Goal: Task Accomplishment & Management: Manage account settings

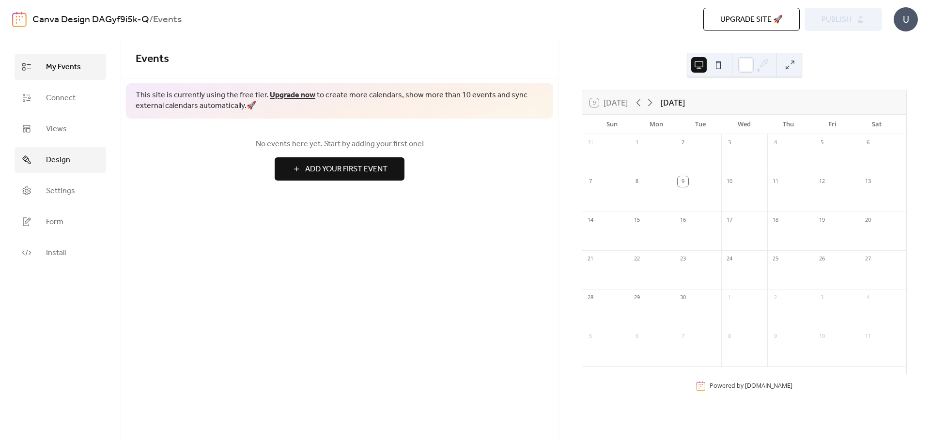
click at [60, 161] on span "Design" at bounding box center [58, 160] width 24 height 12
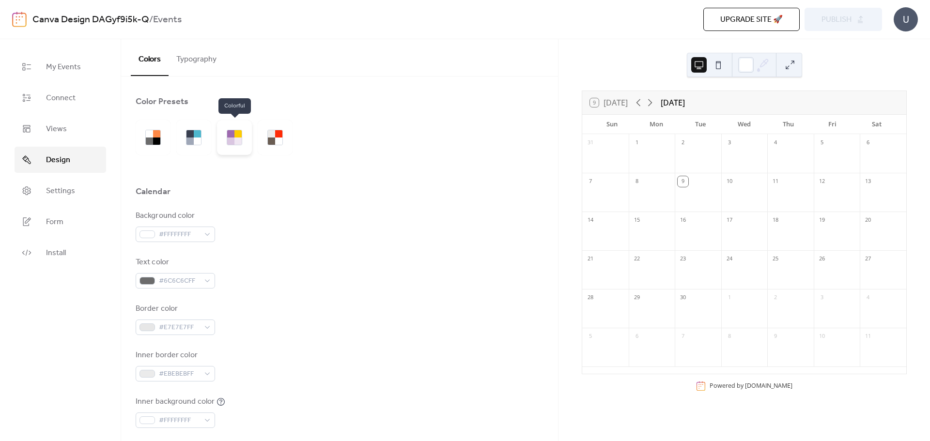
click at [237, 140] on div at bounding box center [237, 141] width 7 height 7
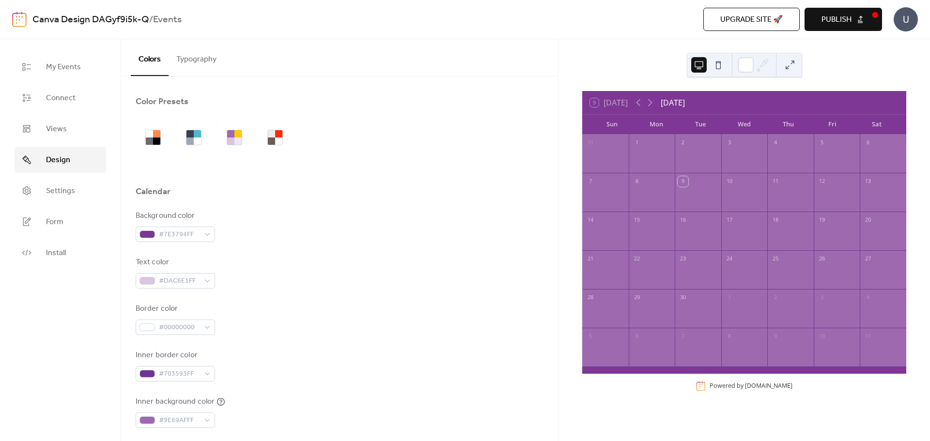
click at [189, 64] on button "Typography" at bounding box center [197, 57] width 56 height 36
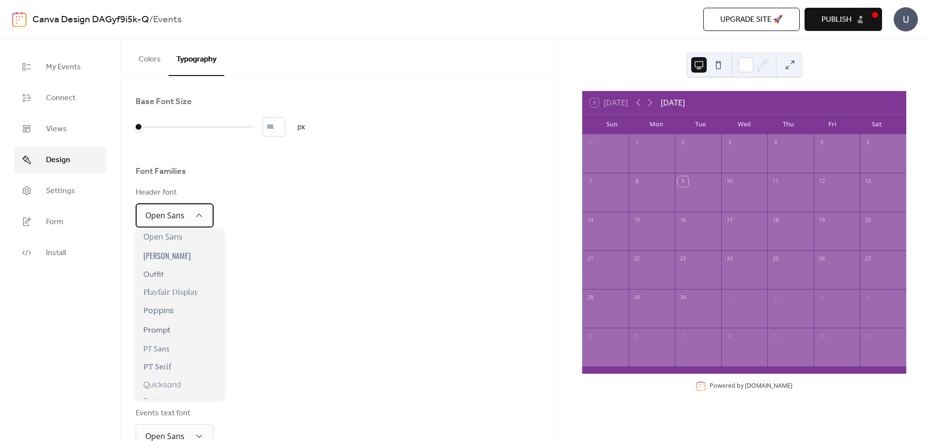
scroll to position [590, 0]
click at [192, 299] on span "Playfair Display" at bounding box center [170, 294] width 55 height 10
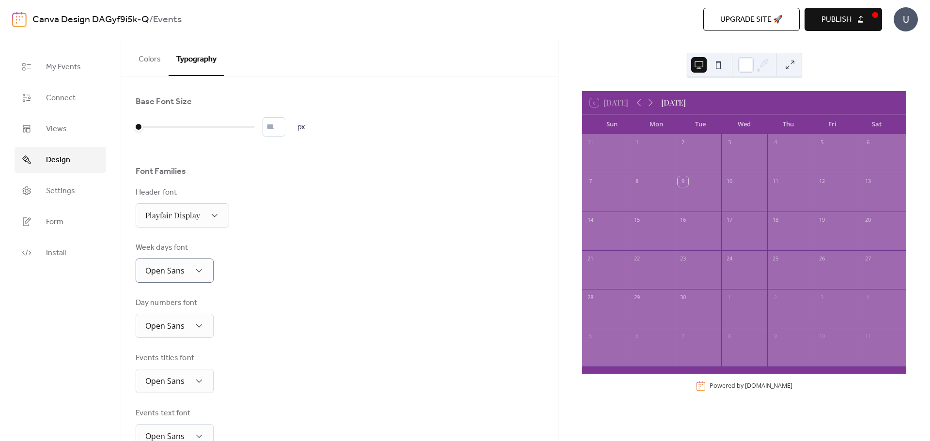
click at [336, 295] on div "Base Font Size * px Font Families Header font Playfair Display Week days font O…" at bounding box center [340, 327] width 408 height 463
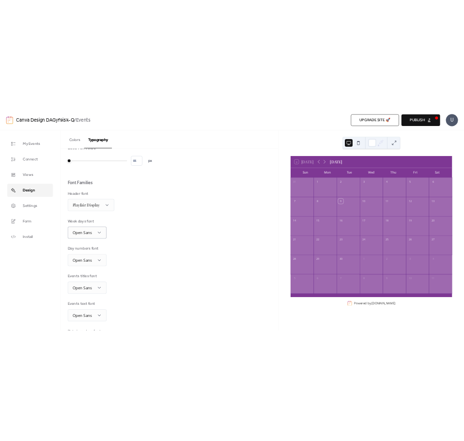
scroll to position [0, 0]
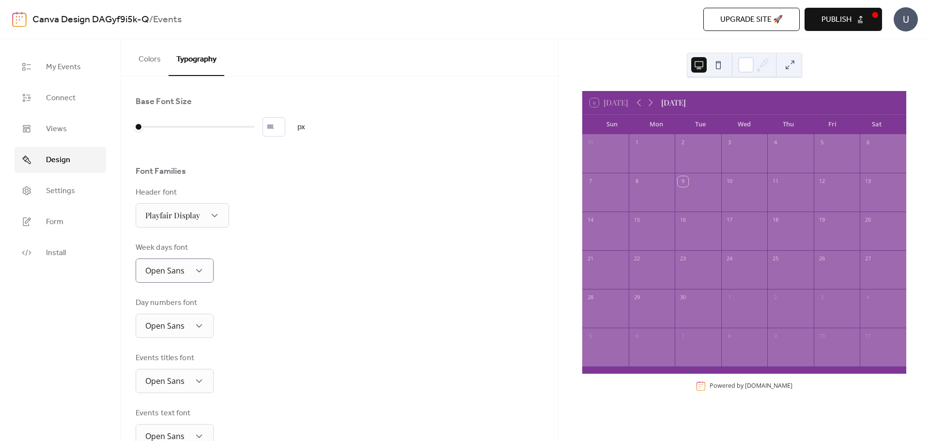
click at [150, 59] on button "Colors" at bounding box center [150, 57] width 38 height 36
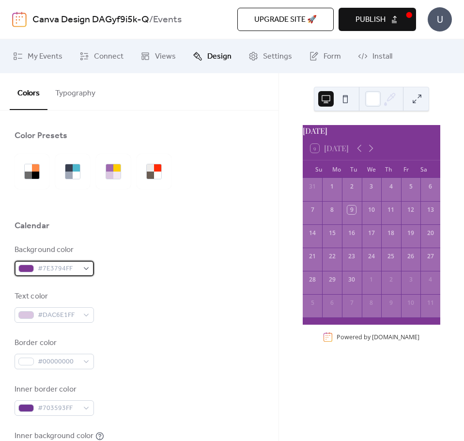
click at [65, 266] on span "#7E3794FF" at bounding box center [58, 269] width 41 height 12
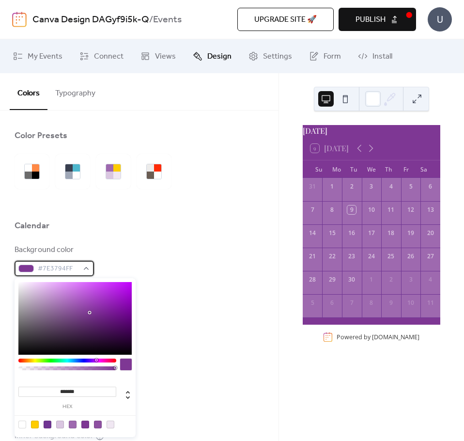
click at [65, 266] on span "#7E3794FF" at bounding box center [58, 269] width 41 height 12
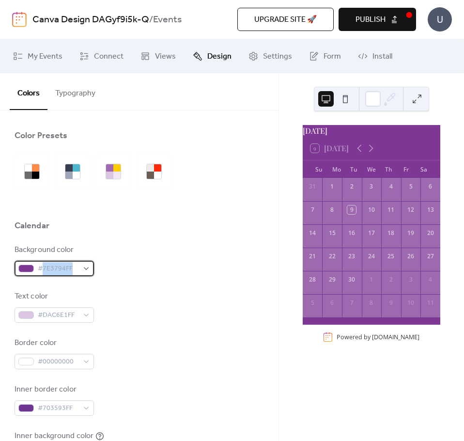
click at [65, 266] on span "#7E3794FF" at bounding box center [58, 269] width 41 height 12
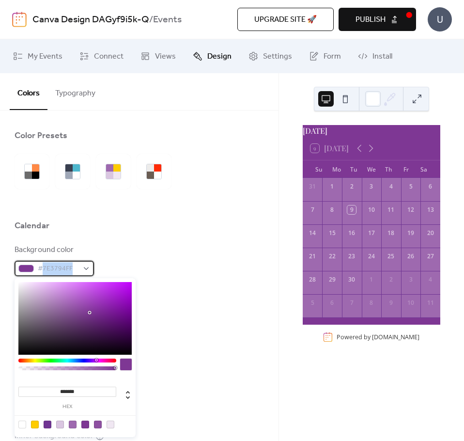
click at [65, 266] on span "#7E3794FF" at bounding box center [58, 269] width 41 height 12
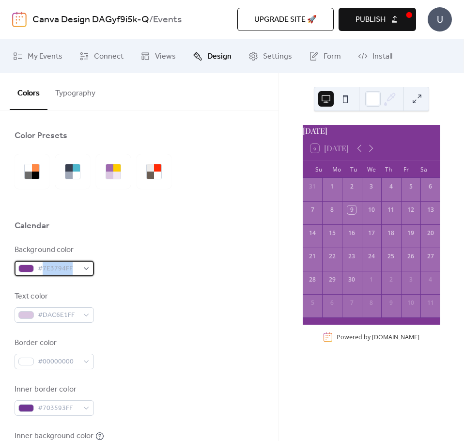
click at [65, 266] on span "#7E3794FF" at bounding box center [58, 269] width 41 height 12
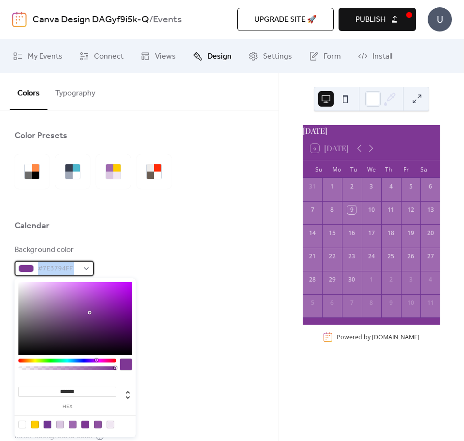
click at [65, 266] on span "#7E3794FF" at bounding box center [58, 269] width 41 height 12
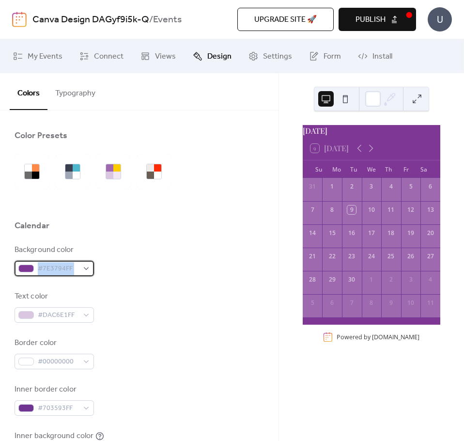
click at [65, 266] on span "#7E3794FF" at bounding box center [58, 269] width 41 height 12
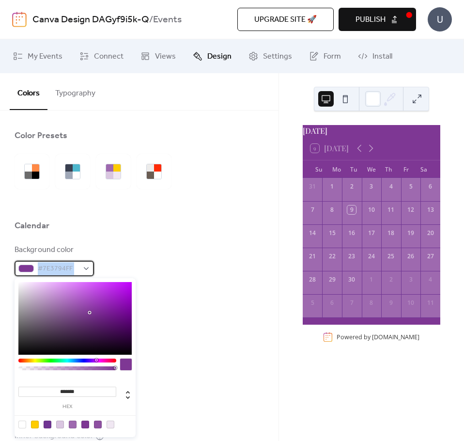
click at [73, 268] on span "#7E3794FF" at bounding box center [58, 269] width 41 height 12
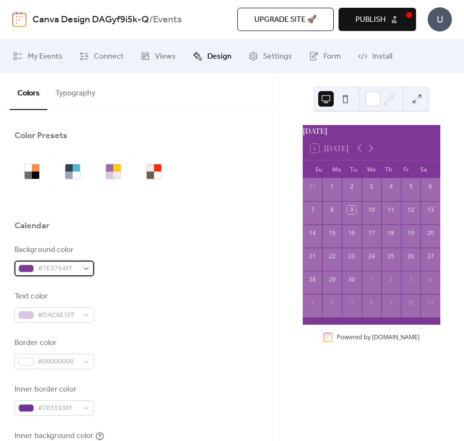
click at [66, 267] on span "#7E3794FF" at bounding box center [58, 269] width 41 height 12
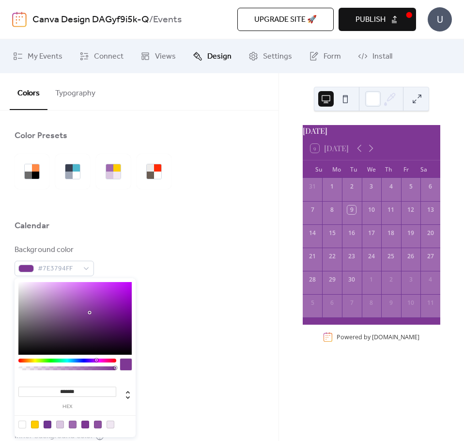
click at [82, 392] on input "*******" at bounding box center [67, 391] width 98 height 10
drag, startPoint x: 82, startPoint y: 390, endPoint x: 61, endPoint y: 391, distance: 21.3
click at [61, 391] on input "*******" at bounding box center [67, 391] width 98 height 10
paste input "*"
click at [61, 389] on input "********" at bounding box center [67, 391] width 98 height 10
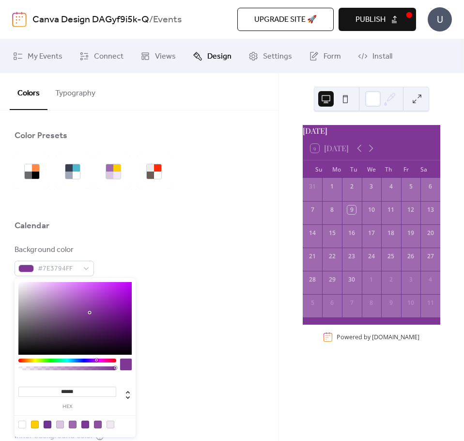
type input "*******"
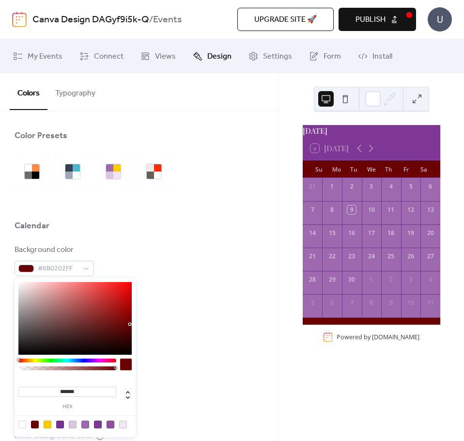
click at [167, 369] on div "Border color #00000000" at bounding box center [139, 353] width 249 height 32
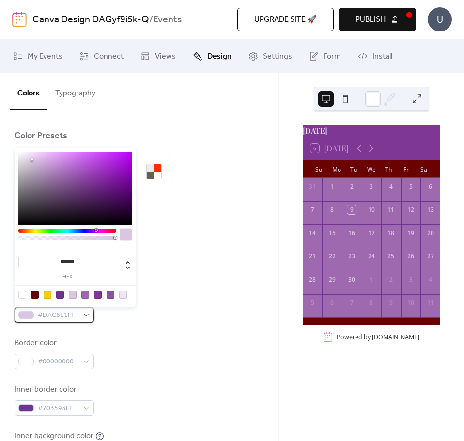
click at [53, 314] on span "#DAC6E1FF" at bounding box center [58, 315] width 41 height 12
click at [81, 260] on input "*******" at bounding box center [67, 262] width 98 height 10
drag, startPoint x: 83, startPoint y: 261, endPoint x: 57, endPoint y: 260, distance: 26.2
click at [57, 260] on input "*******" at bounding box center [67, 262] width 98 height 10
paste input
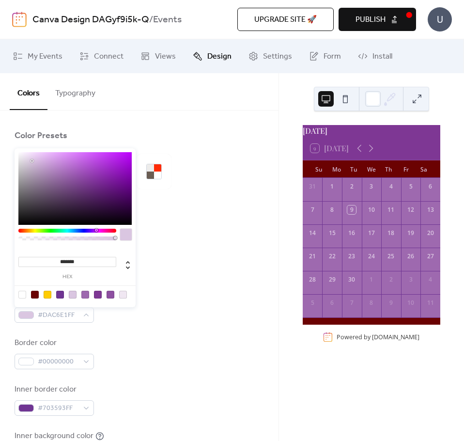
type input "******"
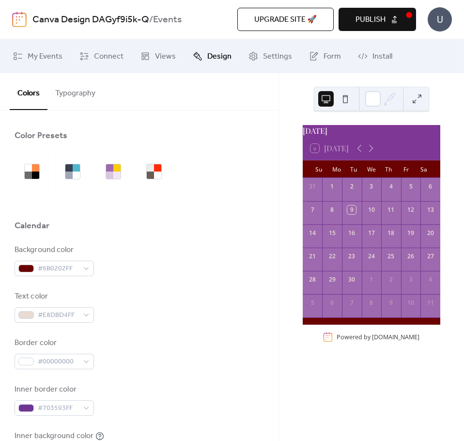
click at [165, 278] on div "Background color #6B0202FF Text color #E8DBD4FF Border color #00000000 Inner bo…" at bounding box center [139, 376] width 249 height 264
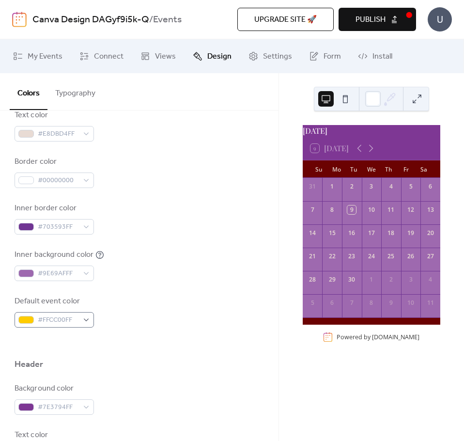
scroll to position [194, 0]
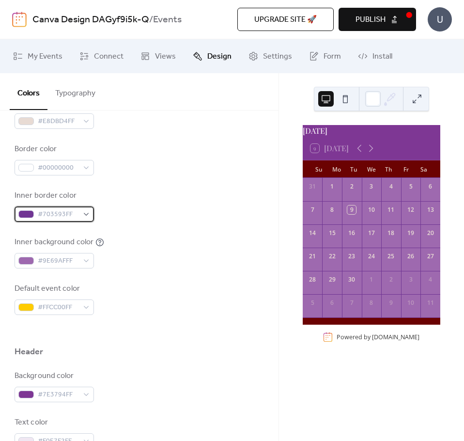
click at [63, 212] on span "#703593FF" at bounding box center [58, 215] width 41 height 12
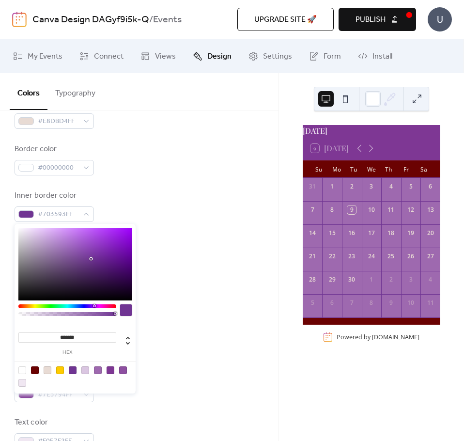
click at [83, 336] on input "*******" at bounding box center [67, 337] width 98 height 10
drag, startPoint x: 61, startPoint y: 337, endPoint x: 133, endPoint y: 339, distance: 72.2
click at [132, 339] on div "******* hex" at bounding box center [74, 338] width 113 height 34
paste input "*"
click at [56, 338] on input "********" at bounding box center [67, 337] width 98 height 10
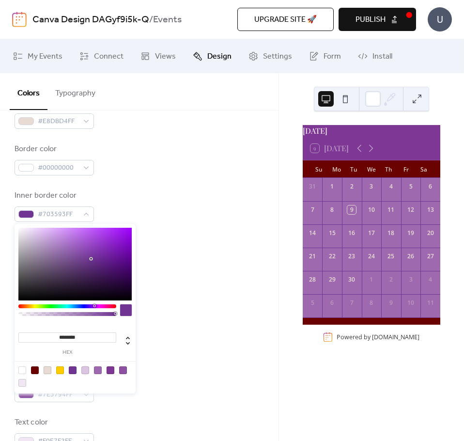
type input "*******"
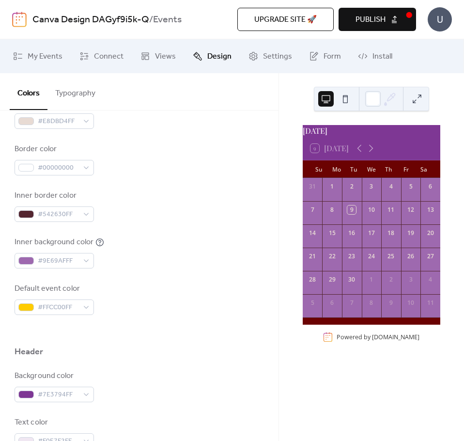
click at [188, 287] on div "Default event color #FFCC00FF" at bounding box center [139, 299] width 249 height 32
click at [67, 260] on span "#9E69AFFF" at bounding box center [58, 261] width 41 height 12
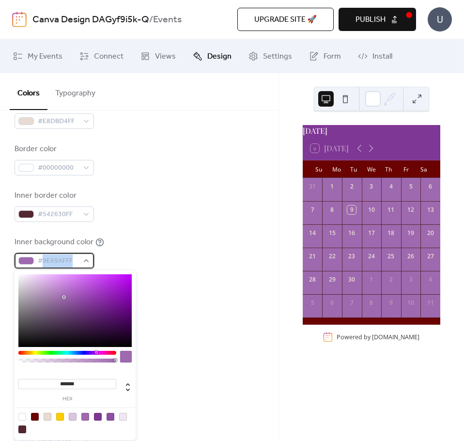
drag, startPoint x: 44, startPoint y: 261, endPoint x: 77, endPoint y: 263, distance: 33.0
click at [77, 263] on span "#9E69AFFF" at bounding box center [58, 261] width 41 height 12
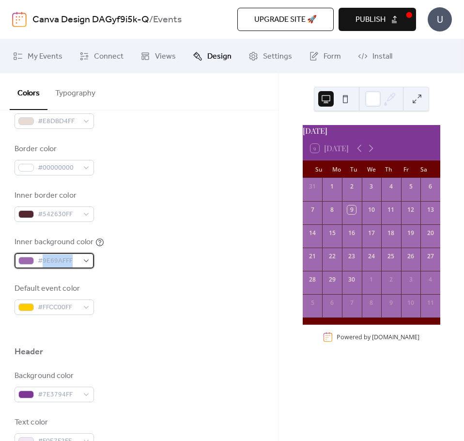
click at [77, 263] on span "#9E69AFFF" at bounding box center [58, 261] width 41 height 12
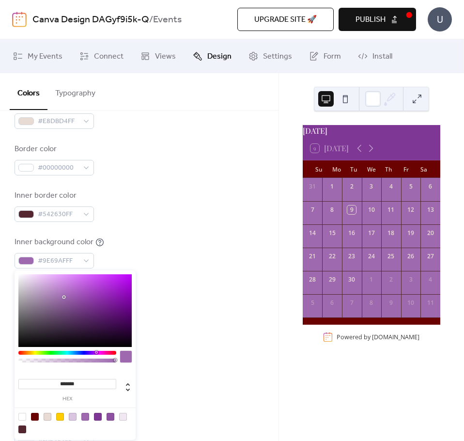
drag, startPoint x: 61, startPoint y: 384, endPoint x: 96, endPoint y: 382, distance: 35.9
click at [96, 382] on input "*******" at bounding box center [67, 384] width 98 height 10
drag, startPoint x: 54, startPoint y: 383, endPoint x: 116, endPoint y: 384, distance: 62.5
click at [116, 384] on div "******* hex" at bounding box center [74, 385] width 113 height 34
paste input
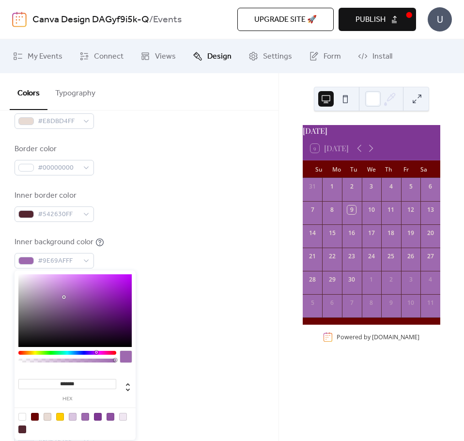
type input "*******"
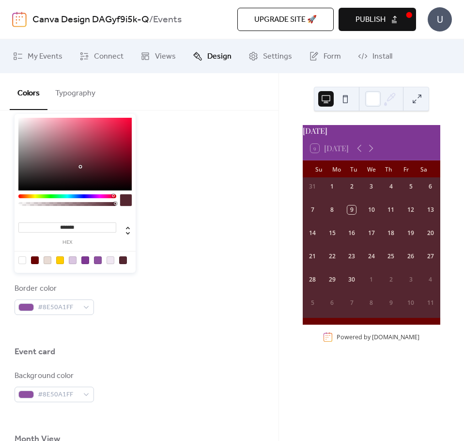
scroll to position [387, 0]
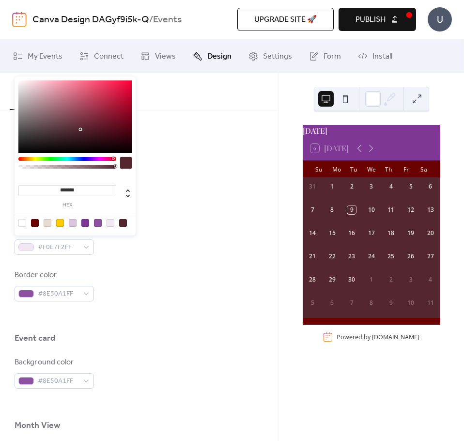
click at [177, 298] on div "Border color #8E50A1FF" at bounding box center [139, 285] width 249 height 32
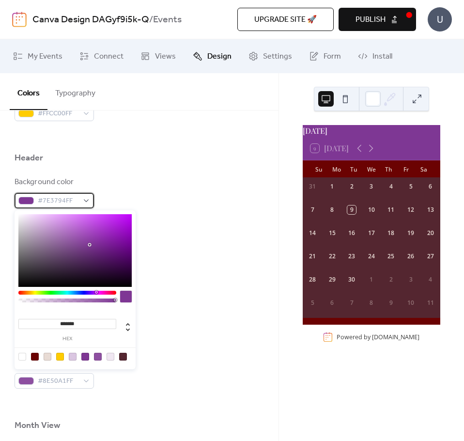
click at [65, 202] on span "#7E3794FF" at bounding box center [58, 201] width 41 height 12
drag, startPoint x: 83, startPoint y: 324, endPoint x: 46, endPoint y: 317, distance: 37.4
click at [46, 317] on div "******* hex" at bounding box center [67, 328] width 98 height 26
paste input
type input "*******"
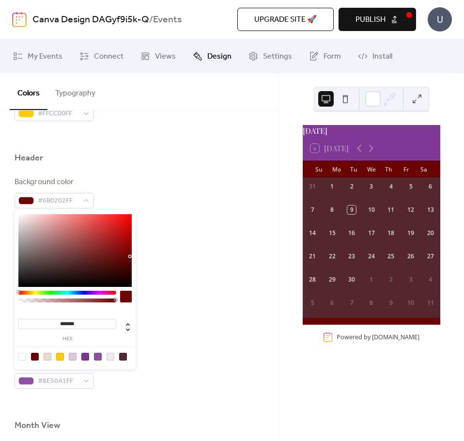
click at [171, 321] on div at bounding box center [139, 316] width 249 height 31
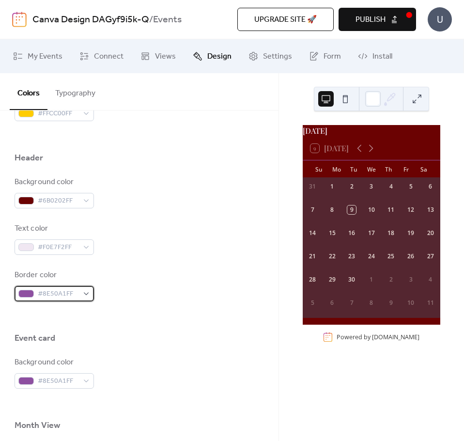
click at [62, 295] on span "#8E50A1FF" at bounding box center [58, 294] width 41 height 12
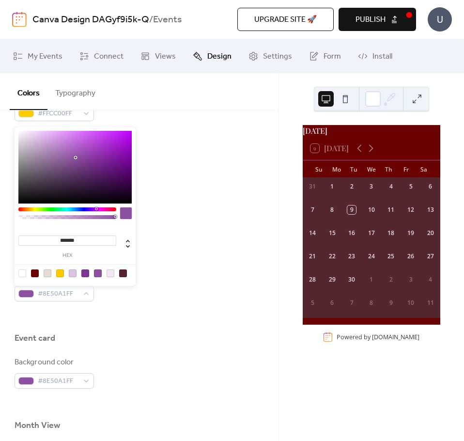
drag, startPoint x: 83, startPoint y: 242, endPoint x: 46, endPoint y: 236, distance: 36.8
click at [46, 236] on input "*******" at bounding box center [67, 240] width 98 height 10
paste input
type input "*******"
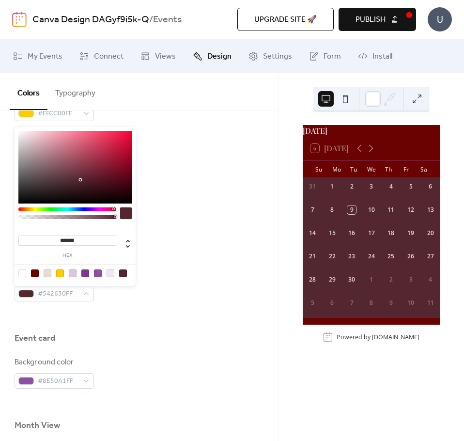
click at [124, 343] on div "Event card" at bounding box center [139, 340] width 249 height 16
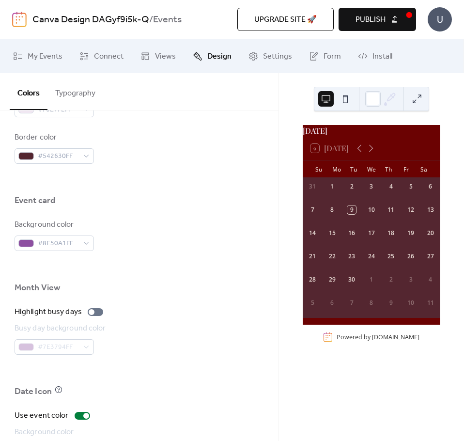
scroll to position [533, 0]
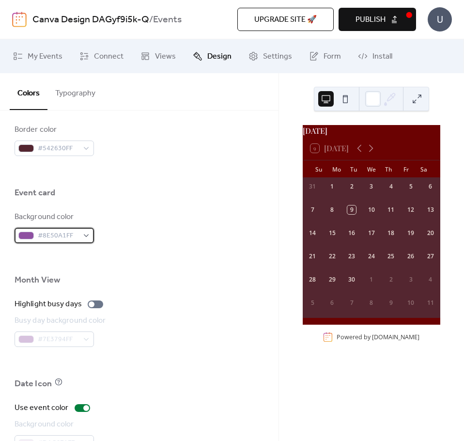
click at [65, 239] on span "#8E50A1FF" at bounding box center [58, 236] width 41 height 12
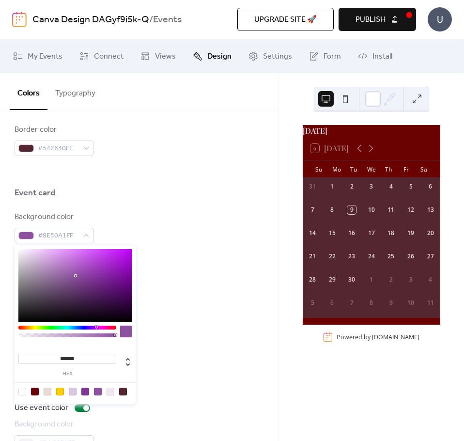
drag, startPoint x: 86, startPoint y: 360, endPoint x: 52, endPoint y: 359, distance: 33.9
click at [52, 359] on input "*******" at bounding box center [67, 359] width 98 height 10
paste input
type input "*******"
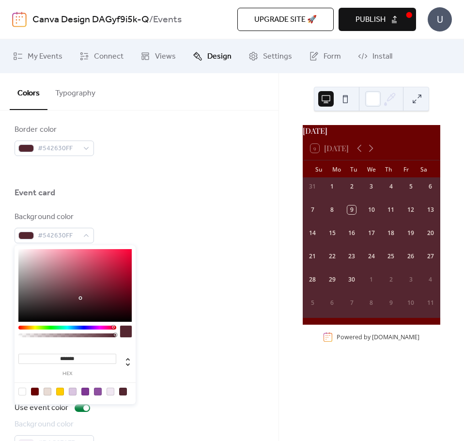
click at [179, 347] on div at bounding box center [139, 362] width 249 height 31
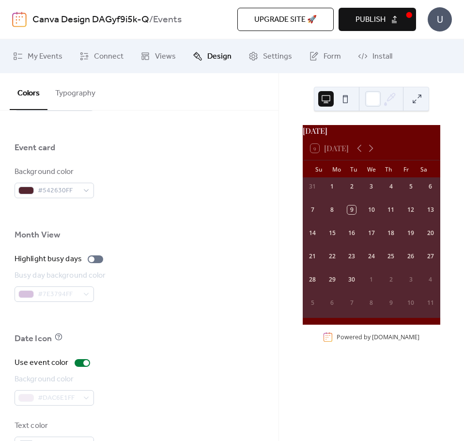
scroll to position [581, 0]
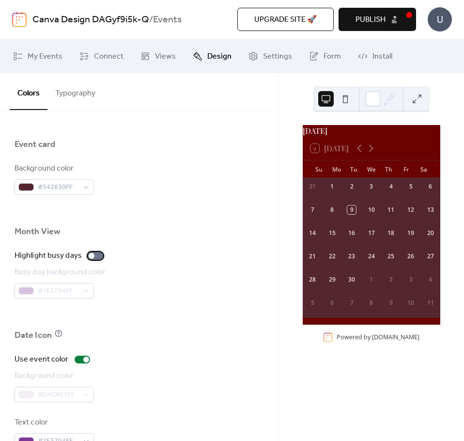
click at [95, 255] on div at bounding box center [95, 256] width 15 height 8
click at [44, 294] on span "#7E3794FF" at bounding box center [58, 291] width 41 height 12
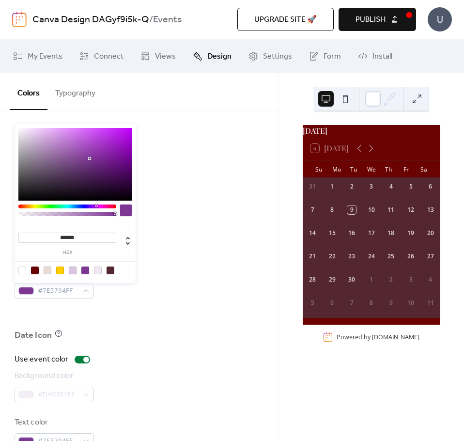
drag, startPoint x: 81, startPoint y: 236, endPoint x: 49, endPoint y: 235, distance: 32.5
click at [49, 235] on input "*******" at bounding box center [67, 237] width 98 height 10
paste input
type input "*******"
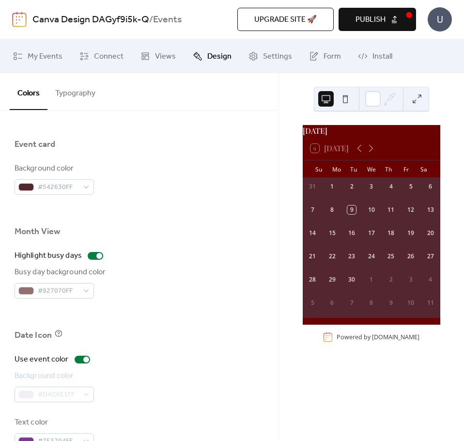
click at [179, 272] on div "Busy day background color #927070FF" at bounding box center [139, 282] width 249 height 32
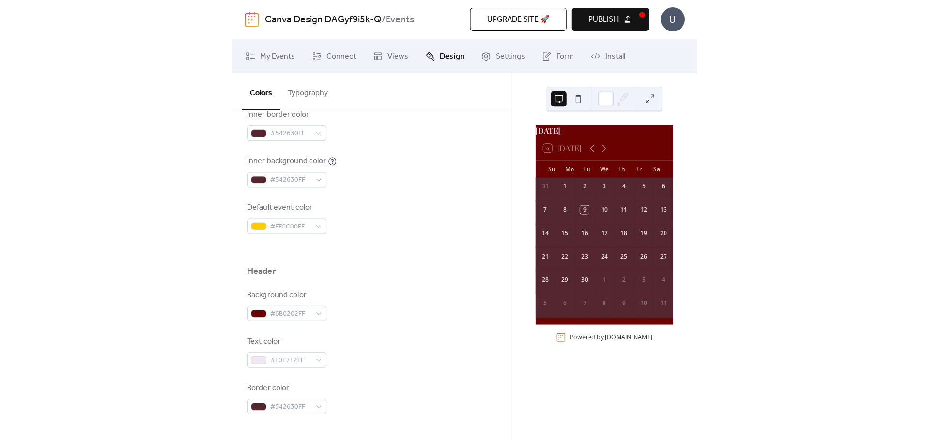
scroll to position [194, 0]
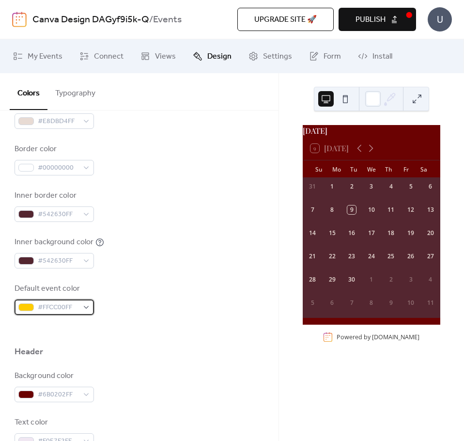
click at [64, 308] on span "#FFCC00FF" at bounding box center [58, 308] width 41 height 12
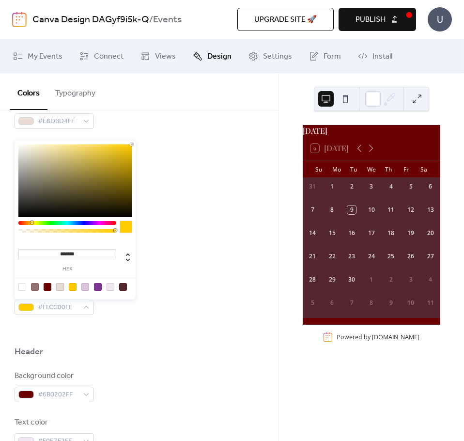
drag, startPoint x: 87, startPoint y: 255, endPoint x: 48, endPoint y: 250, distance: 39.0
click at [48, 250] on input "*******" at bounding box center [67, 254] width 98 height 10
paste input
type input "*******"
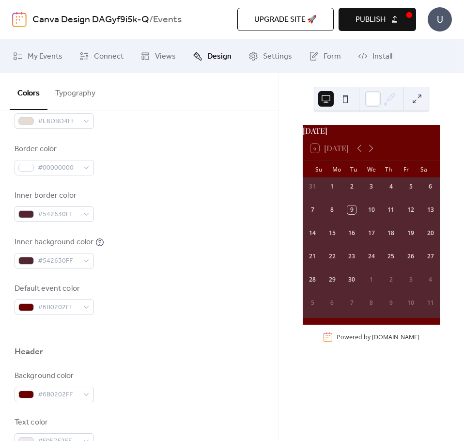
click at [185, 319] on div at bounding box center [139, 330] width 249 height 31
click at [199, 349] on div "Header" at bounding box center [139, 354] width 249 height 16
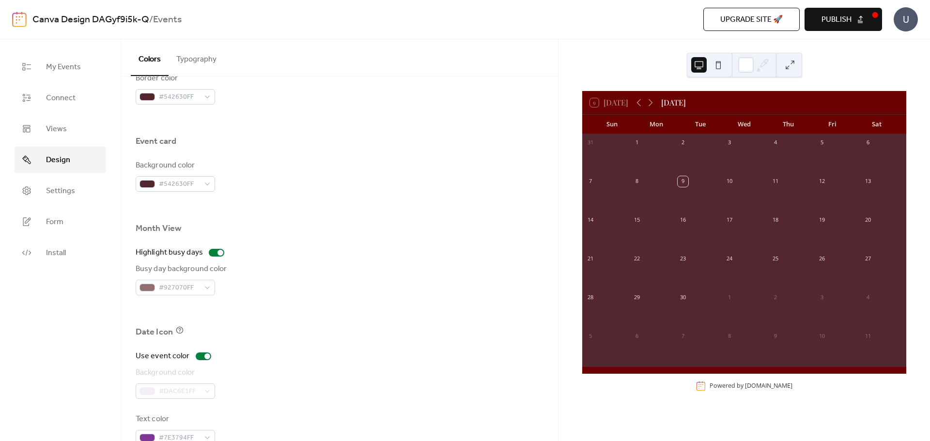
scroll to position [574, 0]
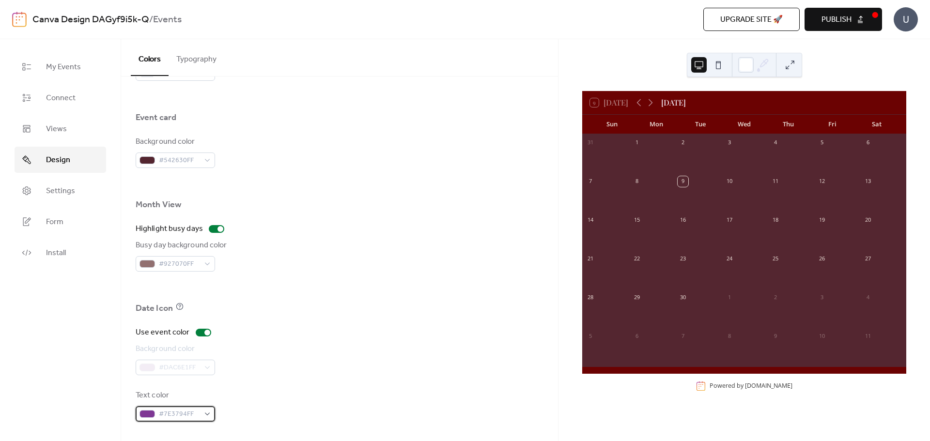
click at [178, 412] on span "#7E3794FF" at bounding box center [179, 415] width 41 height 12
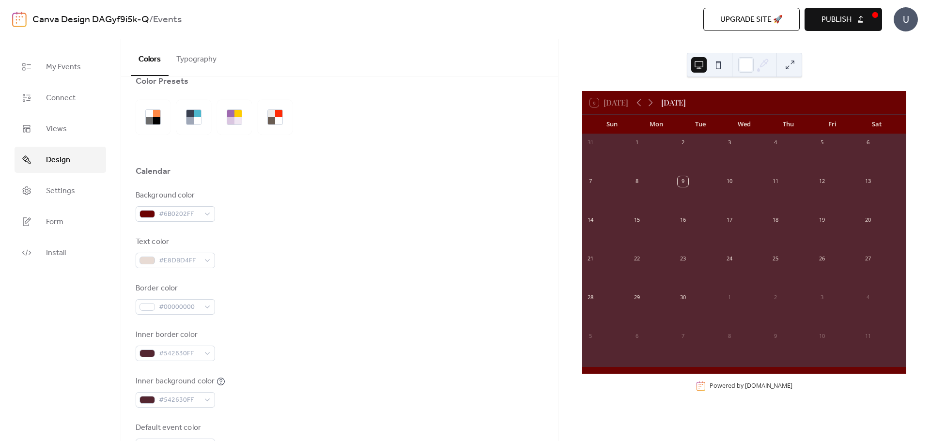
scroll to position [0, 0]
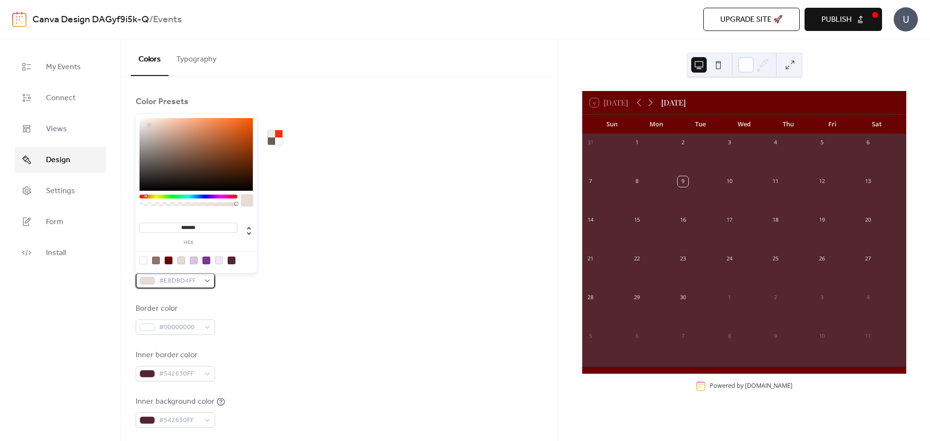
click at [183, 283] on span "#E8DBD4FF" at bounding box center [179, 282] width 41 height 12
drag, startPoint x: 206, startPoint y: 229, endPoint x: 164, endPoint y: 226, distance: 42.2
click at [164, 226] on input "*******" at bounding box center [188, 228] width 98 height 10
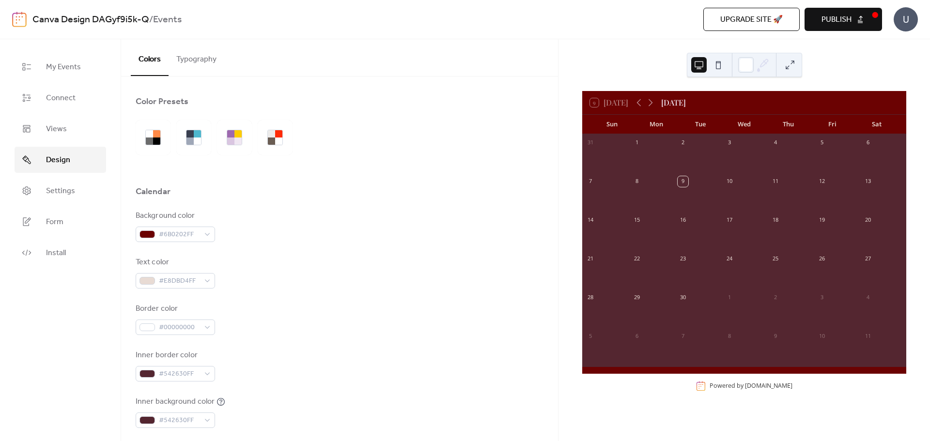
drag, startPoint x: 300, startPoint y: 274, endPoint x: 305, endPoint y: 340, distance: 66.5
click at [300, 275] on div "Text color #E8DBD4FF" at bounding box center [340, 273] width 408 height 32
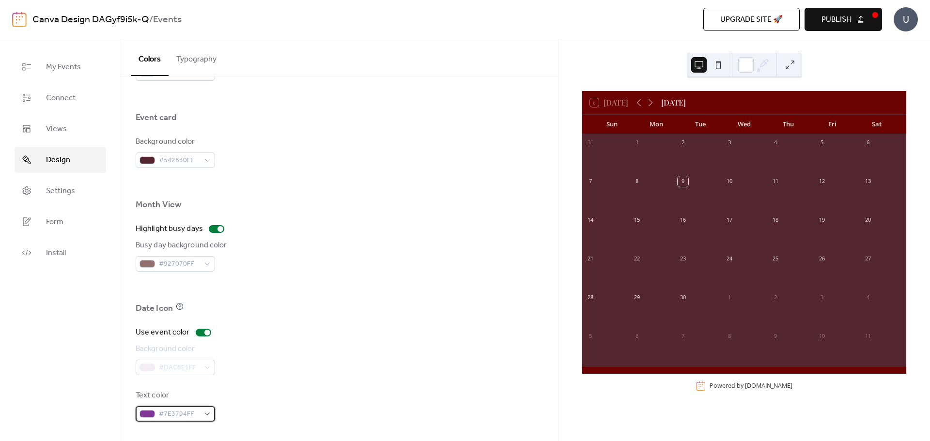
click at [182, 413] on span "#7E3794FF" at bounding box center [179, 415] width 41 height 12
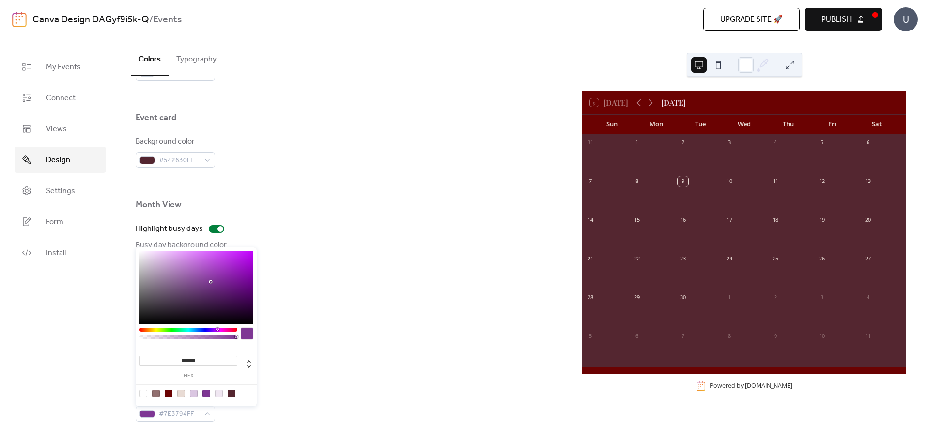
drag, startPoint x: 206, startPoint y: 359, endPoint x: 146, endPoint y: 355, distance: 60.7
click at [146, 356] on input "*******" at bounding box center [188, 361] width 98 height 10
paste input
type input "*******"
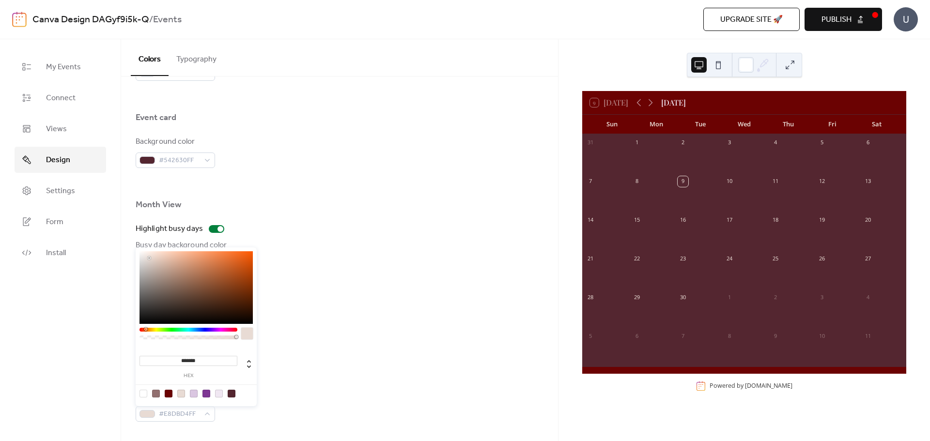
click at [323, 355] on div "Background color #DAC6E1FF" at bounding box center [340, 359] width 408 height 32
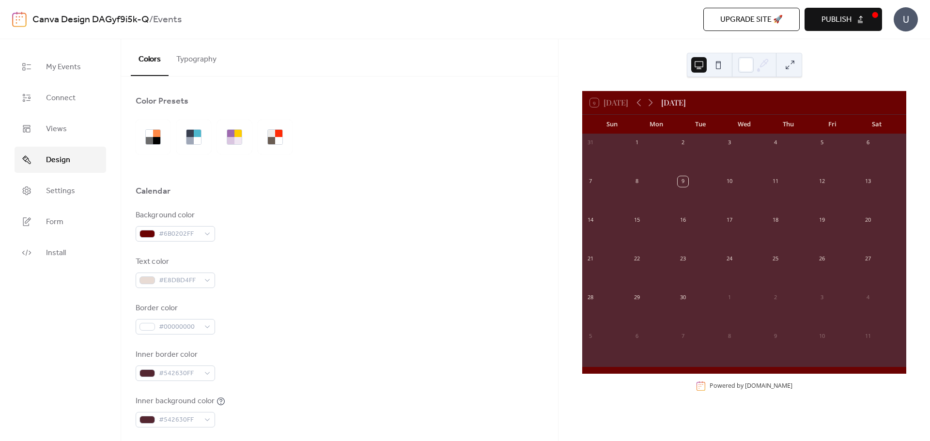
scroll to position [0, 0]
click at [56, 66] on span "My Events" at bounding box center [63, 68] width 35 height 12
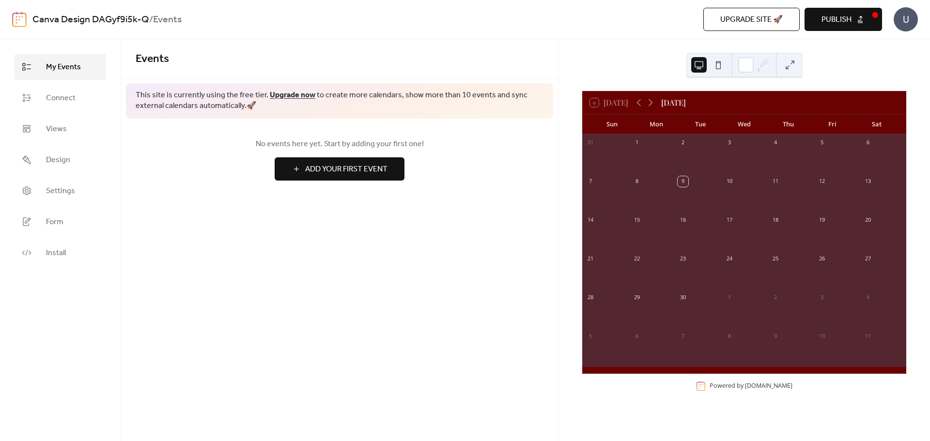
click at [329, 168] on span "Add Your First Event" at bounding box center [346, 170] width 82 height 12
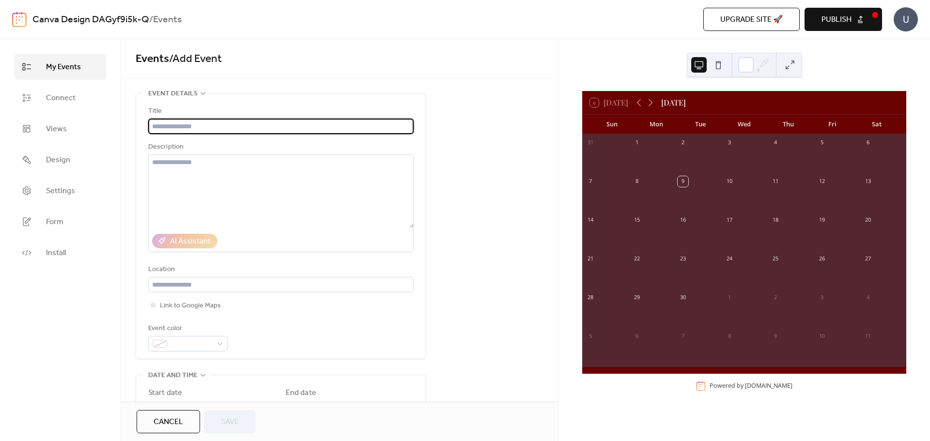
click at [249, 127] on input "text" at bounding box center [280, 126] width 265 height 15
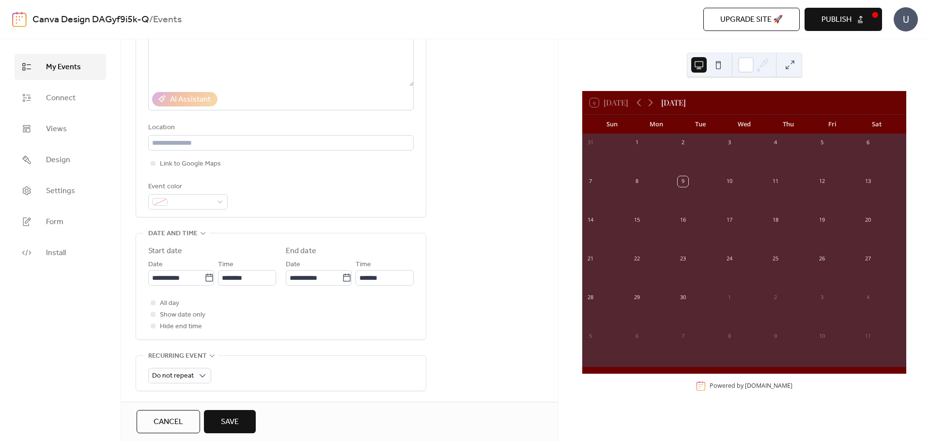
scroll to position [145, 0]
type input "**********"
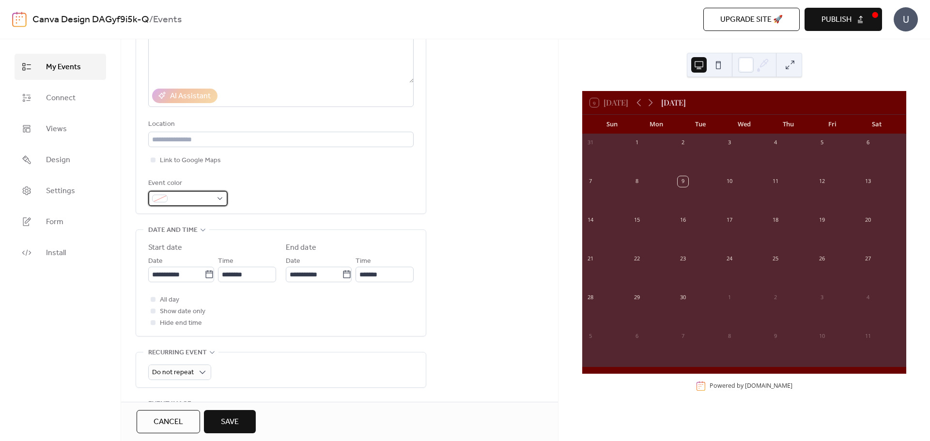
click at [221, 199] on div at bounding box center [187, 198] width 79 height 15
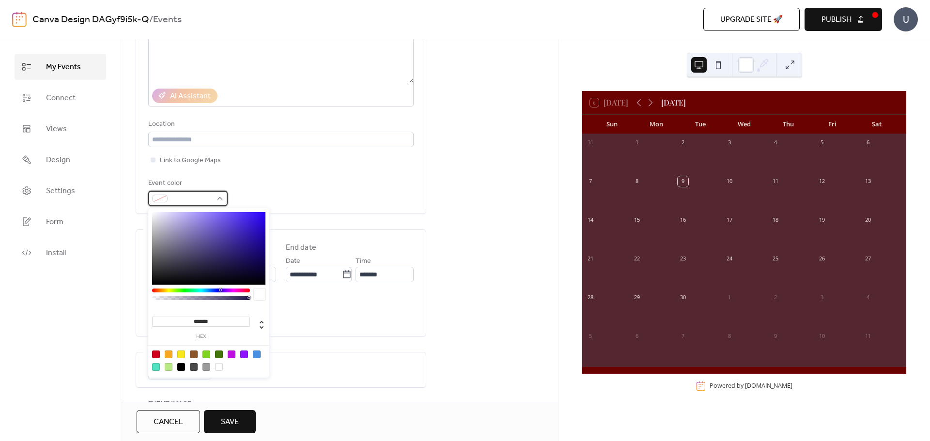
click at [221, 199] on div at bounding box center [187, 198] width 79 height 15
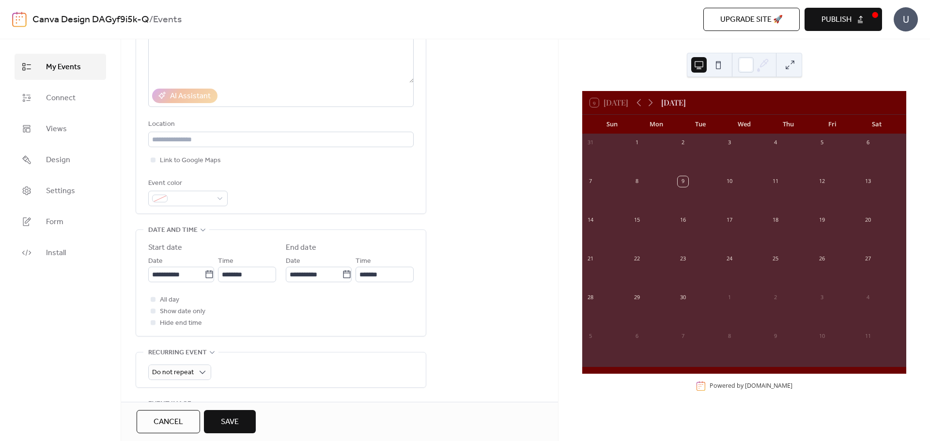
click at [323, 194] on div "Event color" at bounding box center [280, 192] width 265 height 29
click at [205, 276] on icon at bounding box center [209, 275] width 10 height 10
click at [204, 276] on input "**********" at bounding box center [176, 274] width 56 height 15
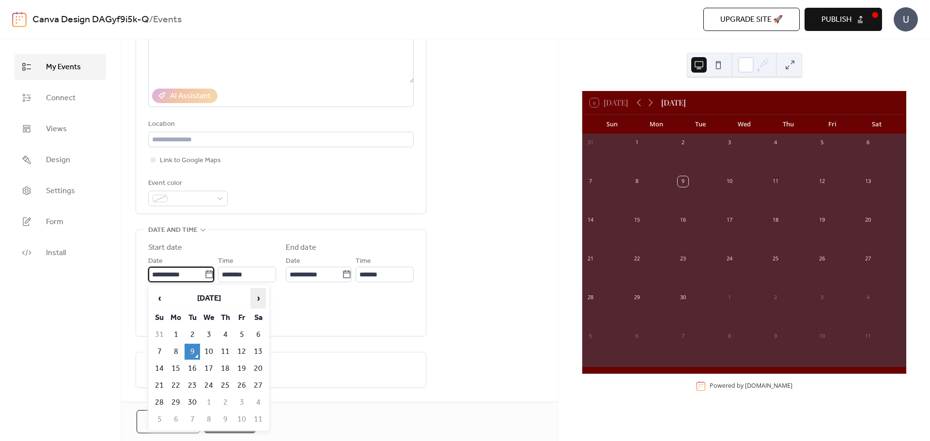
click at [261, 298] on span "›" at bounding box center [258, 298] width 15 height 19
click at [260, 386] on td "25" at bounding box center [257, 386] width 15 height 16
type input "**********"
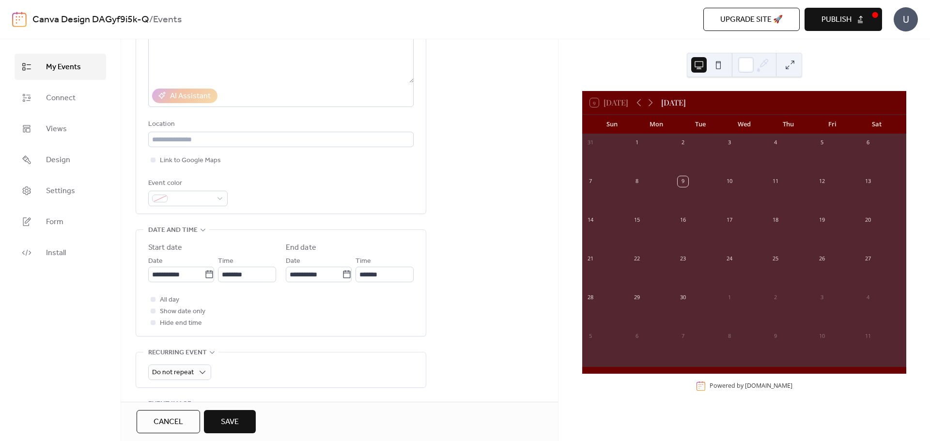
click at [333, 311] on div "All day Show date only Hide end time" at bounding box center [280, 311] width 265 height 35
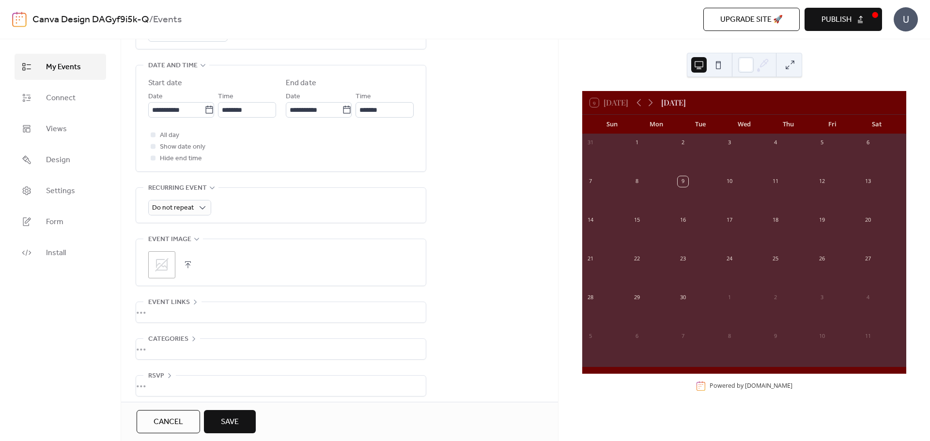
scroll to position [317, 0]
click at [167, 257] on icon at bounding box center [162, 260] width 14 height 14
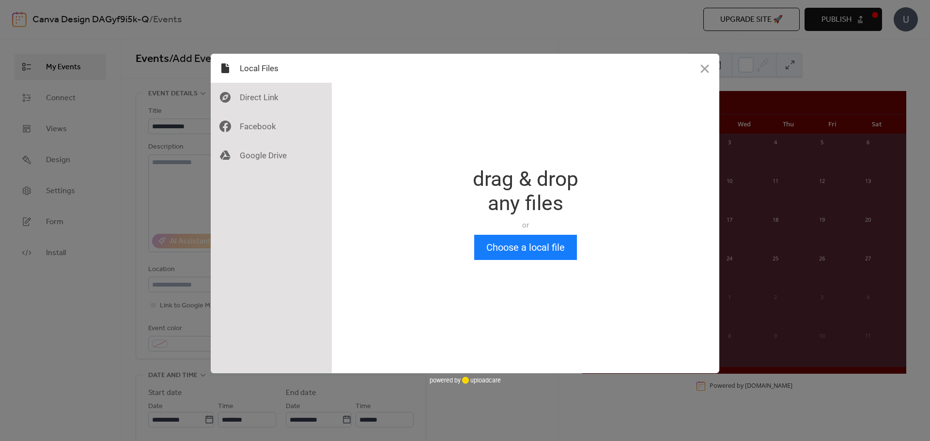
click at [700, 68] on button "Close" at bounding box center [704, 68] width 29 height 29
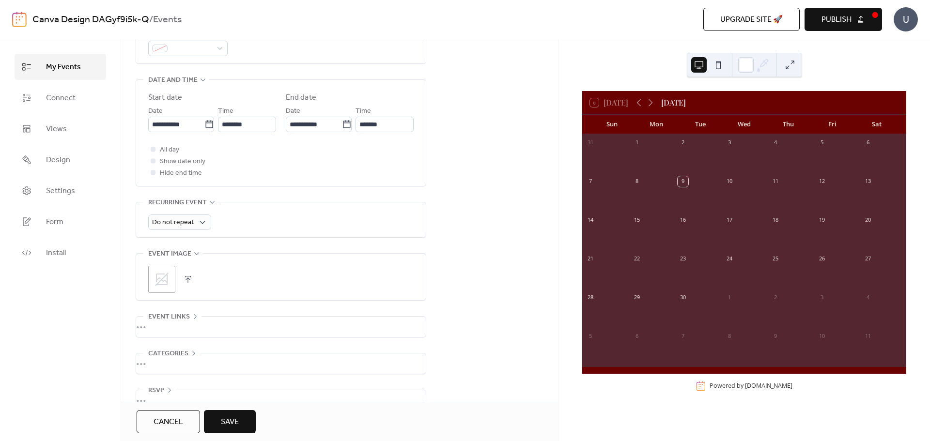
scroll to position [317, 0]
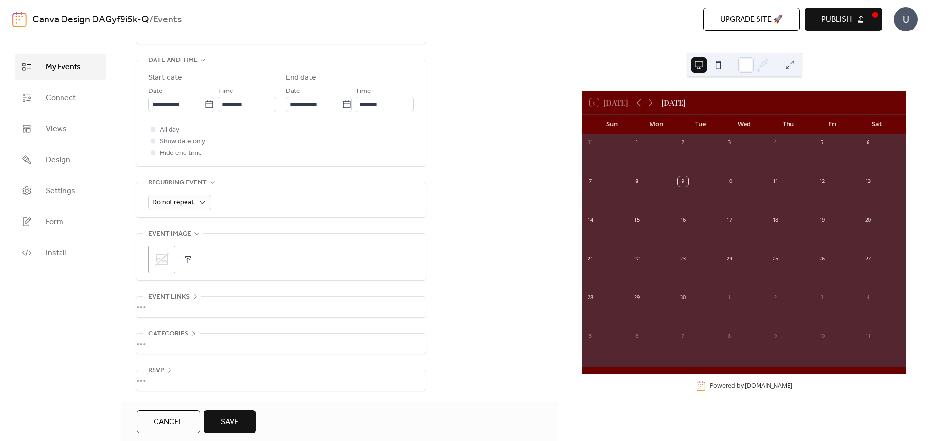
click at [232, 419] on span "Save" at bounding box center [230, 422] width 18 height 12
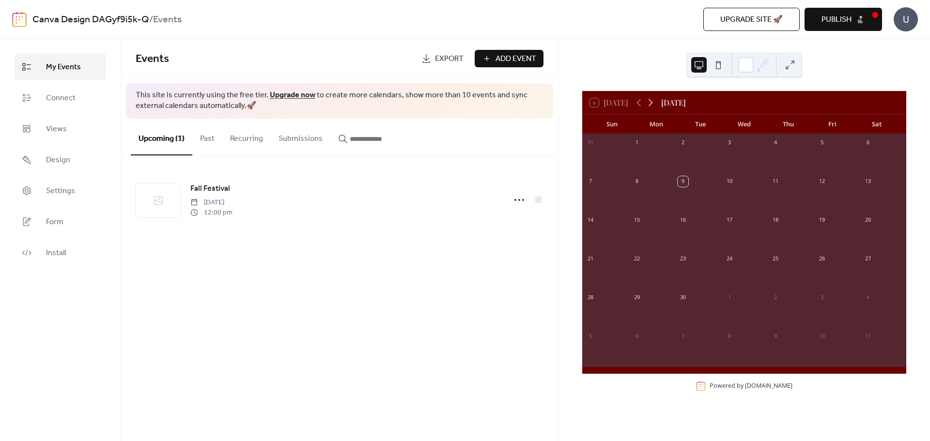
click at [651, 103] on icon at bounding box center [651, 103] width 12 height 12
click at [68, 128] on link "Views" at bounding box center [61, 129] width 92 height 26
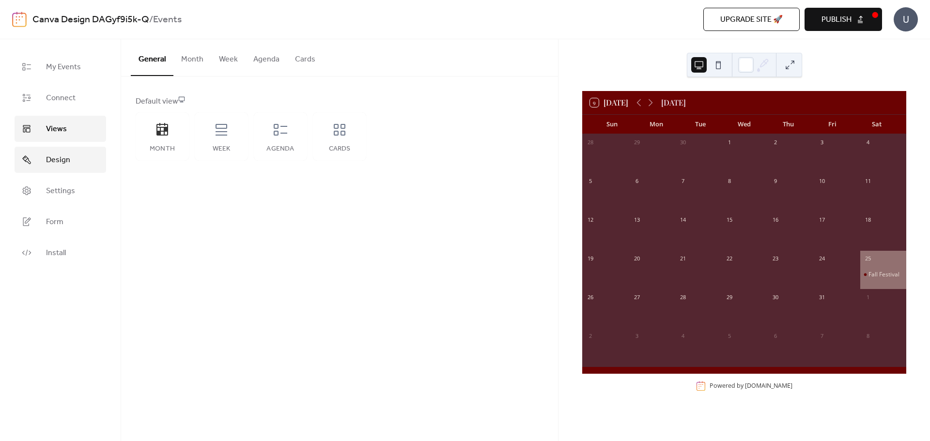
click at [78, 154] on link "Design" at bounding box center [61, 160] width 92 height 26
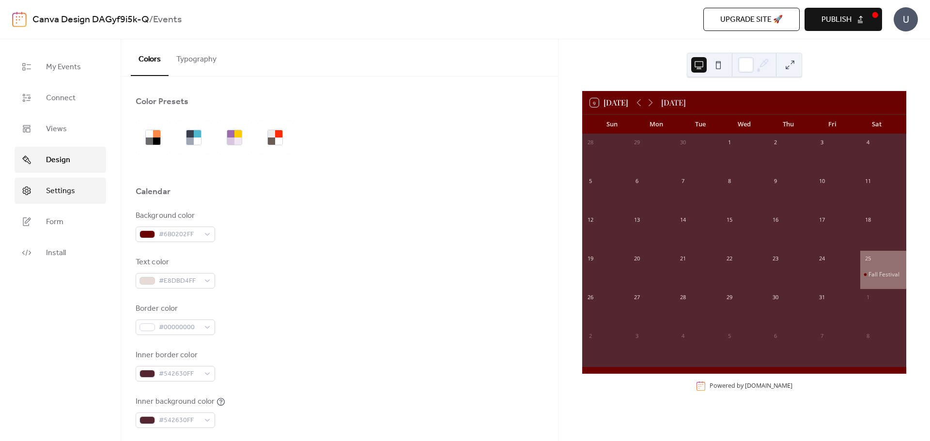
click at [74, 193] on span "Settings" at bounding box center [60, 191] width 29 height 12
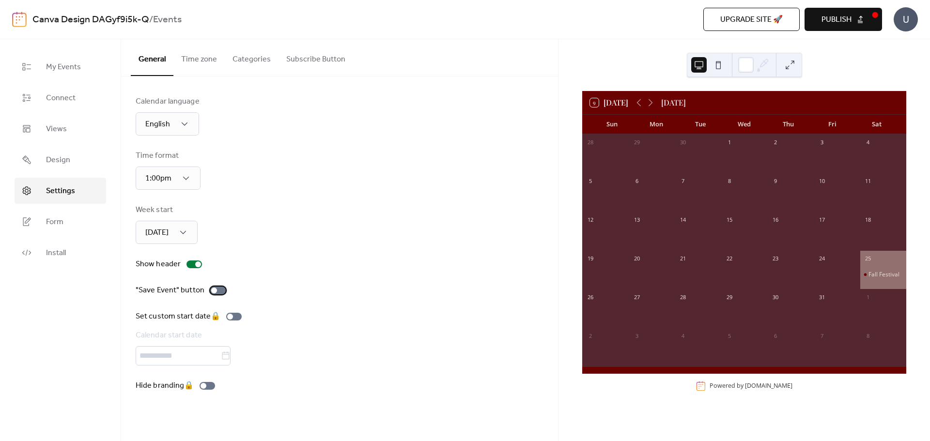
click at [218, 292] on div at bounding box center [217, 291] width 15 height 8
click at [79, 220] on link "Form" at bounding box center [61, 222] width 92 height 26
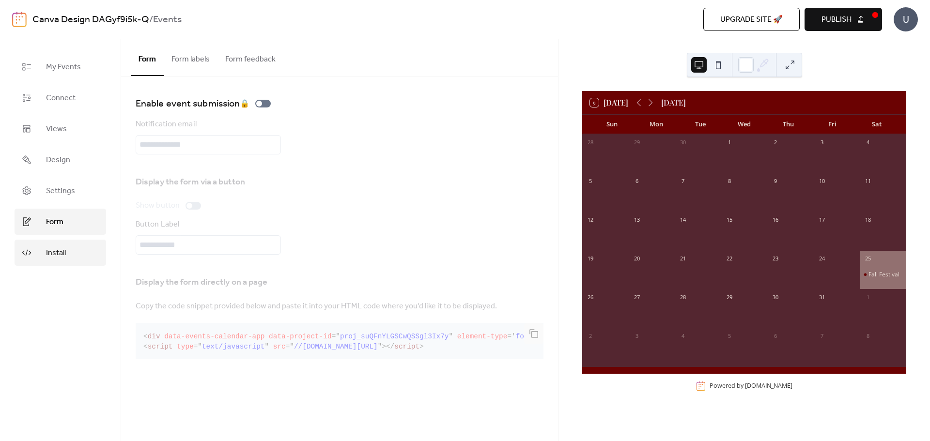
click at [77, 253] on link "Install" at bounding box center [61, 253] width 92 height 26
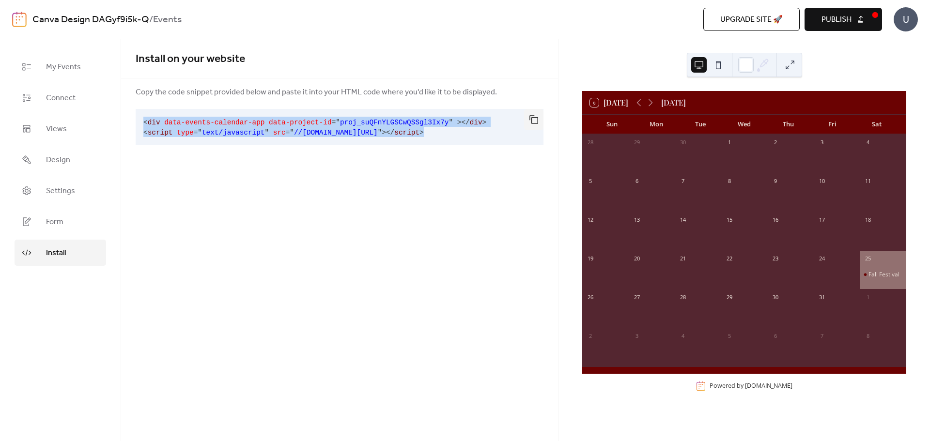
drag, startPoint x: 462, startPoint y: 132, endPoint x: 137, endPoint y: 120, distance: 325.2
click at [137, 120] on pre "< div data-events-calendar-app data-project-id = " proj_suQFnYLGSCwQSSgl3Ix7y "…" at bounding box center [332, 127] width 392 height 36
copy code "< div data-events-calendar-app data-project-id = " proj_suQFnYLGSCwQSSgl3Ix7y "…"
click at [832, 17] on span "Publish" at bounding box center [836, 20] width 30 height 12
click at [74, 71] on span "My Events" at bounding box center [63, 68] width 35 height 12
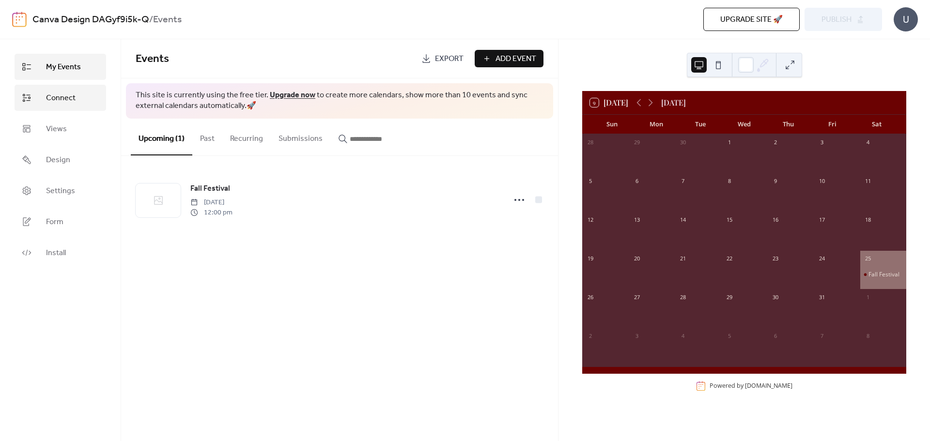
click at [80, 92] on link "Connect" at bounding box center [61, 98] width 92 height 26
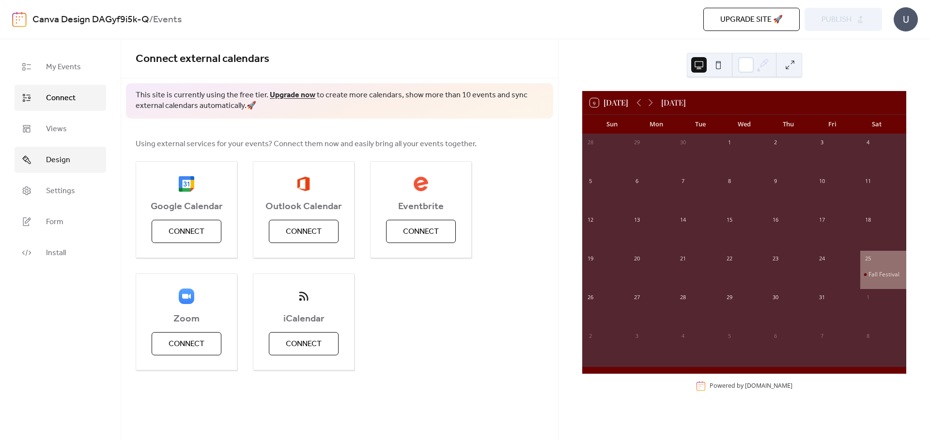
click at [82, 159] on link "Design" at bounding box center [61, 160] width 92 height 26
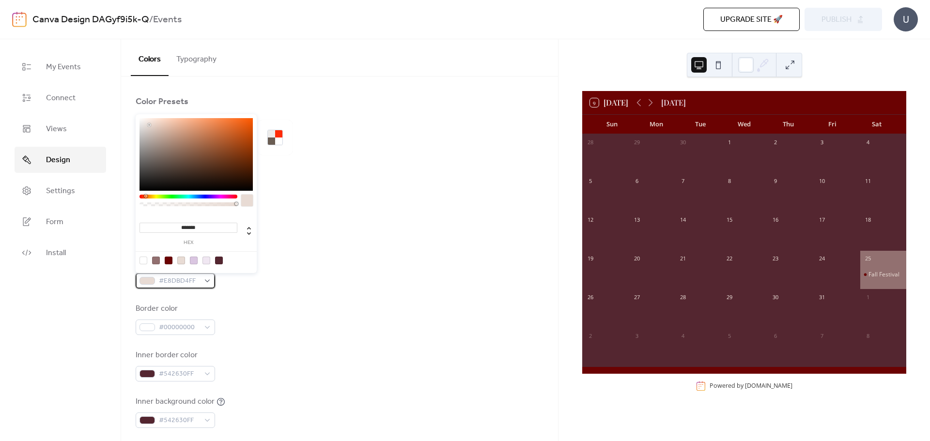
click at [178, 280] on span "#E8DBD4FF" at bounding box center [179, 282] width 41 height 12
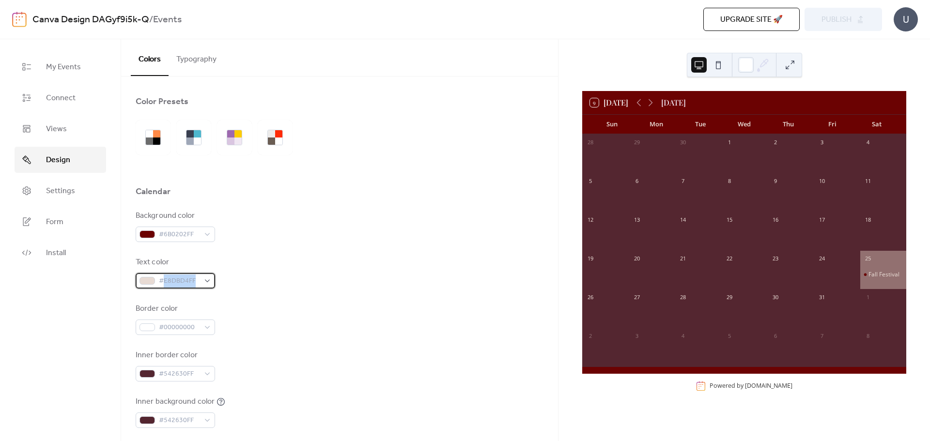
click at [178, 280] on span "#E8DBD4FF" at bounding box center [179, 282] width 41 height 12
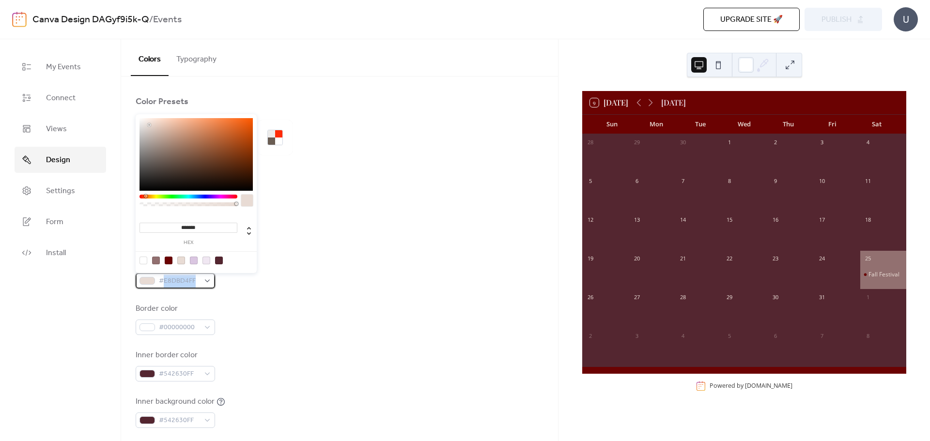
copy span "E8DBD4FF"
click at [331, 252] on div "Background color #6B0202FF Text color #E8DBD4FF Border color #00000000 Inner bo…" at bounding box center [340, 342] width 408 height 264
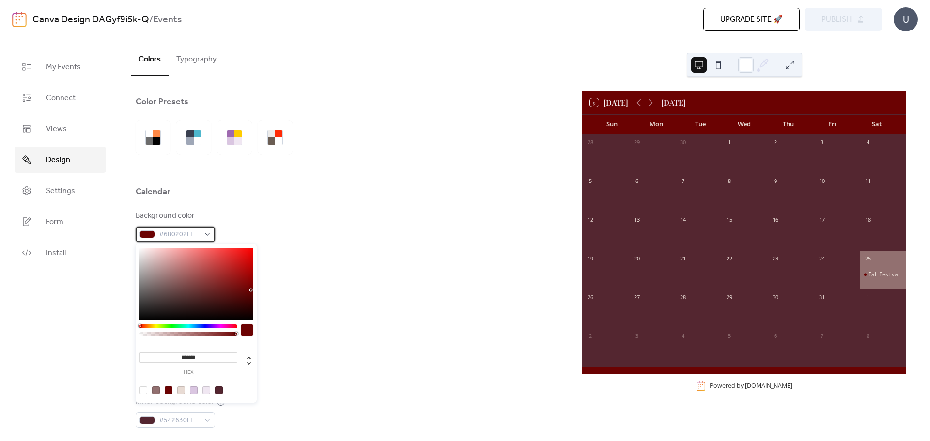
click at [177, 237] on span "#6B0202FF" at bounding box center [179, 235] width 41 height 12
drag, startPoint x: 202, startPoint y: 357, endPoint x: 166, endPoint y: 354, distance: 37.0
click at [166, 354] on input "*******" at bounding box center [188, 358] width 98 height 10
paste input "*"
type input "********"
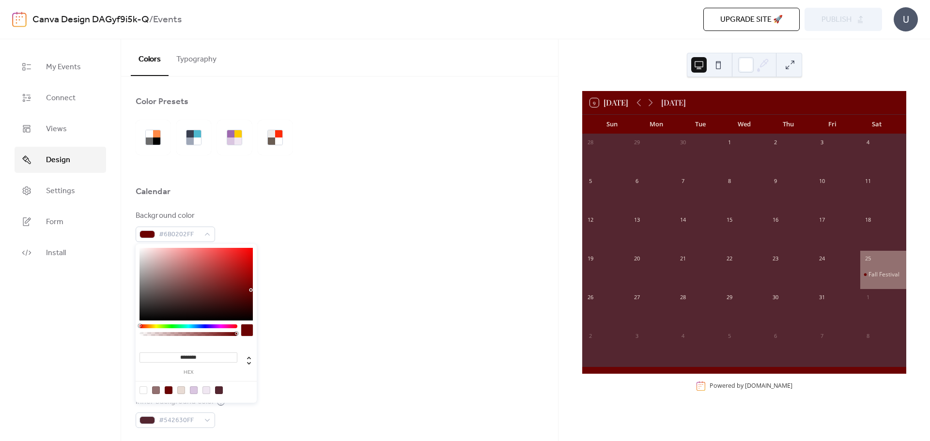
click at [354, 344] on div "Background color #6B0202FF Text color #E8DBD4FF Border color #00000000 Inner bo…" at bounding box center [340, 342] width 408 height 264
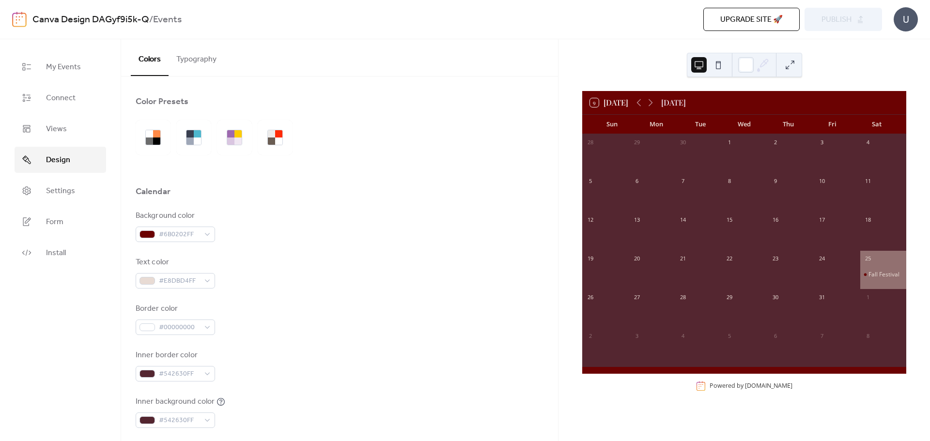
click at [311, 294] on div "Background color #6B0202FF Text color #E8DBD4FF Border color #00000000 Inner bo…" at bounding box center [340, 342] width 408 height 264
click at [175, 230] on span "#6B0202FF" at bounding box center [179, 235] width 41 height 12
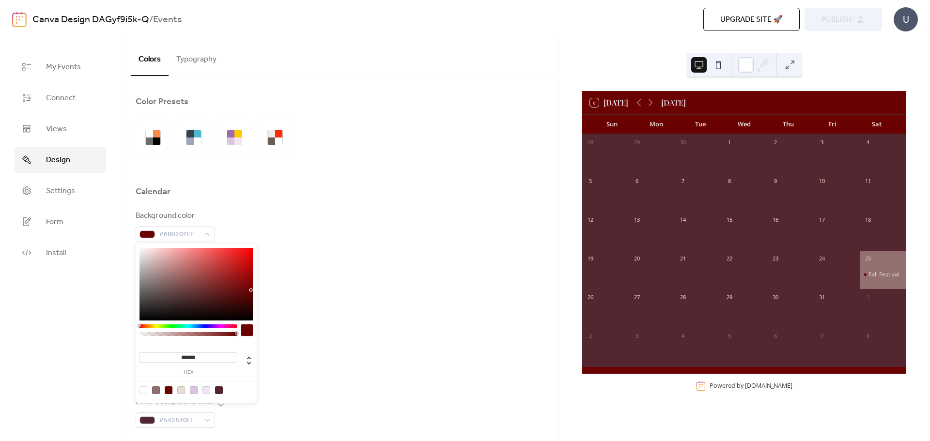
click at [192, 359] on input "*******" at bounding box center [188, 358] width 98 height 10
paste input "*"
type input "********"
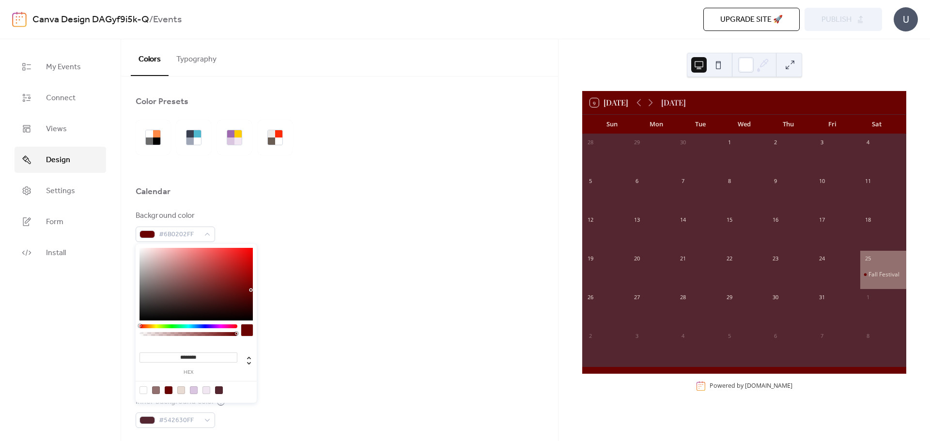
click at [320, 341] on div "Background color #6B0202FF Text color #E8DBD4FF Border color #00000000 Inner bo…" at bounding box center [340, 342] width 408 height 264
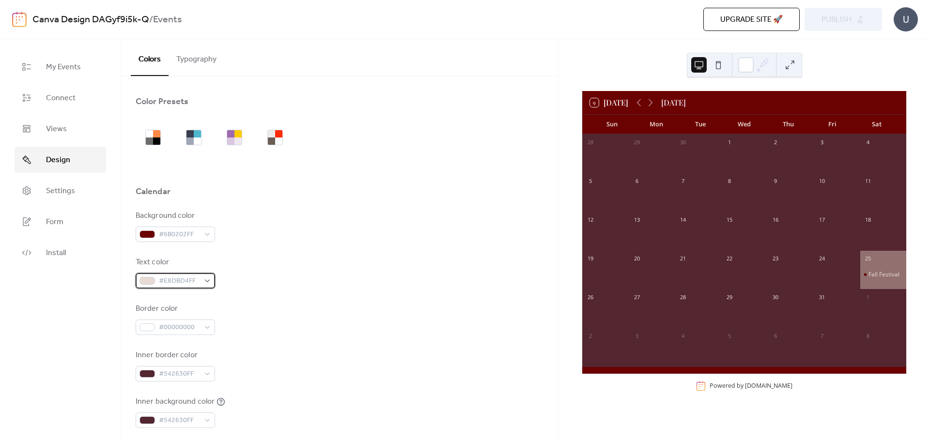
click at [181, 284] on span "#E8DBD4FF" at bounding box center [179, 282] width 41 height 12
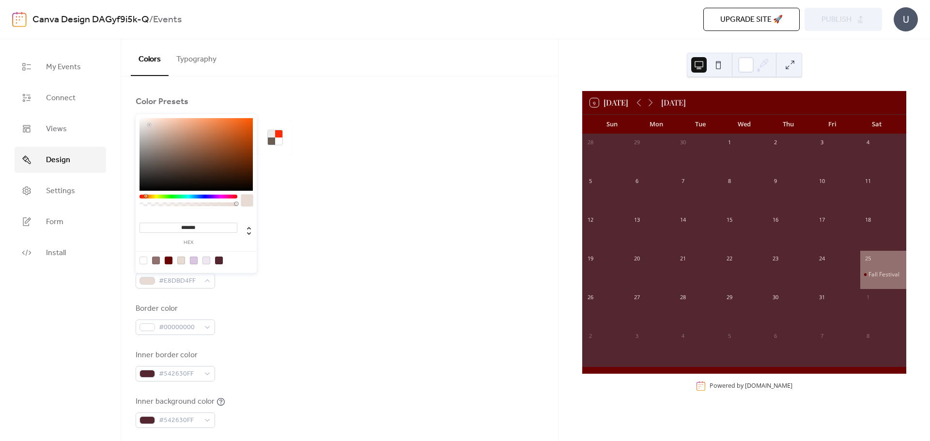
drag, startPoint x: 179, startPoint y: 225, endPoint x: 221, endPoint y: 230, distance: 42.4
click at [221, 230] on input "*******" at bounding box center [188, 228] width 98 height 10
click at [309, 266] on div "Text color #E8DBD4FF" at bounding box center [340, 273] width 408 height 32
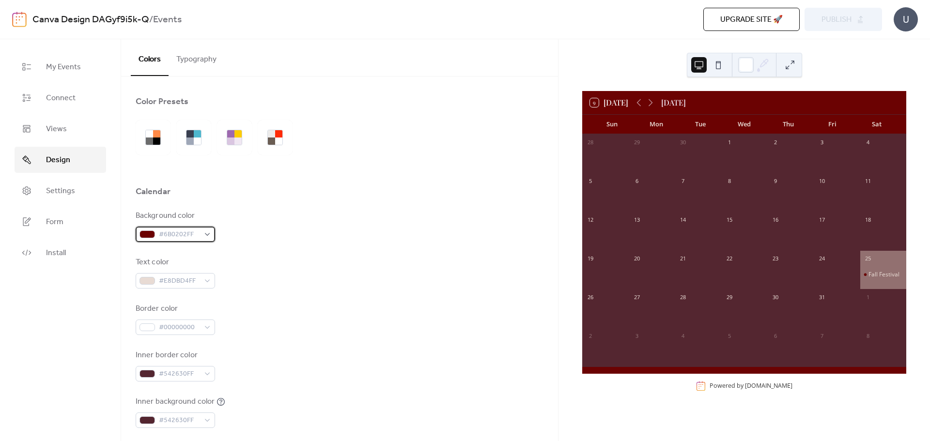
click at [194, 239] on span "#6B0202FF" at bounding box center [179, 235] width 41 height 12
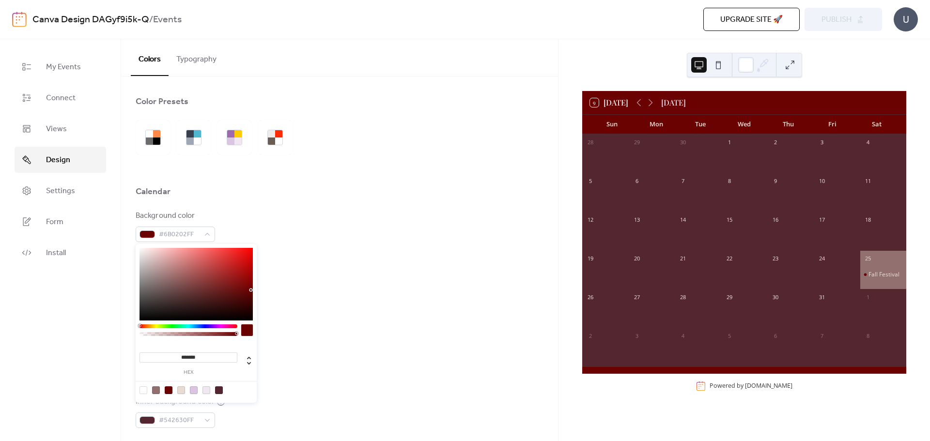
drag, startPoint x: 203, startPoint y: 356, endPoint x: 180, endPoint y: 355, distance: 22.8
click at [180, 355] on input "*******" at bounding box center [188, 358] width 98 height 10
paste input
type input "*******"
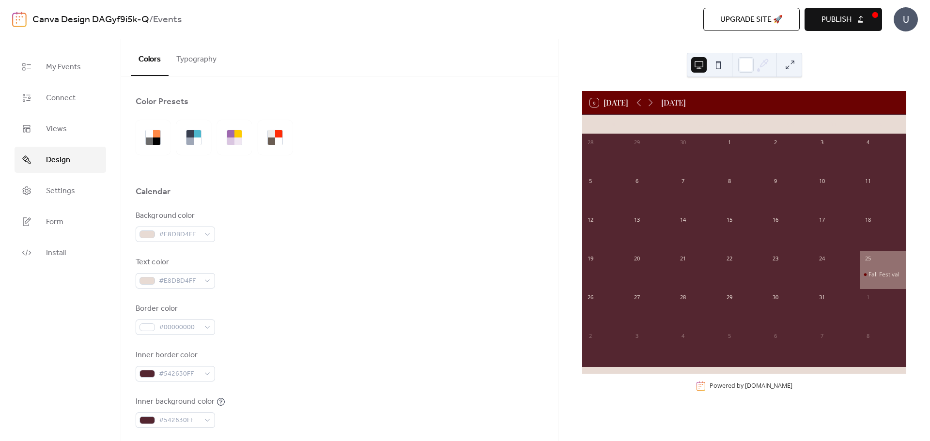
click at [331, 326] on div "Border color #00000000" at bounding box center [340, 319] width 408 height 32
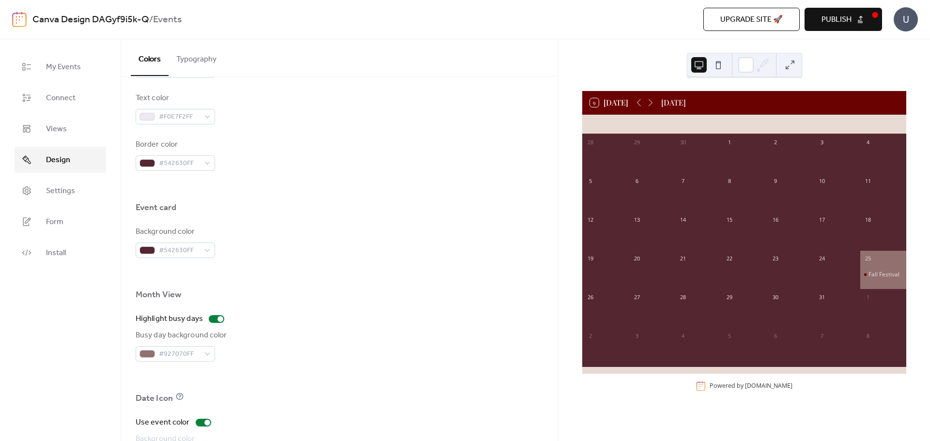
scroll to position [484, 0]
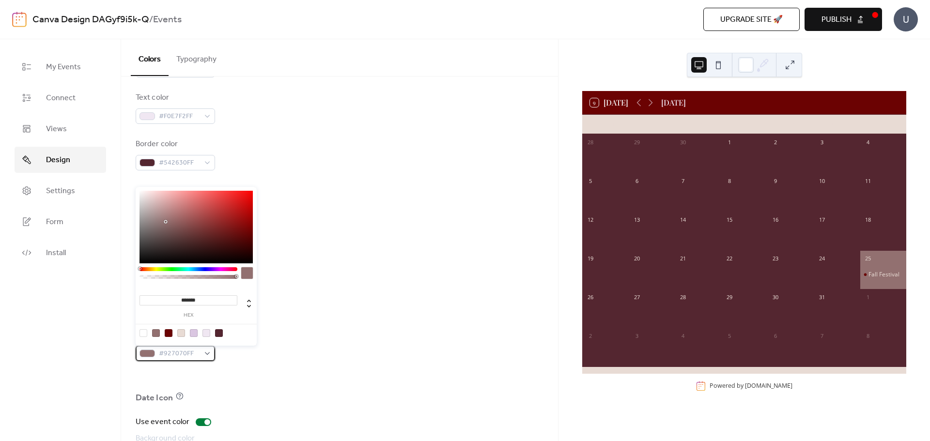
click at [184, 356] on span "#927070FF" at bounding box center [179, 354] width 41 height 12
click at [184, 353] on span "#927070FF" at bounding box center [179, 354] width 41 height 12
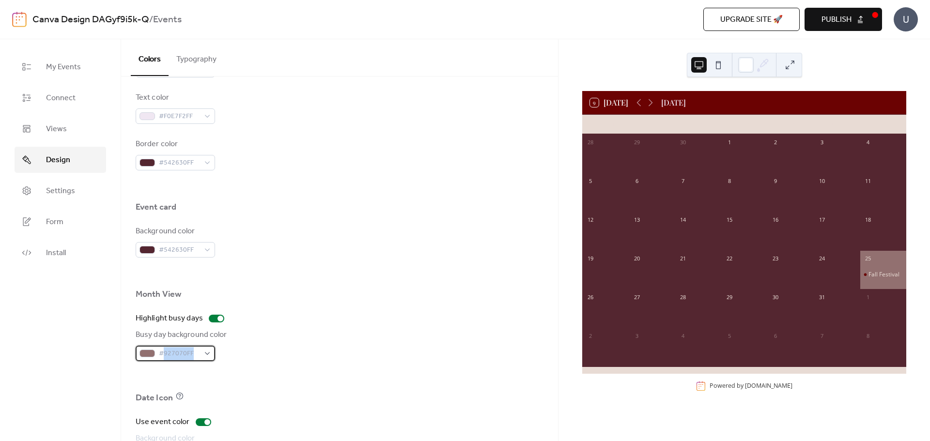
click at [184, 353] on span "#927070FF" at bounding box center [179, 354] width 41 height 12
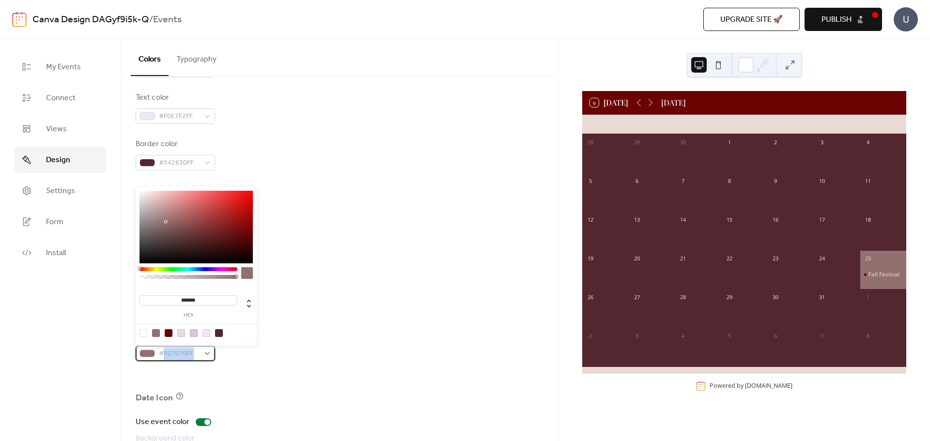
copy span "927070FF"
click at [299, 349] on div "Busy day background color #927070FF" at bounding box center [340, 345] width 408 height 32
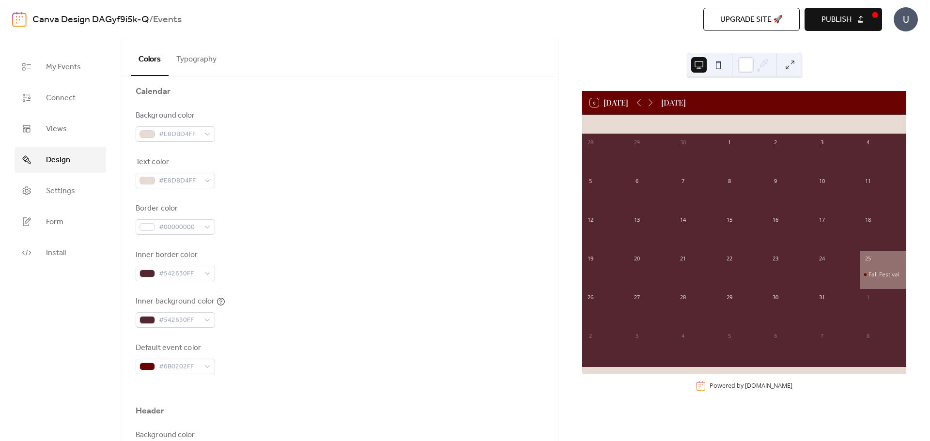
scroll to position [97, 0]
click at [181, 324] on span "#542630FF" at bounding box center [179, 324] width 41 height 12
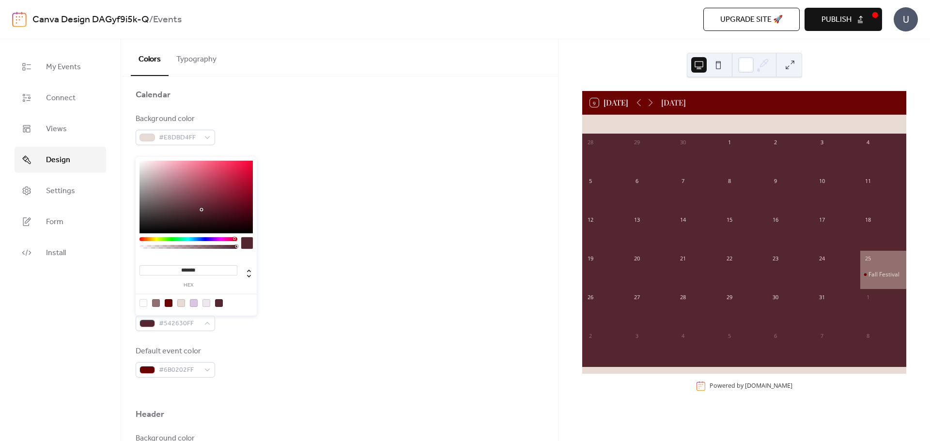
click at [192, 270] on input "*******" at bounding box center [188, 270] width 98 height 10
paste input "**"
type input "*********"
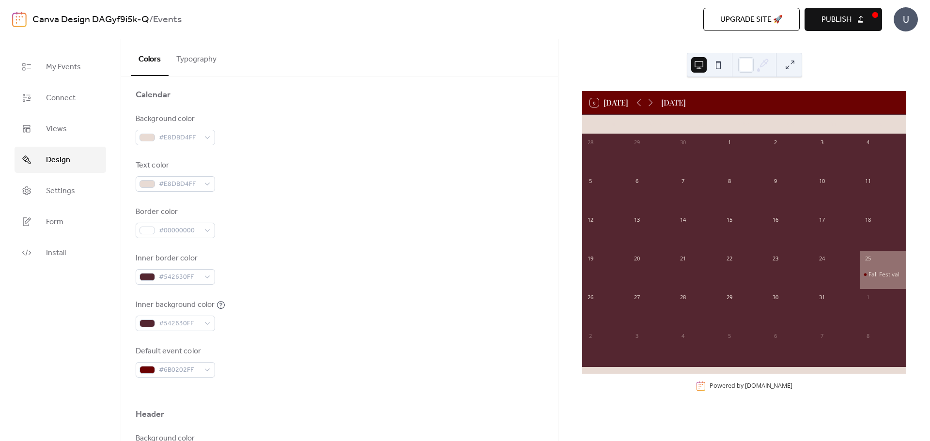
click at [314, 280] on div "Inner border color #542630FF" at bounding box center [340, 269] width 408 height 32
click at [181, 328] on span "#542630FF" at bounding box center [179, 324] width 41 height 12
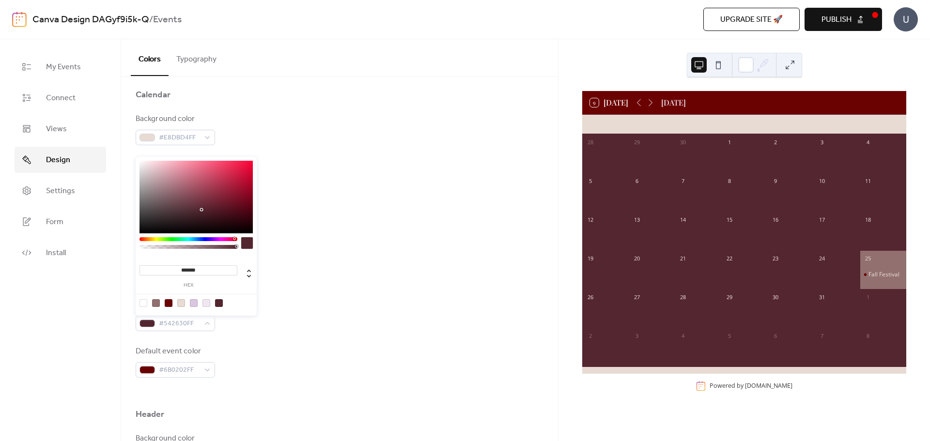
drag, startPoint x: 216, startPoint y: 269, endPoint x: 125, endPoint y: 263, distance: 90.8
click at [125, 263] on body "Canva Design DAGyf9i5k-Q / Events Upgrade site 🚀 Preview Publish U My Events Co…" at bounding box center [465, 220] width 930 height 441
paste input "*"
type input "********"
click at [326, 285] on div "Background color #E8DBD4FF Text color #E8DBD4FF Border color #00000000 Inner bo…" at bounding box center [340, 245] width 408 height 264
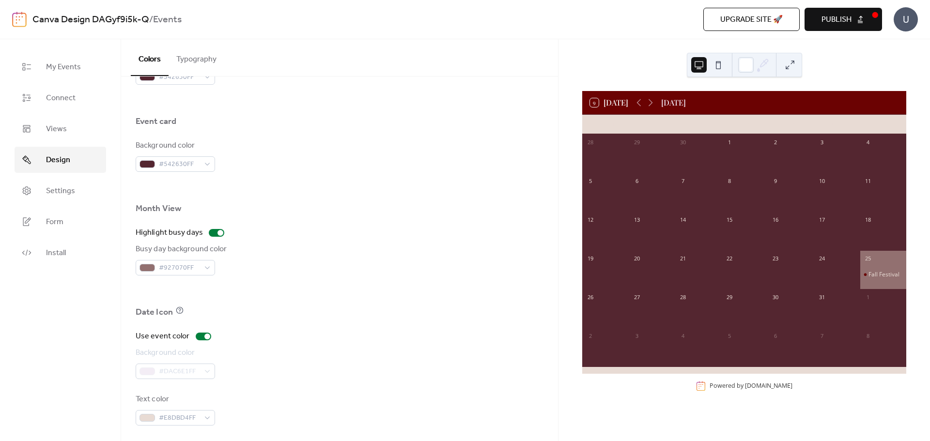
scroll to position [574, 0]
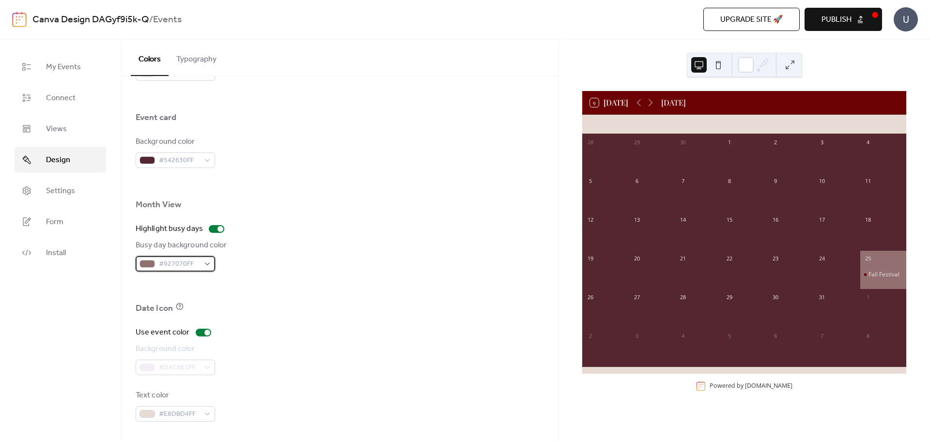
click at [178, 267] on span "#927070FF" at bounding box center [179, 265] width 41 height 12
click at [286, 256] on div "Busy day background color #927070FF" at bounding box center [340, 256] width 408 height 32
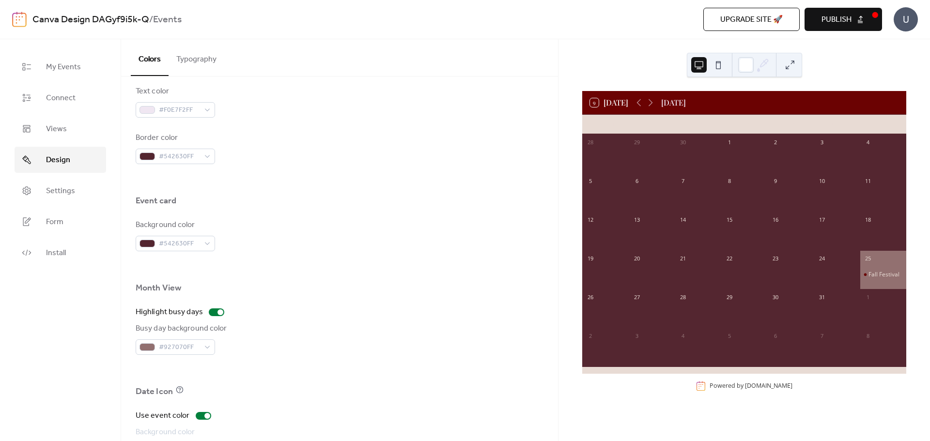
scroll to position [525, 0]
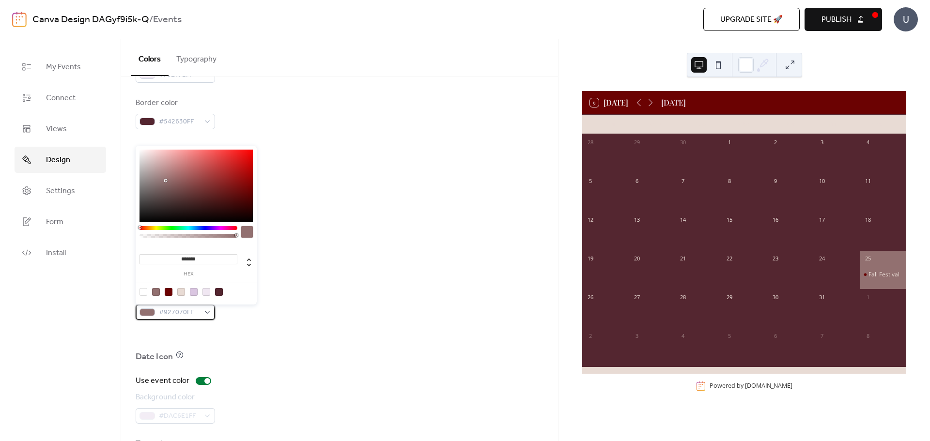
click at [170, 312] on span "#927070FF" at bounding box center [179, 313] width 41 height 12
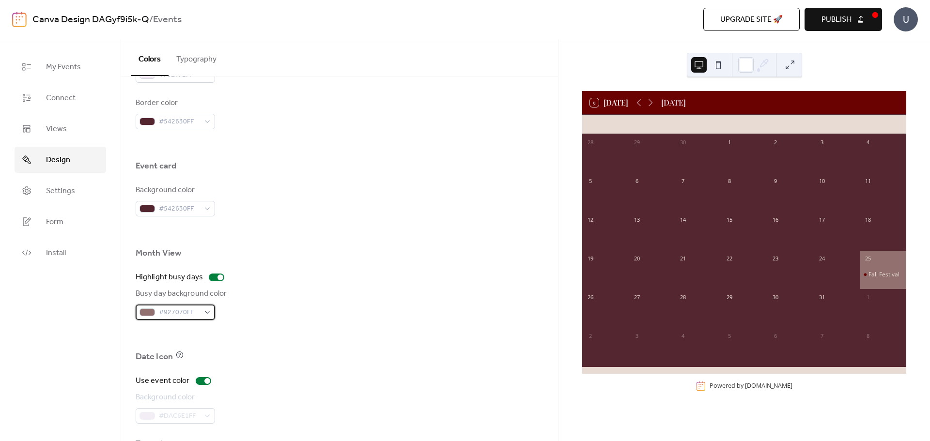
click at [201, 311] on div "#927070FF" at bounding box center [175, 312] width 79 height 15
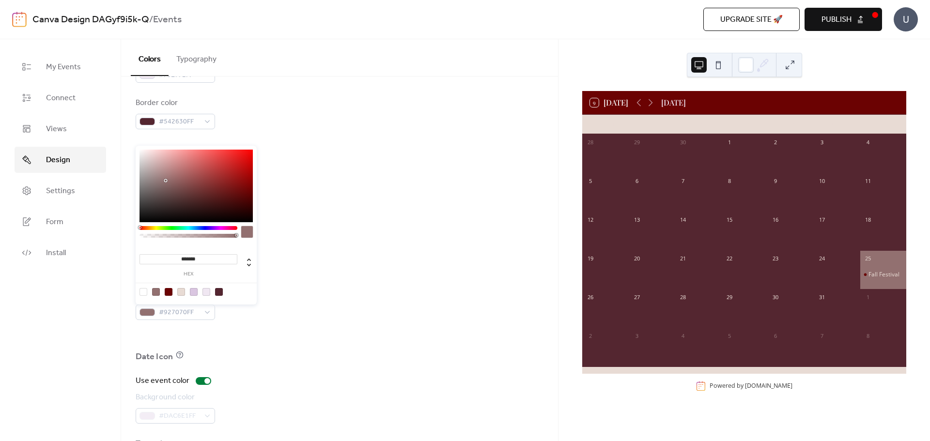
drag, startPoint x: 202, startPoint y: 262, endPoint x: 168, endPoint y: 254, distance: 34.8
click at [168, 254] on input "*******" at bounding box center [188, 259] width 98 height 10
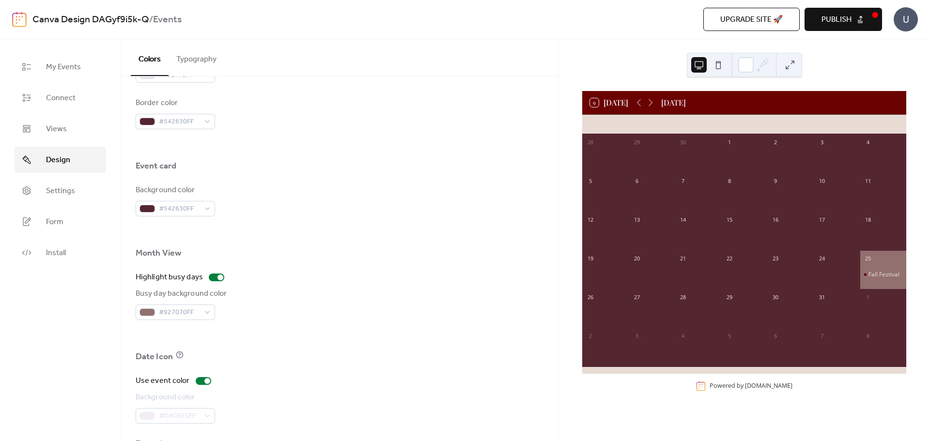
click at [306, 273] on div "Highlight busy days" at bounding box center [340, 278] width 408 height 12
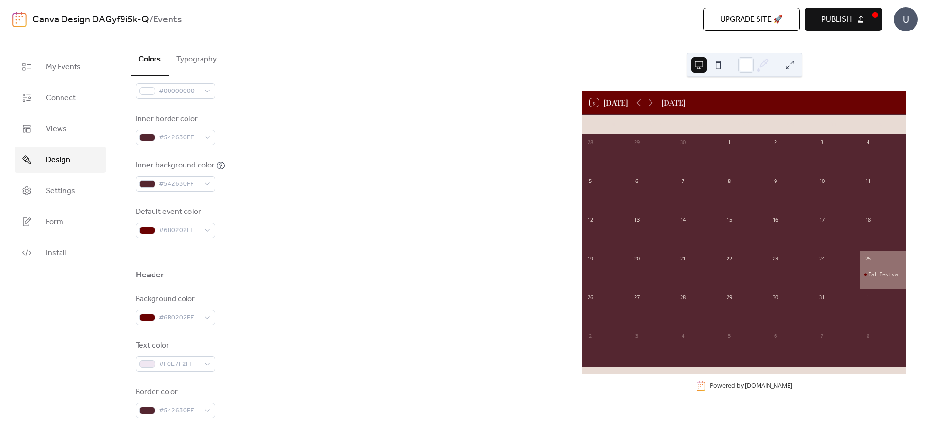
scroll to position [242, 0]
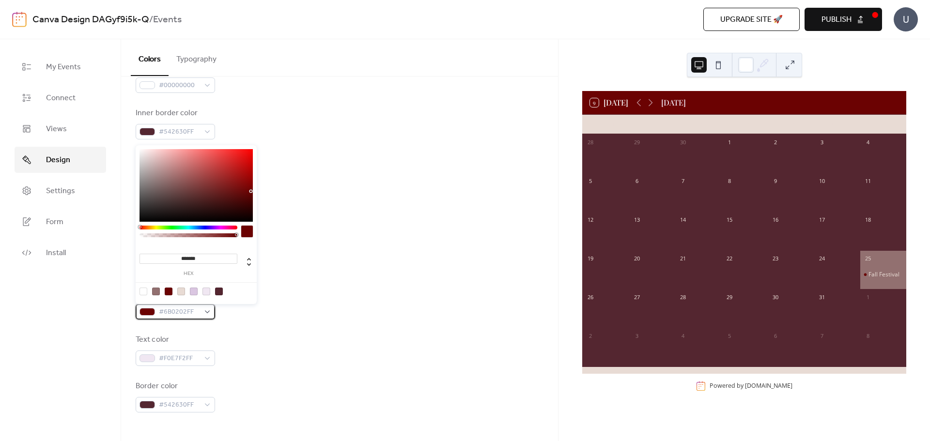
click at [178, 312] on span "#6B0202FF" at bounding box center [179, 313] width 41 height 12
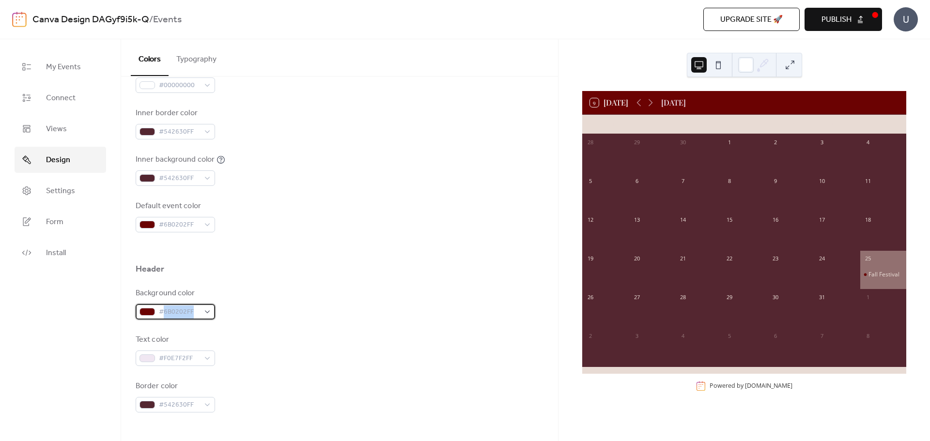
click at [196, 313] on span "#6B0202FF" at bounding box center [179, 313] width 41 height 12
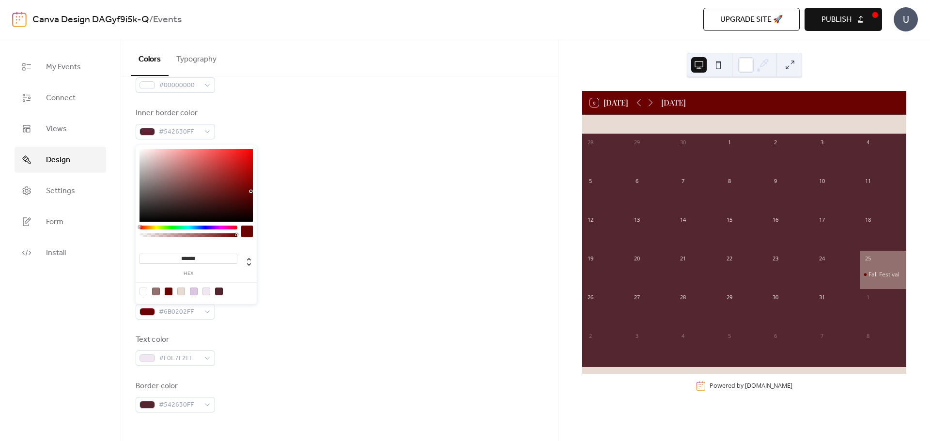
drag, startPoint x: 203, startPoint y: 262, endPoint x: 159, endPoint y: 255, distance: 45.1
click at [159, 255] on input "*******" at bounding box center [188, 259] width 98 height 10
paste input
type input "*******"
click at [308, 274] on div "Header" at bounding box center [340, 271] width 408 height 16
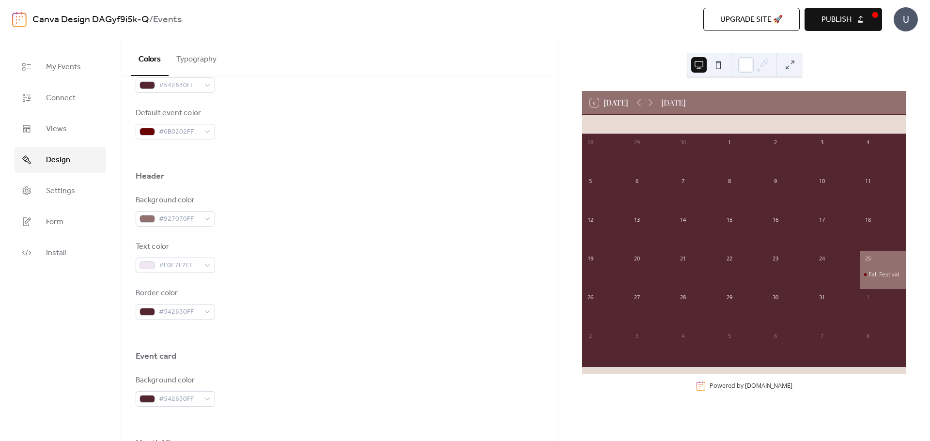
scroll to position [339, 0]
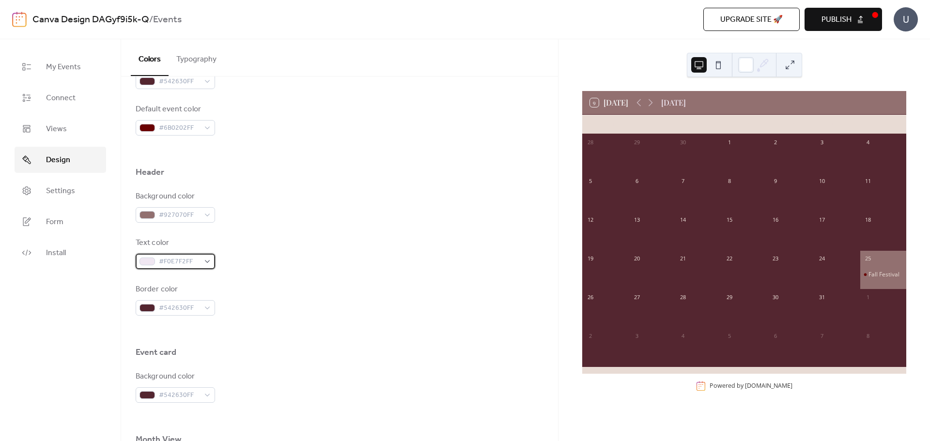
click at [210, 264] on div "#F0E7F2FF" at bounding box center [175, 261] width 79 height 15
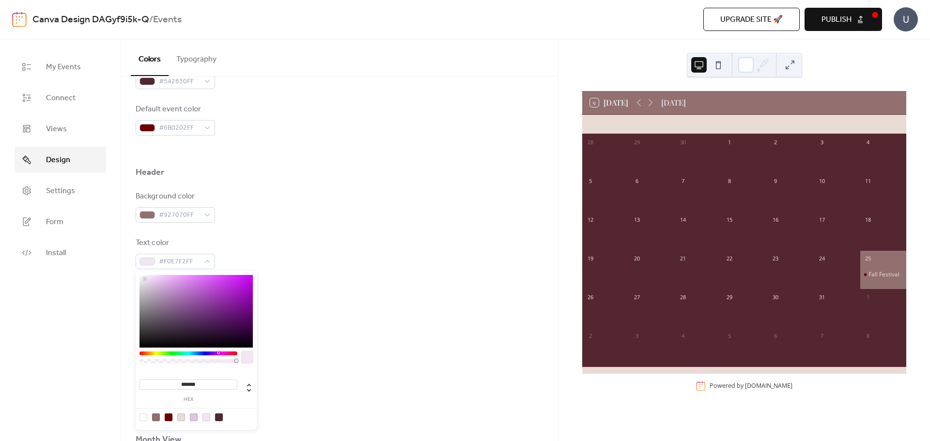
click at [282, 244] on div "Text color #F0E7F2FF" at bounding box center [340, 253] width 408 height 32
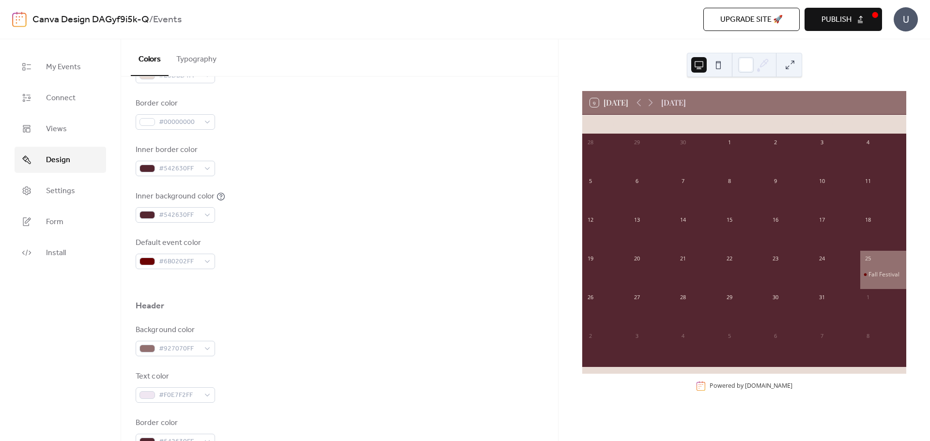
scroll to position [242, 0]
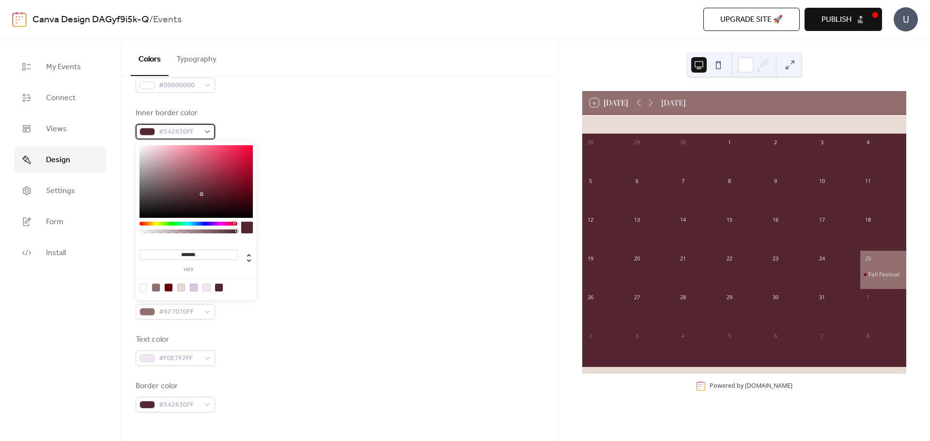
click at [183, 133] on span "#542630FF" at bounding box center [179, 132] width 41 height 12
drag, startPoint x: 204, startPoint y: 252, endPoint x: 169, endPoint y: 252, distance: 35.8
click at [169, 252] on input "*******" at bounding box center [188, 255] width 98 height 10
click at [298, 255] on div at bounding box center [340, 247] width 408 height 31
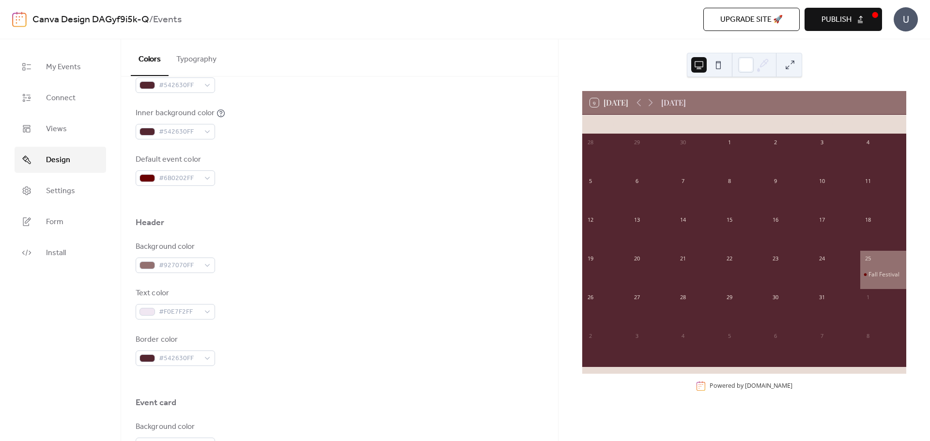
scroll to position [291, 0]
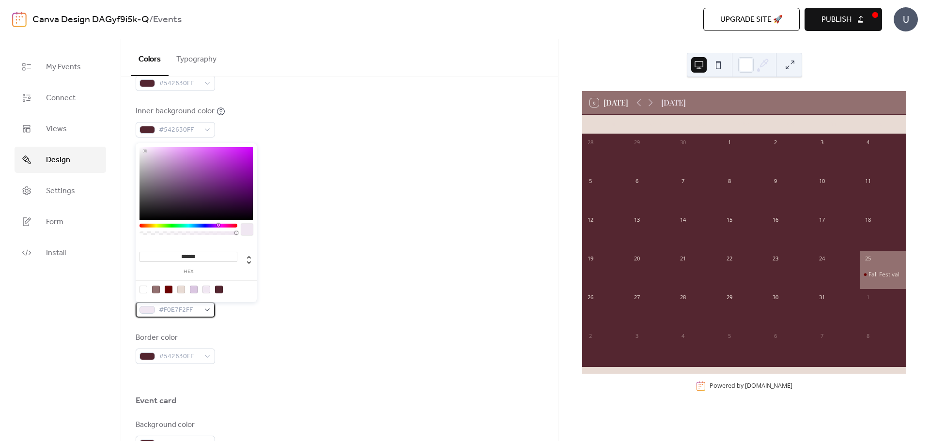
click at [181, 310] on span "#F0E7F2FF" at bounding box center [179, 311] width 41 height 12
drag, startPoint x: 211, startPoint y: 256, endPoint x: 155, endPoint y: 254, distance: 56.2
click at [155, 254] on input "*******" at bounding box center [188, 257] width 98 height 10
paste input
type input "*******"
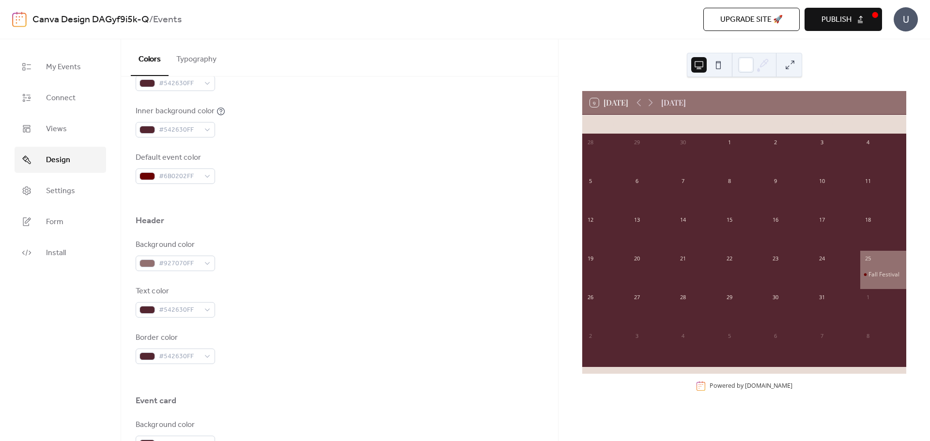
click at [308, 275] on div "Background color #927070FF Text color #542630FF Border color #542630FF" at bounding box center [340, 301] width 408 height 125
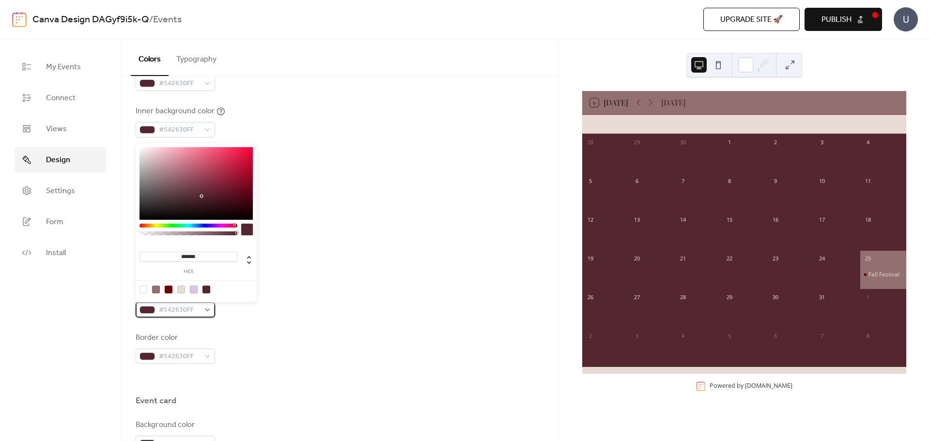
click at [211, 309] on div "#542630FF" at bounding box center [175, 309] width 79 height 15
click at [181, 291] on div at bounding box center [181, 290] width 8 height 8
type input "*******"
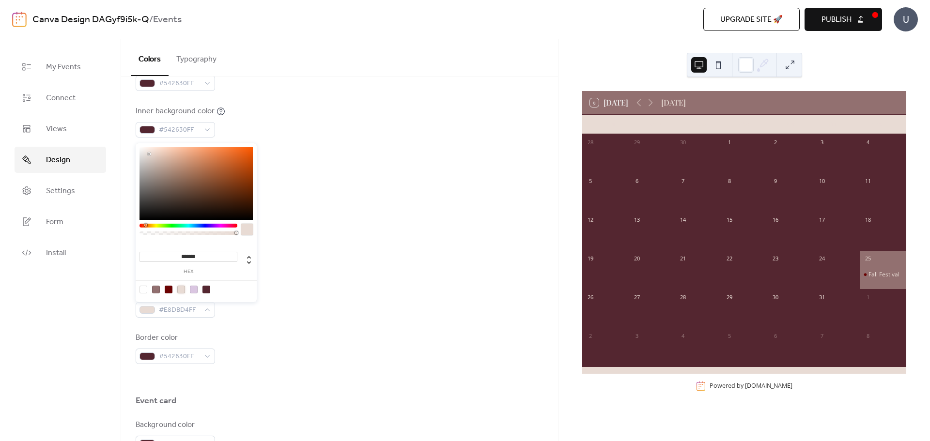
click at [323, 278] on div "Background color #927070FF Text color #E8DBD4FF Border color #542630FF" at bounding box center [340, 301] width 408 height 125
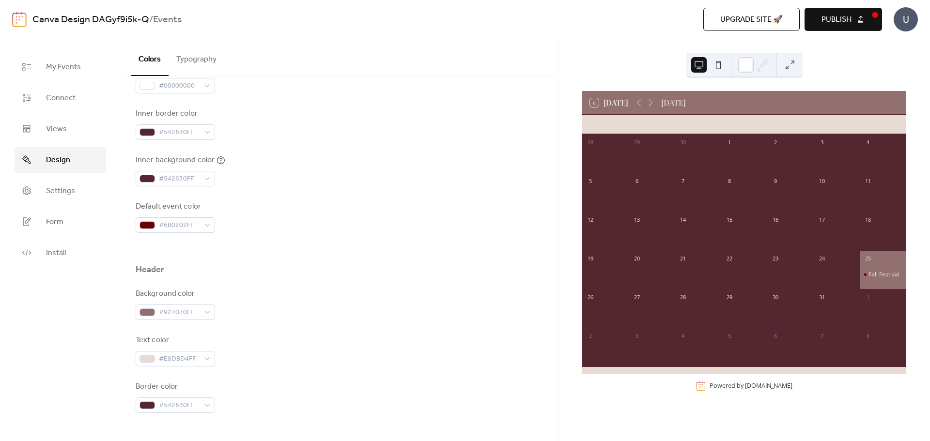
scroll to position [194, 0]
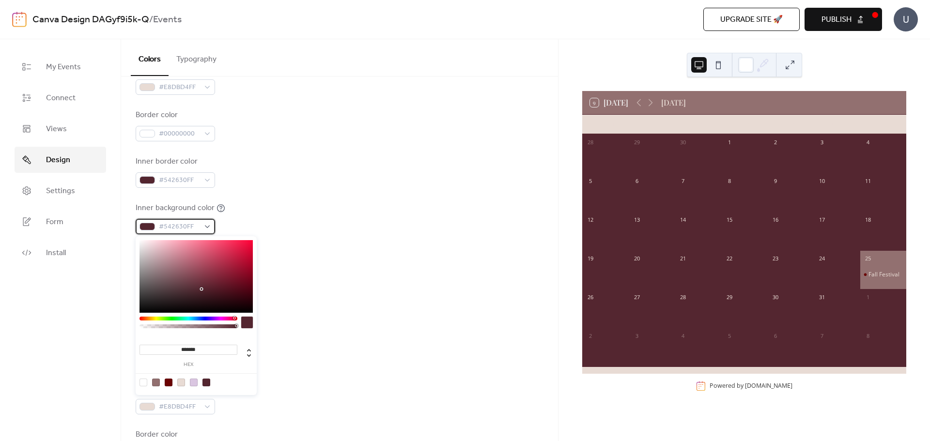
click at [188, 227] on span "#542630FF" at bounding box center [179, 227] width 41 height 12
drag, startPoint x: 208, startPoint y: 349, endPoint x: 124, endPoint y: 347, distance: 83.3
click at [124, 347] on body "Canva Design DAGyf9i5k-Q / Events Upgrade site 🚀 Preview Publish U My Events Co…" at bounding box center [465, 220] width 930 height 441
click at [322, 331] on div at bounding box center [340, 332] width 408 height 8
click at [208, 226] on div "#542630FF" at bounding box center [175, 226] width 79 height 15
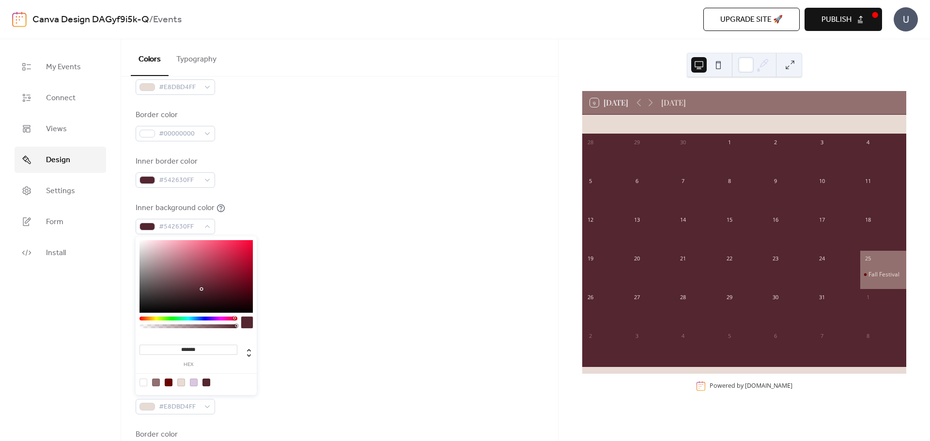
click at [155, 384] on div at bounding box center [156, 383] width 8 height 8
type input "*******"
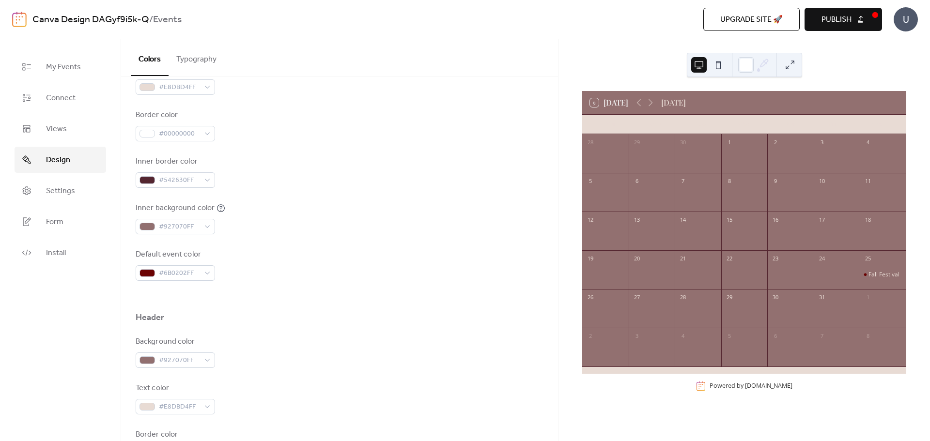
click at [354, 274] on div "Default event color #6B0202FF" at bounding box center [340, 265] width 408 height 32
click at [207, 180] on div "#542630FF" at bounding box center [175, 179] width 79 height 15
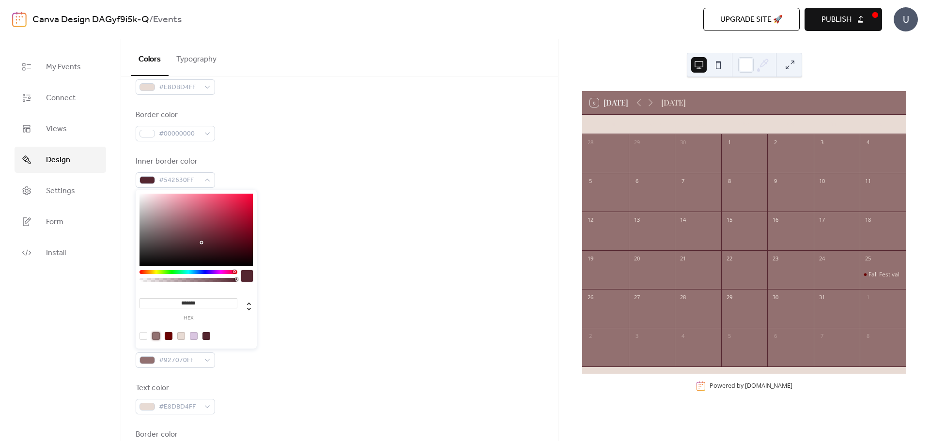
click at [156, 336] on div at bounding box center [156, 336] width 8 height 8
type input "*******"
click at [356, 247] on div "Background color #E8DBD4FF Text color #E8DBD4FF Border color #00000000 Inner bo…" at bounding box center [340, 148] width 408 height 264
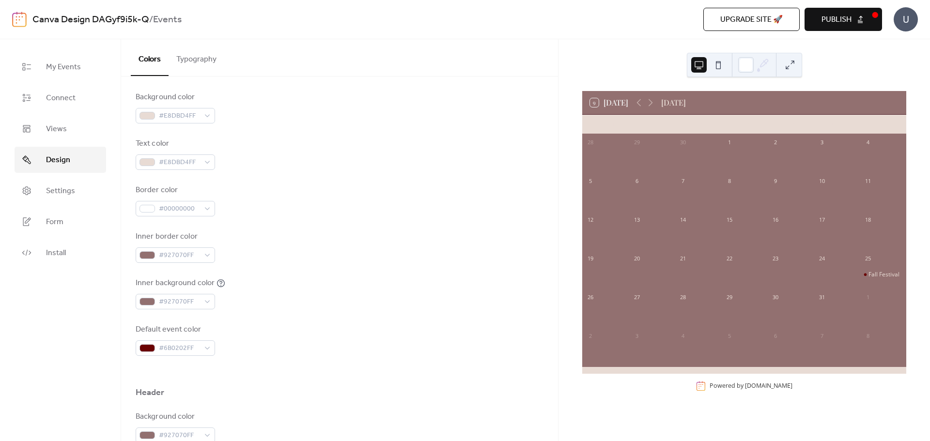
scroll to position [97, 0]
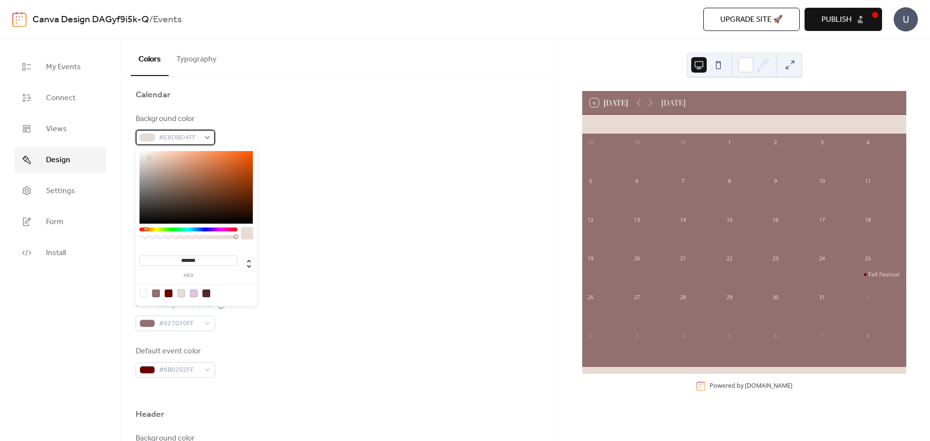
click at [207, 139] on div "#E8DBD4FF" at bounding box center [175, 137] width 79 height 15
click at [156, 294] on div at bounding box center [156, 294] width 8 height 8
type input "*******"
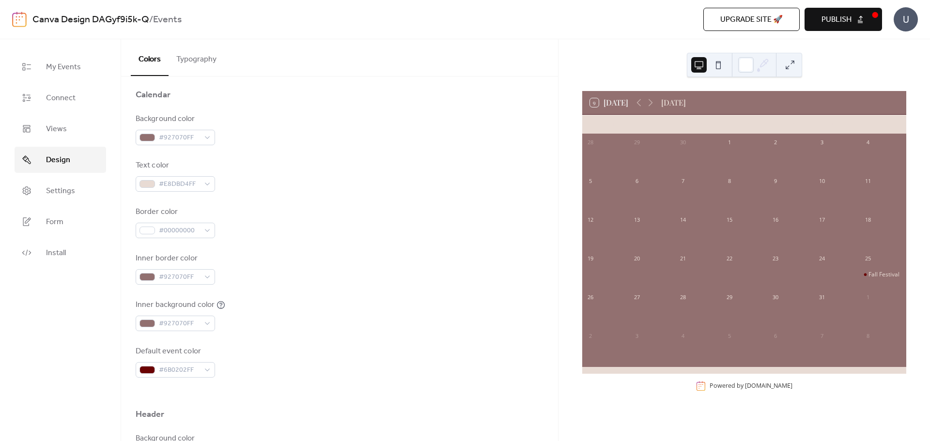
click at [340, 261] on div "Inner border color #927070FF" at bounding box center [340, 269] width 408 height 32
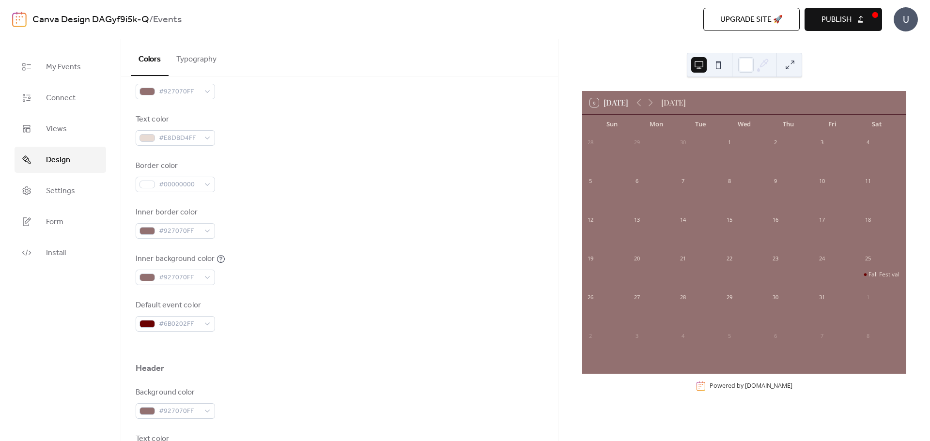
scroll to position [145, 0]
click at [211, 274] on div "#927070FF" at bounding box center [175, 274] width 79 height 15
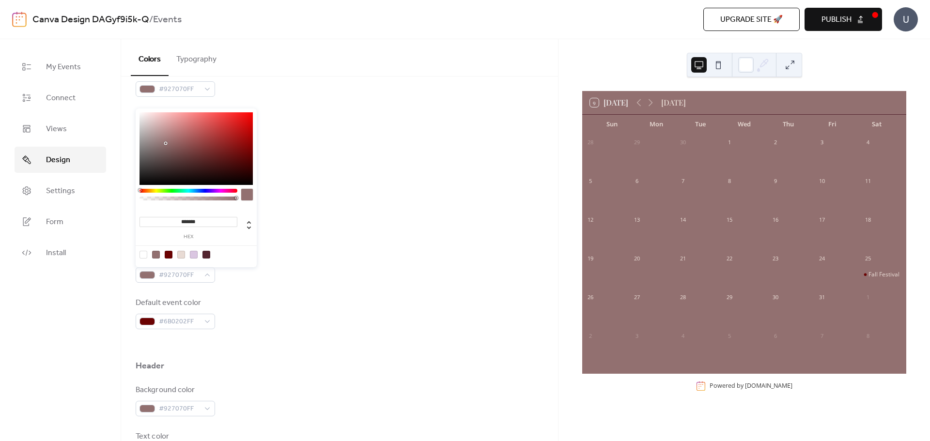
click at [181, 257] on div at bounding box center [181, 255] width 8 height 8
type input "*******"
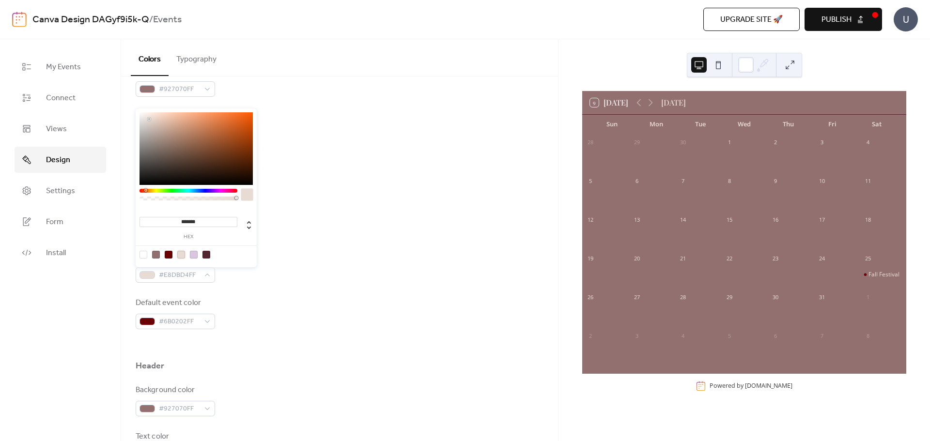
click at [326, 284] on div "Background color #927070FF Text color #E8DBD4FF Border color #00000000 Inner bo…" at bounding box center [340, 197] width 408 height 264
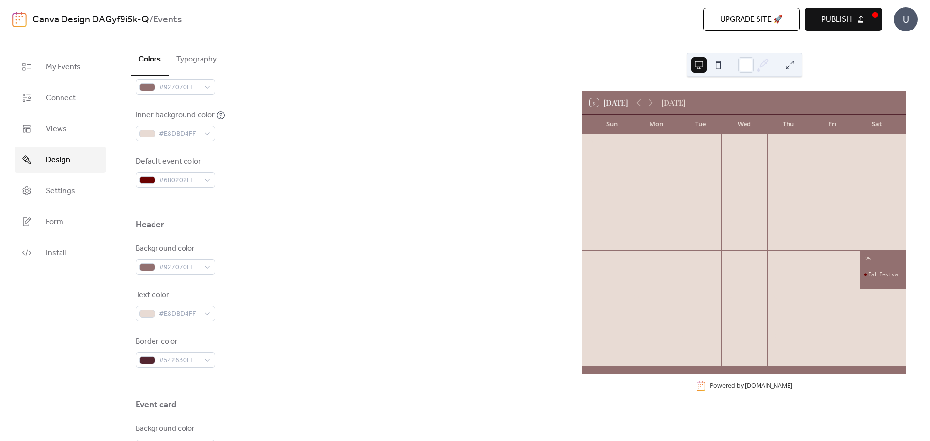
scroll to position [291, 0]
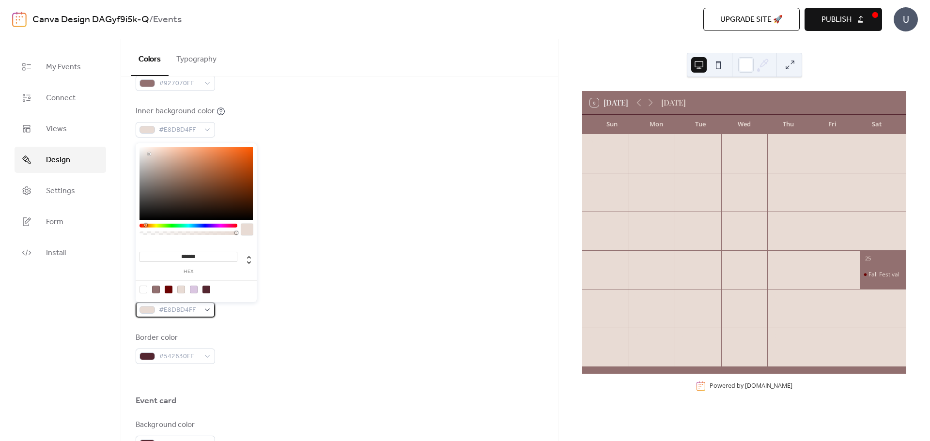
click at [207, 309] on div "#E8DBD4FF" at bounding box center [175, 309] width 79 height 15
click at [207, 291] on div at bounding box center [206, 290] width 8 height 8
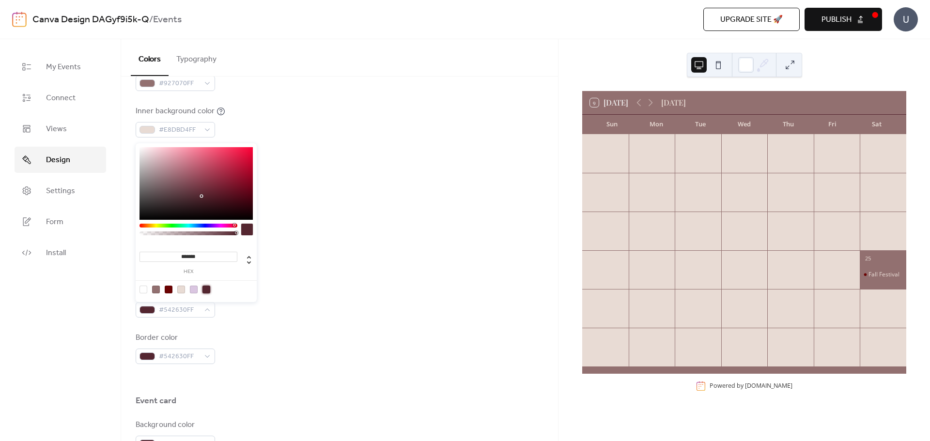
type input "*******"
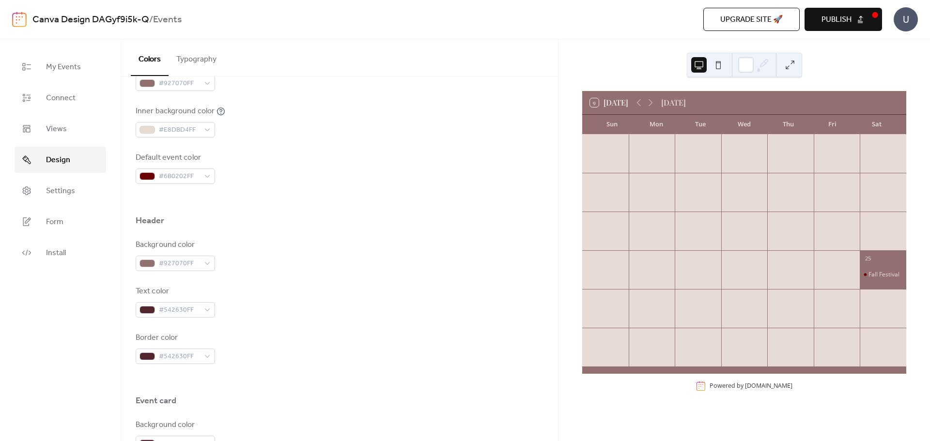
click at [339, 315] on div "Text color #542630FF" at bounding box center [340, 302] width 408 height 32
click at [210, 311] on div "#542630FF" at bounding box center [175, 309] width 79 height 15
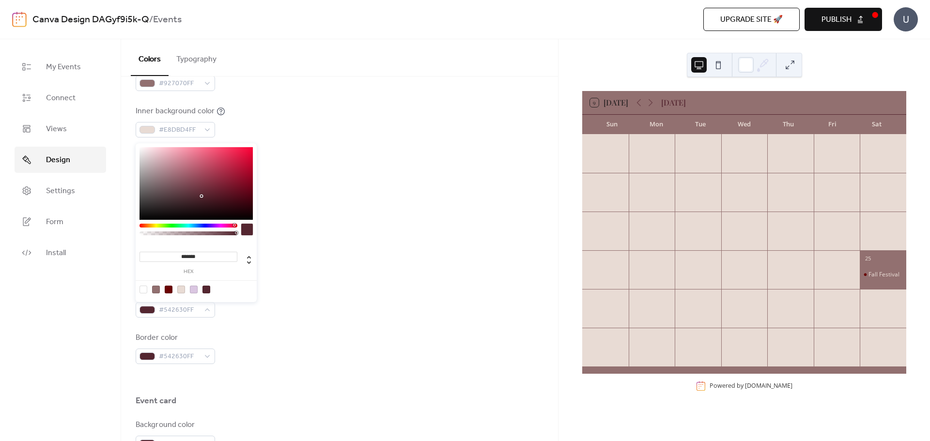
click at [178, 287] on div at bounding box center [181, 290] width 8 height 8
type input "*******"
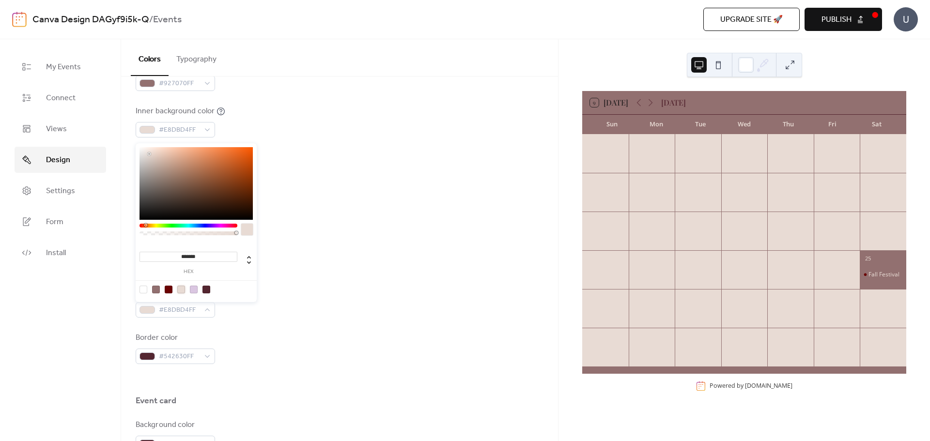
click at [336, 277] on div "Background color #927070FF Text color #E8DBD4FF Border color #542630FF" at bounding box center [340, 301] width 408 height 125
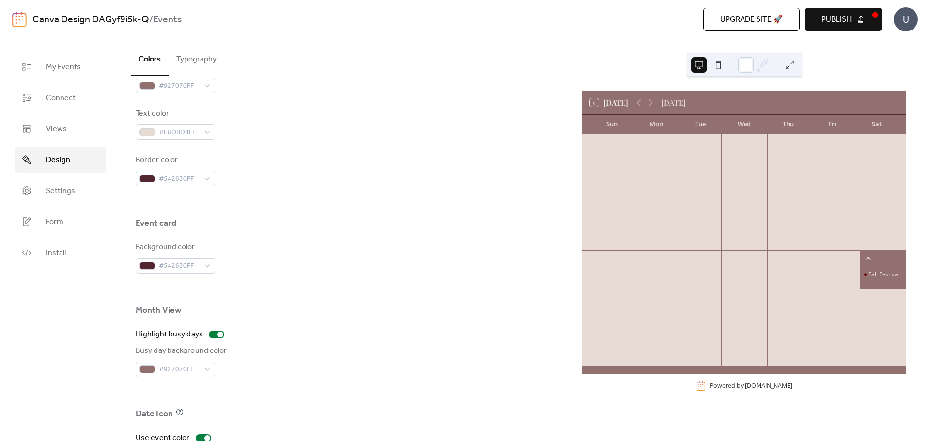
scroll to position [484, 0]
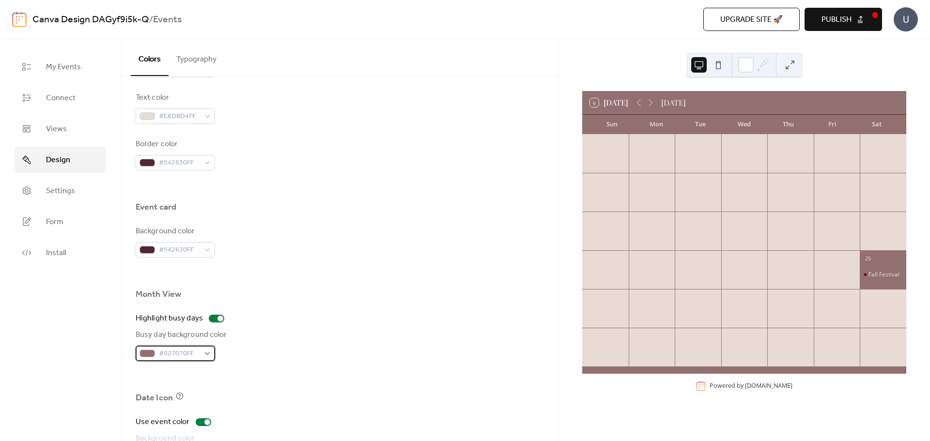
click at [208, 354] on div "#927070FF" at bounding box center [175, 353] width 79 height 15
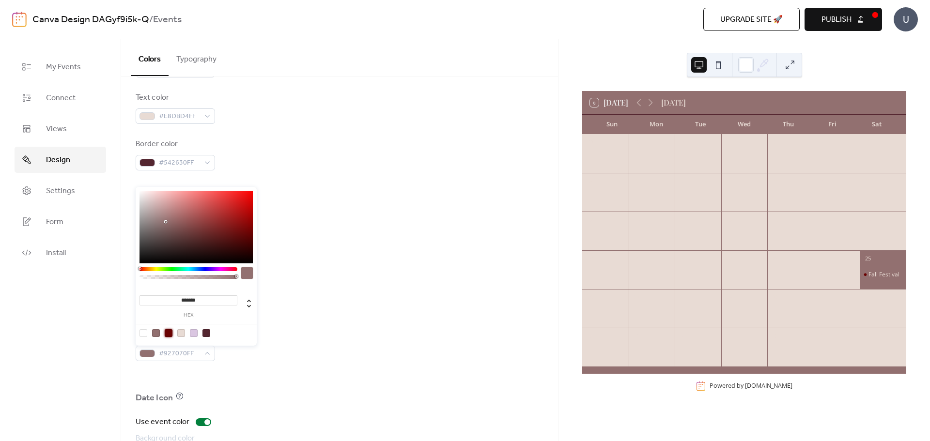
click at [168, 334] on div at bounding box center [169, 333] width 8 height 8
type input "*******"
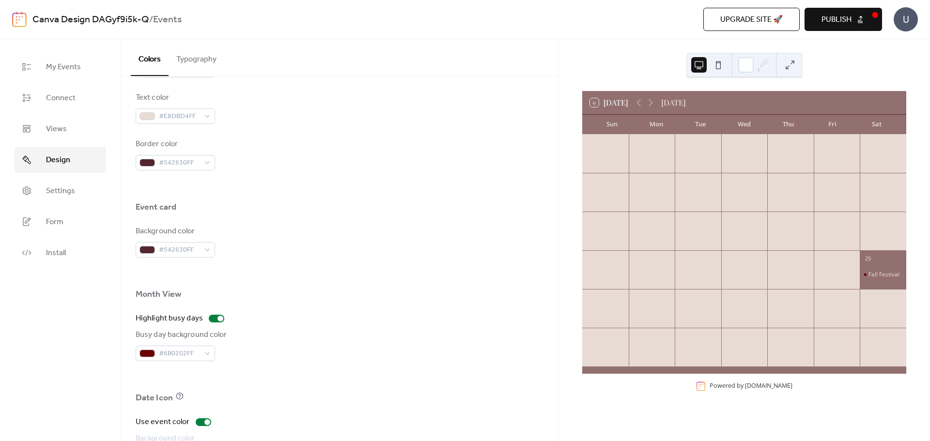
click at [308, 329] on div "Highlight busy days Busy day background color #6B0202FF" at bounding box center [340, 337] width 408 height 48
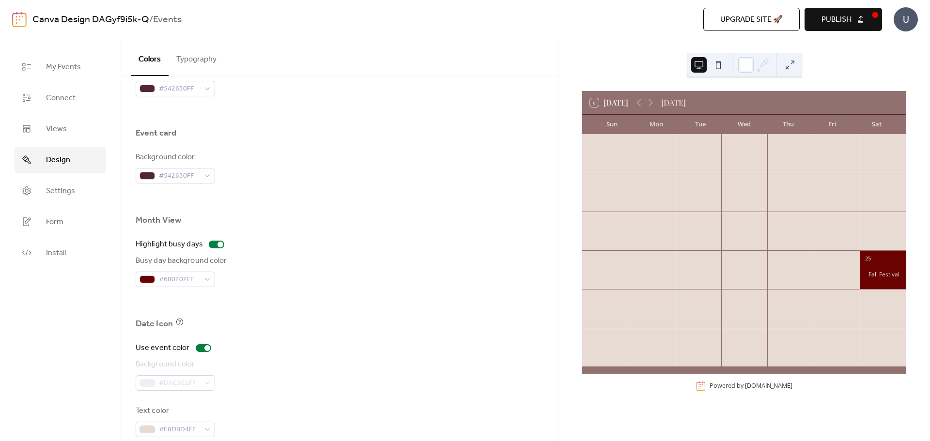
scroll to position [574, 0]
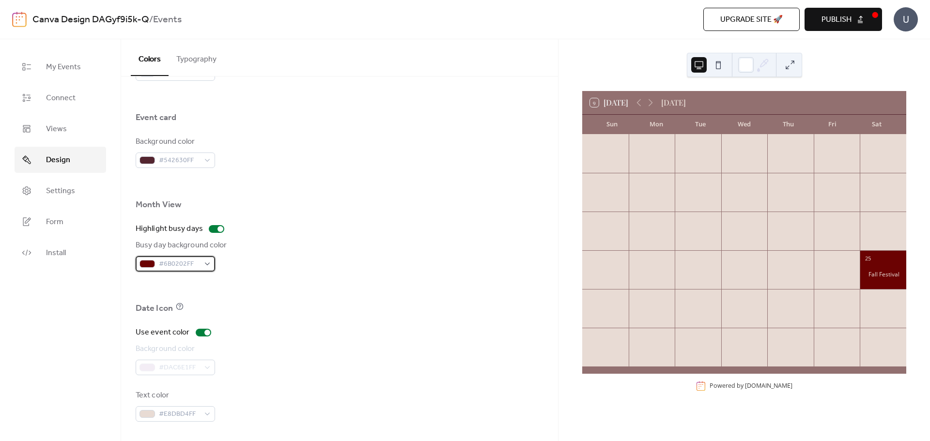
click at [205, 264] on div "#6B0202FF" at bounding box center [175, 263] width 79 height 15
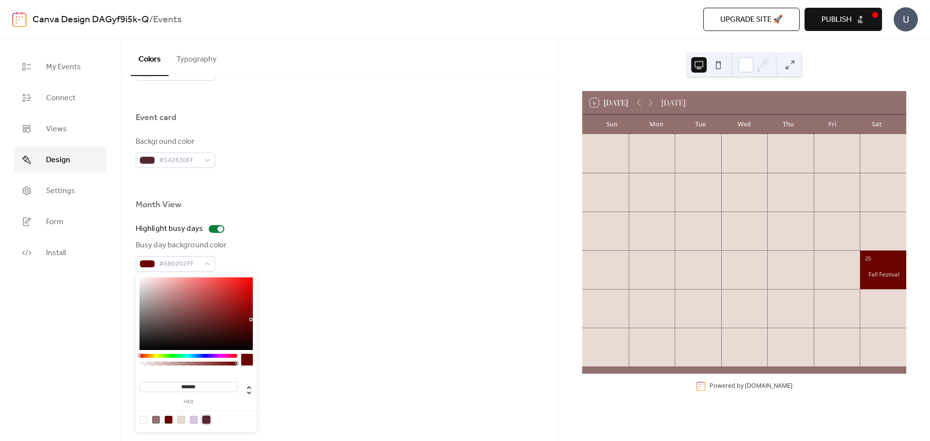
click at [206, 420] on div at bounding box center [206, 420] width 8 height 8
type input "*******"
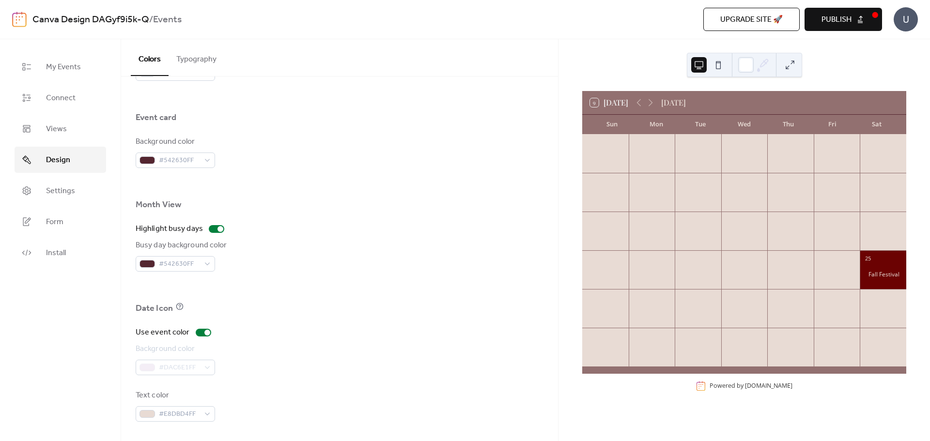
click at [326, 296] on div at bounding box center [340, 287] width 408 height 31
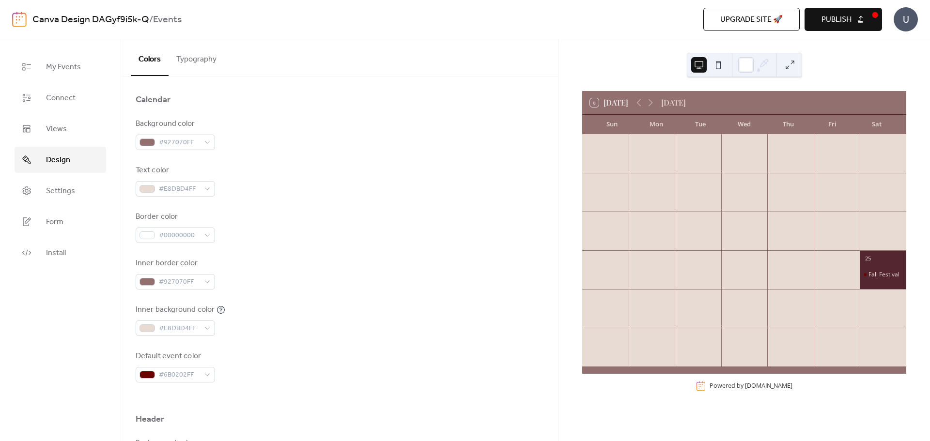
scroll to position [90, 0]
click at [208, 191] on div "#E8DBD4FF" at bounding box center [175, 191] width 79 height 15
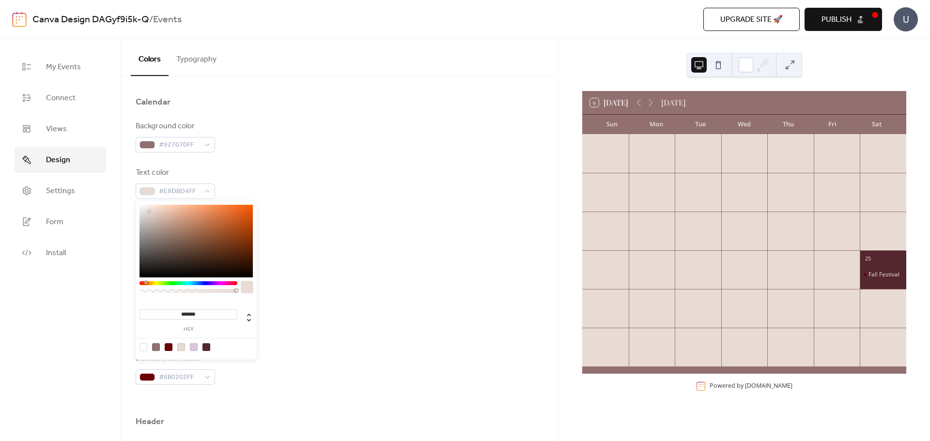
click at [207, 351] on div at bounding box center [206, 347] width 8 height 8
type input "*******"
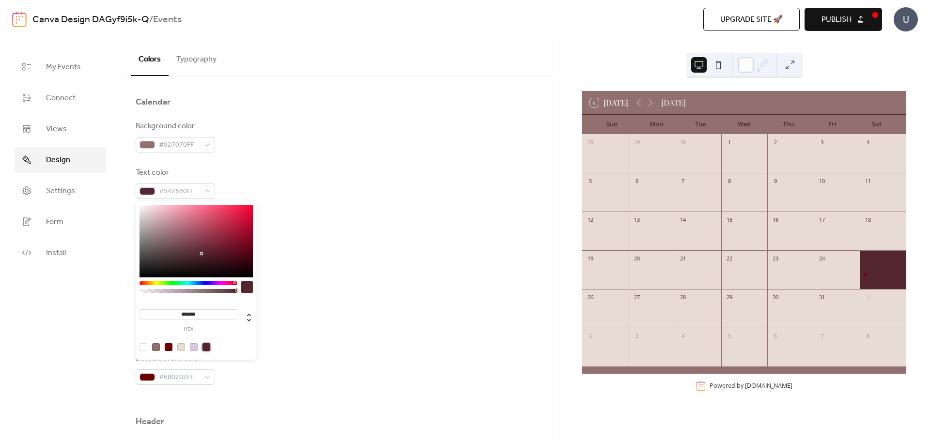
click at [351, 324] on div "Inner background color #E8DBD4FF" at bounding box center [340, 323] width 408 height 32
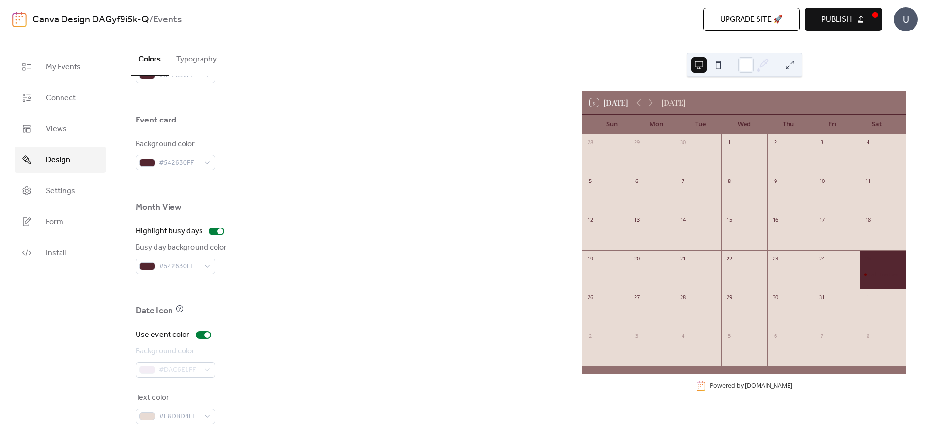
scroll to position [574, 0]
click at [196, 332] on div at bounding box center [203, 333] width 15 height 8
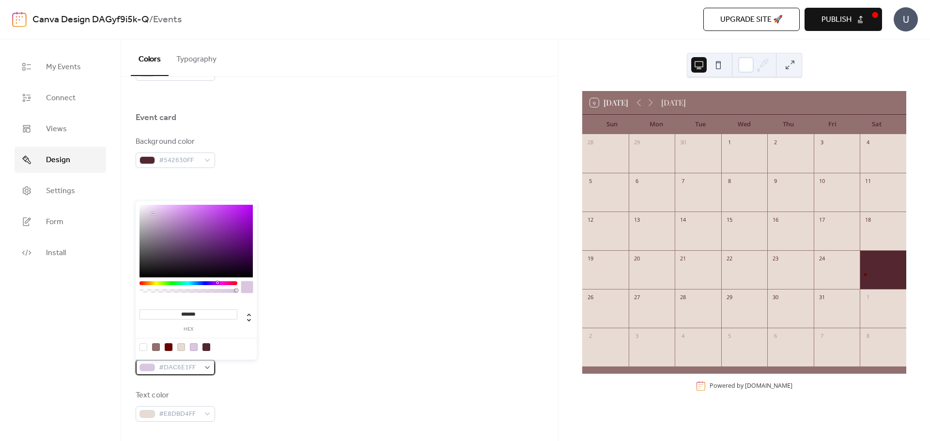
click at [210, 366] on div "#DAC6E1FF" at bounding box center [175, 367] width 79 height 15
click at [206, 349] on div at bounding box center [206, 347] width 8 height 8
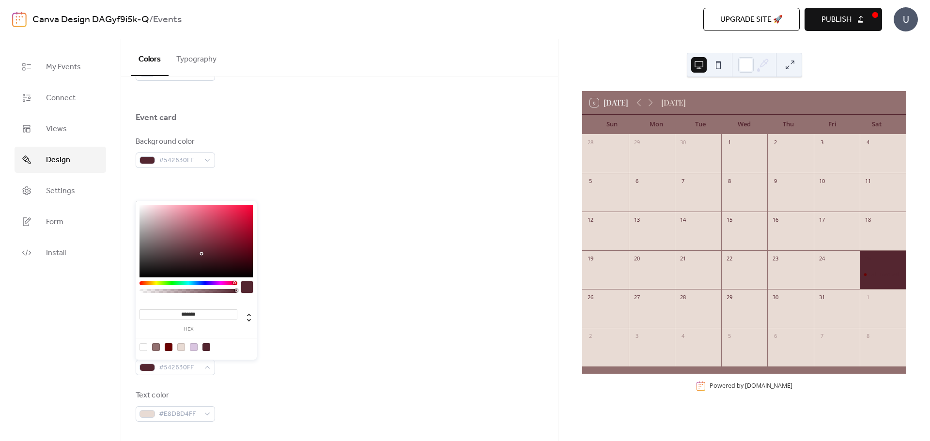
click at [180, 351] on div at bounding box center [196, 347] width 123 height 18
click at [181, 348] on div at bounding box center [181, 347] width 8 height 8
type input "*******"
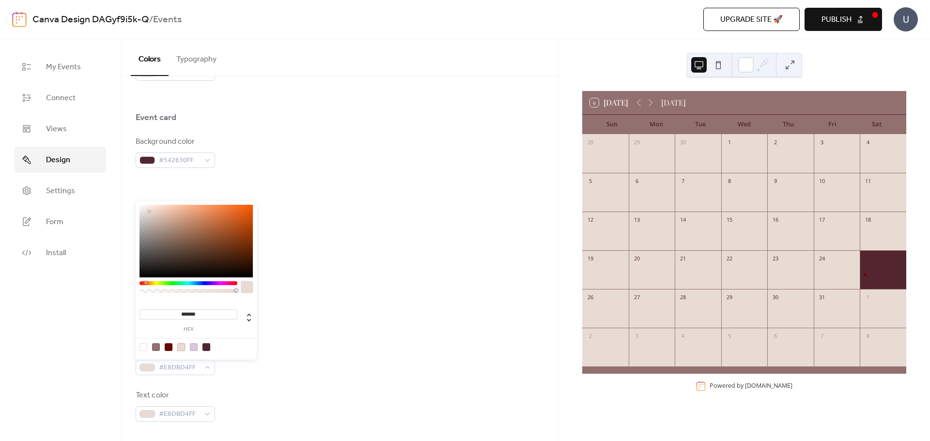
click at [244, 392] on div "Text color #E8DBD4FF" at bounding box center [340, 406] width 408 height 32
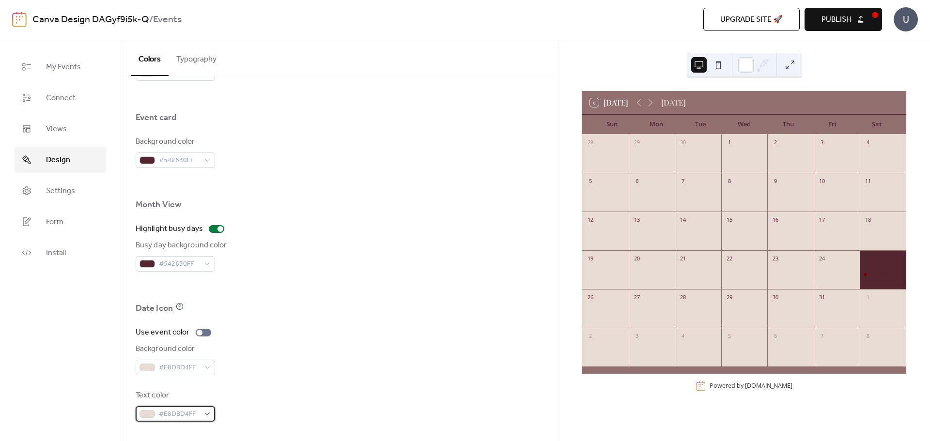
click at [208, 412] on div "#E8DBD4FF" at bounding box center [175, 413] width 79 height 15
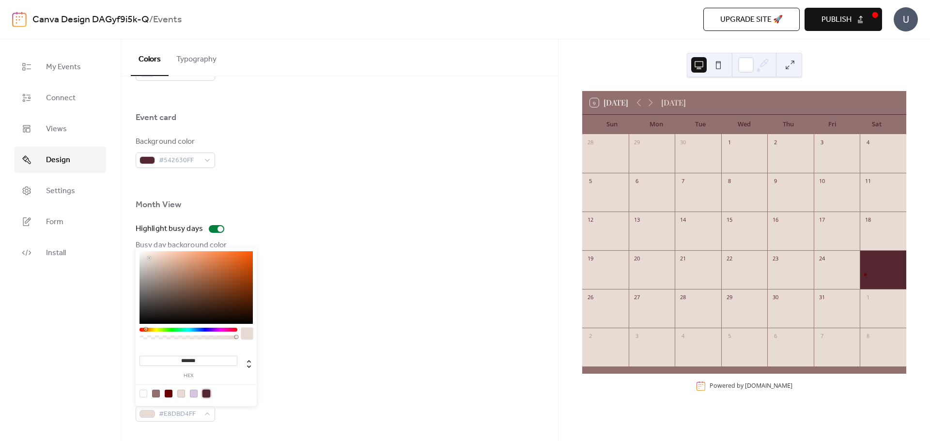
click at [207, 395] on div at bounding box center [206, 394] width 8 height 8
type input "*******"
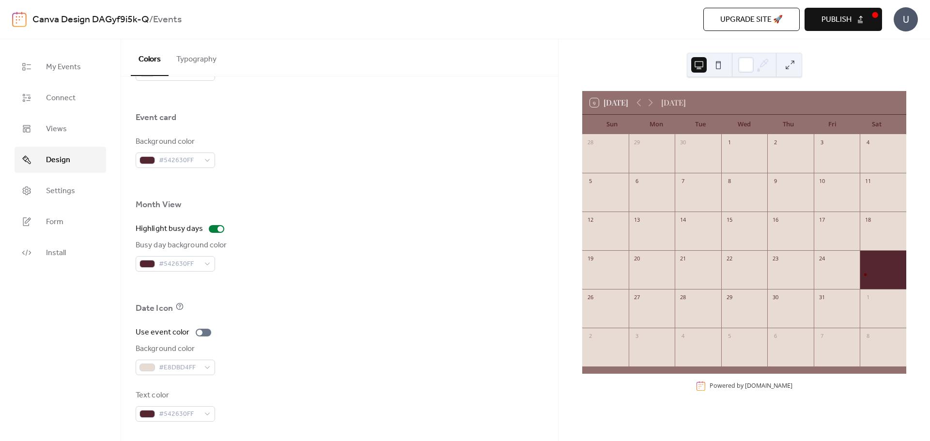
click at [296, 379] on div "Use event color Background color #E8DBD4FF Text color #542630FF" at bounding box center [340, 374] width 408 height 95
click at [221, 376] on div "Use event color Background color #E8DBD4FF Text color #542630FF" at bounding box center [340, 374] width 408 height 95
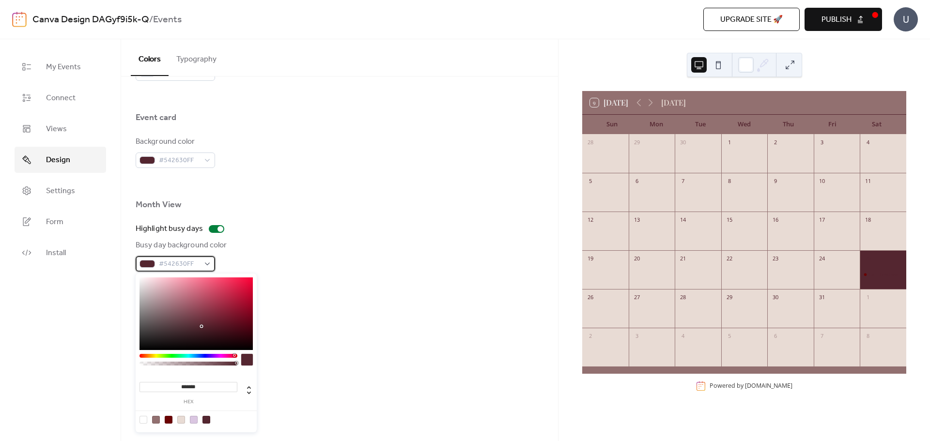
click at [205, 265] on div "#542630FF" at bounding box center [175, 263] width 79 height 15
click at [155, 419] on div at bounding box center [156, 420] width 8 height 8
type input "*******"
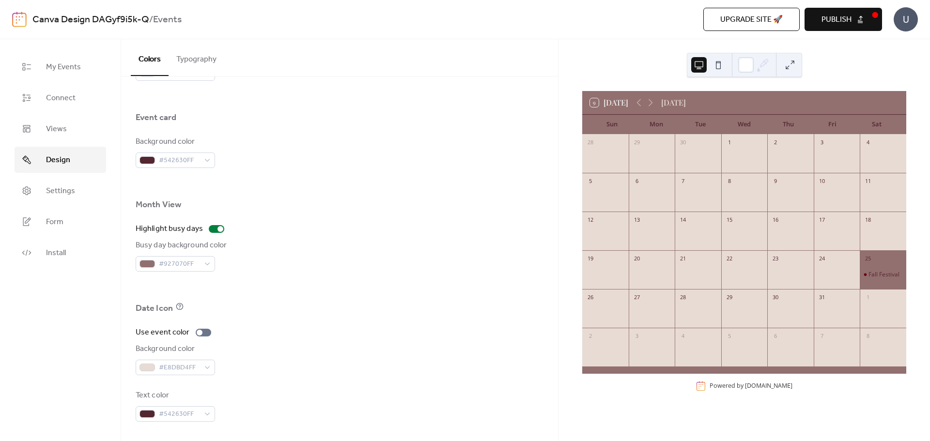
click at [335, 344] on div "Background color #E8DBD4FF" at bounding box center [340, 359] width 408 height 32
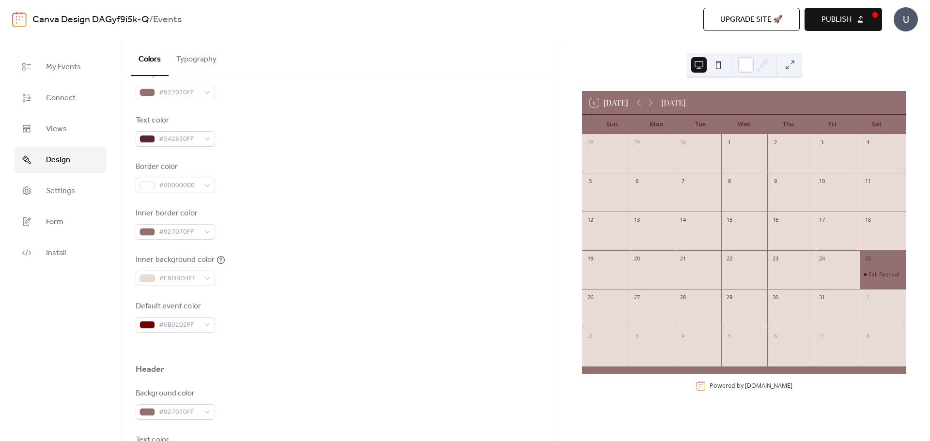
scroll to position [138, 0]
click at [207, 235] on div "#927070FF" at bounding box center [175, 235] width 79 height 15
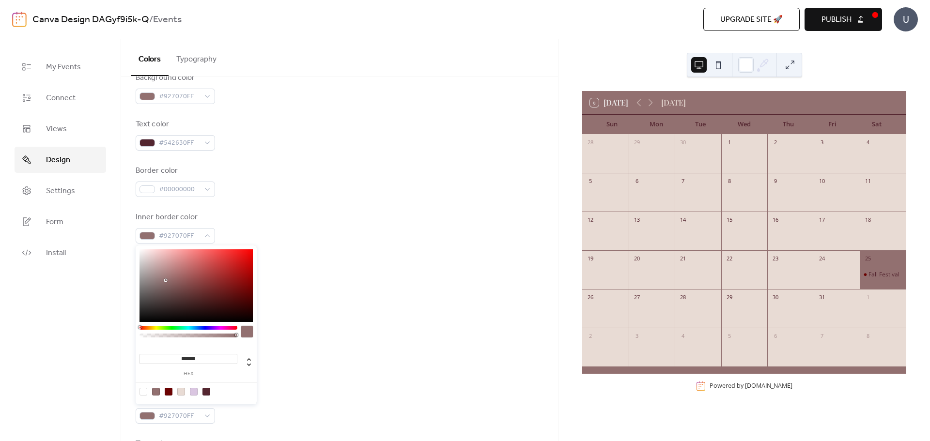
click at [204, 392] on div at bounding box center [206, 392] width 8 height 8
type input "*******"
click at [334, 314] on div "Default event color #6B0202FF" at bounding box center [340, 321] width 408 height 32
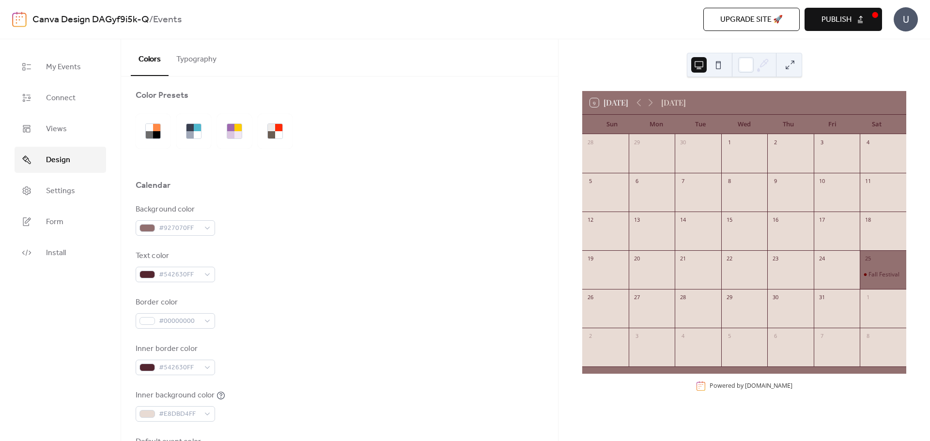
scroll to position [0, 0]
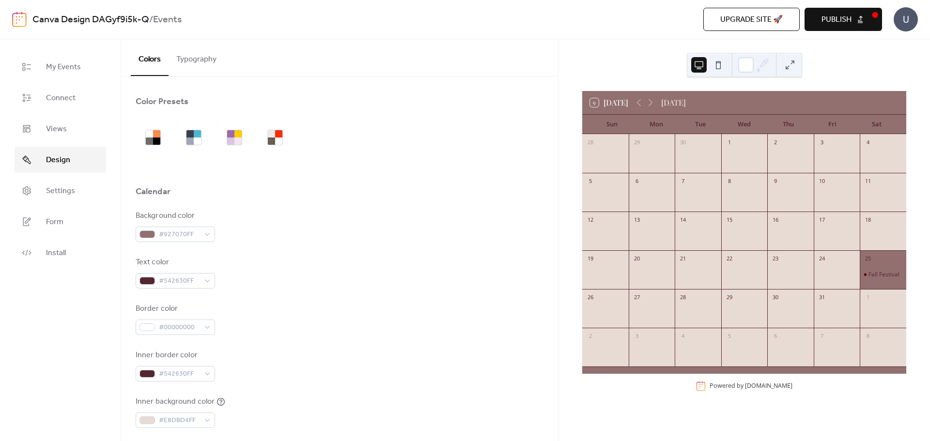
click at [846, 20] on span "Publish" at bounding box center [836, 20] width 30 height 12
click at [718, 69] on button at bounding box center [717, 64] width 15 height 15
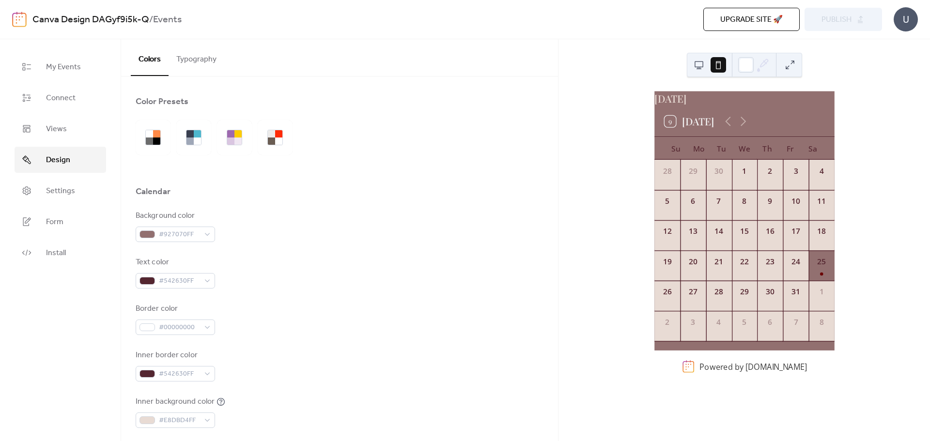
click at [699, 66] on button at bounding box center [698, 64] width 15 height 15
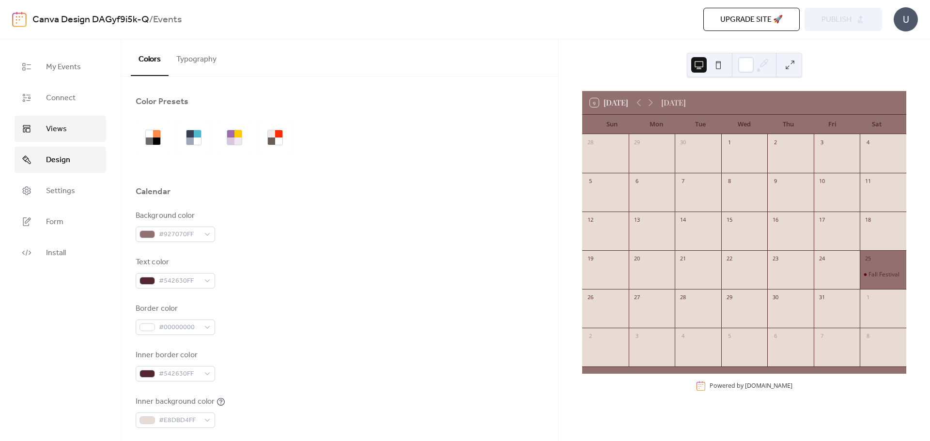
click at [59, 128] on span "Views" at bounding box center [56, 129] width 21 height 12
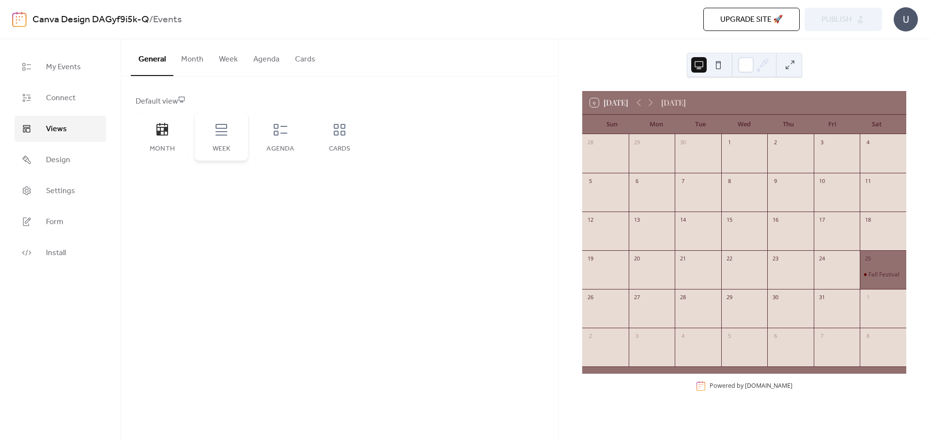
click at [228, 141] on div "Week" at bounding box center [221, 136] width 53 height 48
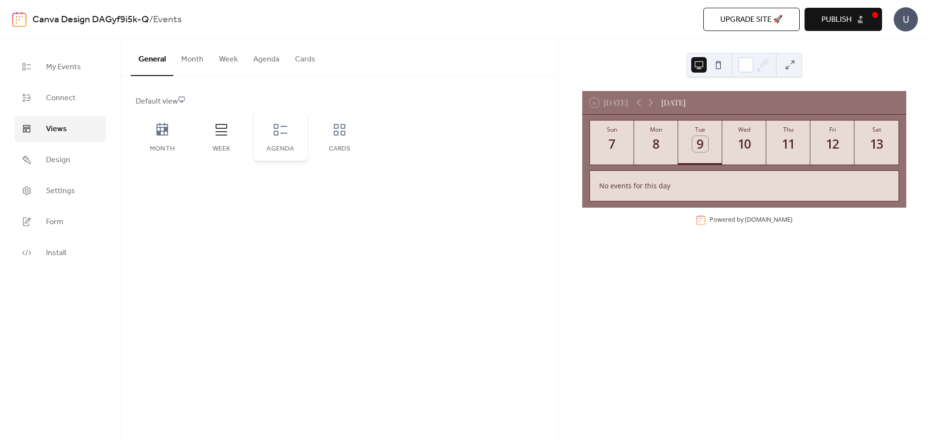
click at [285, 141] on div "Agenda" at bounding box center [280, 136] width 53 height 48
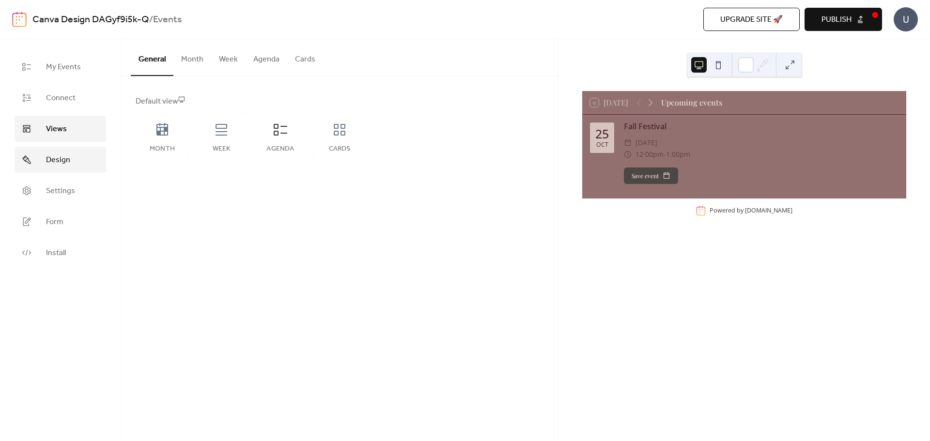
click at [62, 164] on span "Design" at bounding box center [58, 160] width 24 height 12
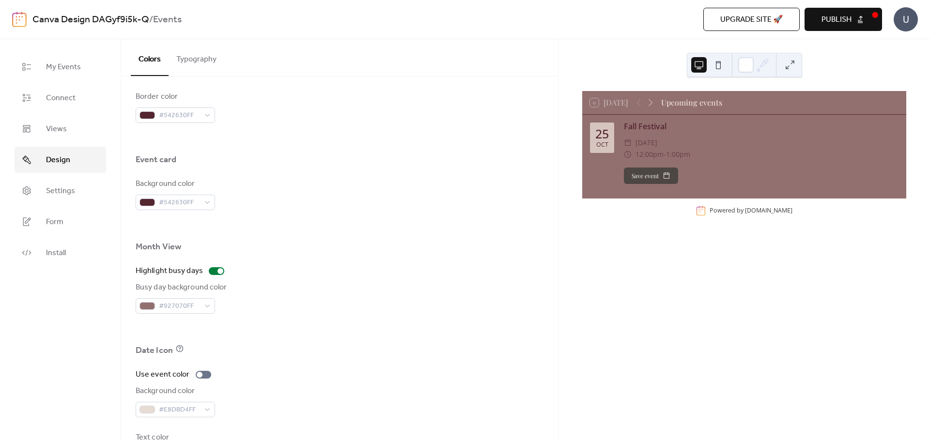
scroll to position [525, 0]
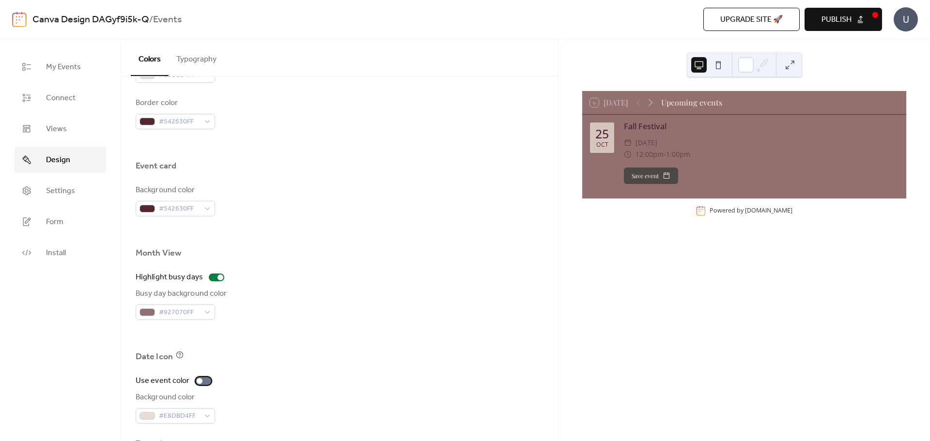
click at [203, 379] on div at bounding box center [203, 381] width 15 height 8
click at [197, 380] on div at bounding box center [203, 381] width 15 height 8
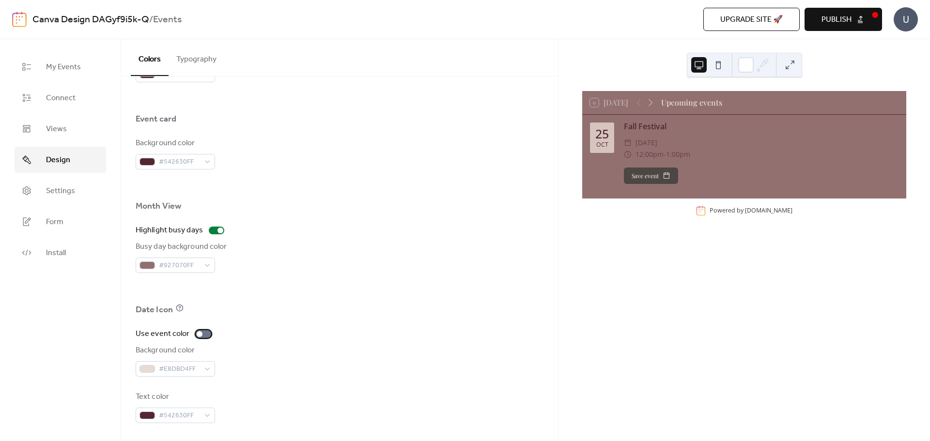
scroll to position [574, 0]
click at [206, 415] on div "#542630FF" at bounding box center [175, 413] width 79 height 15
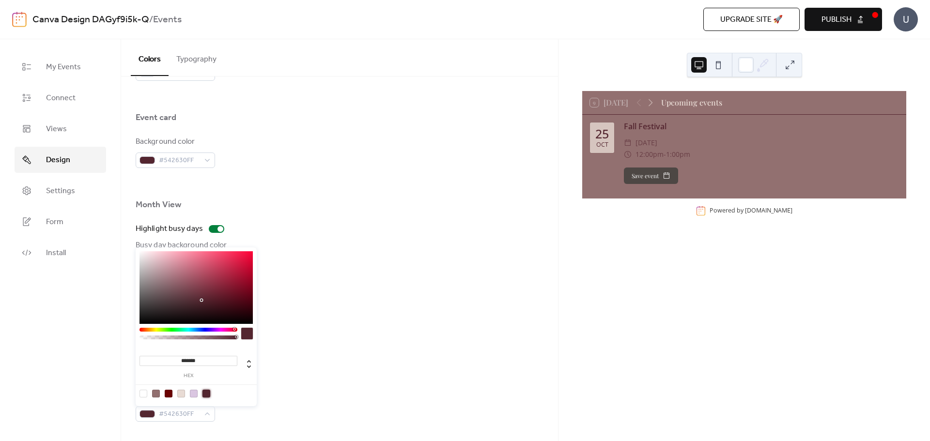
click at [207, 392] on div at bounding box center [206, 394] width 8 height 8
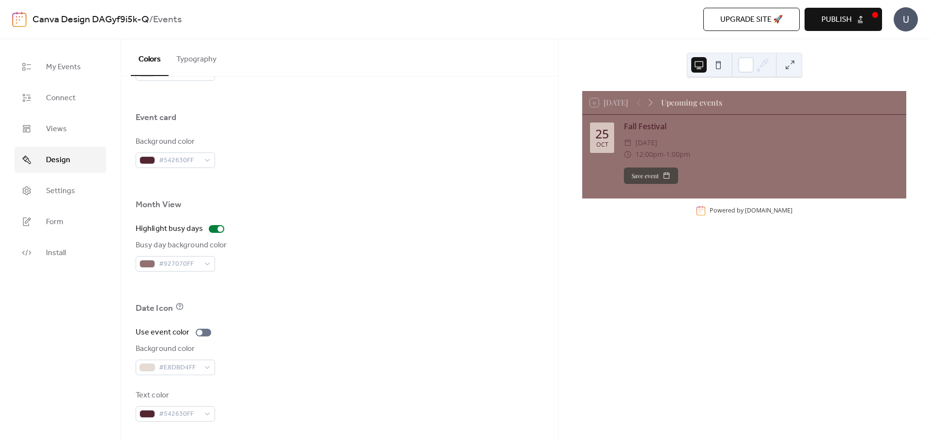
click at [296, 374] on div "Background color #E8DBD4FF" at bounding box center [340, 359] width 408 height 32
click at [211, 415] on div "#542630FF" at bounding box center [175, 413] width 79 height 15
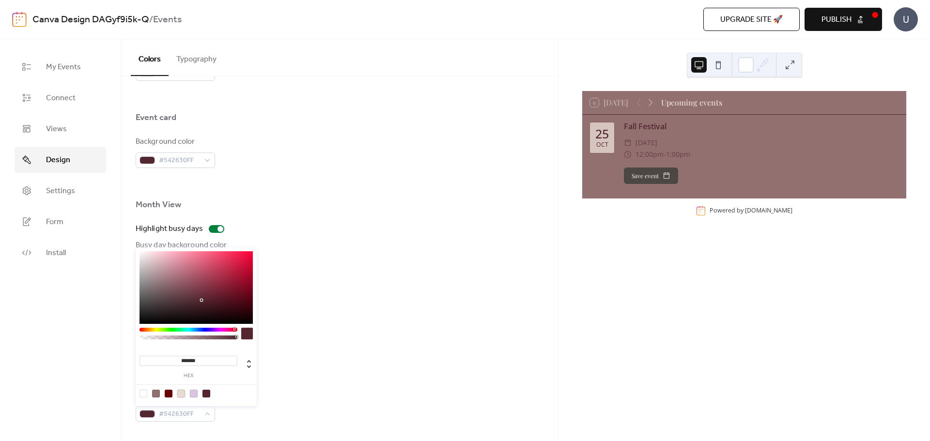
click at [180, 395] on div at bounding box center [181, 394] width 8 height 8
type input "*******"
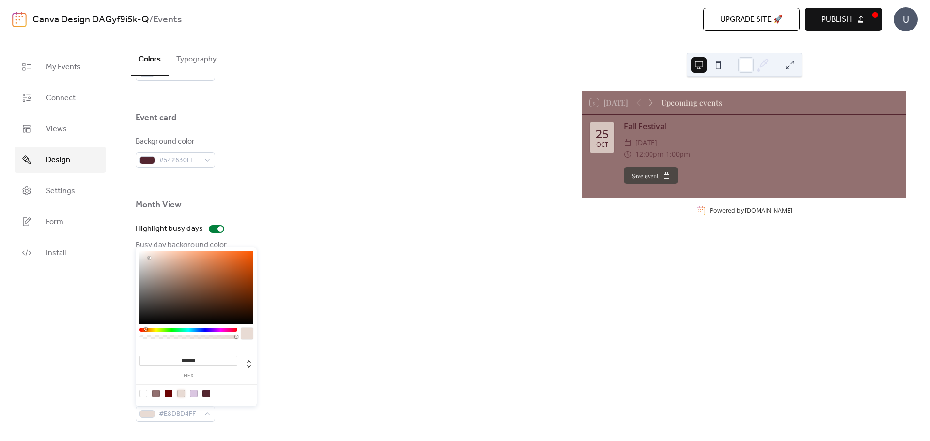
click at [316, 377] on div "Use event color Background color #E8DBD4FF Text color #E8DBD4FF" at bounding box center [340, 374] width 408 height 95
click at [208, 414] on div "#E8DBD4FF" at bounding box center [175, 413] width 79 height 15
click at [207, 393] on div at bounding box center [206, 394] width 8 height 8
type input "*******"
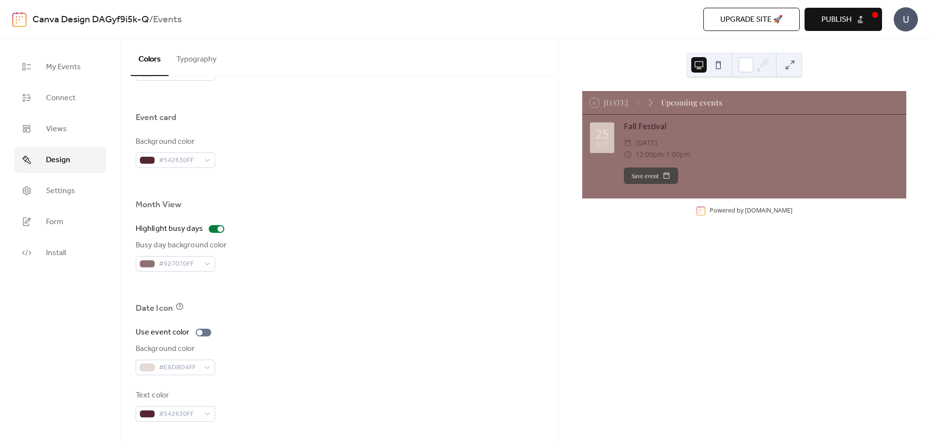
click at [308, 379] on div "Use event color Background color #E8DBD4FF Text color #542630FF" at bounding box center [340, 374] width 408 height 95
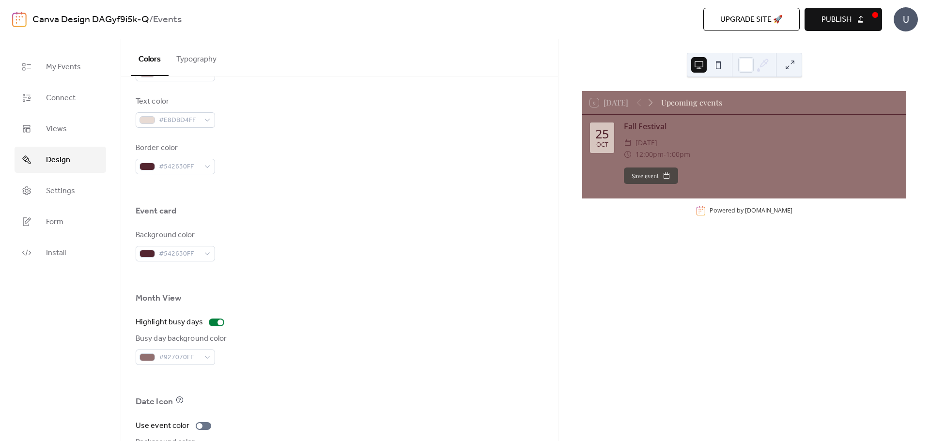
scroll to position [477, 0]
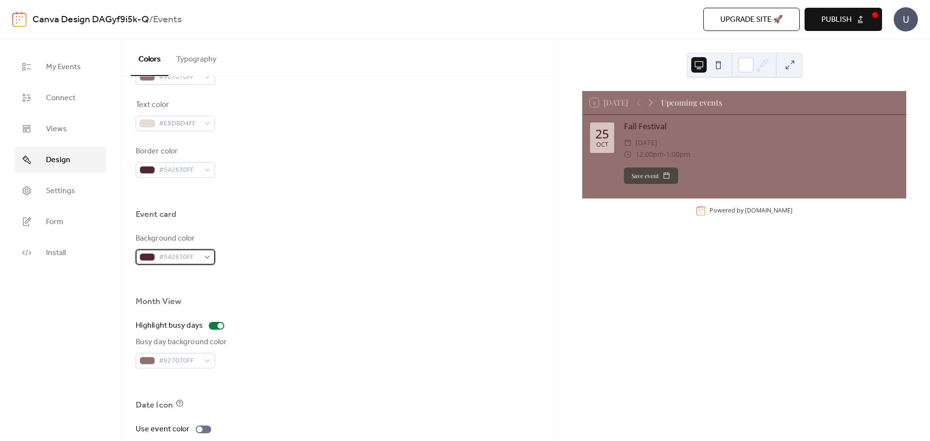
click at [205, 256] on div "#542630FF" at bounding box center [175, 256] width 79 height 15
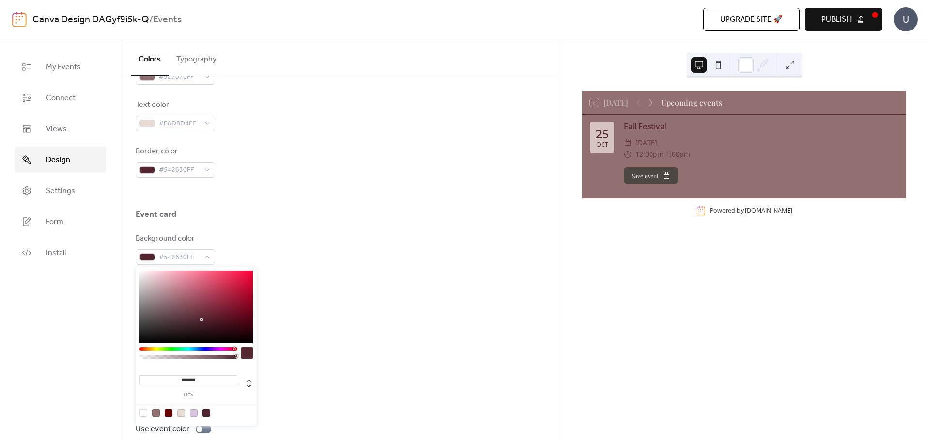
click at [180, 413] on div at bounding box center [181, 413] width 8 height 8
type input "*******"
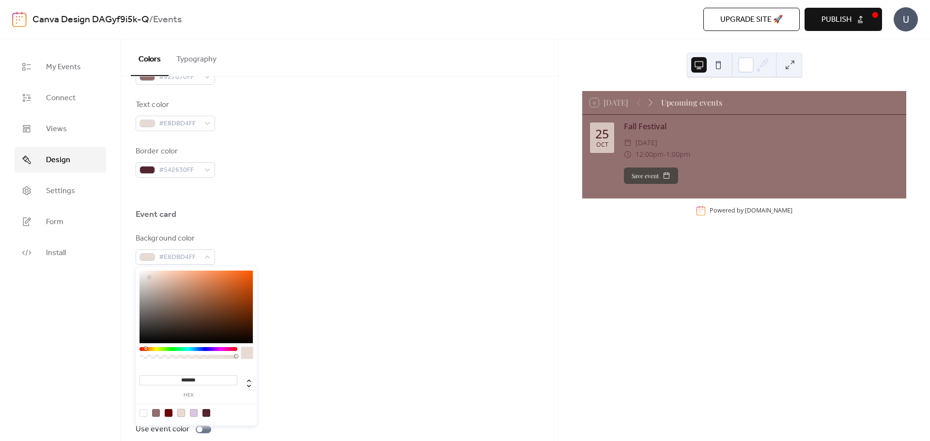
click at [308, 368] on div "Busy day background color #927070FF" at bounding box center [340, 353] width 408 height 32
click at [208, 259] on div "#E8DBD4FF" at bounding box center [175, 256] width 79 height 15
click at [156, 412] on div at bounding box center [156, 413] width 8 height 8
type input "*******"
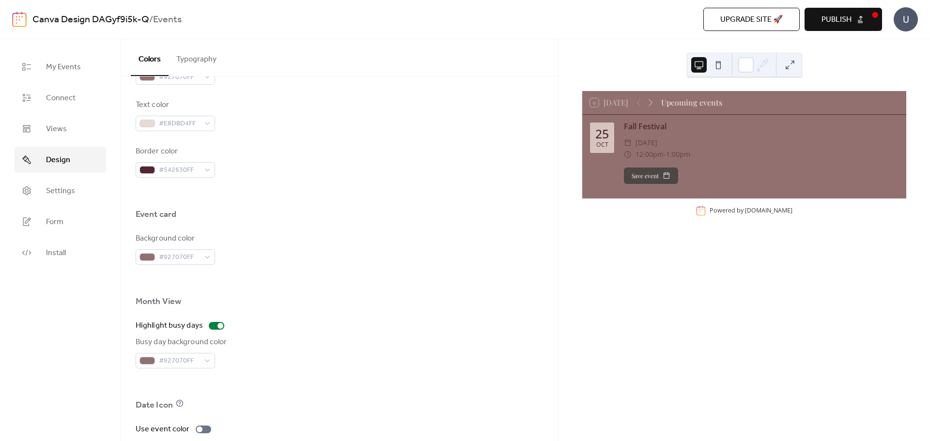
click at [370, 315] on div at bounding box center [340, 316] width 408 height 8
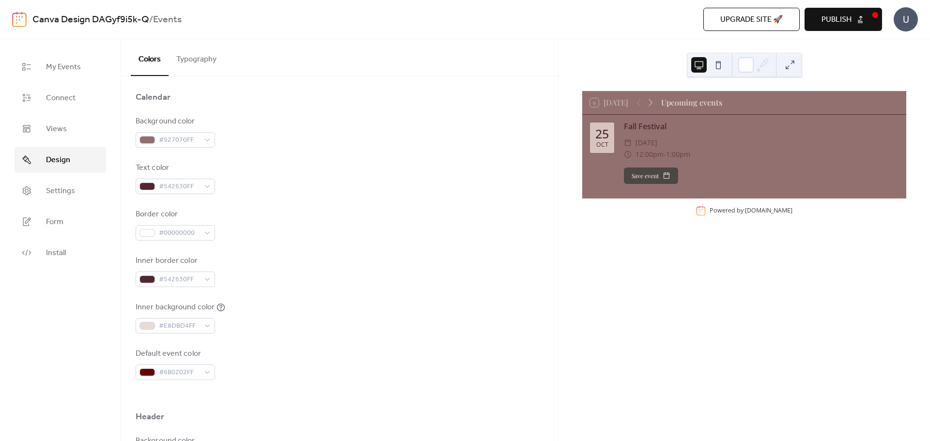
scroll to position [97, 0]
click at [207, 183] on div "#542630FF" at bounding box center [175, 183] width 79 height 15
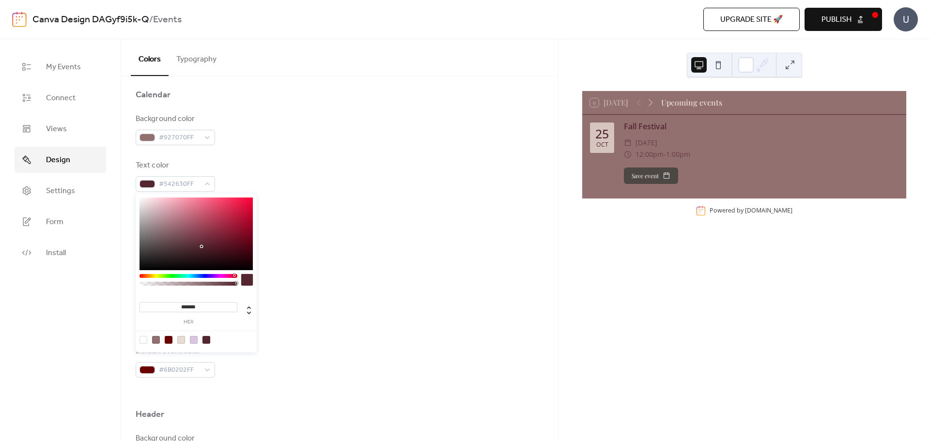
click at [205, 339] on div at bounding box center [206, 340] width 8 height 8
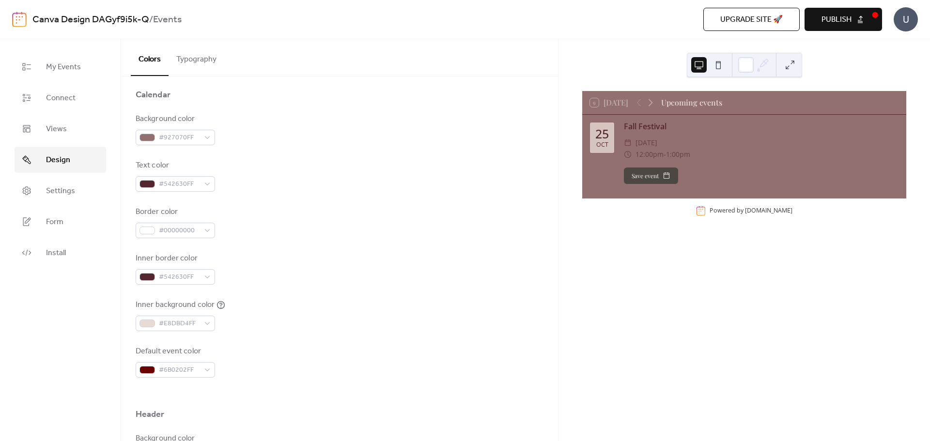
click at [349, 217] on div "Border color #00000000" at bounding box center [340, 222] width 408 height 32
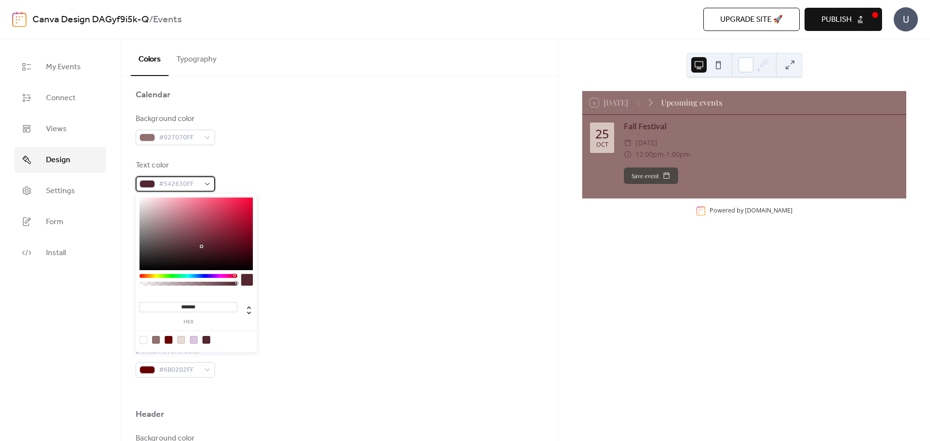
click at [211, 185] on div "#542630FF" at bounding box center [175, 183] width 79 height 15
type input "*******"
click at [201, 264] on div at bounding box center [195, 234] width 113 height 73
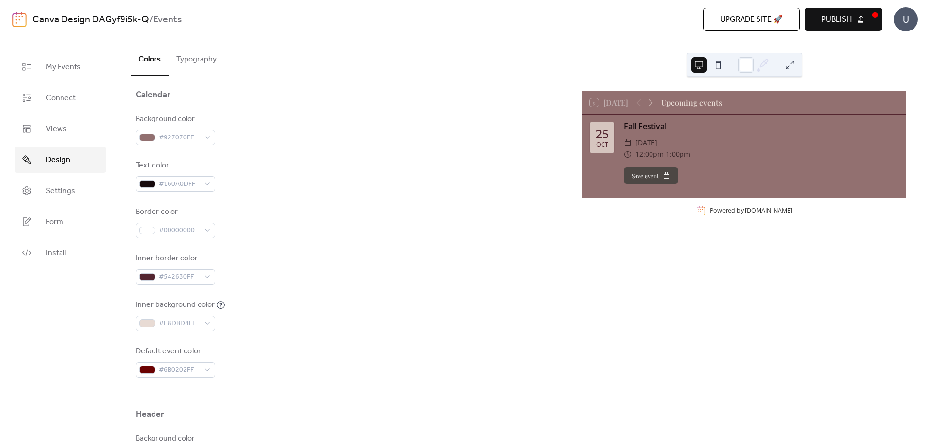
click at [310, 253] on div "Inner border color #542630FF" at bounding box center [340, 269] width 408 height 32
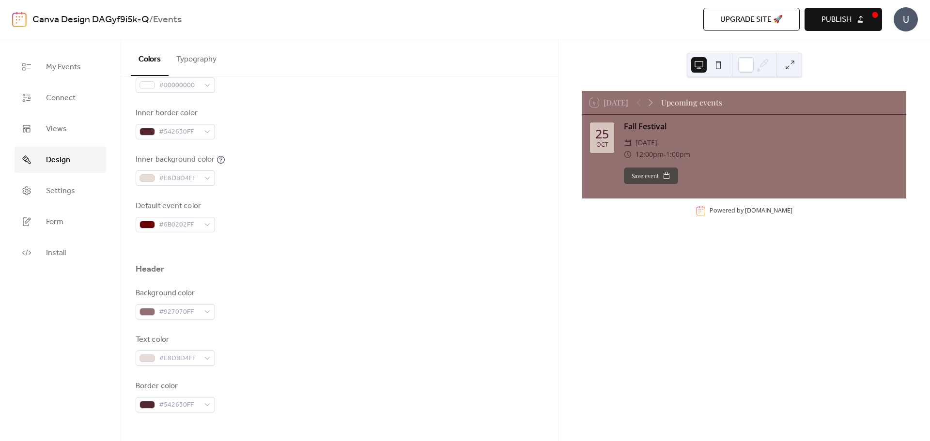
scroll to position [0, 0]
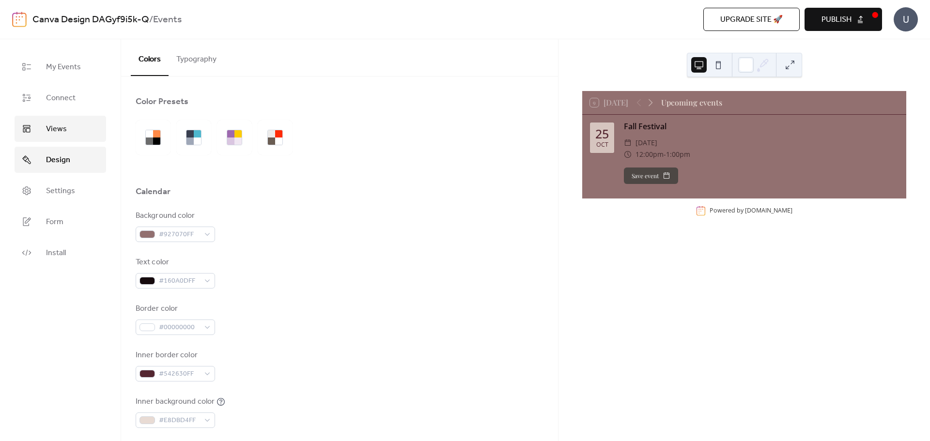
click at [66, 128] on link "Views" at bounding box center [61, 129] width 92 height 26
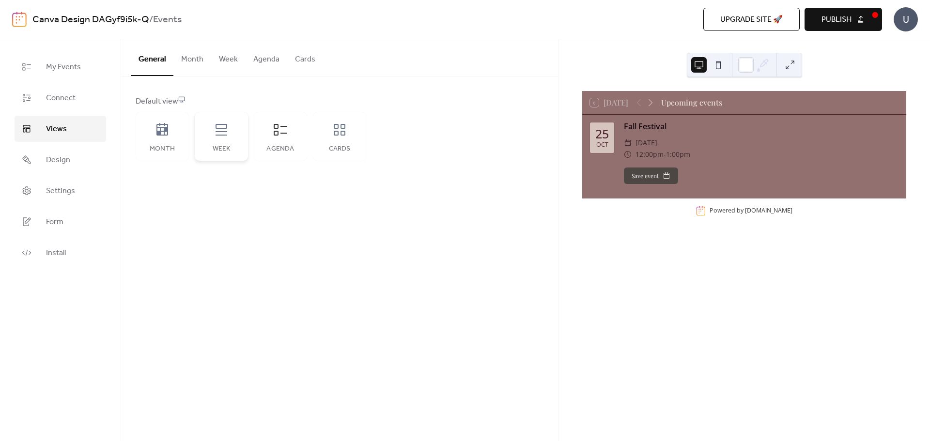
click at [218, 135] on icon at bounding box center [221, 130] width 12 height 12
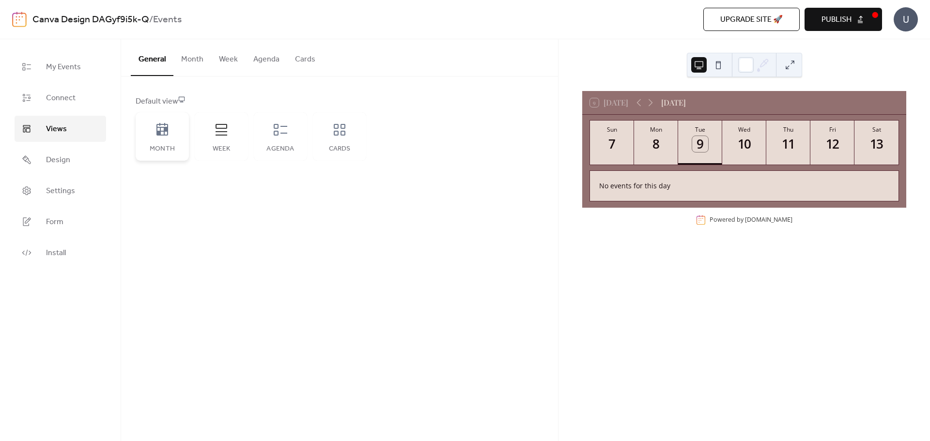
click at [174, 136] on div "Month" at bounding box center [162, 136] width 53 height 48
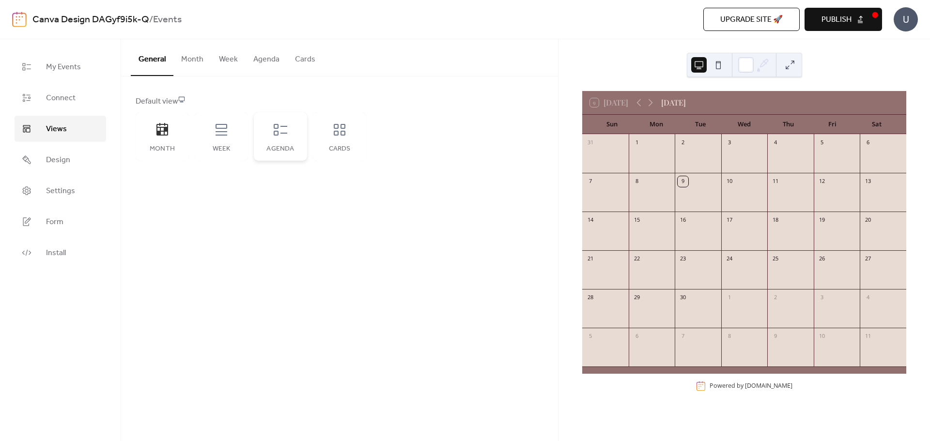
click at [290, 141] on div "Agenda" at bounding box center [280, 136] width 53 height 48
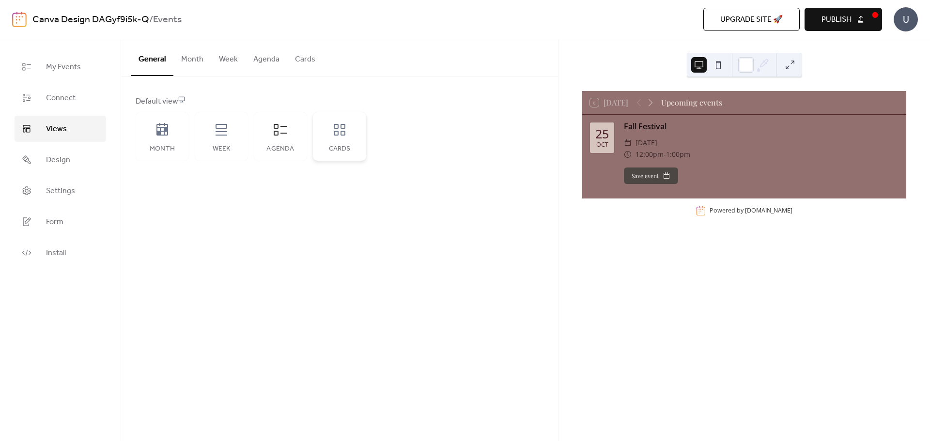
click at [344, 148] on div "Cards" at bounding box center [340, 149] width 34 height 8
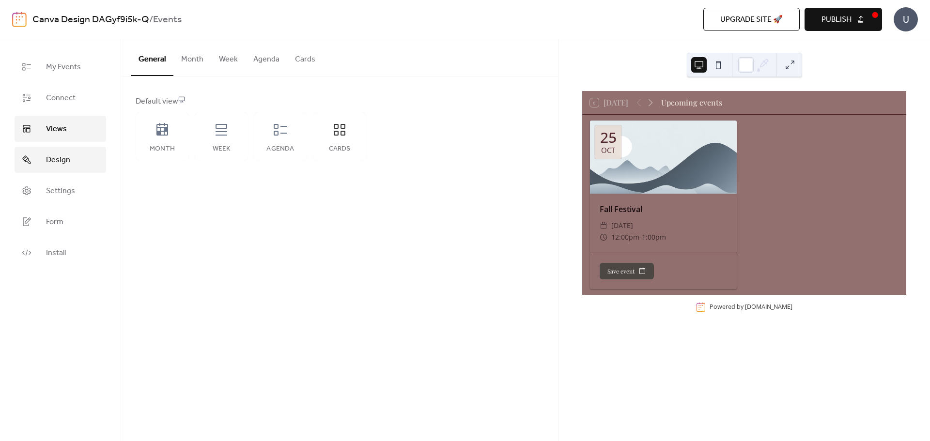
click at [76, 163] on link "Design" at bounding box center [61, 160] width 92 height 26
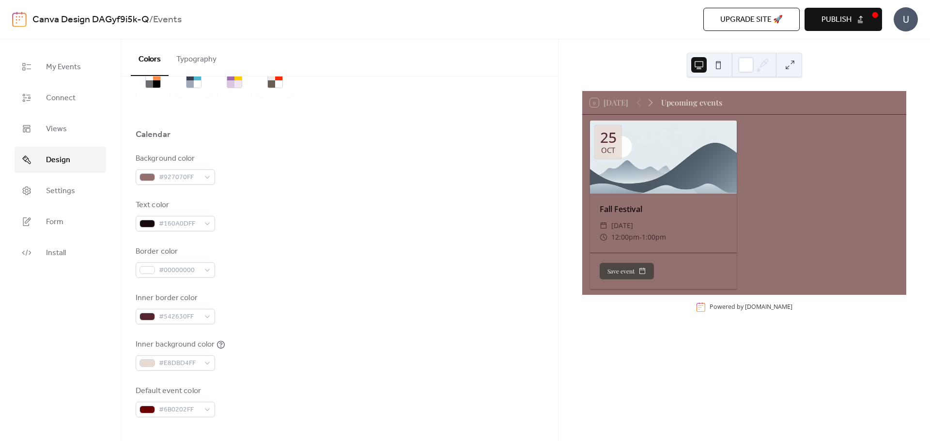
scroll to position [97, 0]
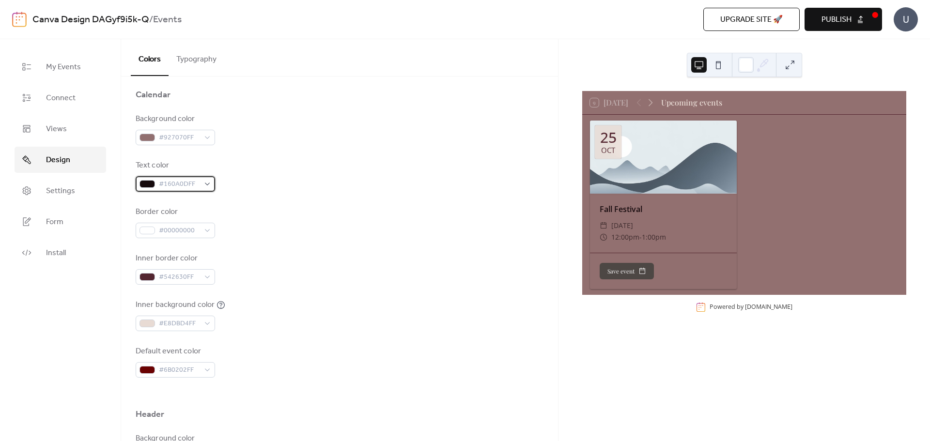
click at [205, 186] on div "#160A0DFF" at bounding box center [175, 183] width 79 height 15
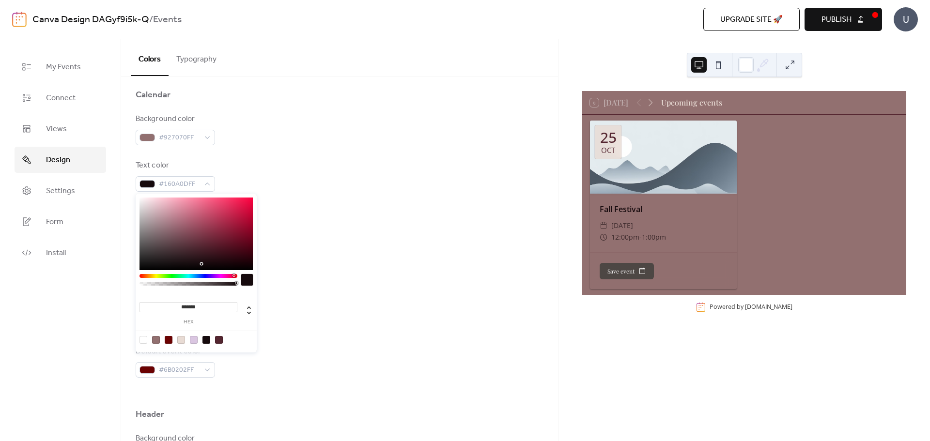
click at [180, 342] on div at bounding box center [181, 340] width 8 height 8
type input "*******"
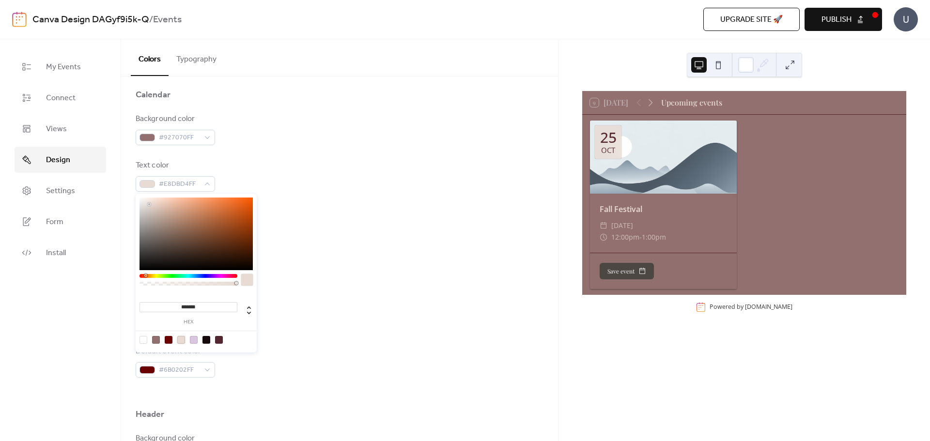
click at [340, 300] on div "Inner background color #E8DBD4FF" at bounding box center [340, 315] width 408 height 32
click at [210, 182] on div "#E8DBD4FF" at bounding box center [175, 183] width 79 height 15
click at [143, 339] on div at bounding box center [143, 340] width 8 height 8
type input "*"
click at [338, 240] on div "Background color #927070FF Text color #00000000 Border color #00000000 Inner bo…" at bounding box center [340, 245] width 408 height 264
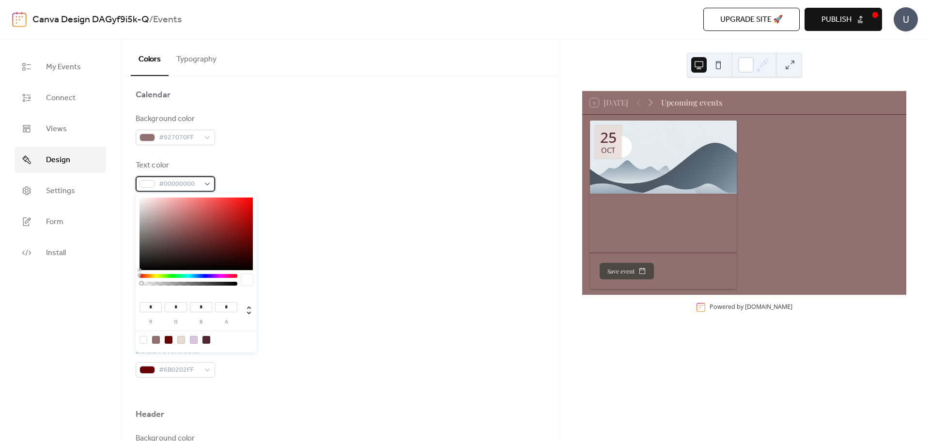
click at [212, 185] on div "#00000000" at bounding box center [175, 183] width 79 height 15
click at [138, 201] on div "* r * g * b * a" at bounding box center [196, 273] width 121 height 159
type input "***"
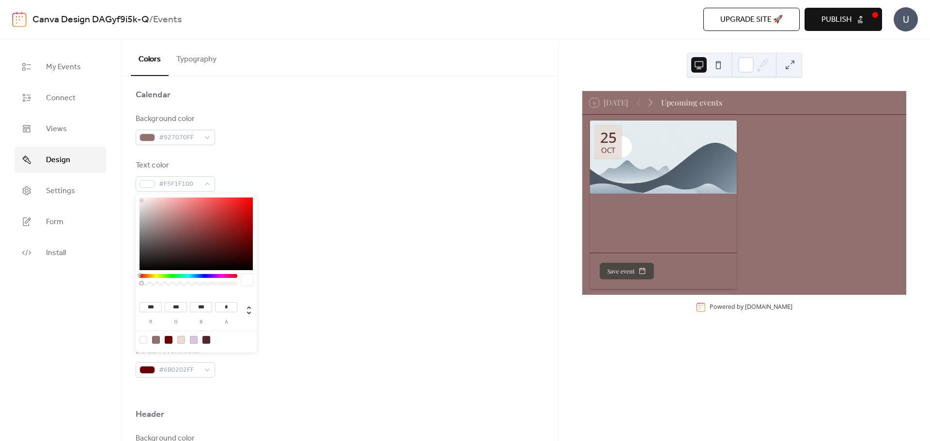
type input "***"
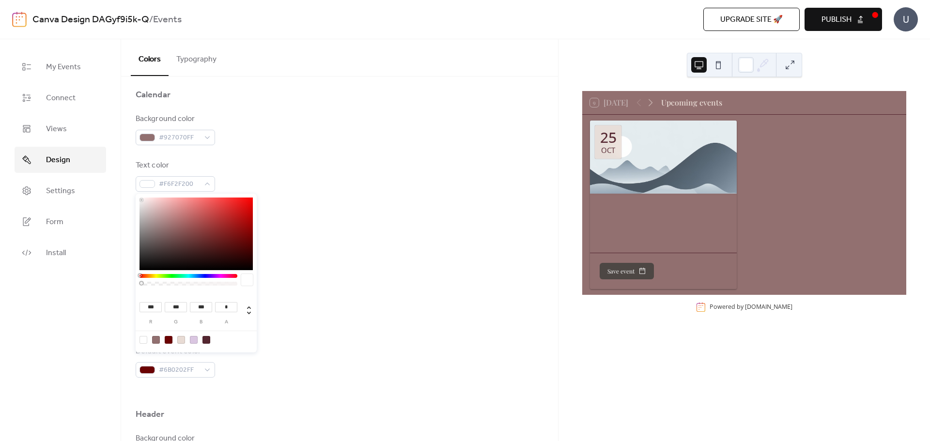
type input "***"
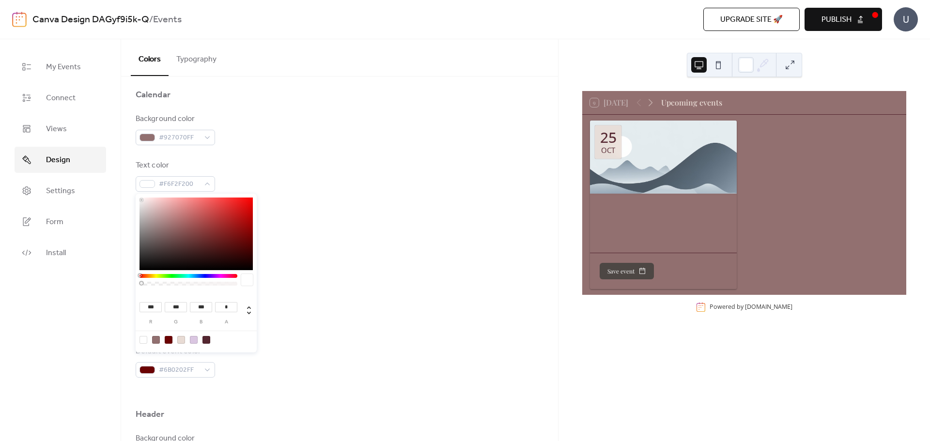
type input "***"
drag, startPoint x: 141, startPoint y: 200, endPoint x: 130, endPoint y: 193, distance: 13.7
click at [130, 193] on body "Canva Design DAGyf9i5k-Q / Events Upgrade site 🚀 Preview Publish U My Events Co…" at bounding box center [465, 220] width 930 height 441
click at [257, 176] on div "Text color #FFFFFF00" at bounding box center [340, 176] width 408 height 32
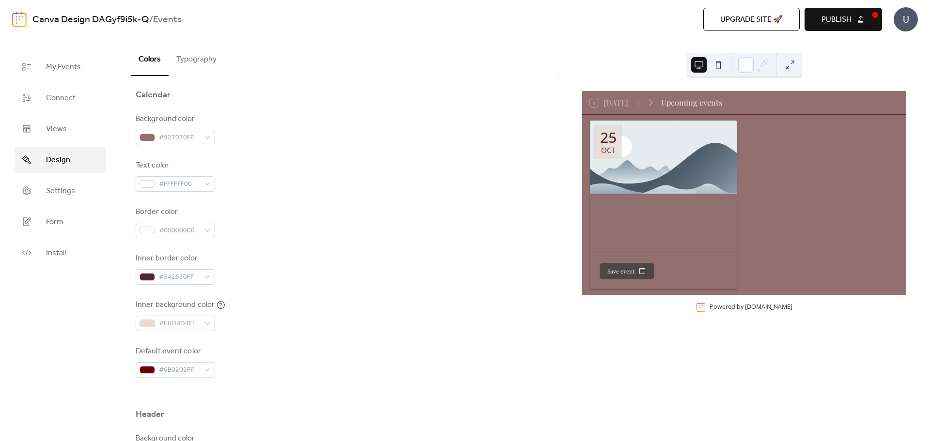
click at [254, 185] on div "Text color #FFFFFF00" at bounding box center [340, 176] width 408 height 32
click at [177, 188] on span "#FFFFFF00" at bounding box center [179, 185] width 41 height 12
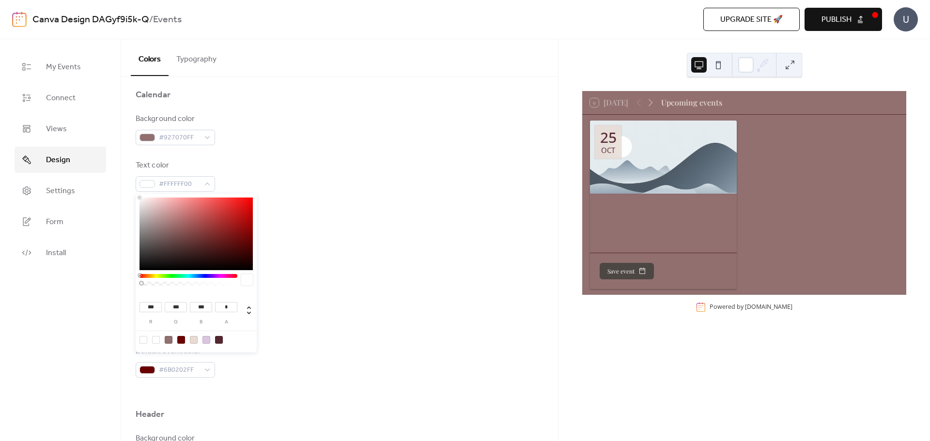
click at [284, 284] on div "Inner border color #542630FF" at bounding box center [340, 269] width 408 height 32
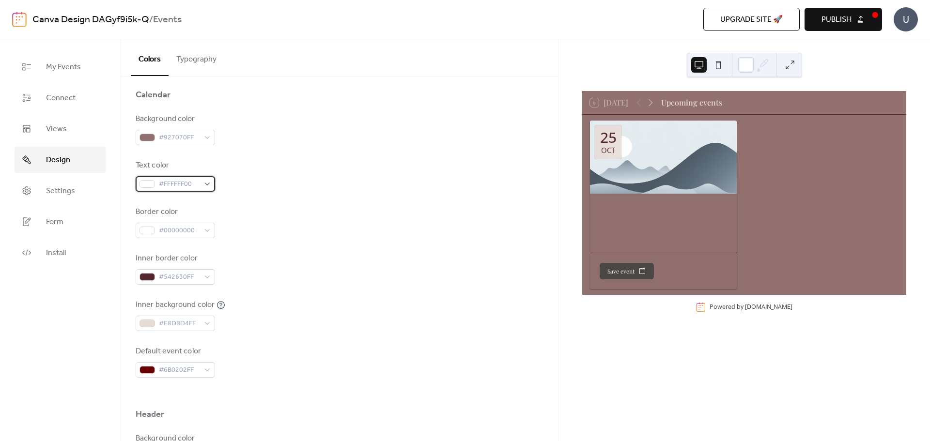
click at [206, 184] on div "#FFFFFF00" at bounding box center [175, 183] width 79 height 15
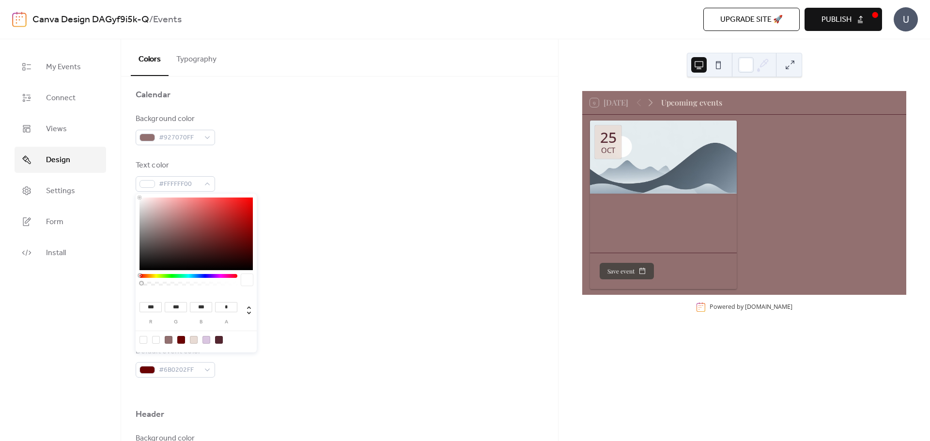
click at [193, 340] on div at bounding box center [194, 340] width 8 height 8
type input "***"
type input "*"
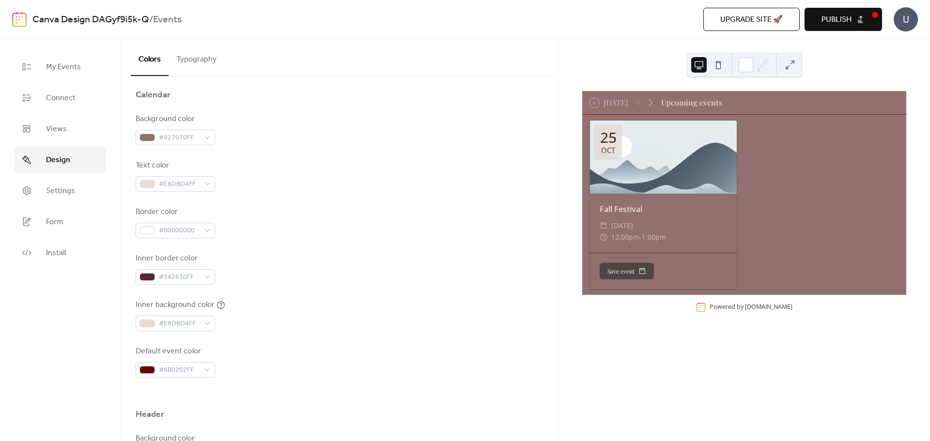
click at [320, 276] on div "Inner border color #542630FF" at bounding box center [340, 269] width 408 height 32
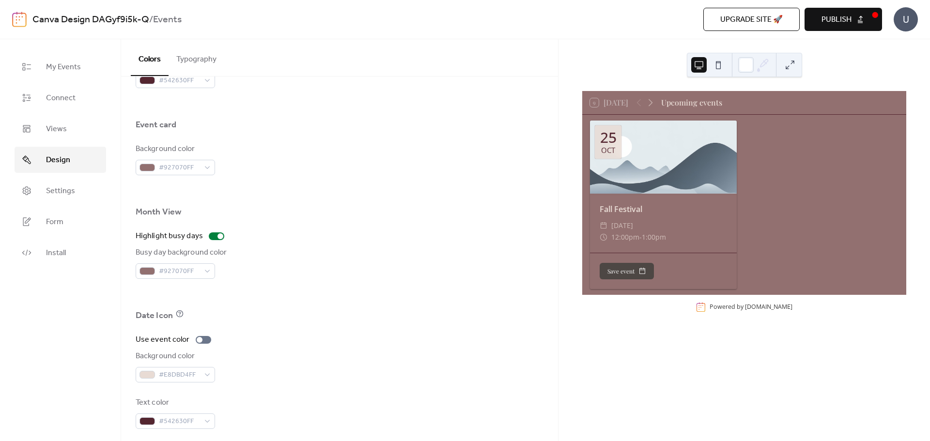
scroll to position [574, 0]
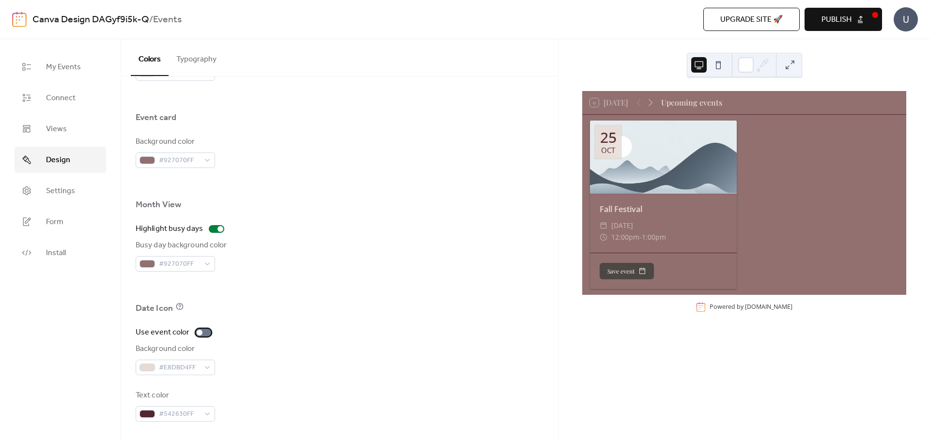
click at [205, 332] on div at bounding box center [203, 333] width 15 height 8
click at [201, 334] on div at bounding box center [203, 333] width 15 height 8
click at [206, 334] on div at bounding box center [203, 333] width 15 height 8
click at [206, 334] on div at bounding box center [207, 333] width 6 height 6
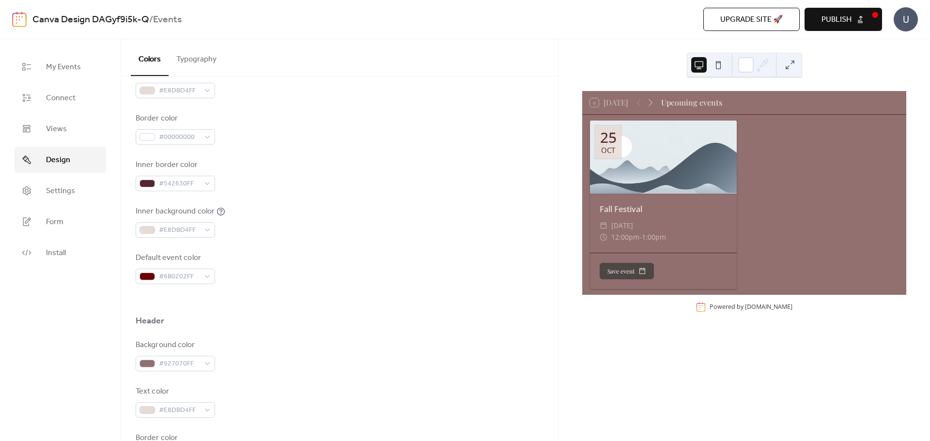
scroll to position [186, 0]
click at [208, 280] on div "#6B0202FF" at bounding box center [175, 280] width 79 height 15
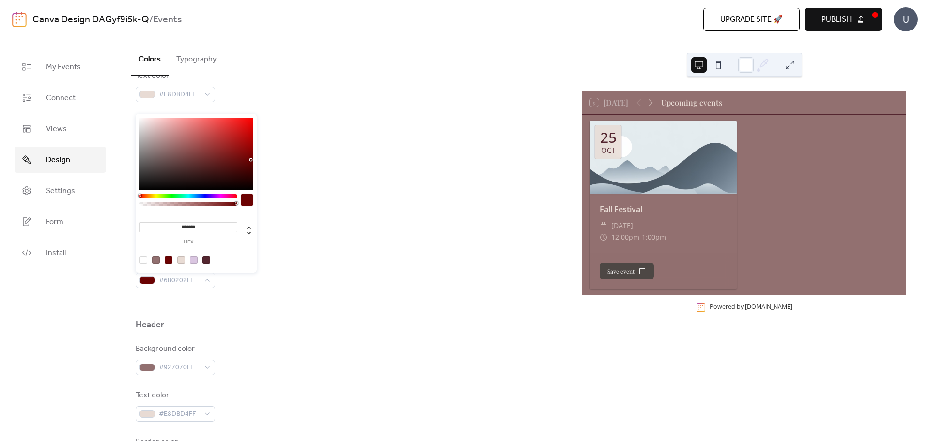
click at [182, 260] on div at bounding box center [181, 260] width 8 height 8
type input "*******"
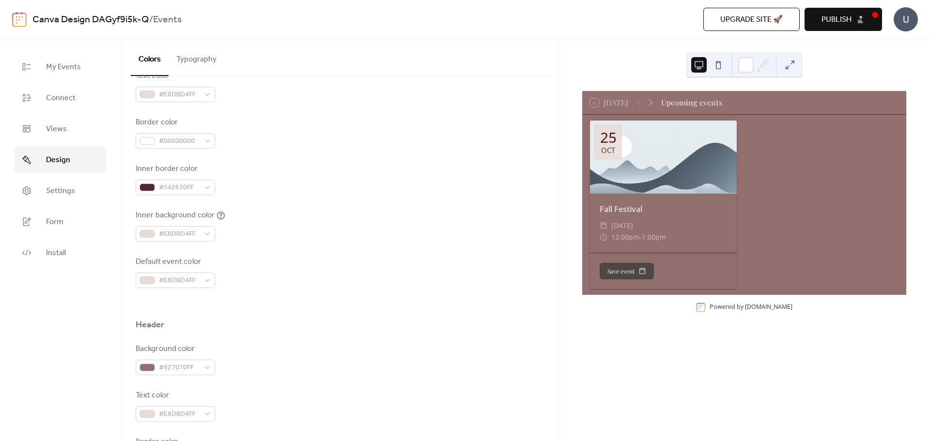
click at [274, 308] on div at bounding box center [340, 303] width 408 height 31
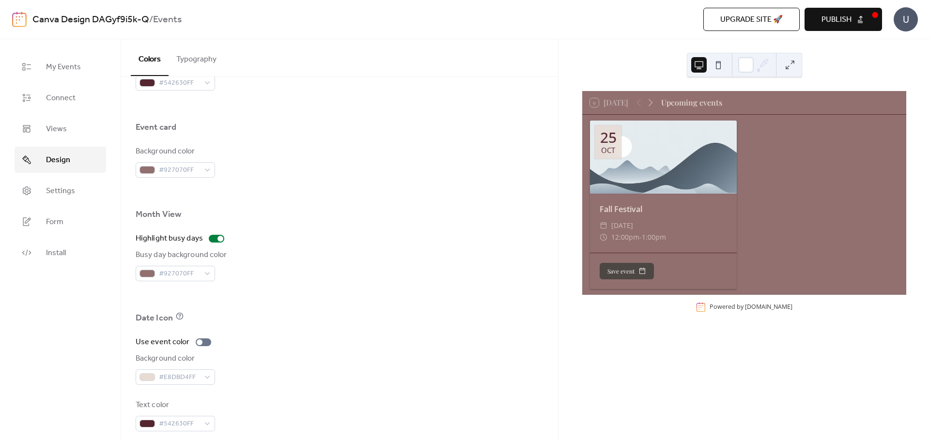
scroll to position [574, 0]
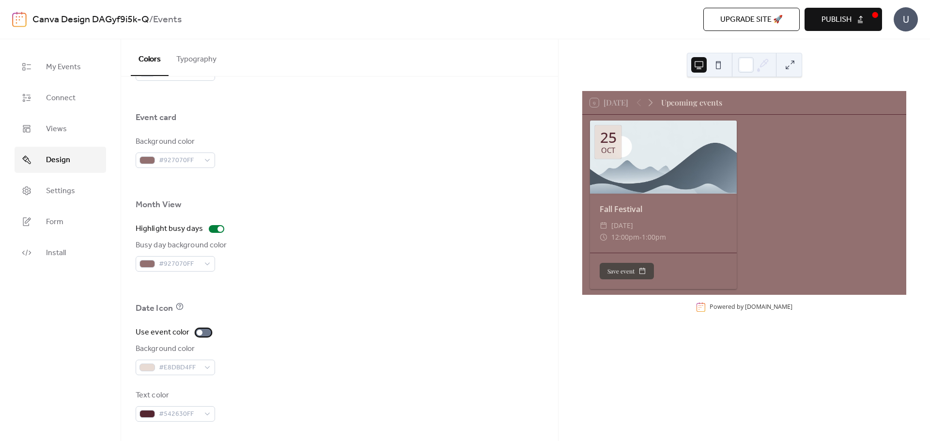
click at [203, 333] on div at bounding box center [203, 333] width 15 height 8
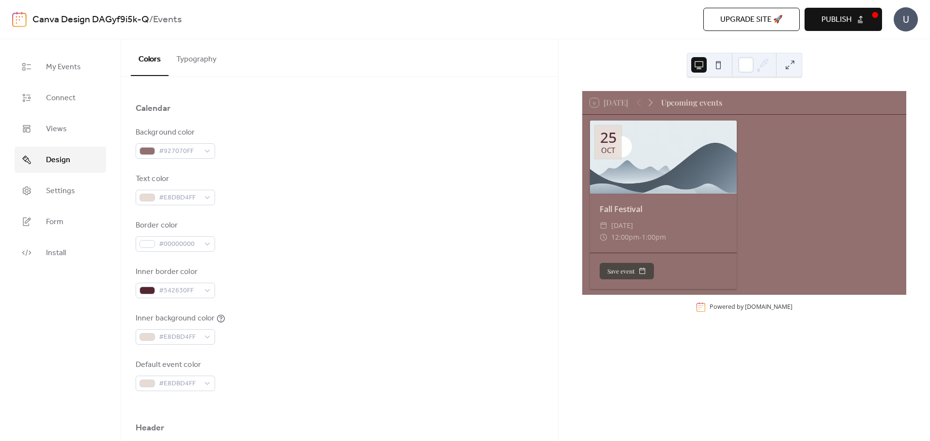
scroll to position [48, 0]
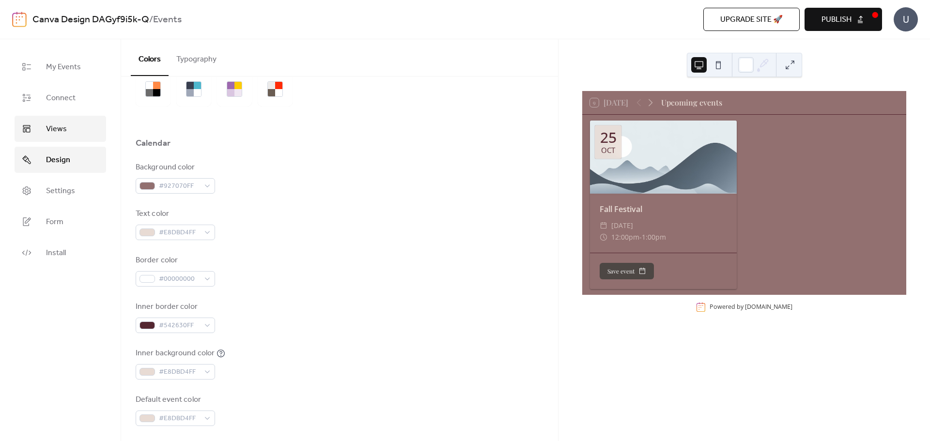
click at [64, 131] on span "Views" at bounding box center [56, 129] width 21 height 12
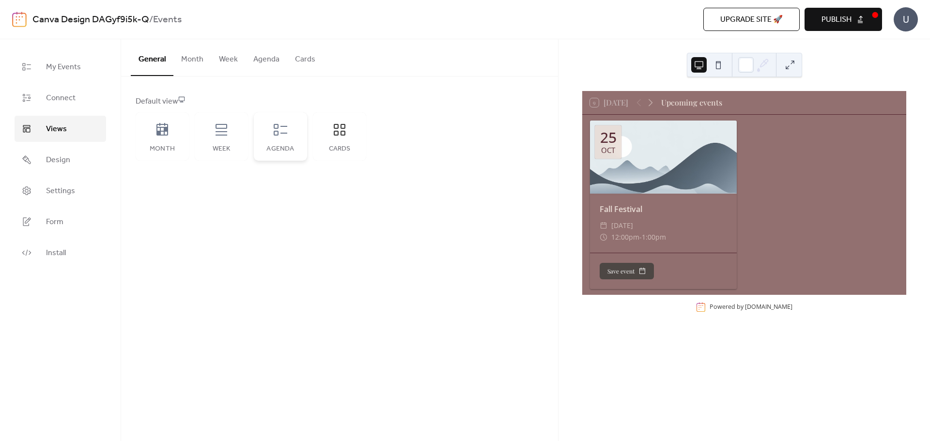
click at [279, 143] on div "Agenda" at bounding box center [280, 136] width 53 height 48
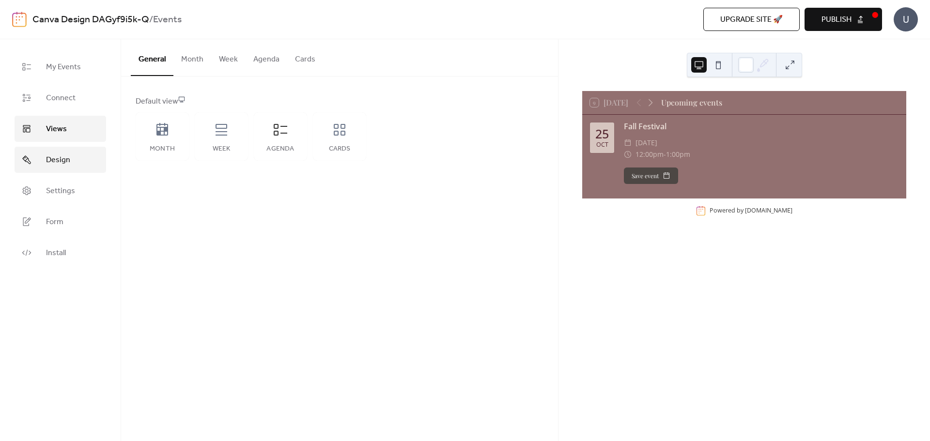
click at [67, 161] on span "Design" at bounding box center [58, 160] width 24 height 12
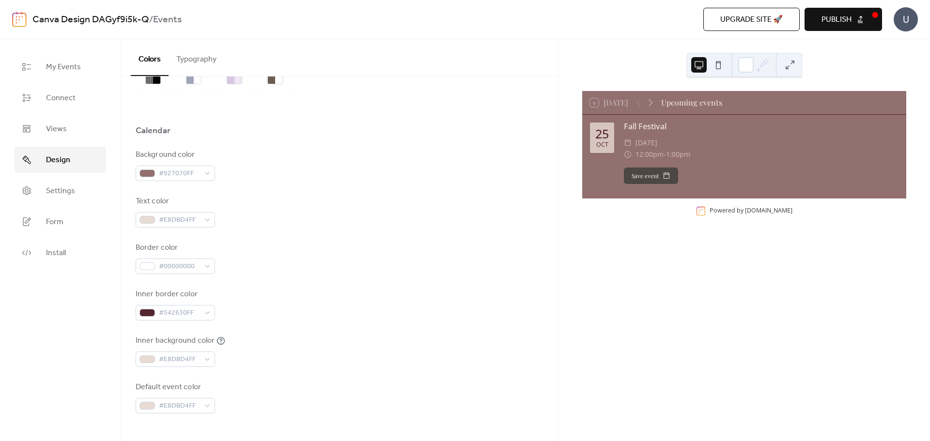
scroll to position [97, 0]
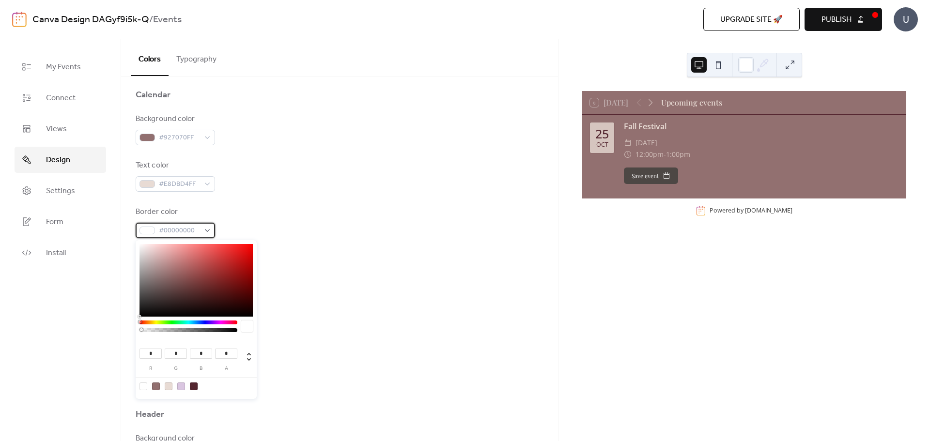
click at [209, 230] on div "#00000000" at bounding box center [175, 230] width 79 height 15
click at [209, 229] on div "#00000000" at bounding box center [175, 230] width 79 height 15
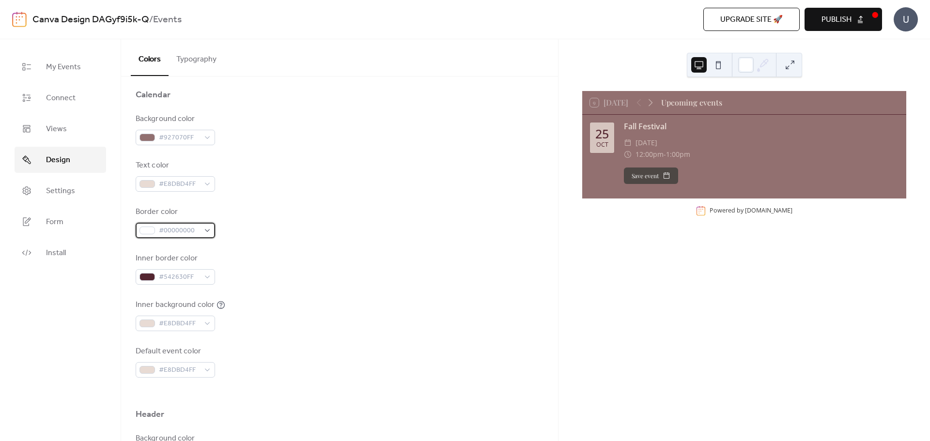
click at [209, 231] on div "#00000000" at bounding box center [175, 230] width 79 height 15
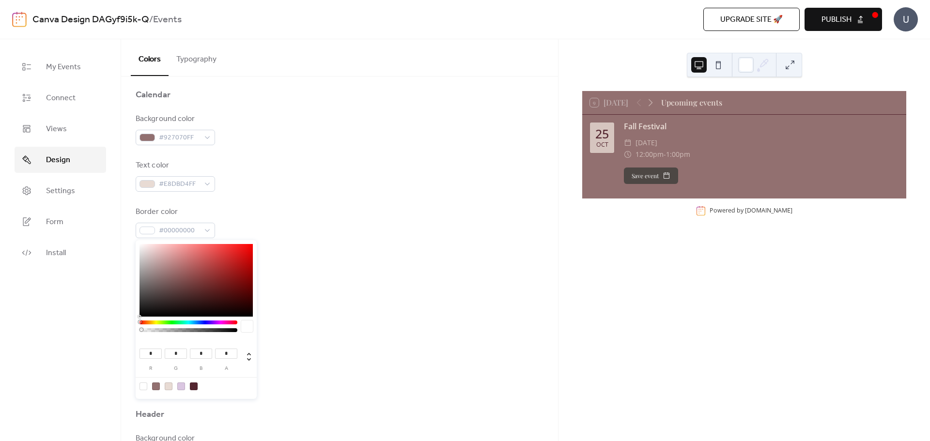
type input "***"
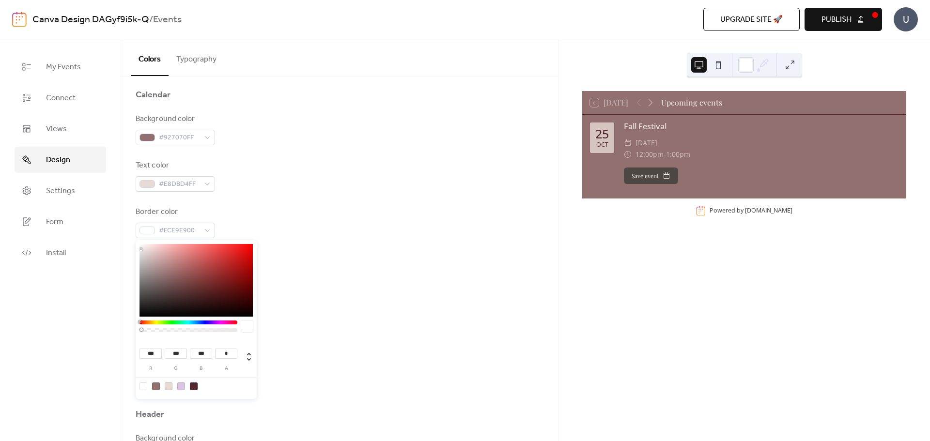
type input "***"
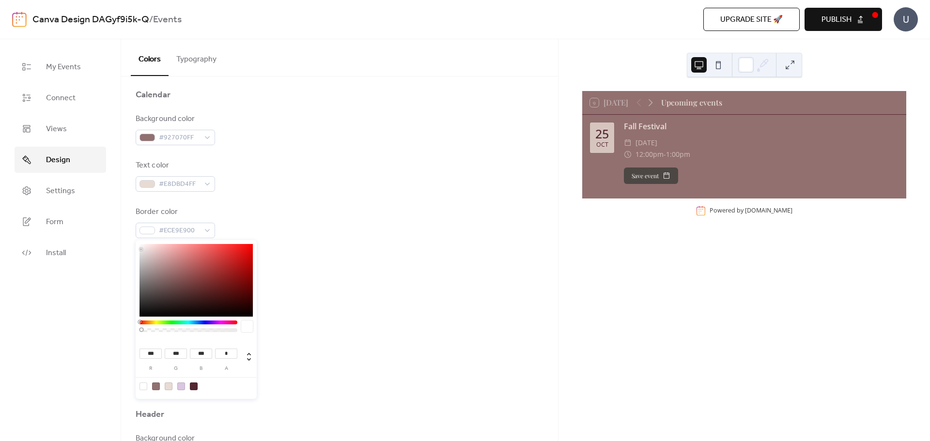
type input "***"
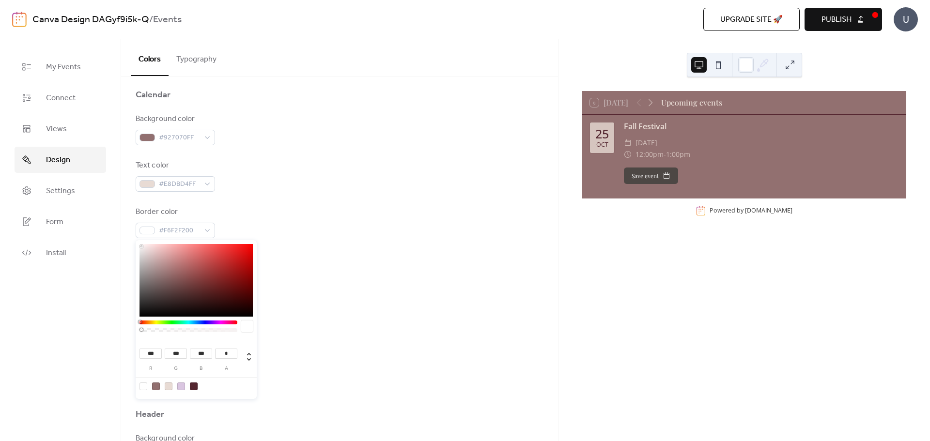
type input "***"
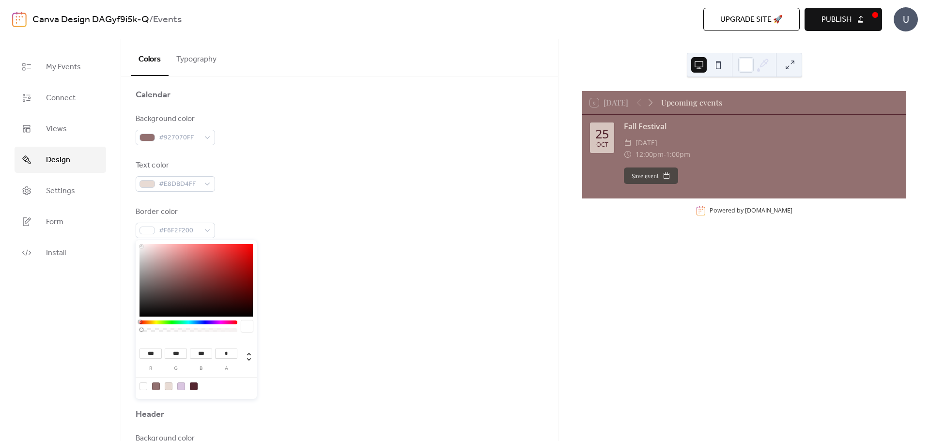
type input "***"
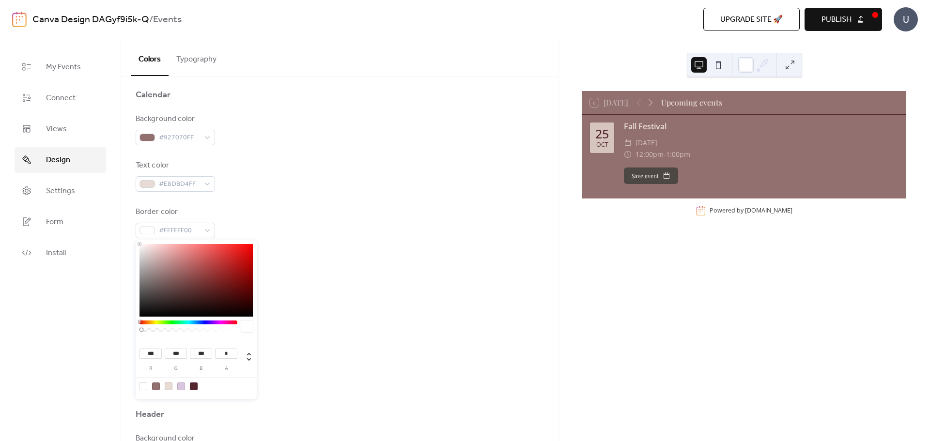
drag, startPoint x: 141, startPoint y: 249, endPoint x: 136, endPoint y: 238, distance: 12.3
click at [136, 238] on div "*** r *** g *** b * a" at bounding box center [196, 318] width 121 height 161
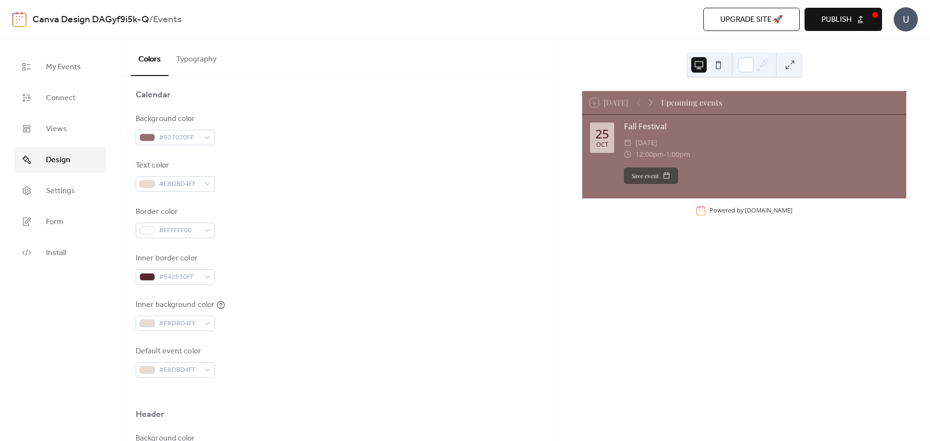
click at [312, 256] on div "Inner border color #542630FF" at bounding box center [340, 269] width 408 height 32
click at [210, 183] on div "#E8DBD4FF" at bounding box center [175, 183] width 79 height 15
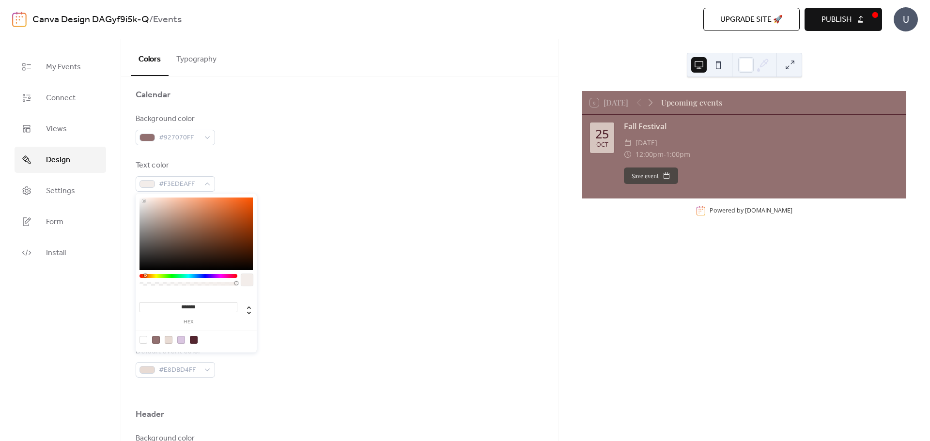
type input "*******"
drag, startPoint x: 149, startPoint y: 205, endPoint x: 133, endPoint y: 190, distance: 21.6
click at [133, 190] on body "Canva Design DAGyf9i5k-Q / Events Upgrade site 🚀 Preview Publish U My Events Co…" at bounding box center [465, 220] width 930 height 441
click at [309, 180] on div "Text color #FFFFFFFF" at bounding box center [340, 176] width 408 height 32
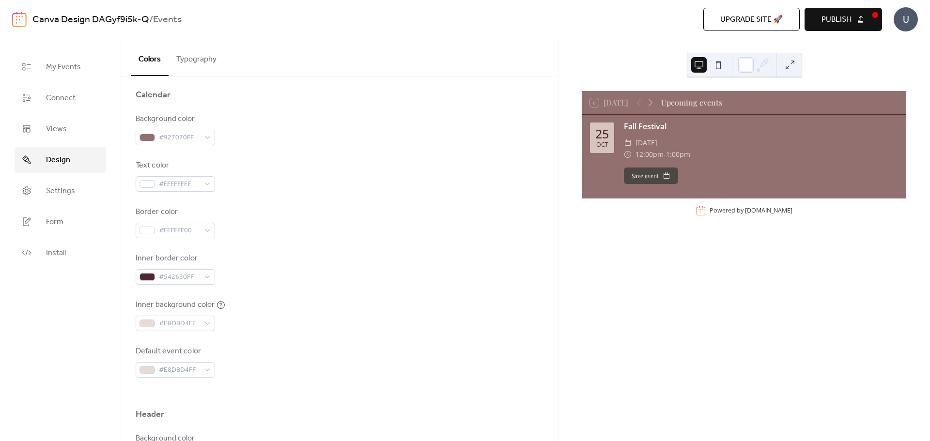
click at [309, 180] on div "Text color #FFFFFFFF" at bounding box center [340, 176] width 408 height 32
click at [209, 183] on div "#FFFFFFFF" at bounding box center [175, 183] width 79 height 15
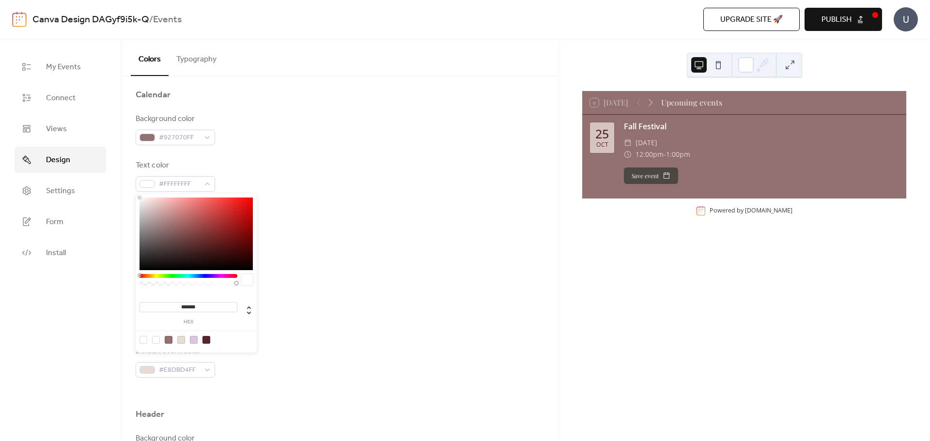
click at [184, 338] on div at bounding box center [181, 340] width 8 height 8
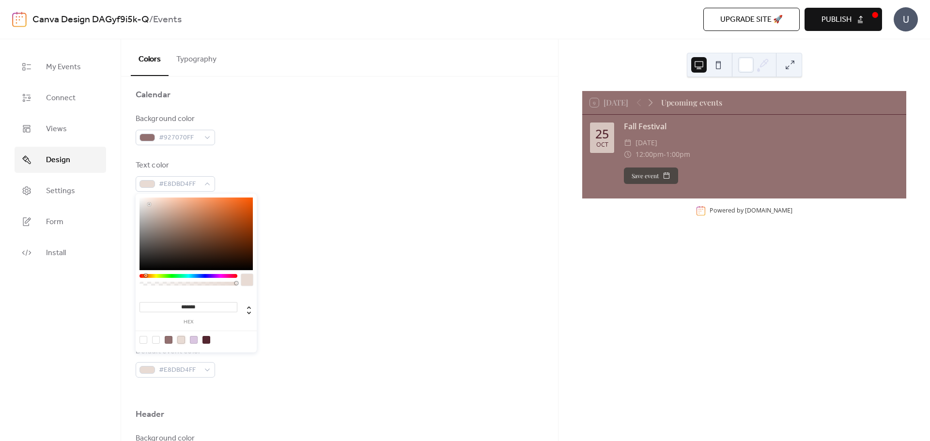
type input "***"
type input "**********"
drag, startPoint x: 235, startPoint y: 284, endPoint x: 175, endPoint y: 284, distance: 60.0
click at [175, 284] on div at bounding box center [175, 283] width 3 height 3
click at [305, 284] on div "Inner border color #542630FF" at bounding box center [340, 269] width 408 height 32
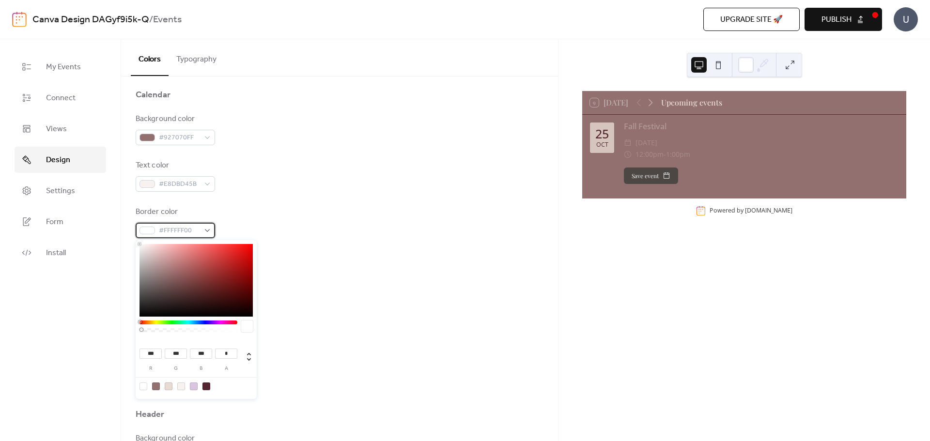
click at [208, 229] on div "#FFFFFF00" at bounding box center [175, 230] width 79 height 15
click at [294, 214] on div "Border color #FFFFFF00" at bounding box center [340, 222] width 408 height 32
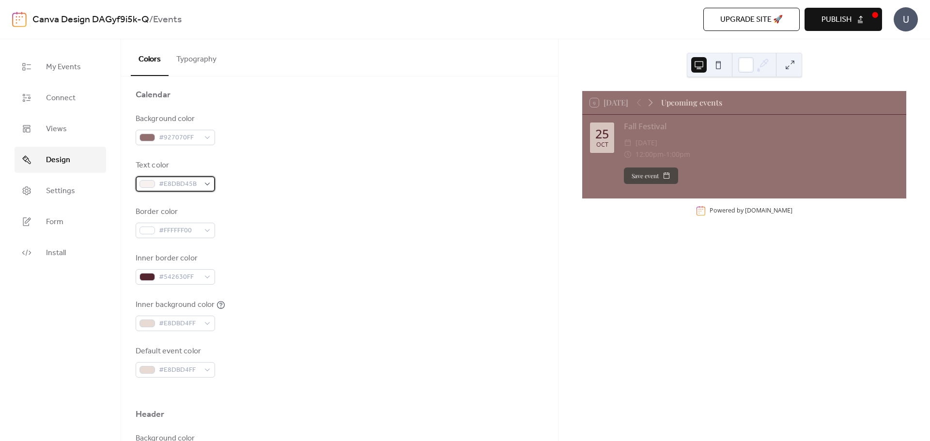
click at [188, 185] on span "#E8DBD45B" at bounding box center [179, 185] width 41 height 12
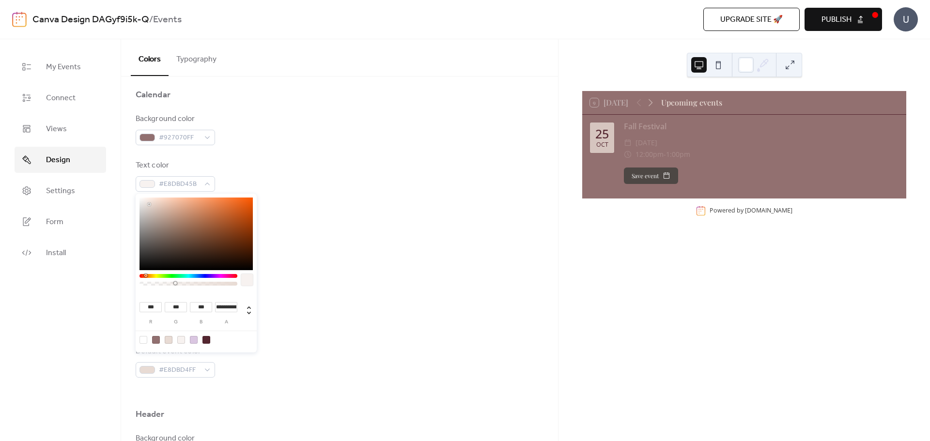
click at [224, 305] on input "**********" at bounding box center [226, 307] width 22 height 10
click at [334, 292] on div "Background color #927070FF Text color #E8DBD45B Border color #FFFFFF00 Inner bo…" at bounding box center [340, 245] width 408 height 264
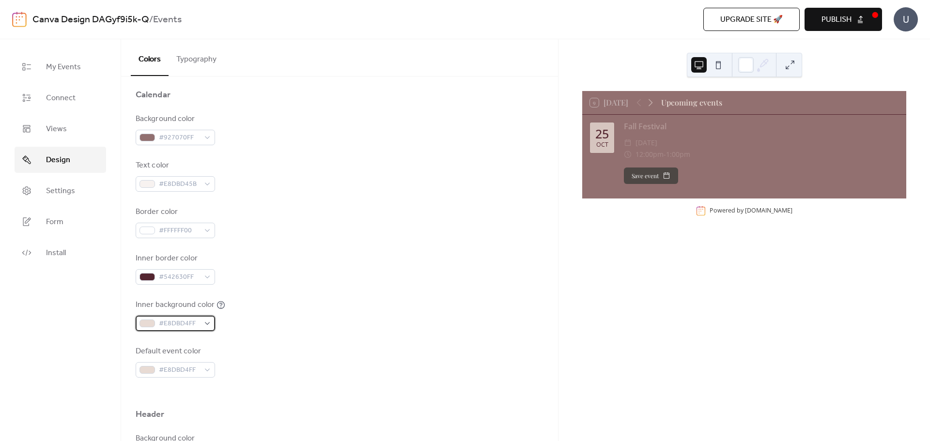
click at [178, 325] on span "#E8DBD4FF" at bounding box center [179, 324] width 41 height 12
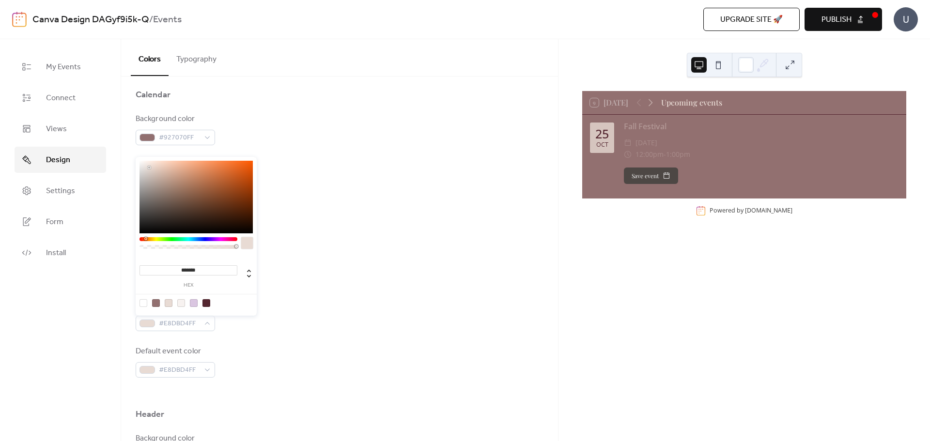
drag, startPoint x: 181, startPoint y: 269, endPoint x: 226, endPoint y: 268, distance: 45.5
click at [226, 268] on input "*******" at bounding box center [188, 270] width 98 height 10
click at [314, 282] on div "Inner border color #542630FF" at bounding box center [340, 269] width 408 height 32
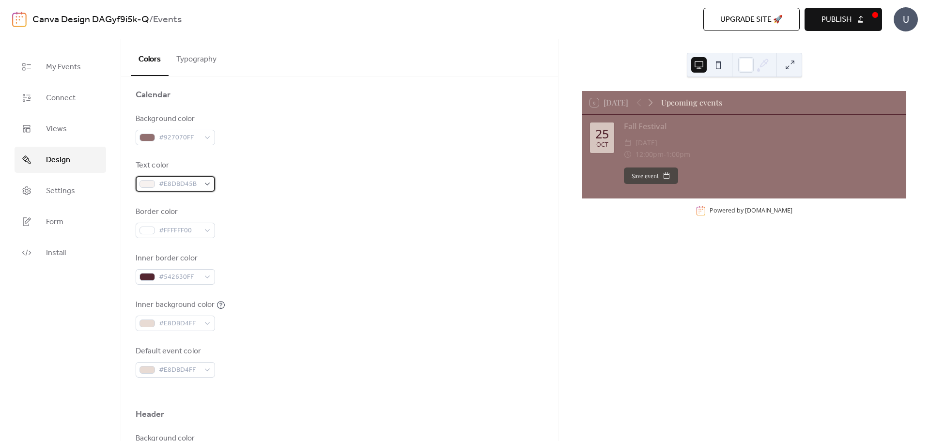
click at [185, 182] on span "#E8DBD45B" at bounding box center [179, 185] width 41 height 12
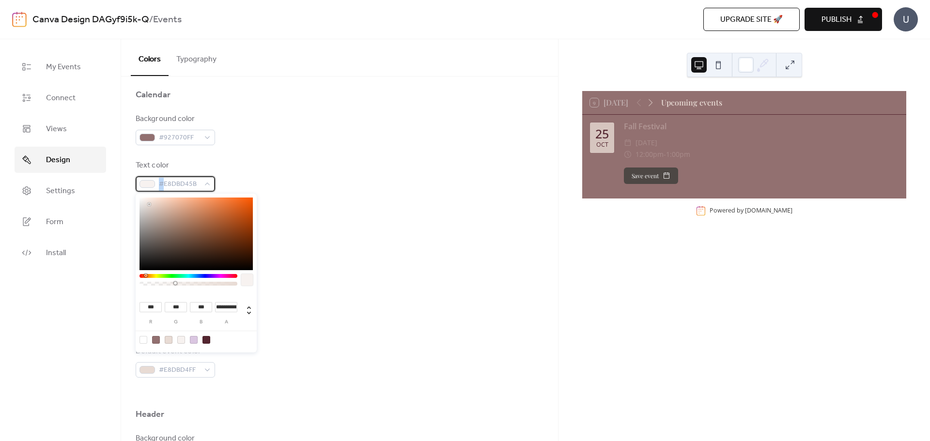
drag, startPoint x: 164, startPoint y: 185, endPoint x: 206, endPoint y: 196, distance: 43.3
click at [207, 190] on div "#E8DBD45B" at bounding box center [175, 183] width 79 height 15
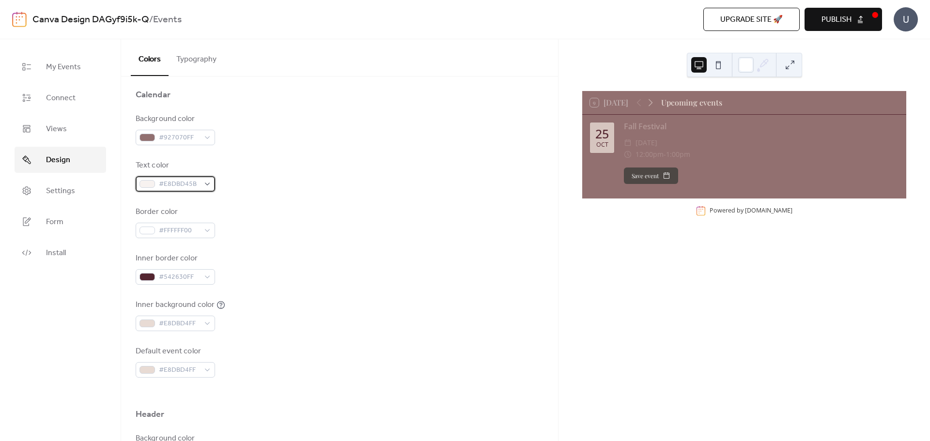
click at [191, 188] on span "#E8DBD45B" at bounding box center [179, 185] width 41 height 12
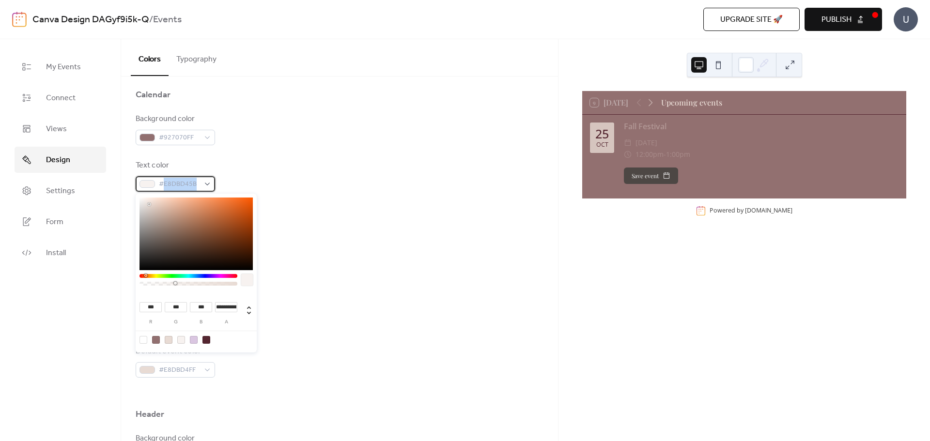
click at [191, 187] on span "#E8DBD45B" at bounding box center [179, 185] width 41 height 12
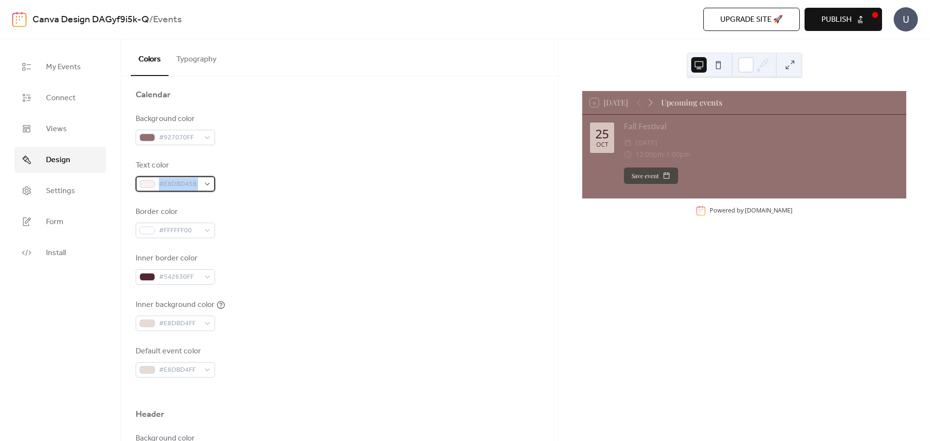
click at [190, 187] on span "#E8DBD45B" at bounding box center [179, 185] width 41 height 12
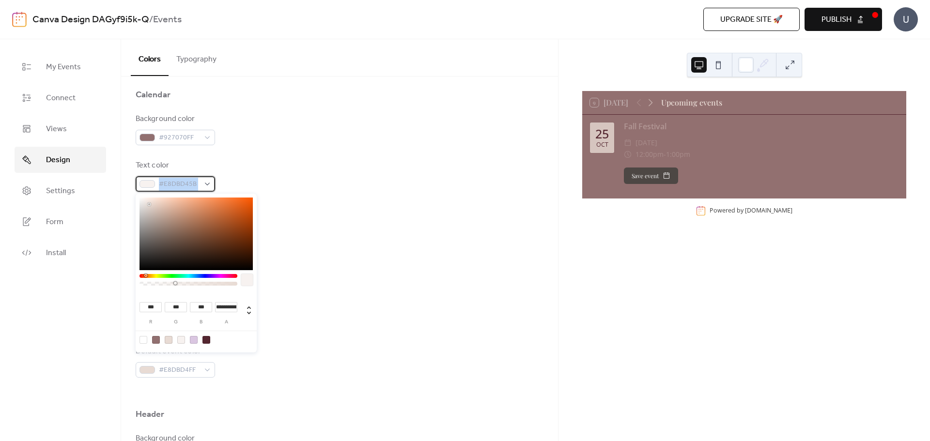
copy div "#E8DBD45B"
click at [368, 238] on div "Border color #FFFFFF00" at bounding box center [340, 222] width 408 height 32
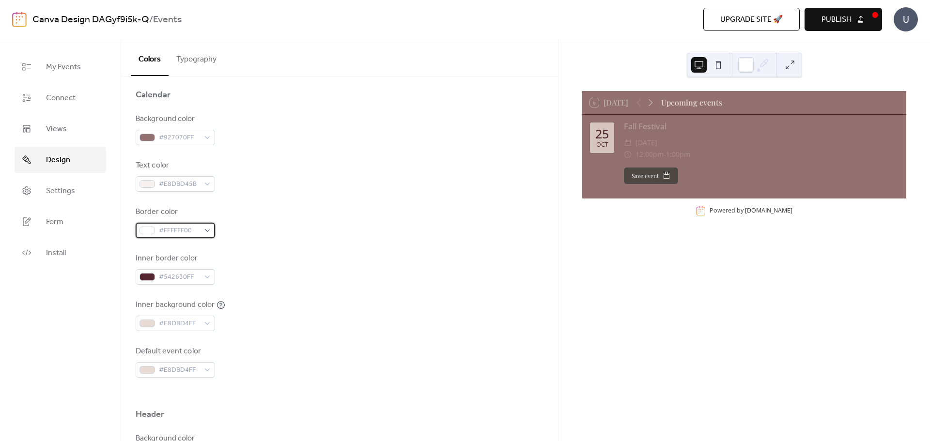
click at [208, 231] on div "#FFFFFF00" at bounding box center [175, 230] width 79 height 15
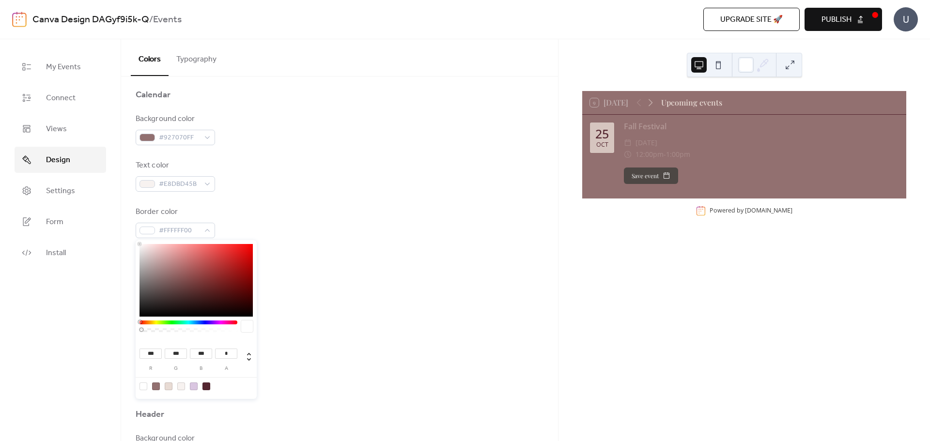
click at [207, 386] on div at bounding box center [206, 387] width 8 height 8
type input "**"
type input "*"
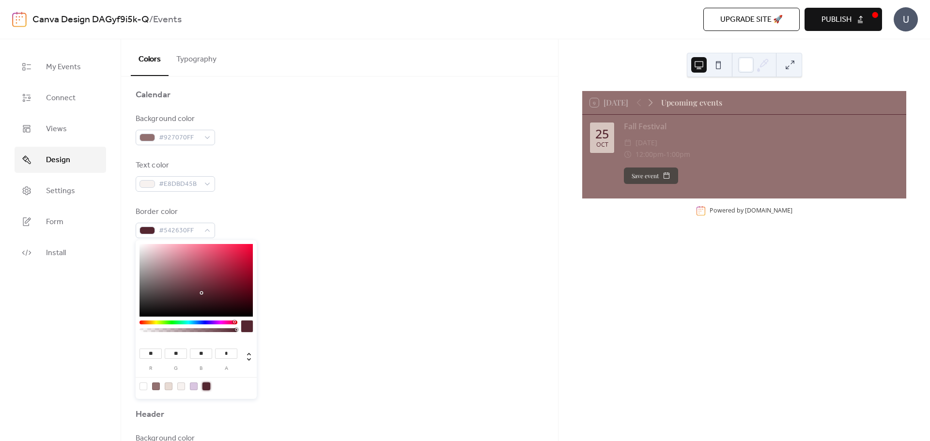
click at [288, 303] on div "Inner background color #E8DBD4FF" at bounding box center [340, 315] width 408 height 32
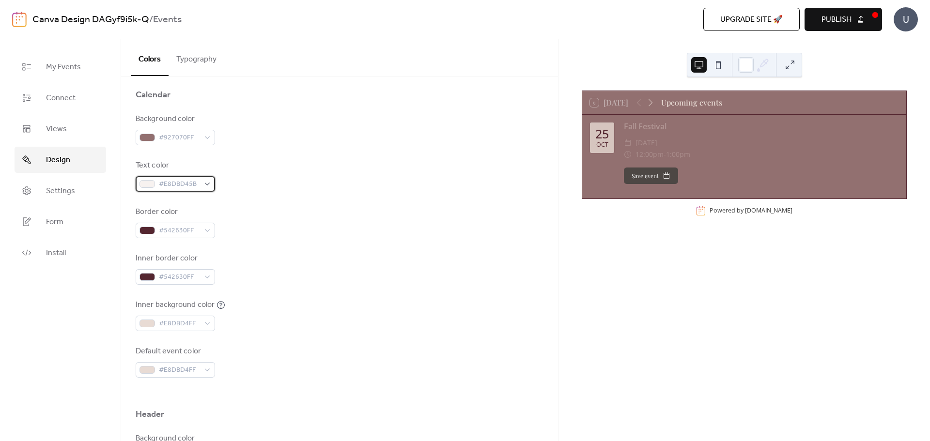
click at [208, 185] on div "#E8DBD45B" at bounding box center [175, 183] width 79 height 15
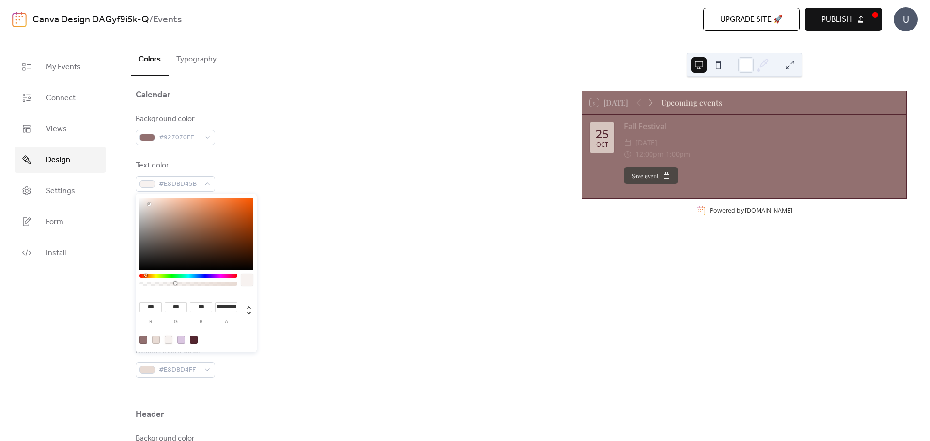
click at [168, 341] on div at bounding box center [169, 340] width 8 height 8
drag, startPoint x: 174, startPoint y: 282, endPoint x: 131, endPoint y: 285, distance: 42.7
click at [131, 285] on body "Canva Design DAGyf9i5k-Q / Events Upgrade site 🚀 Preview Publish U My Events Co…" at bounding box center [465, 220] width 930 height 441
type input "*"
drag, startPoint x: 141, startPoint y: 283, endPoint x: 256, endPoint y: 290, distance: 114.9
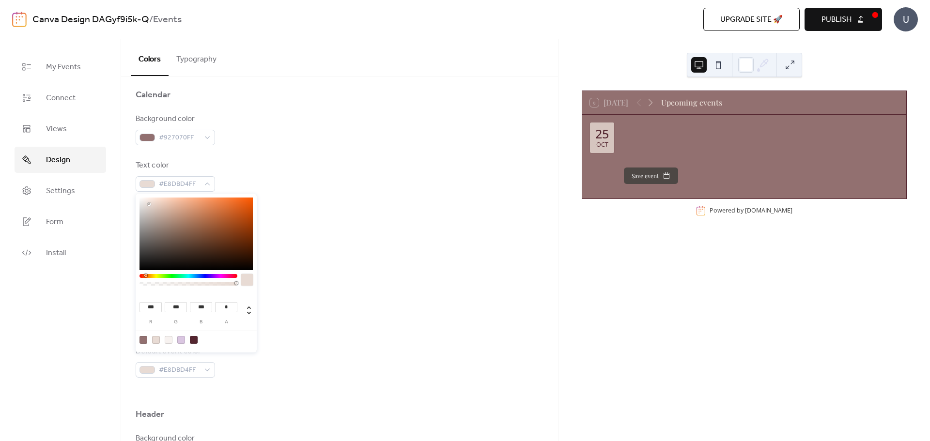
click at [256, 290] on div "*** r *** g *** b * a" at bounding box center [196, 273] width 121 height 159
drag, startPoint x: 160, startPoint y: 303, endPoint x: 131, endPoint y: 304, distance: 29.1
click at [132, 304] on body "Canva Design DAGyf9i5k-Q / Events Upgrade site 🚀 Preview Publish U My Events Co…" at bounding box center [465, 220] width 930 height 441
type input "***"
drag, startPoint x: 181, startPoint y: 306, endPoint x: 164, endPoint y: 306, distance: 17.0
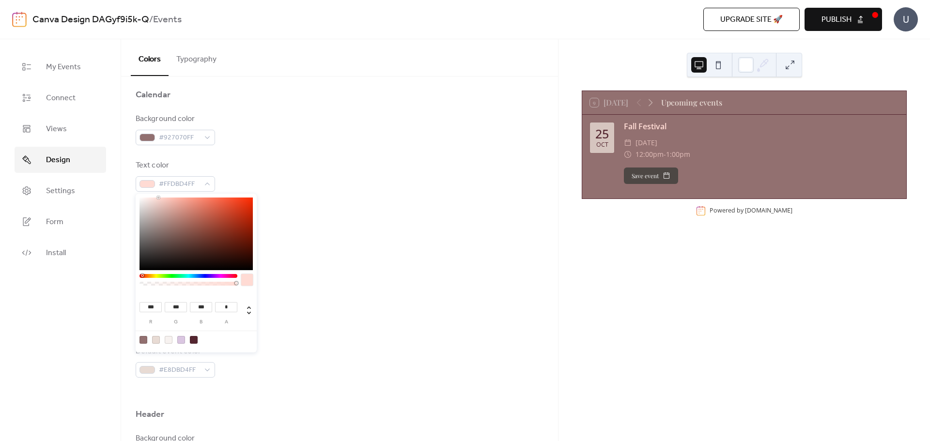
click at [164, 306] on div "*** g" at bounding box center [174, 312] width 25 height 26
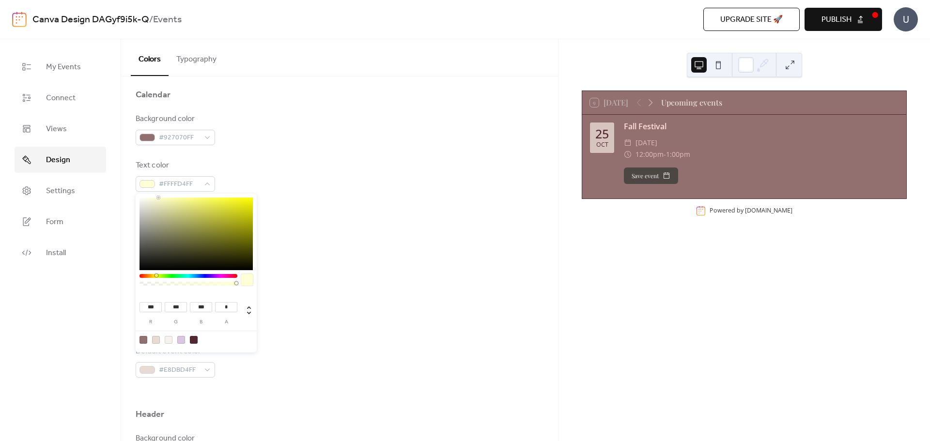
type input "***"
drag, startPoint x: 206, startPoint y: 307, endPoint x: 186, endPoint y: 306, distance: 19.9
click at [186, 306] on div "*** r *** g *** b * a" at bounding box center [187, 312] width 101 height 26
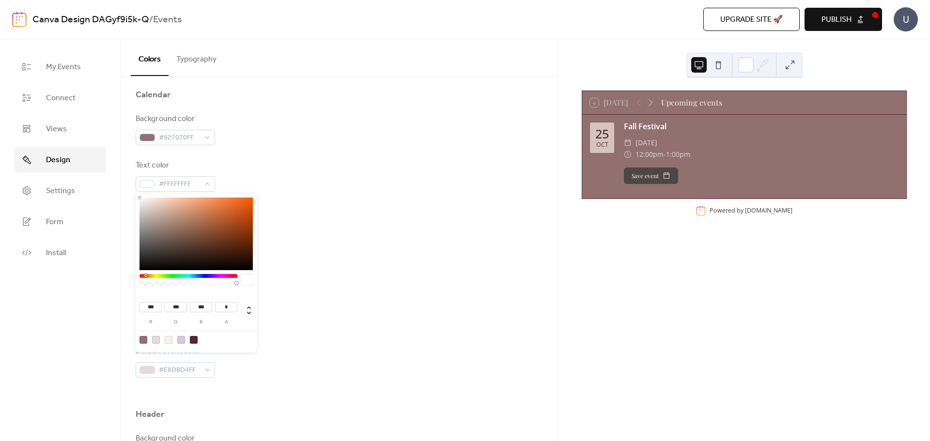
type input "***"
drag, startPoint x: 231, startPoint y: 307, endPoint x: 222, endPoint y: 306, distance: 9.2
click at [222, 306] on input "*" at bounding box center [226, 307] width 22 height 10
type input "*"
click at [247, 296] on div "*** r *** g *** b * a" at bounding box center [195, 308] width 113 height 34
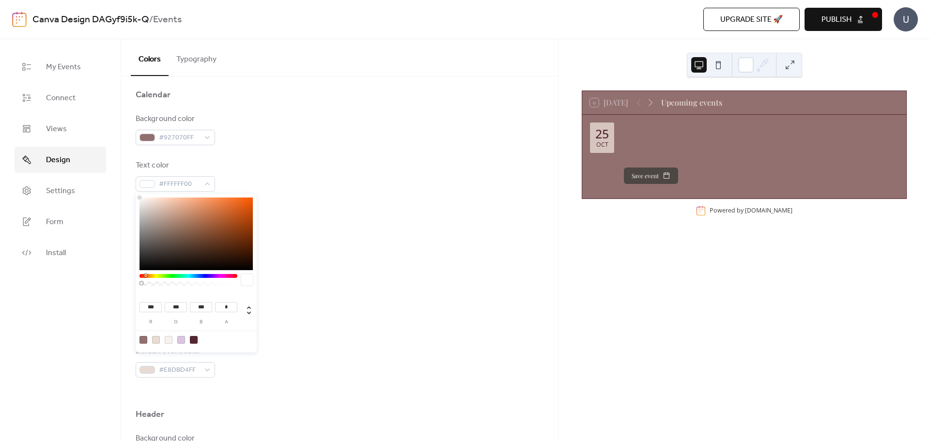
drag, startPoint x: 232, startPoint y: 308, endPoint x: 221, endPoint y: 308, distance: 11.1
click at [221, 308] on input "*" at bounding box center [226, 307] width 22 height 10
click at [248, 309] on icon at bounding box center [249, 311] width 12 height 12
type input "**"
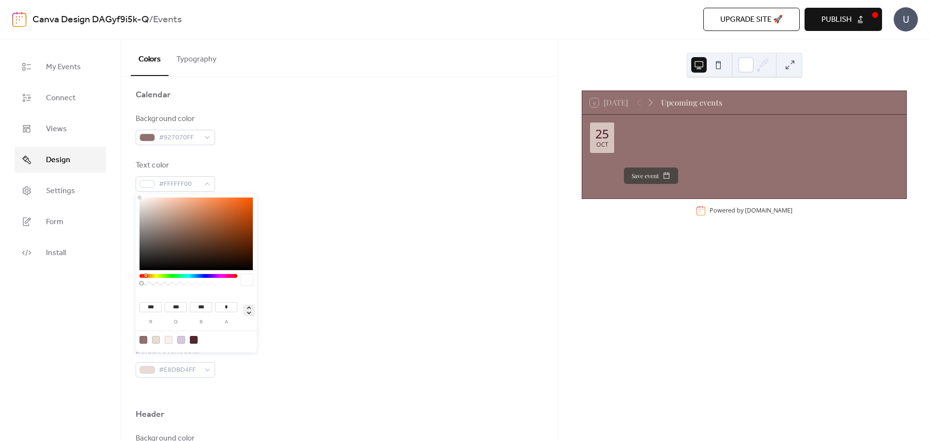
type input "****"
click at [248, 309] on icon at bounding box center [249, 311] width 12 height 12
type input "***"
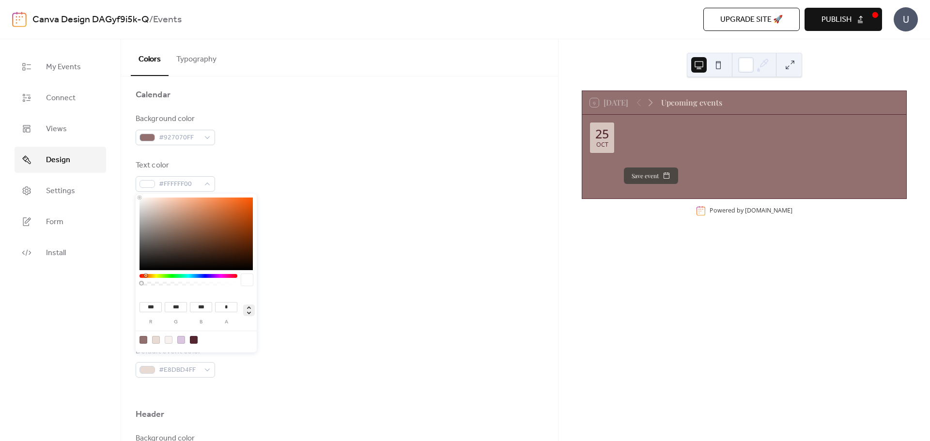
click at [248, 309] on icon at bounding box center [249, 311] width 12 height 12
type input "**"
type input "****"
click at [248, 309] on icon at bounding box center [249, 311] width 12 height 12
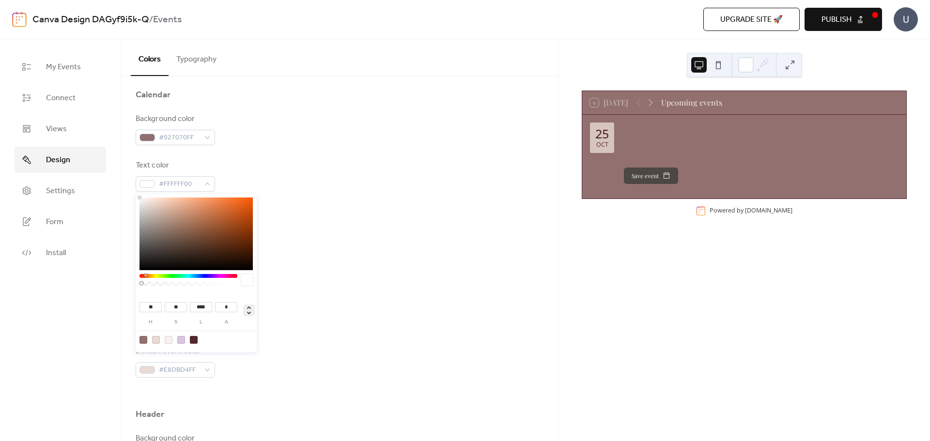
type input "***"
click at [246, 314] on icon at bounding box center [249, 311] width 12 height 12
type input "**"
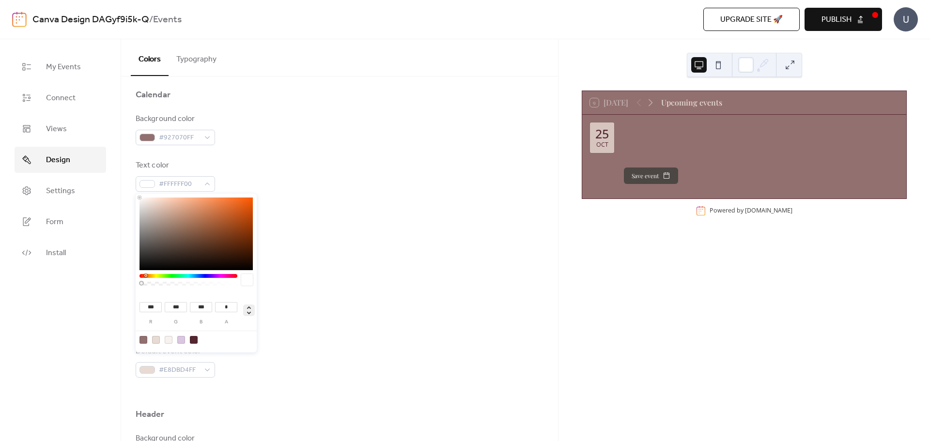
type input "**"
type input "****"
click at [246, 314] on icon at bounding box center [249, 311] width 12 height 12
type input "***"
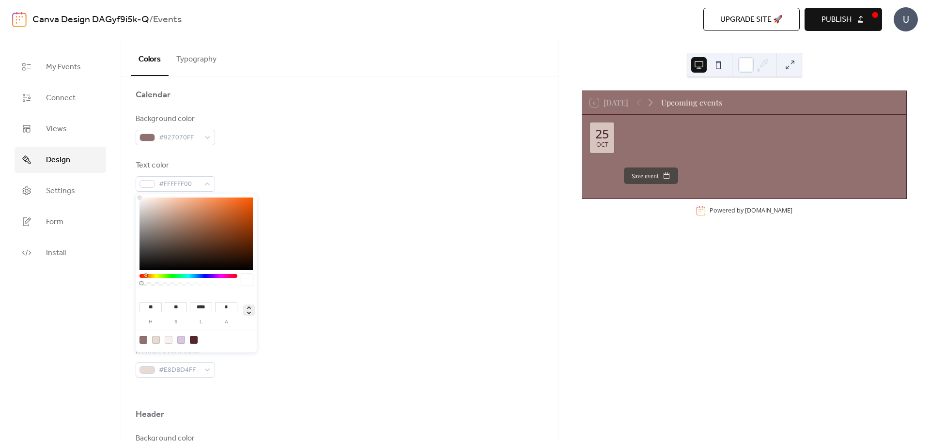
type input "***"
click at [246, 314] on icon at bounding box center [249, 311] width 12 height 12
type input "**"
type input "****"
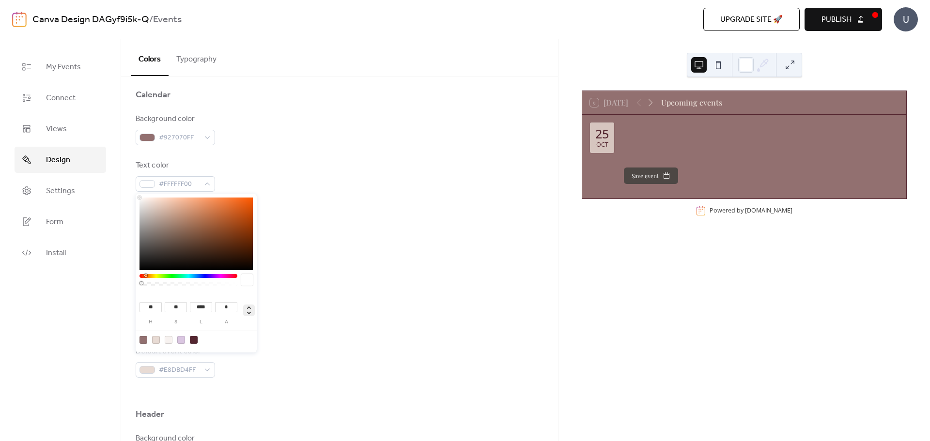
click at [246, 314] on icon at bounding box center [249, 311] width 12 height 12
type input "***"
type input "*"
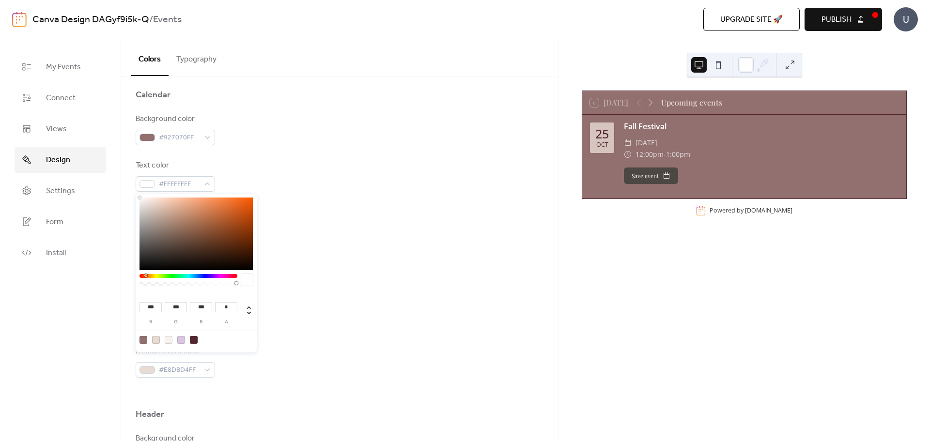
click at [242, 295] on div "*** r *** g *** b * a" at bounding box center [195, 308] width 113 height 34
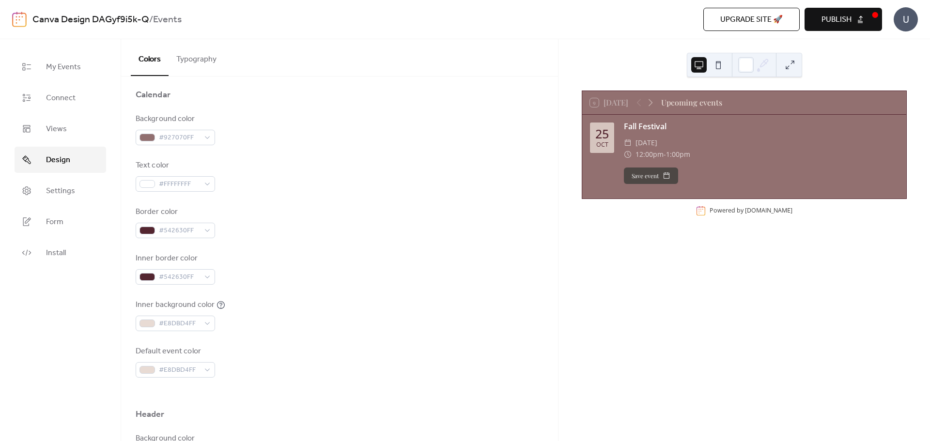
click at [328, 261] on div "Inner border color #542630FF" at bounding box center [340, 269] width 408 height 32
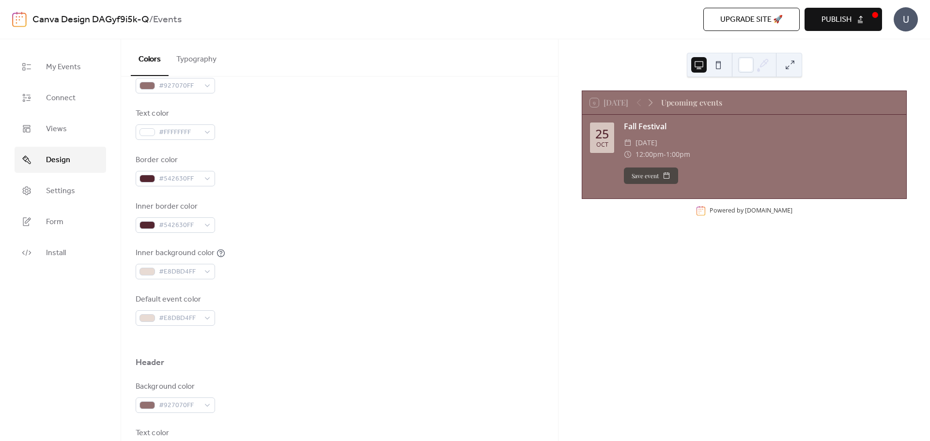
scroll to position [48, 0]
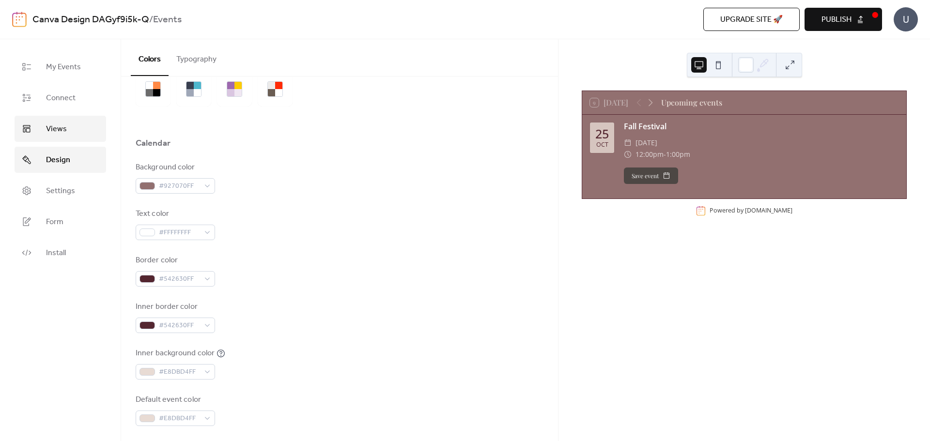
click at [62, 127] on span "Views" at bounding box center [56, 129] width 21 height 12
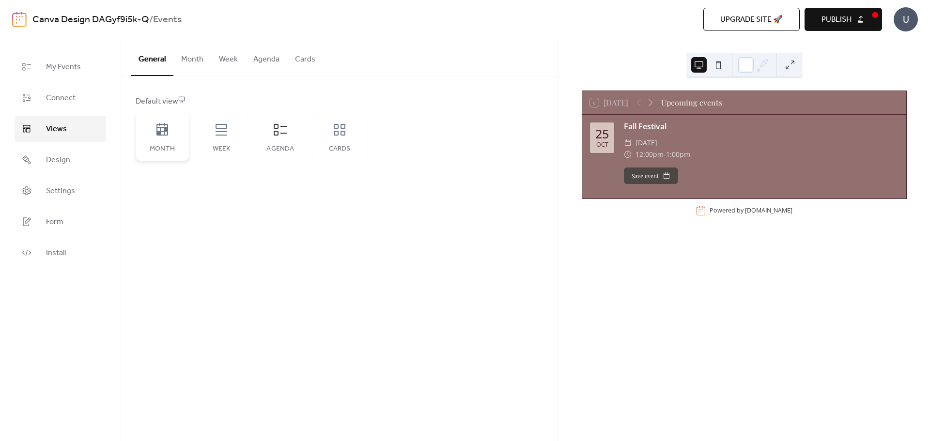
click at [158, 135] on icon at bounding box center [162, 129] width 12 height 13
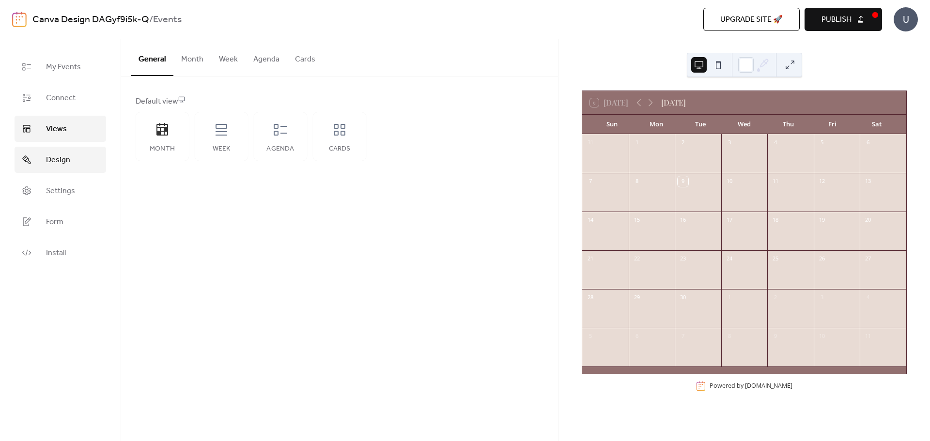
click at [62, 157] on span "Design" at bounding box center [58, 160] width 24 height 12
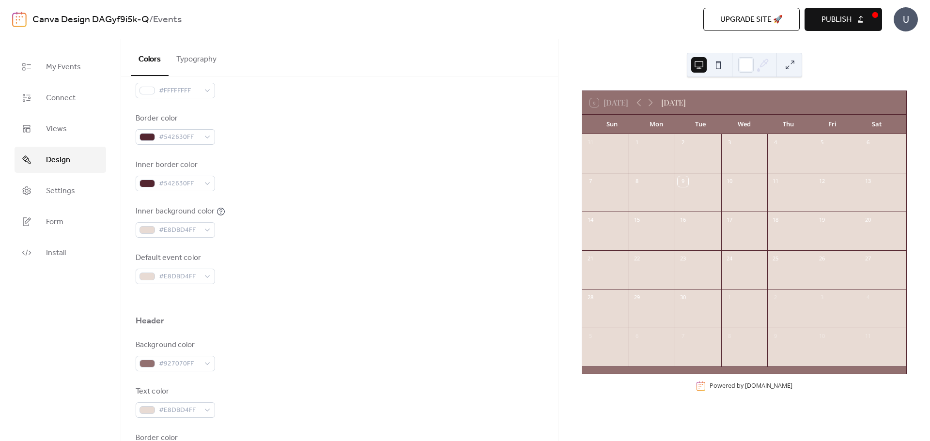
scroll to position [194, 0]
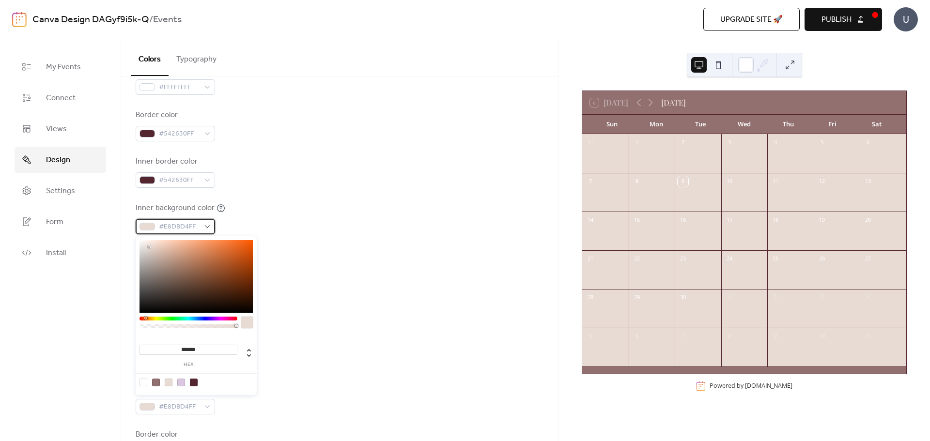
click at [207, 229] on div "#E8DBD4FF" at bounding box center [175, 226] width 79 height 15
click at [156, 384] on div at bounding box center [156, 383] width 8 height 8
type input "*******"
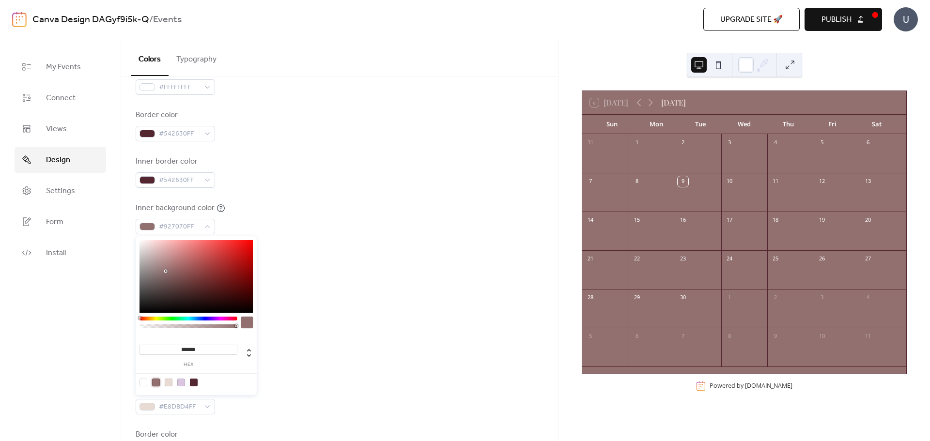
click at [313, 307] on div at bounding box center [340, 296] width 408 height 31
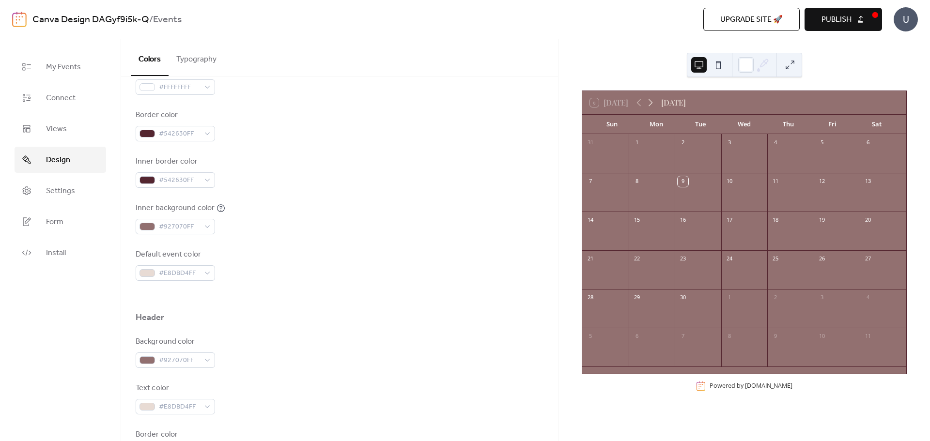
click at [652, 101] on icon at bounding box center [651, 103] width 12 height 12
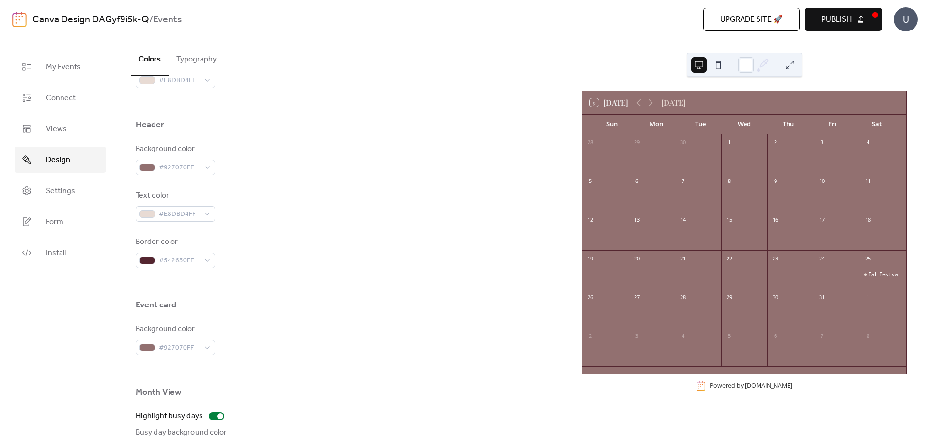
scroll to position [387, 0]
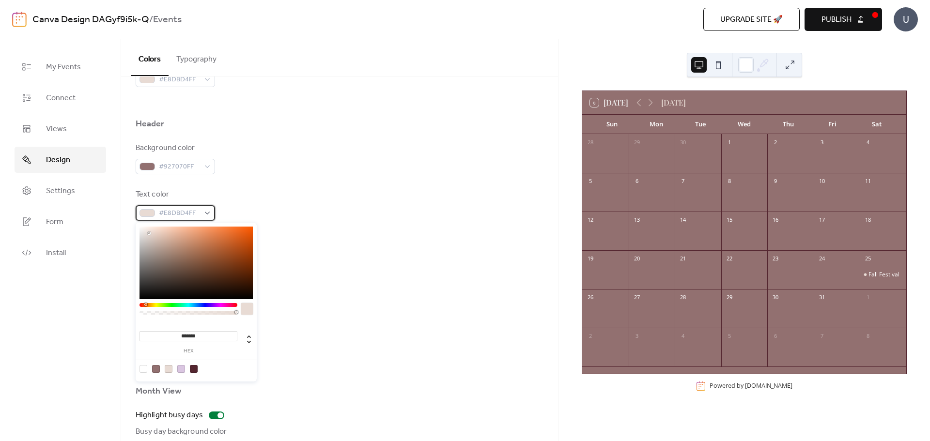
click at [207, 211] on div "#E8DBD4FF" at bounding box center [175, 212] width 79 height 15
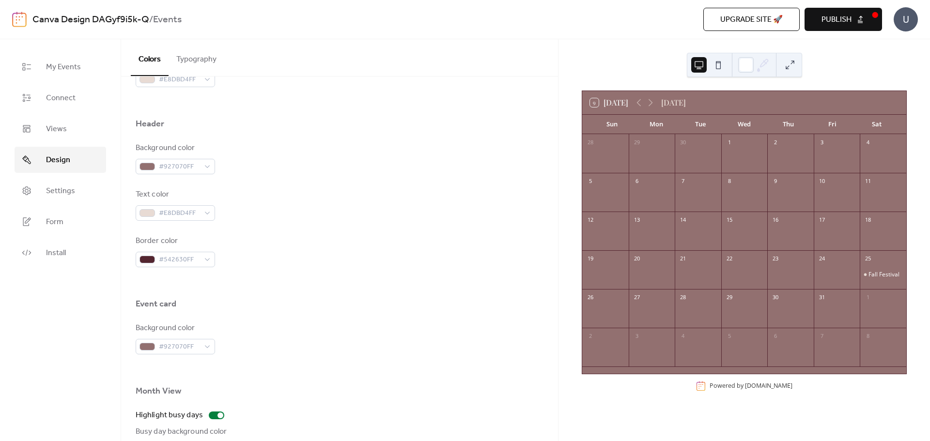
click at [322, 311] on div "Event card" at bounding box center [340, 306] width 408 height 16
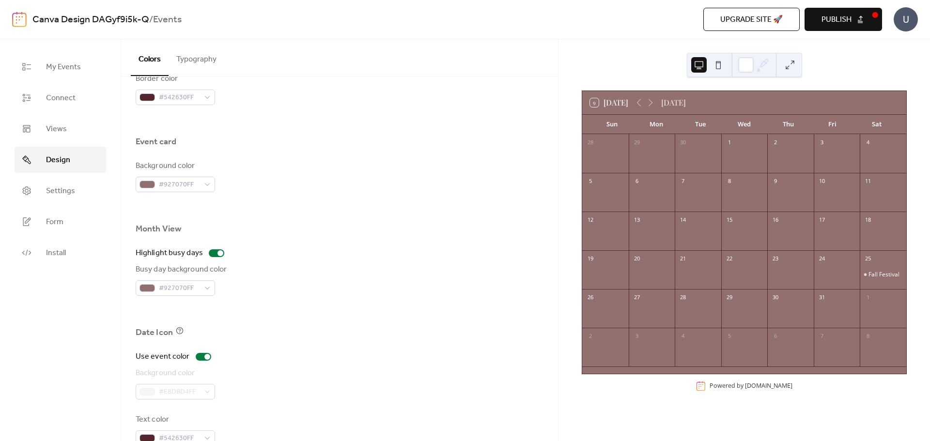
scroll to position [574, 0]
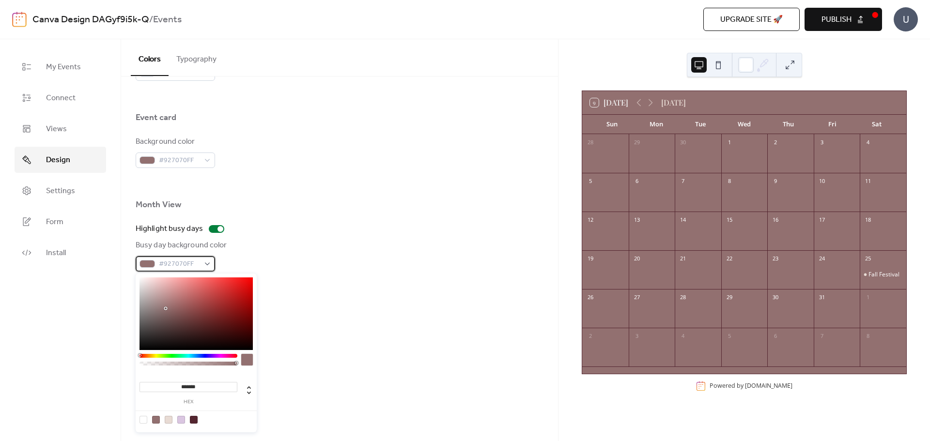
click at [208, 261] on div "#927070FF" at bounding box center [175, 263] width 79 height 15
click at [193, 419] on div at bounding box center [194, 420] width 8 height 8
type input "*******"
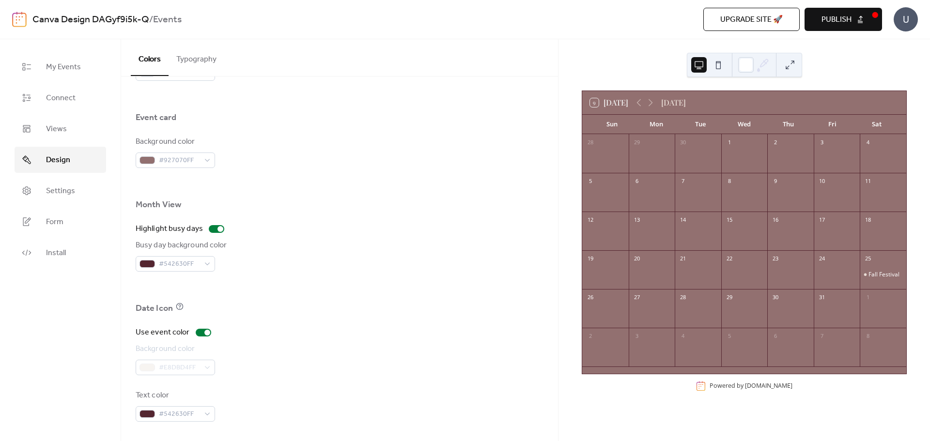
click at [288, 263] on div "Busy day background color #542630FF" at bounding box center [340, 256] width 408 height 32
click at [57, 123] on span "Views" at bounding box center [56, 129] width 21 height 12
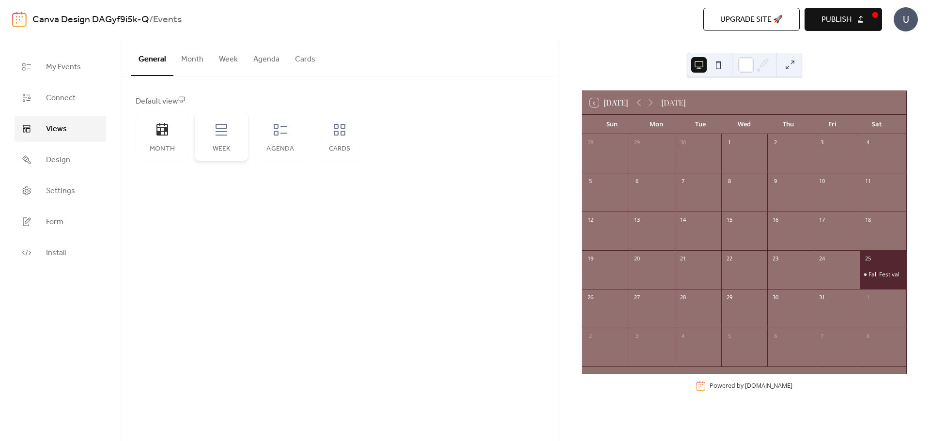
click at [213, 138] on div "Week" at bounding box center [221, 136] width 53 height 48
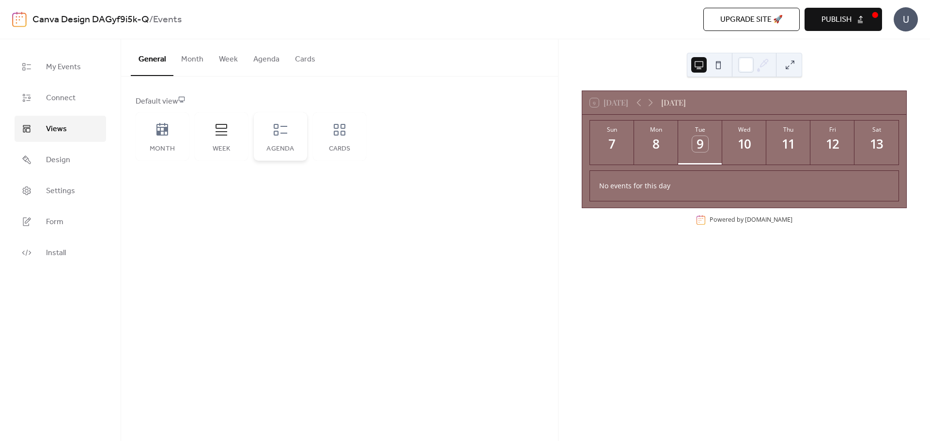
click at [280, 140] on div "Agenda" at bounding box center [280, 136] width 53 height 48
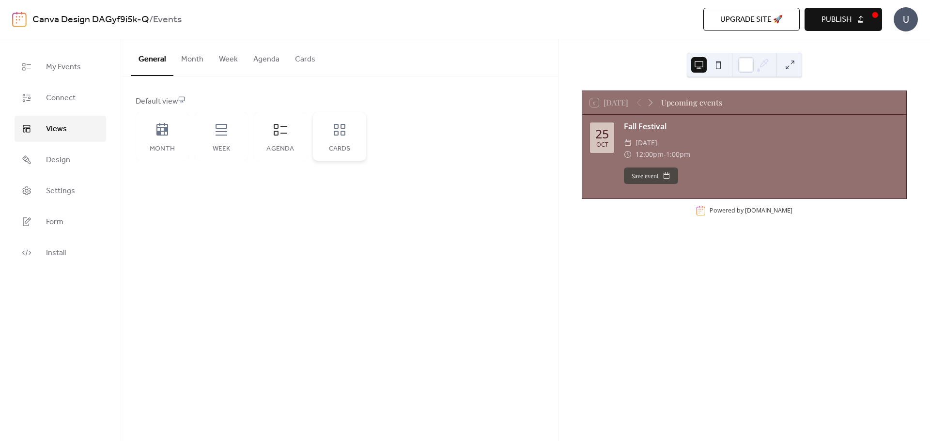
click at [340, 137] on icon at bounding box center [339, 129] width 15 height 15
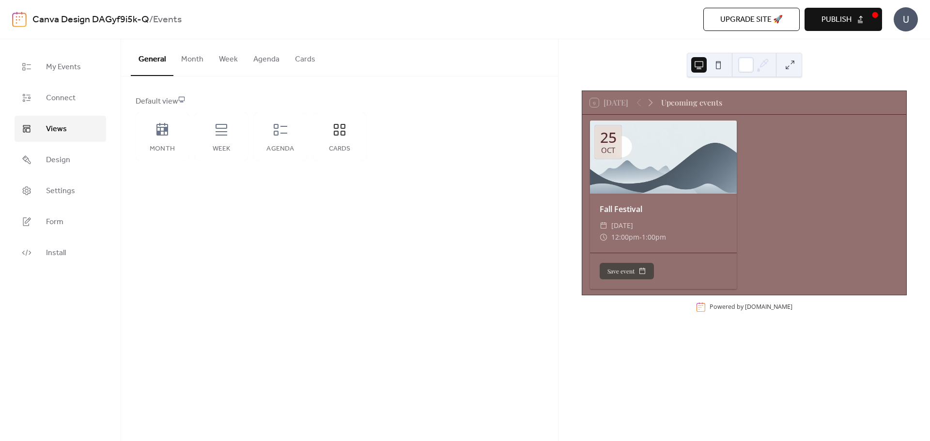
click at [201, 61] on button "Month" at bounding box center [192, 57] width 38 height 36
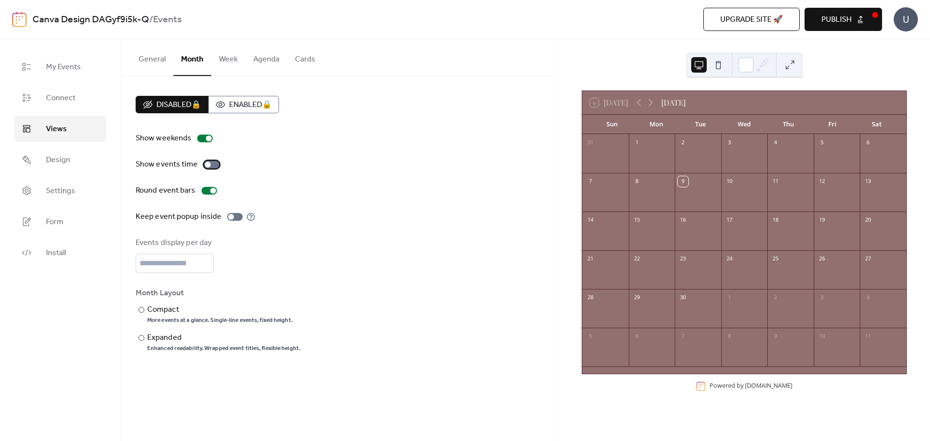
click at [214, 166] on div at bounding box center [211, 165] width 15 height 8
click at [650, 101] on icon at bounding box center [651, 103] width 12 height 12
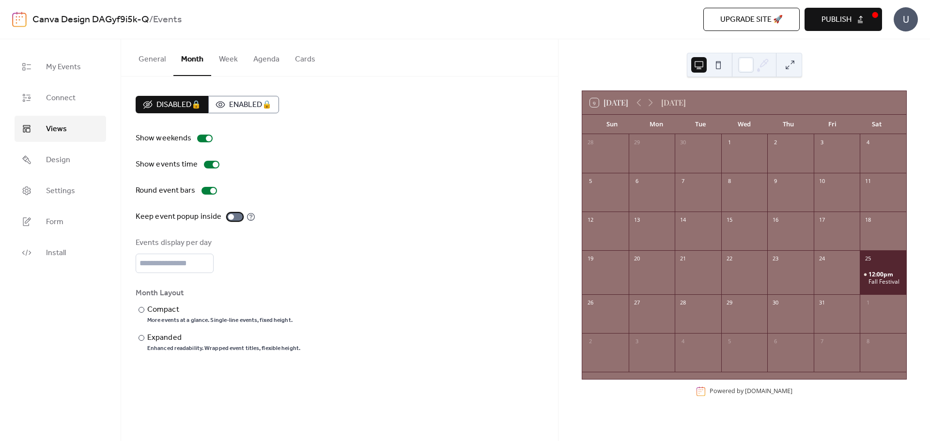
click at [234, 218] on div at bounding box center [234, 217] width 15 height 8
click at [231, 216] on div at bounding box center [234, 217] width 15 height 8
click at [368, 268] on div "Events display per day *" at bounding box center [340, 255] width 408 height 36
click at [164, 308] on div "Compact" at bounding box center [218, 310] width 143 height 12
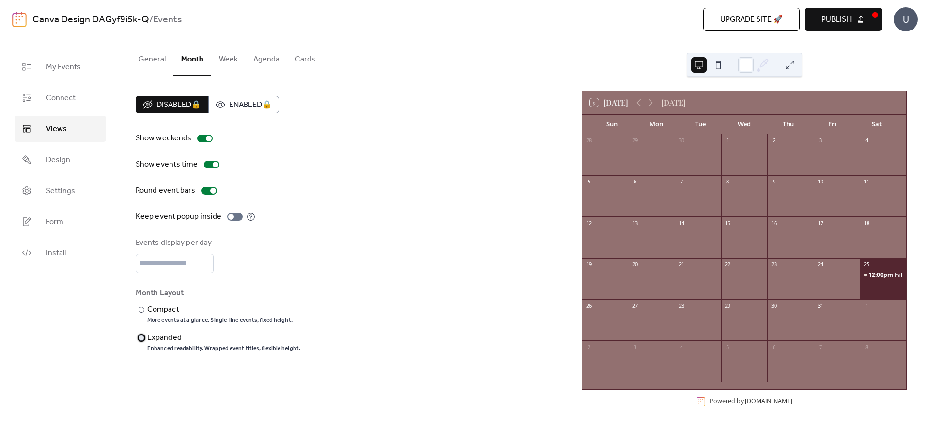
click at [167, 337] on div "Expanded" at bounding box center [222, 338] width 151 height 12
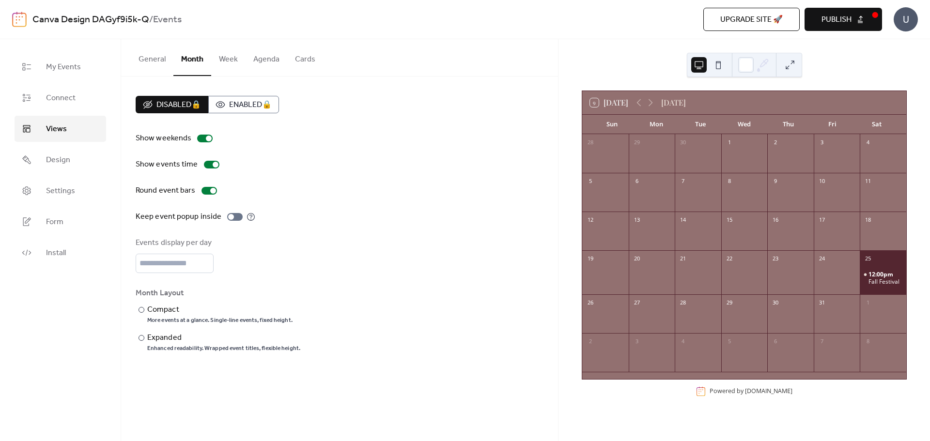
click at [322, 191] on div "Round event bars" at bounding box center [340, 191] width 408 height 12
click at [231, 59] on button "Week" at bounding box center [228, 57] width 34 height 36
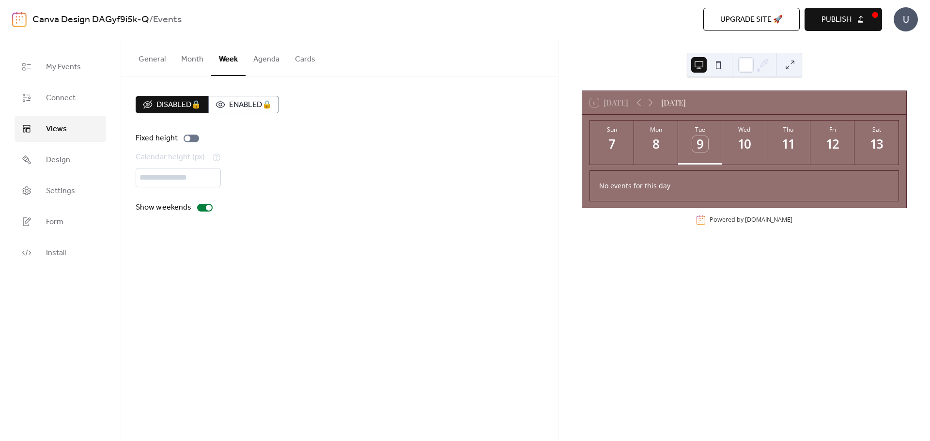
click at [265, 58] on button "Agenda" at bounding box center [267, 57] width 42 height 36
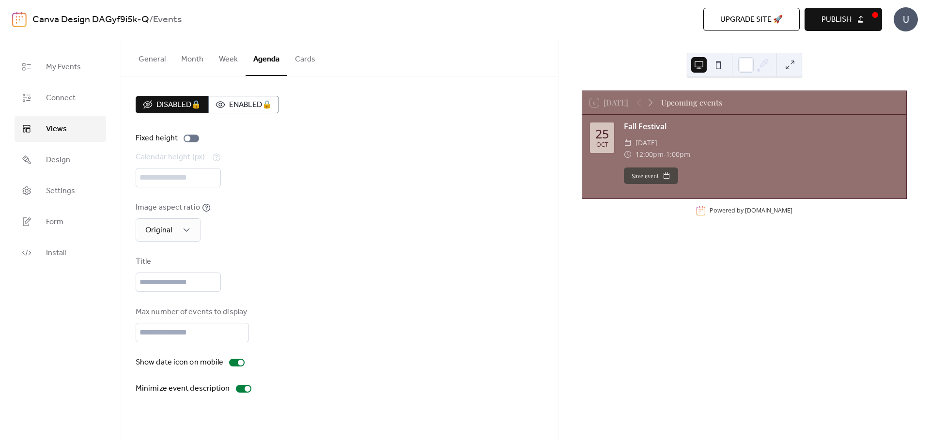
click at [306, 61] on button "Cards" at bounding box center [305, 57] width 36 height 36
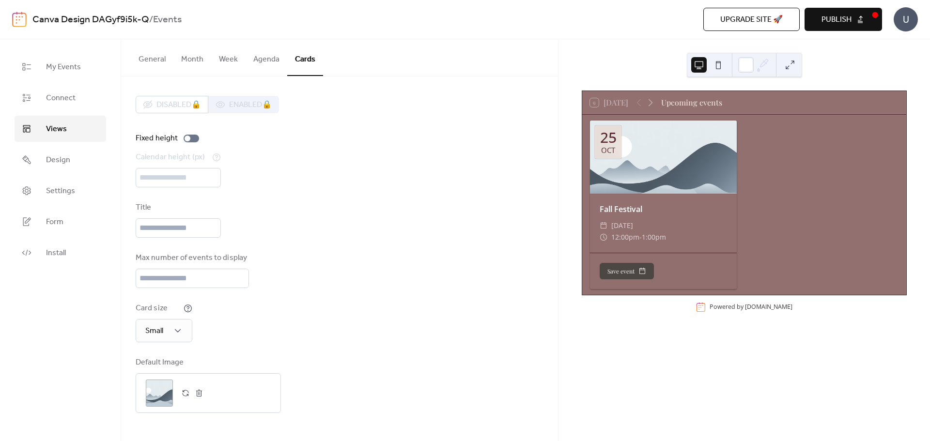
click at [155, 57] on button "General" at bounding box center [152, 57] width 43 height 36
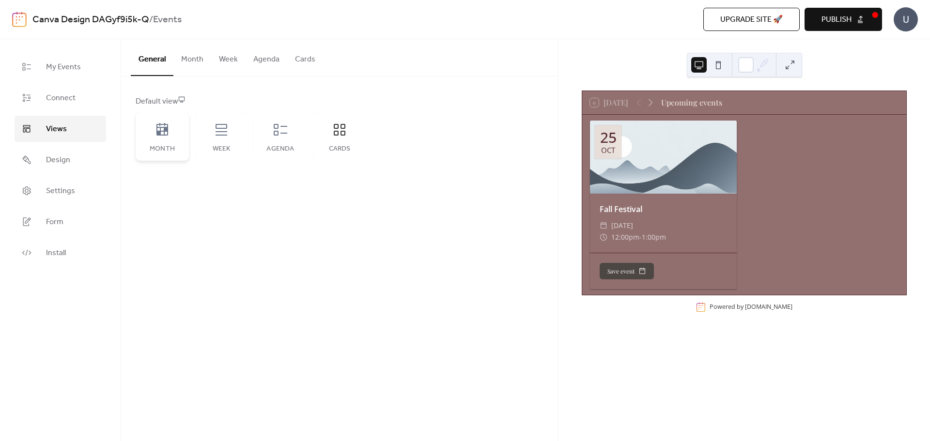
click at [162, 133] on icon at bounding box center [161, 129] width 15 height 15
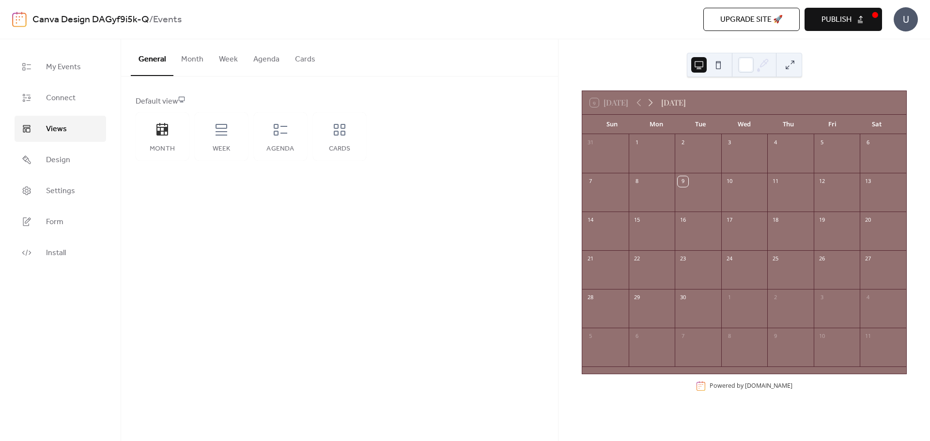
click at [652, 101] on icon at bounding box center [651, 103] width 12 height 12
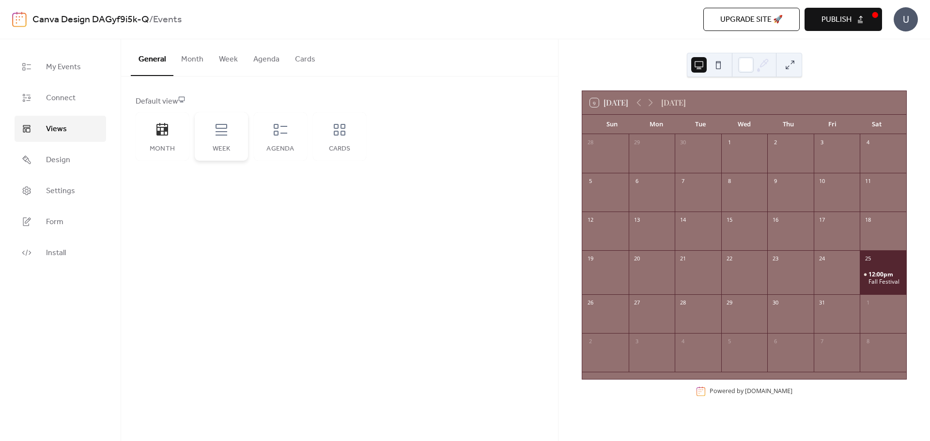
click at [225, 142] on div "Week" at bounding box center [221, 136] width 53 height 48
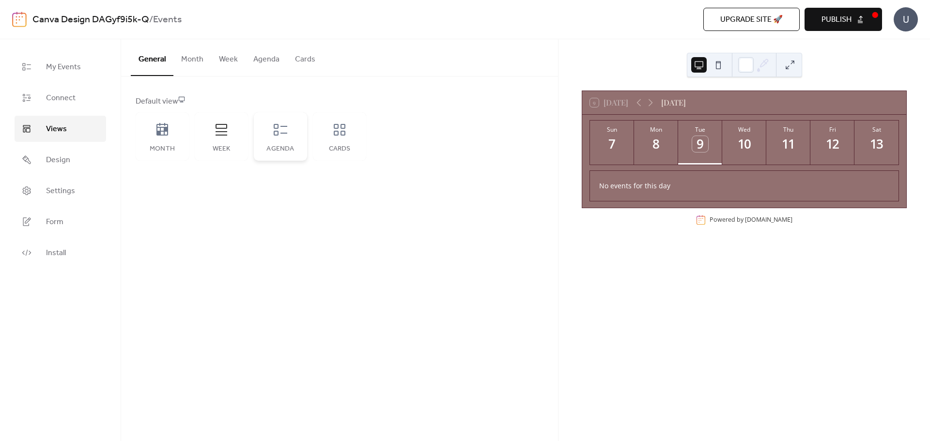
click at [272, 142] on div "Agenda" at bounding box center [280, 136] width 53 height 48
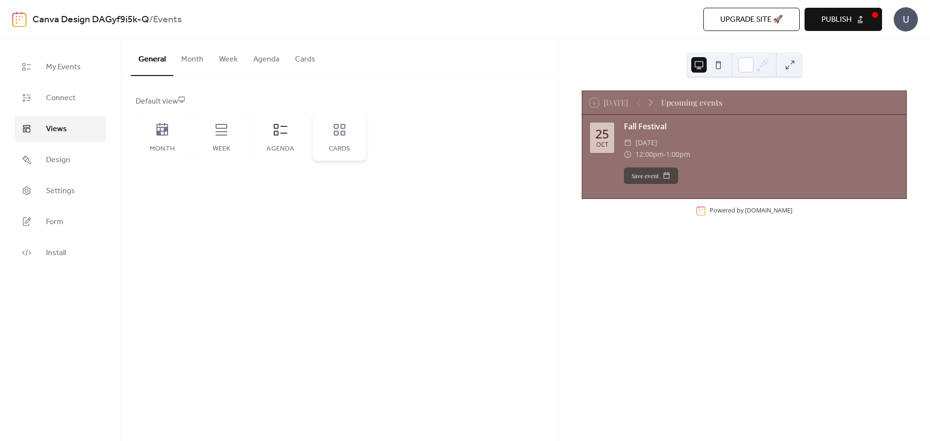
click at [341, 139] on div "Cards" at bounding box center [339, 136] width 53 height 48
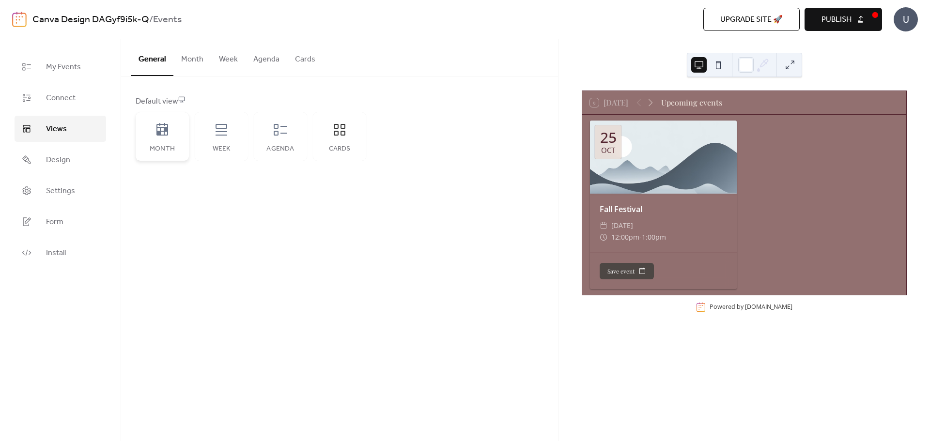
click at [159, 146] on div "Month" at bounding box center [162, 149] width 34 height 8
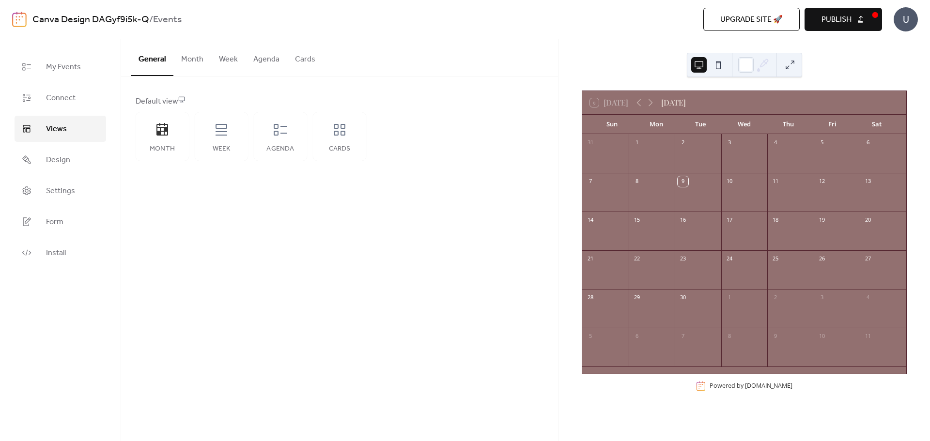
click at [141, 255] on div "General Month Week Agenda Cards Default view Month Week Agenda Cards Disabled 🔒…" at bounding box center [339, 240] width 437 height 402
click at [846, 21] on span "Publish" at bounding box center [836, 20] width 30 height 12
click at [720, 68] on button at bounding box center [717, 64] width 15 height 15
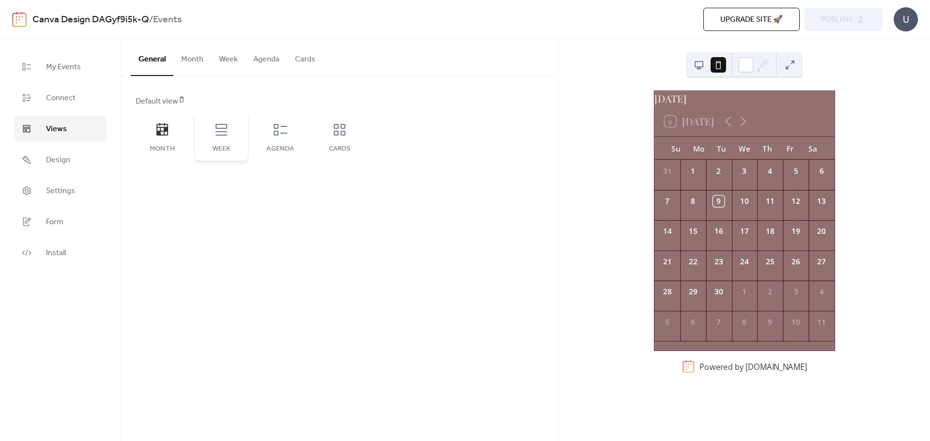
click at [228, 142] on div "Week" at bounding box center [221, 136] width 53 height 48
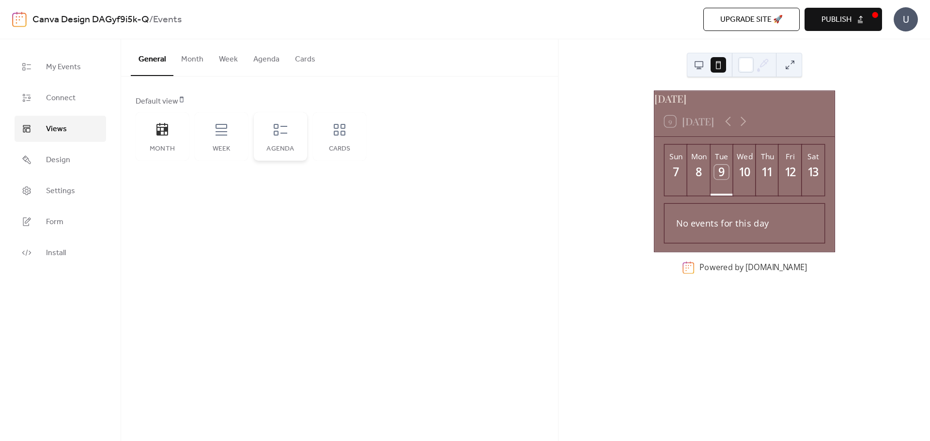
click at [277, 137] on icon at bounding box center [280, 129] width 15 height 15
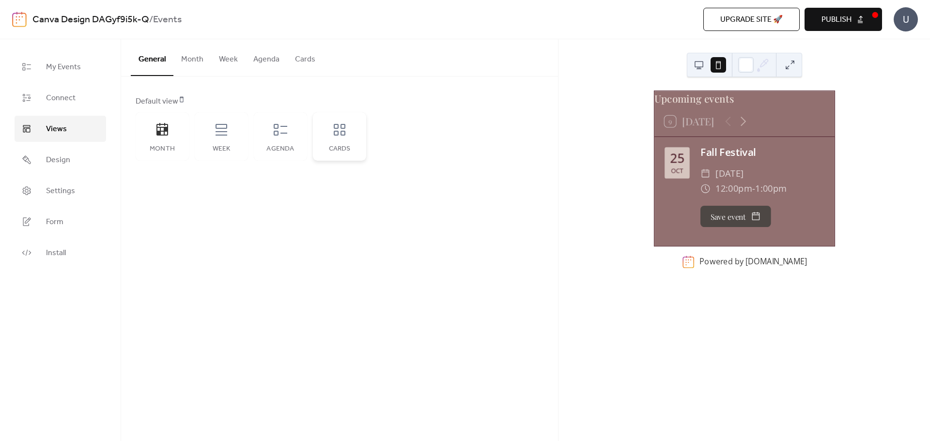
click at [327, 141] on div "Cards" at bounding box center [339, 136] width 53 height 48
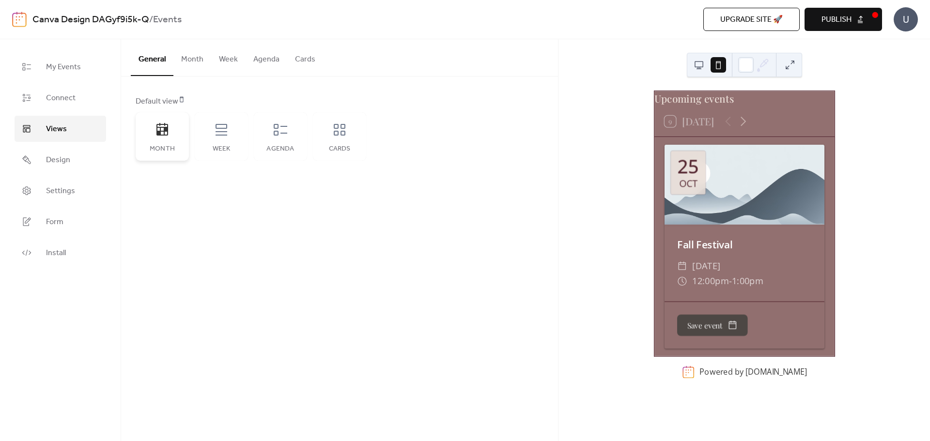
click at [160, 138] on div "Month" at bounding box center [162, 136] width 53 height 48
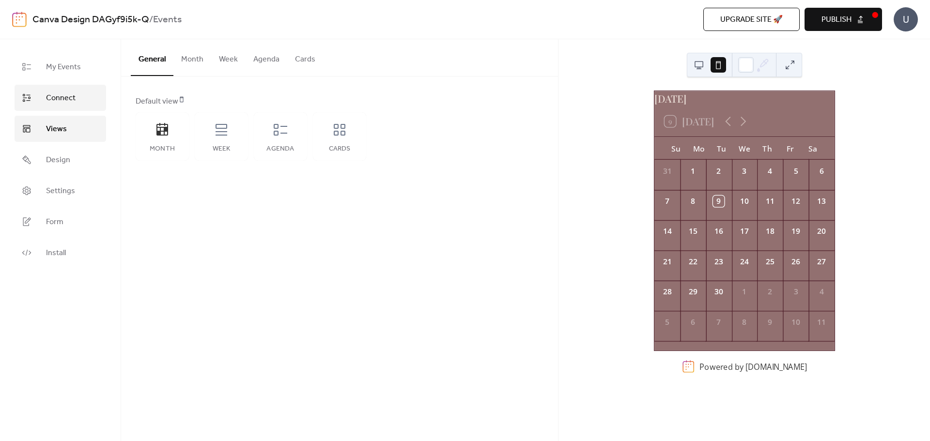
click at [66, 100] on span "Connect" at bounding box center [61, 98] width 30 height 12
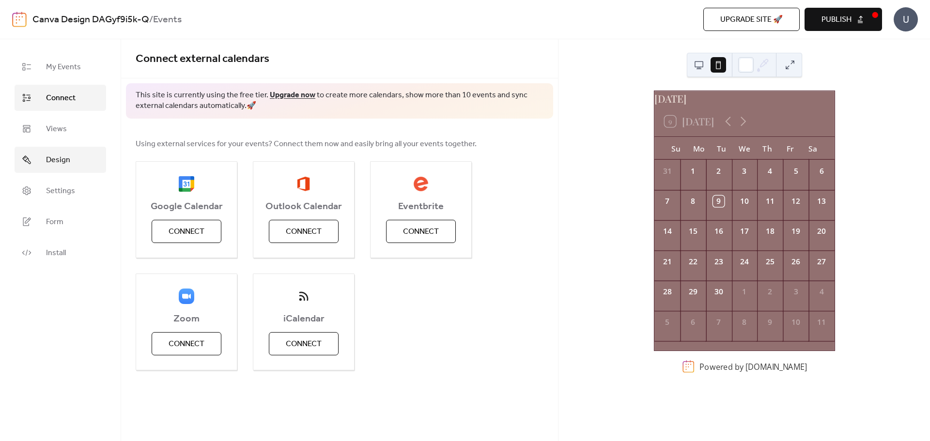
click at [69, 161] on span "Design" at bounding box center [58, 160] width 24 height 12
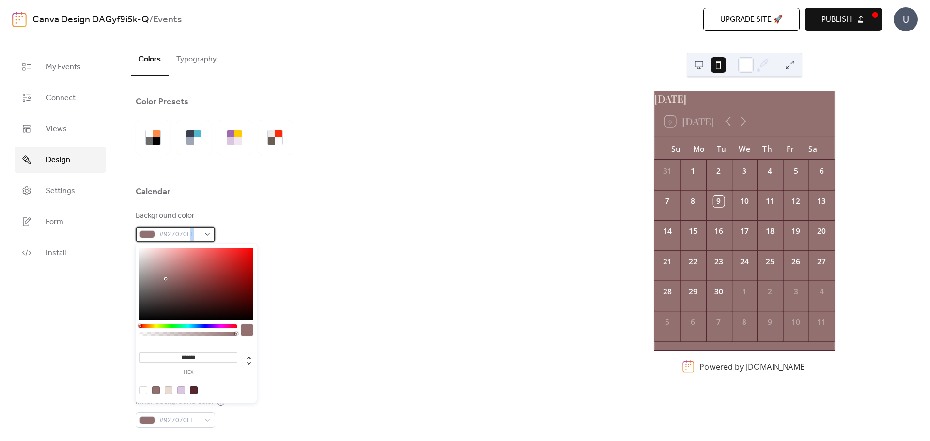
click at [190, 234] on span "#927070FF" at bounding box center [179, 235] width 41 height 12
drag, startPoint x: 202, startPoint y: 356, endPoint x: 165, endPoint y: 354, distance: 37.4
click at [165, 354] on input "*******" at bounding box center [188, 358] width 98 height 10
paste input
type input "*******"
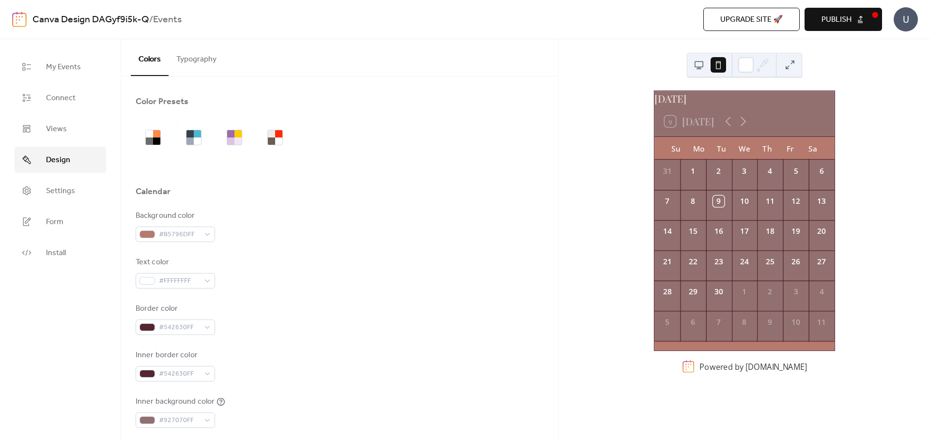
click at [312, 340] on div "Background color #B5796DFF Text color #FFFFFFFF Border color #542630FF Inner bo…" at bounding box center [340, 342] width 408 height 264
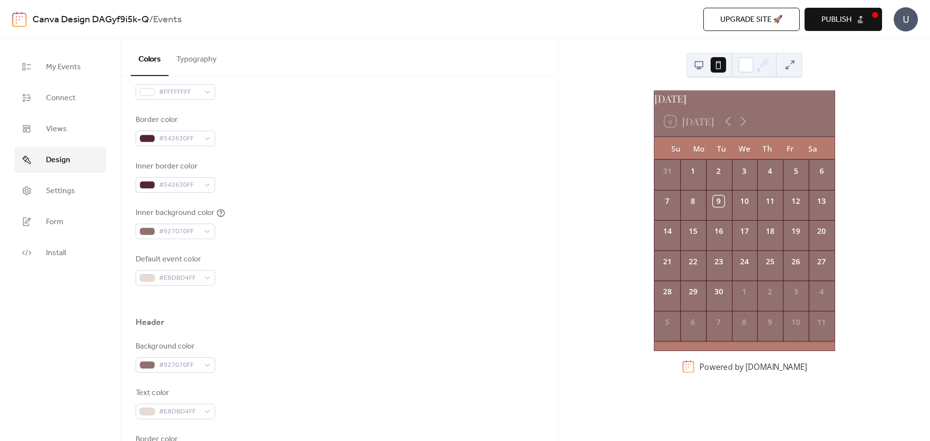
scroll to position [194, 0]
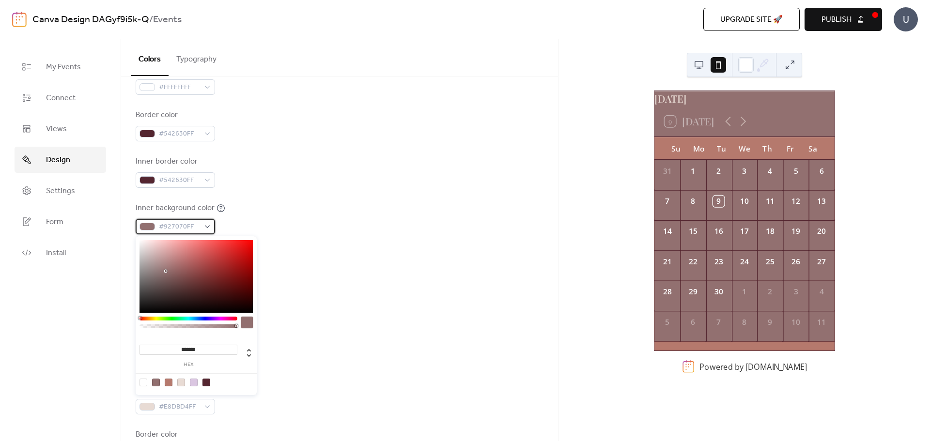
click at [197, 229] on span "#927070FF" at bounding box center [179, 227] width 41 height 12
drag, startPoint x: 207, startPoint y: 351, endPoint x: 160, endPoint y: 346, distance: 47.2
click at [160, 346] on input "*******" at bounding box center [188, 350] width 98 height 10
paste input
type input "*******"
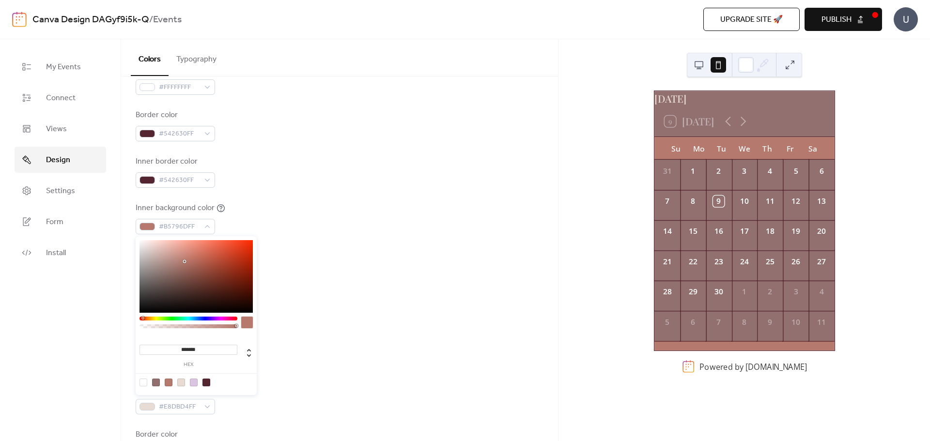
click at [323, 308] on div at bounding box center [340, 296] width 408 height 31
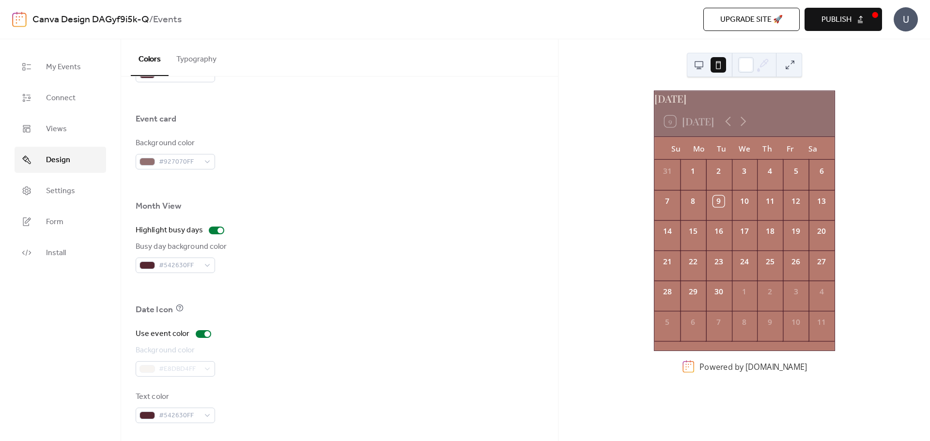
scroll to position [574, 0]
click at [693, 64] on button at bounding box center [698, 64] width 15 height 15
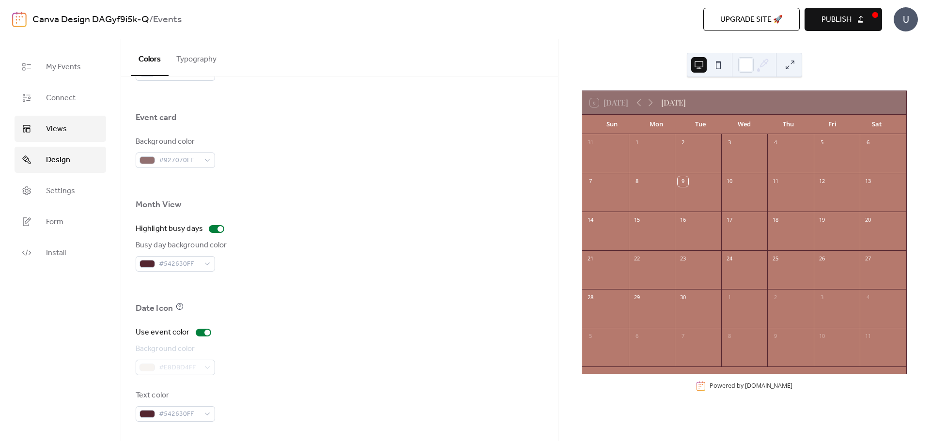
click at [59, 129] on span "Views" at bounding box center [56, 129] width 21 height 12
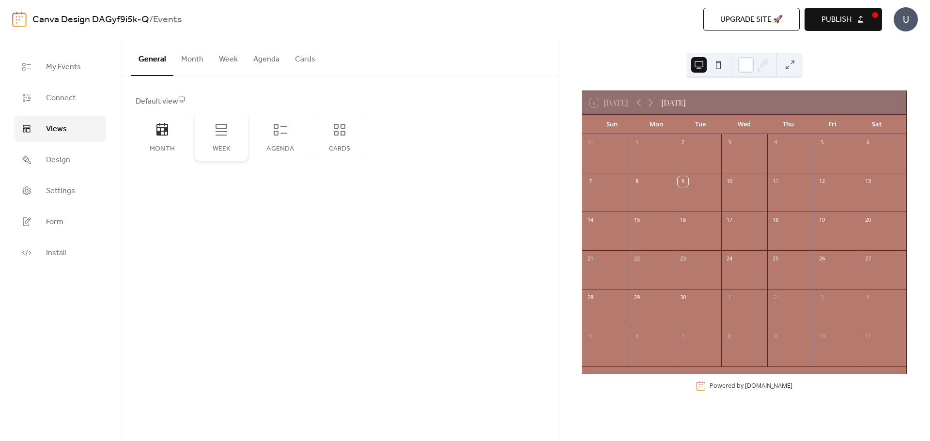
click at [221, 138] on div "Week" at bounding box center [221, 136] width 53 height 48
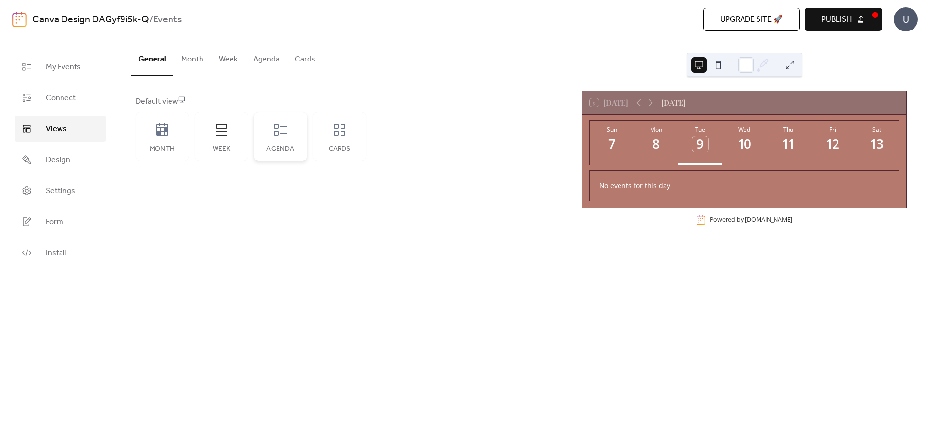
click at [268, 144] on div "Agenda" at bounding box center [280, 136] width 53 height 48
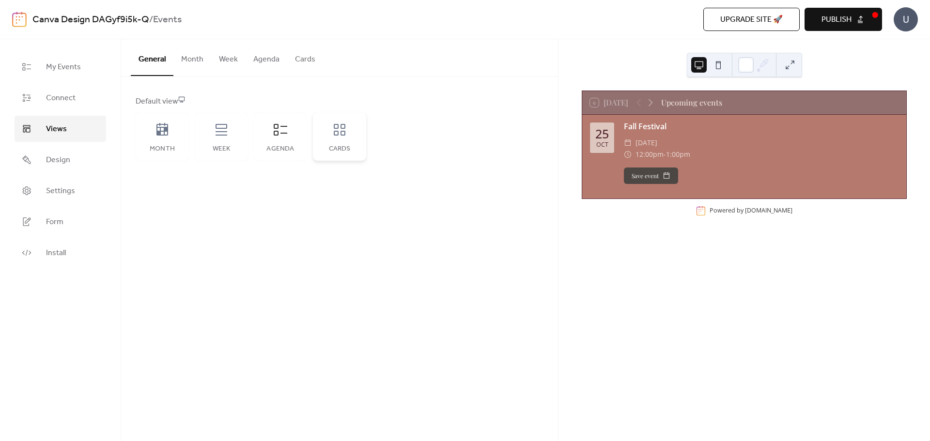
click at [336, 142] on div "Cards" at bounding box center [339, 136] width 53 height 48
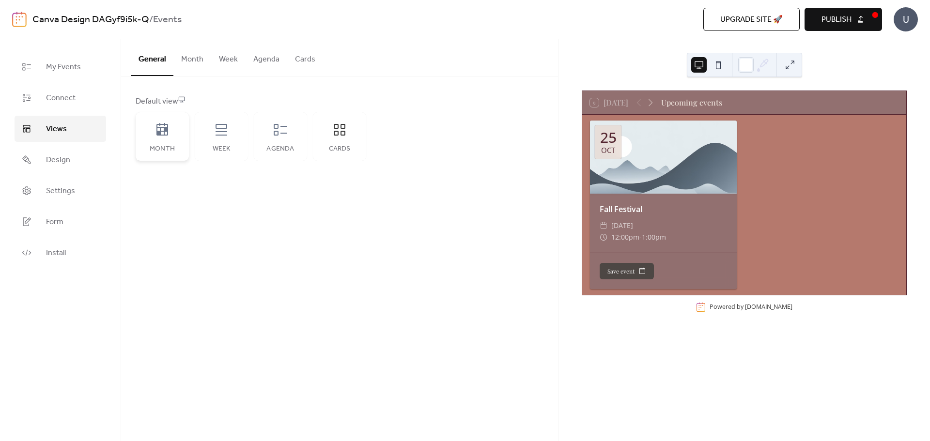
click at [160, 139] on div "Month" at bounding box center [162, 136] width 53 height 48
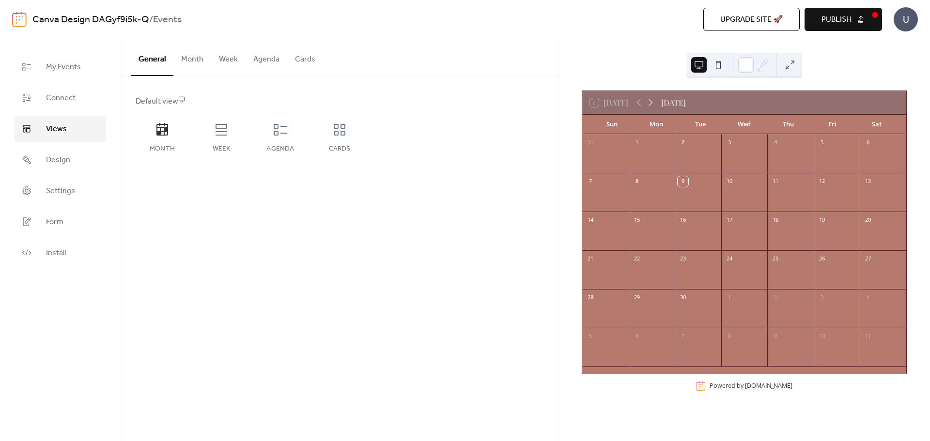
click at [647, 100] on icon at bounding box center [651, 103] width 12 height 12
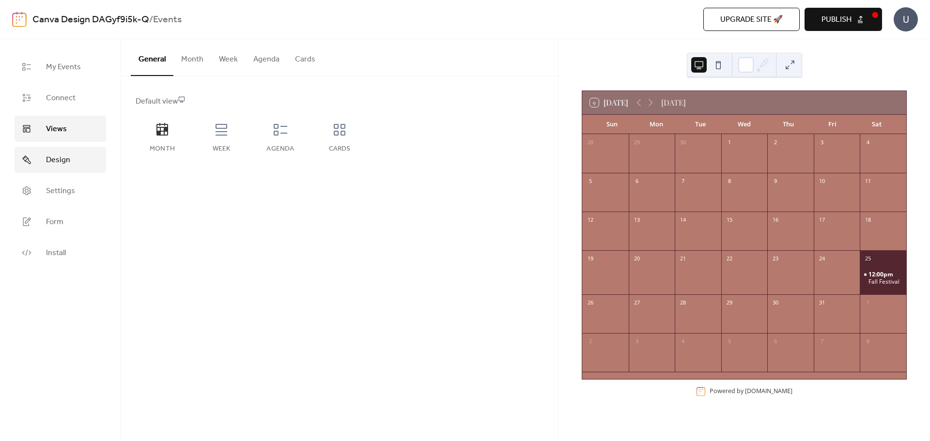
click at [68, 163] on span "Design" at bounding box center [58, 160] width 24 height 12
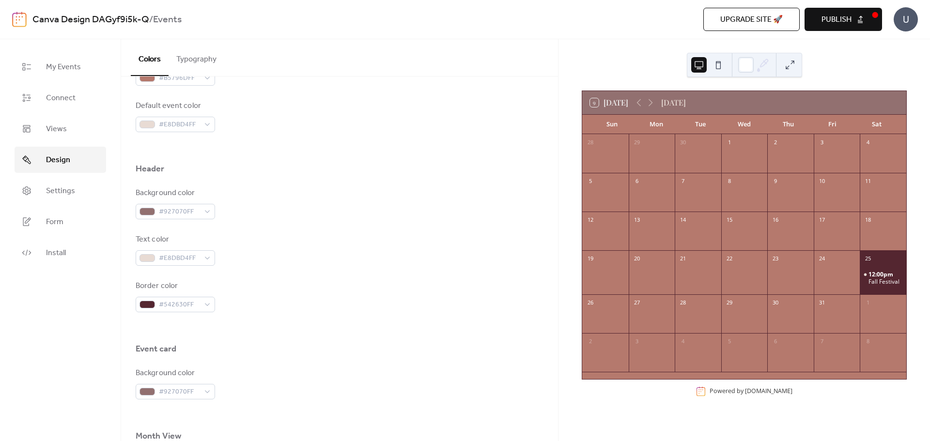
scroll to position [387, 0]
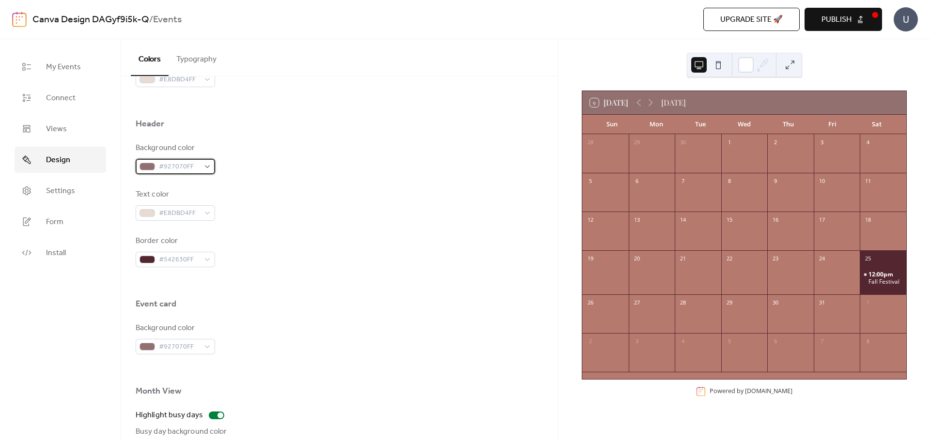
click at [183, 169] on span "#927070FF" at bounding box center [179, 167] width 41 height 12
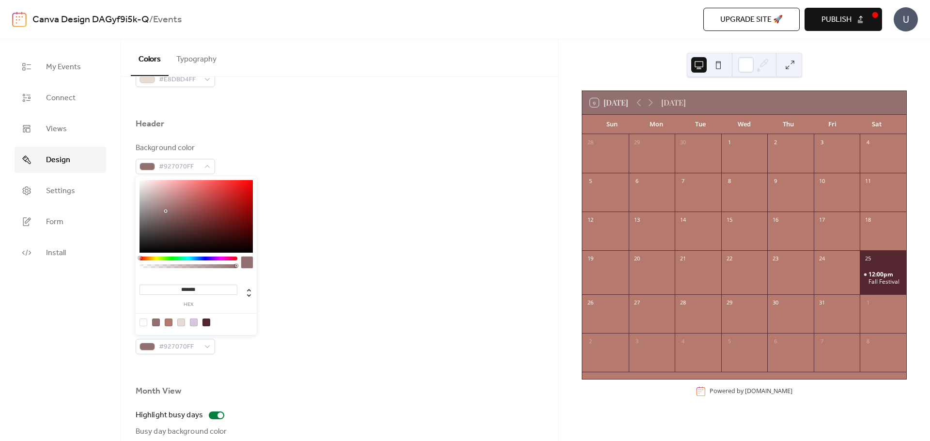
drag, startPoint x: 183, startPoint y: 290, endPoint x: 148, endPoint y: 289, distance: 34.9
click at [148, 289] on input "*******" at bounding box center [188, 290] width 98 height 10
paste input
type input "*******"
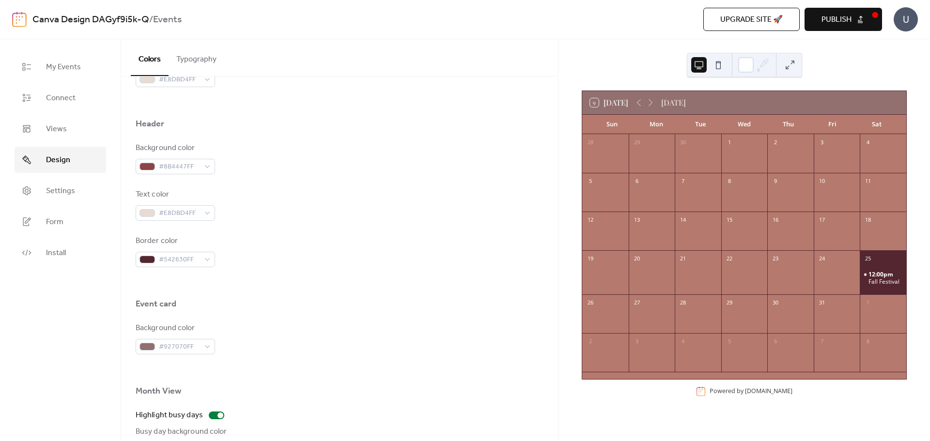
click at [329, 328] on div "Background color #927070FF" at bounding box center [340, 339] width 408 height 32
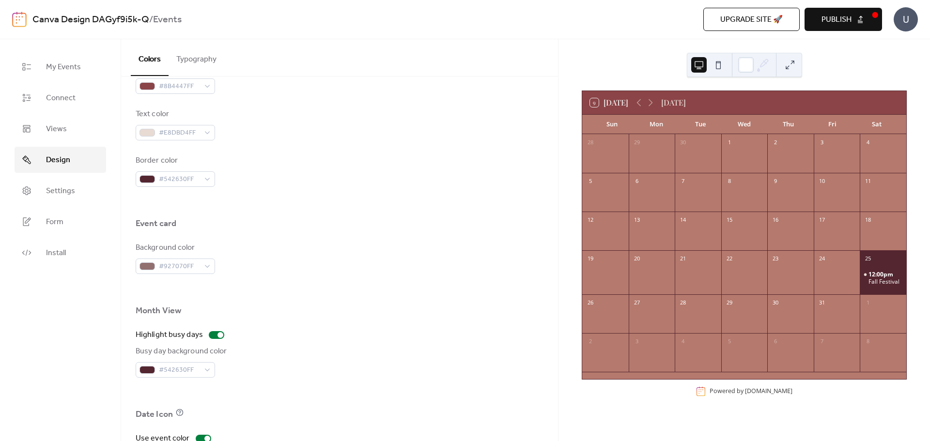
scroll to position [484, 0]
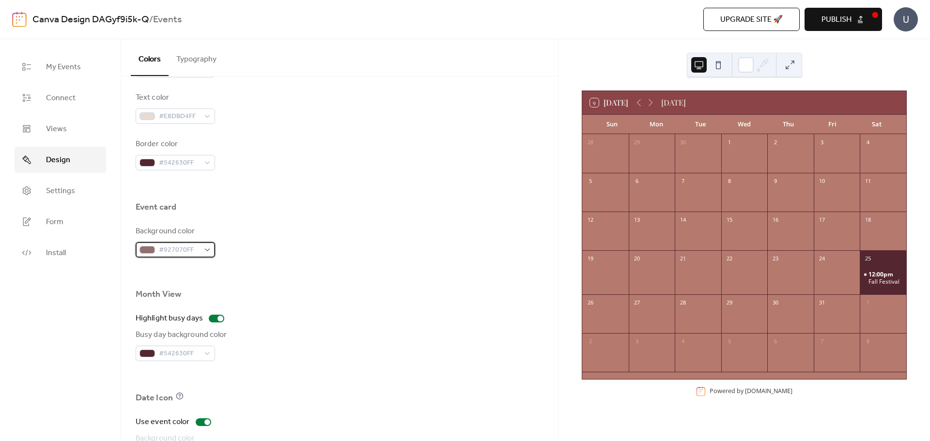
click at [185, 250] on span "#927070FF" at bounding box center [179, 251] width 41 height 12
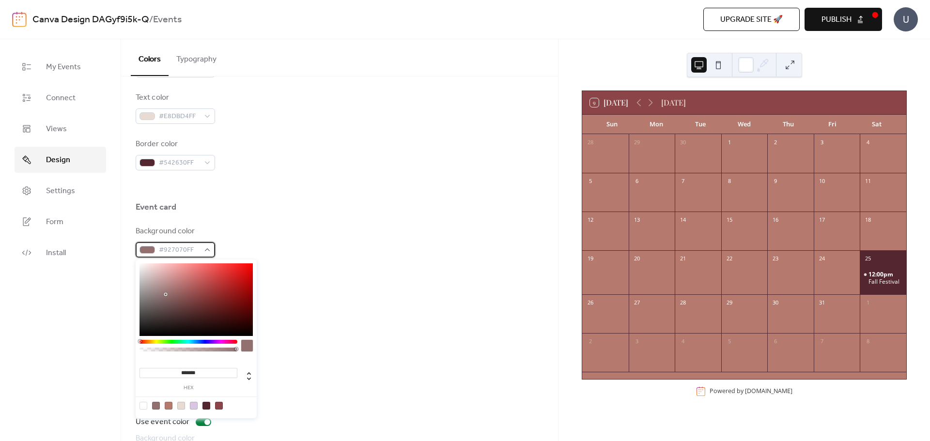
click at [185, 250] on span "#927070FF" at bounding box center [179, 251] width 41 height 12
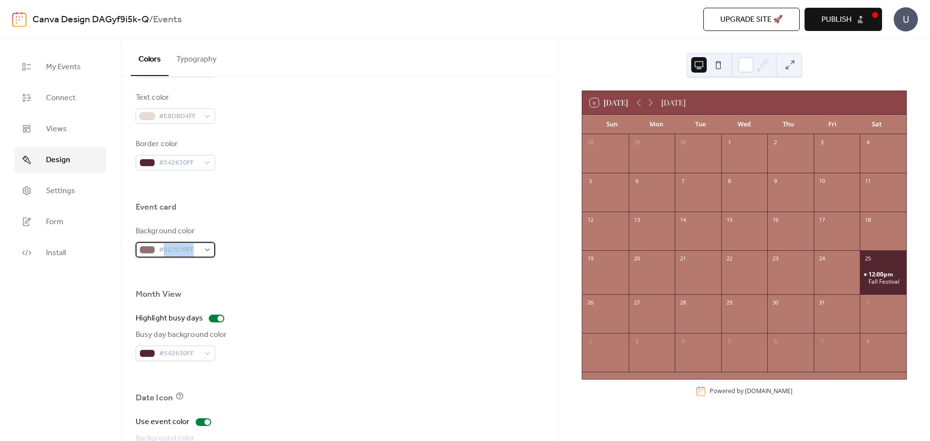
click at [185, 250] on span "#927070FF" at bounding box center [179, 251] width 41 height 12
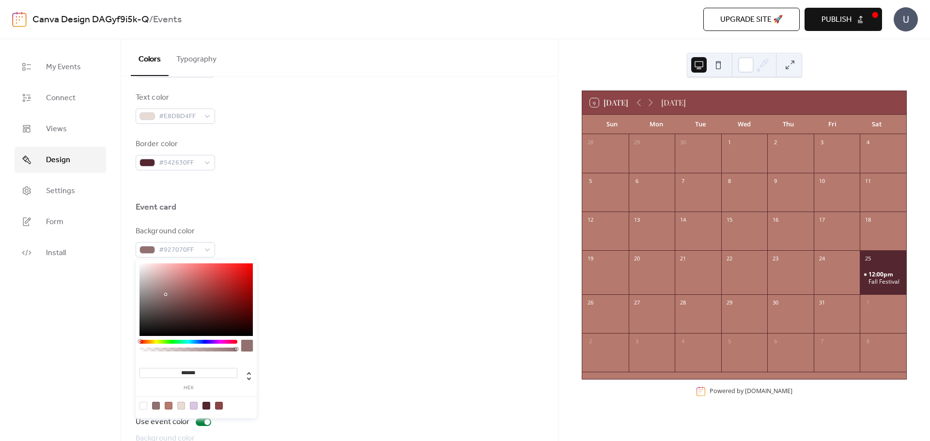
drag, startPoint x: 206, startPoint y: 371, endPoint x: 135, endPoint y: 367, distance: 70.8
click at [135, 367] on body "Canva Design DAGyf9i5k-Q / Events Upgrade site 🚀 Preview Publish U My Events Co…" at bounding box center [465, 220] width 930 height 441
paste input
type input "*******"
click at [284, 354] on div "Busy day background color #542630FF" at bounding box center [340, 345] width 408 height 32
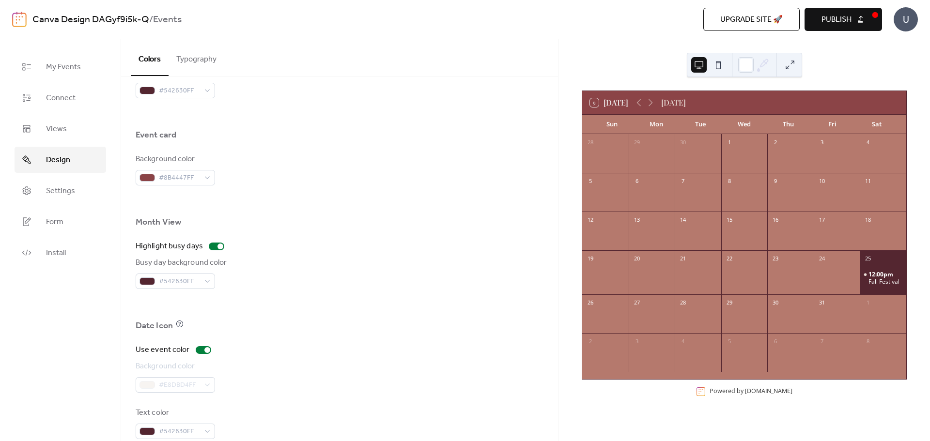
scroll to position [574, 0]
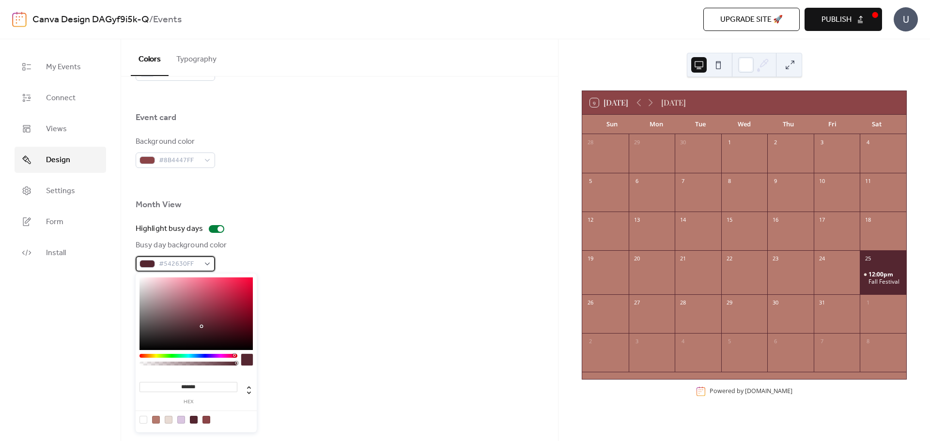
click at [209, 264] on div "#542630FF" at bounding box center [175, 263] width 79 height 15
click at [192, 419] on div at bounding box center [194, 420] width 8 height 8
click at [271, 250] on div "Busy day background color #542630FF" at bounding box center [340, 256] width 408 height 32
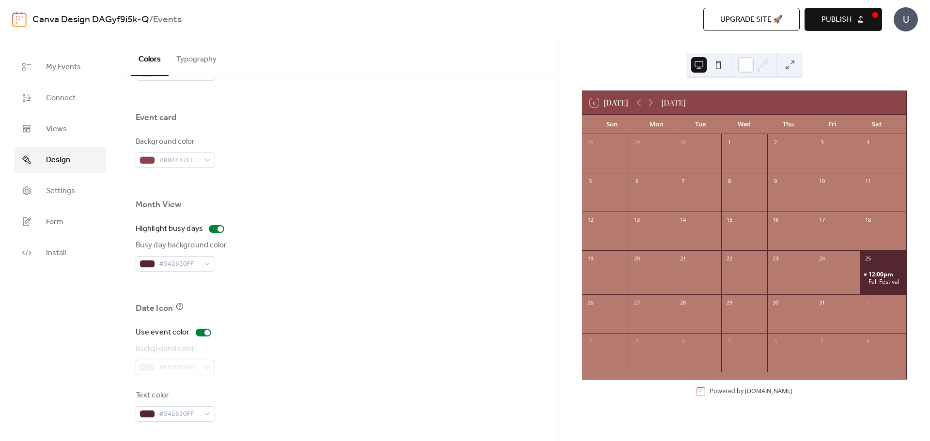
click at [319, 310] on div "Date Icon" at bounding box center [340, 311] width 408 height 16
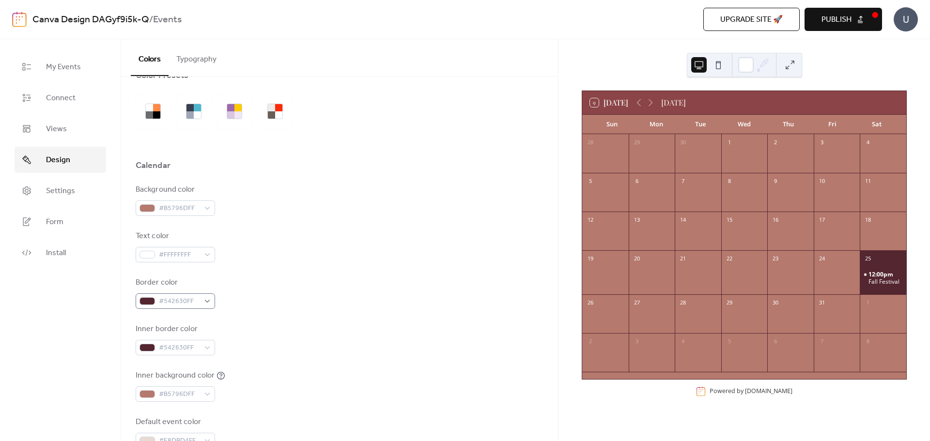
scroll to position [0, 0]
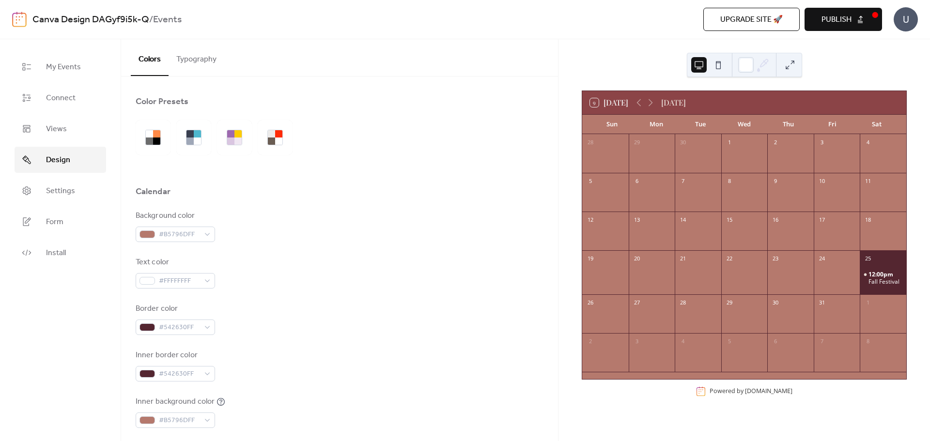
click at [848, 15] on span "Publish" at bounding box center [836, 20] width 30 height 12
click at [59, 68] on span "My Events" at bounding box center [63, 68] width 35 height 12
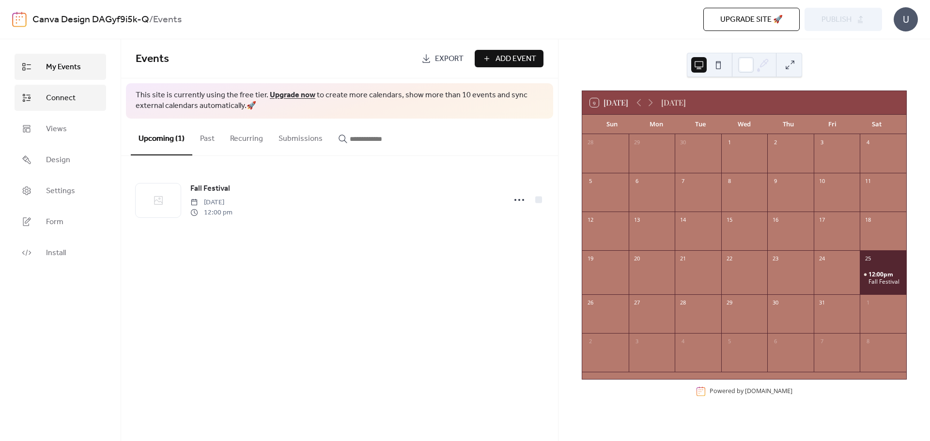
click at [62, 104] on span "Connect" at bounding box center [61, 98] width 30 height 12
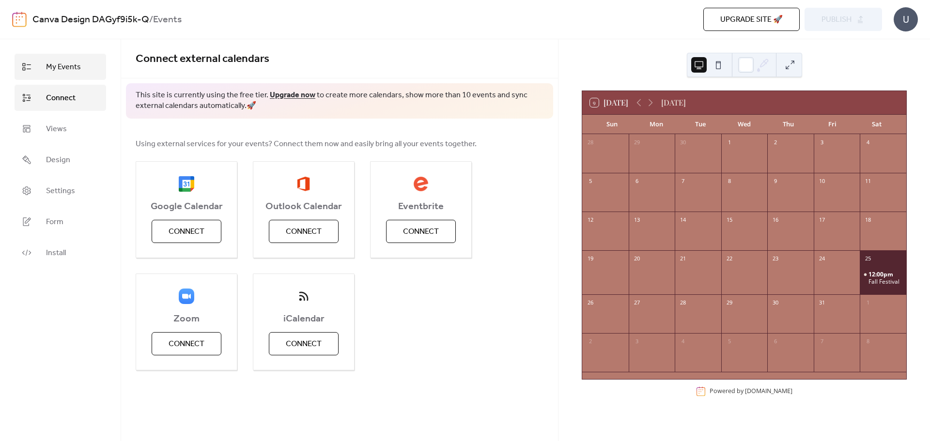
click at [65, 75] on link "My Events" at bounding box center [61, 67] width 92 height 26
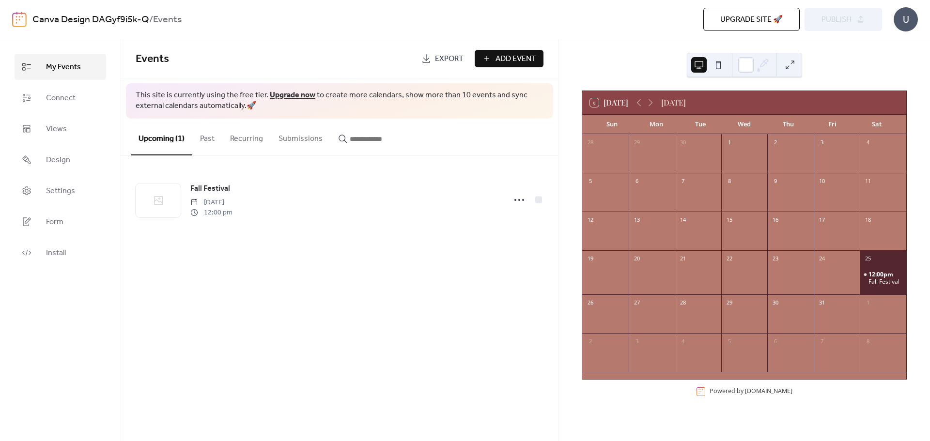
click at [513, 61] on span "Add Event" at bounding box center [515, 59] width 41 height 12
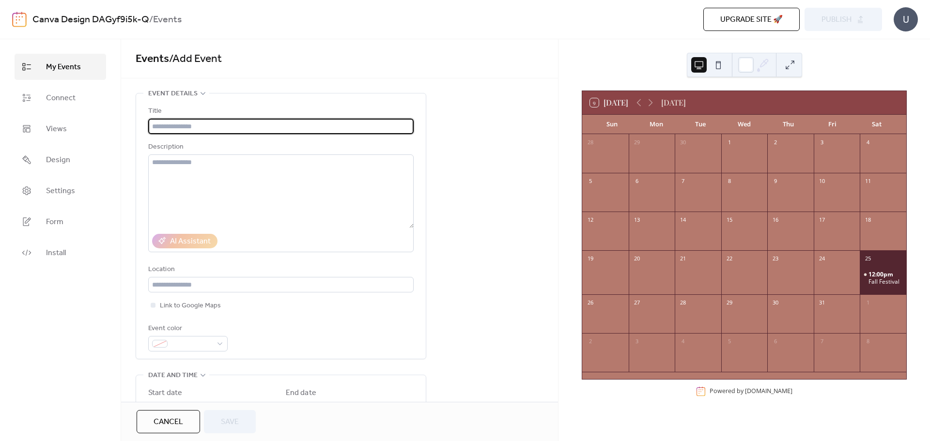
click at [254, 131] on input "text" at bounding box center [280, 126] width 265 height 15
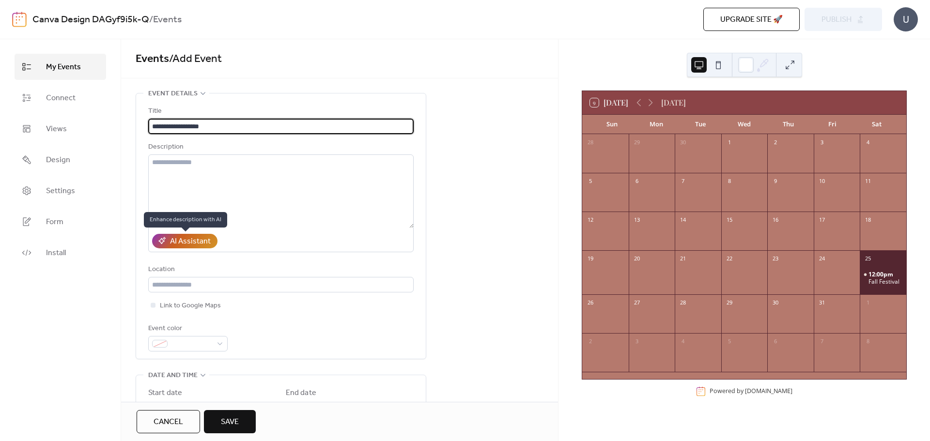
type input "**********"
click at [181, 241] on div "AI Assistant" at bounding box center [190, 242] width 41 height 12
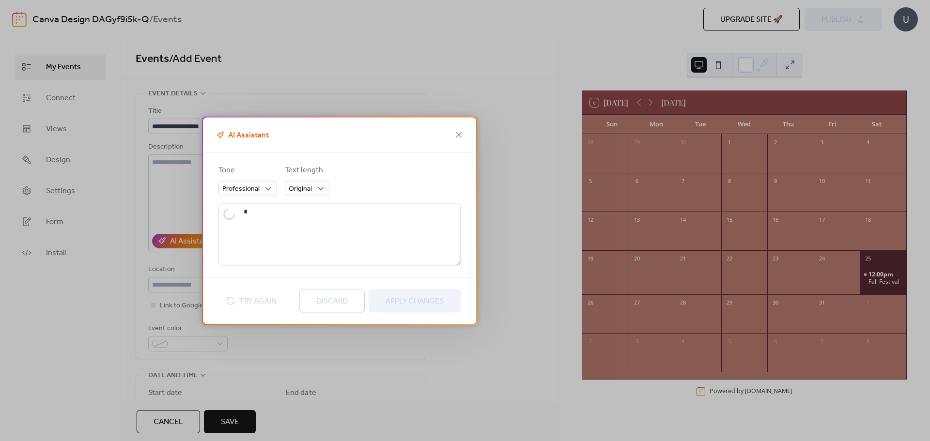
type textarea "**********"
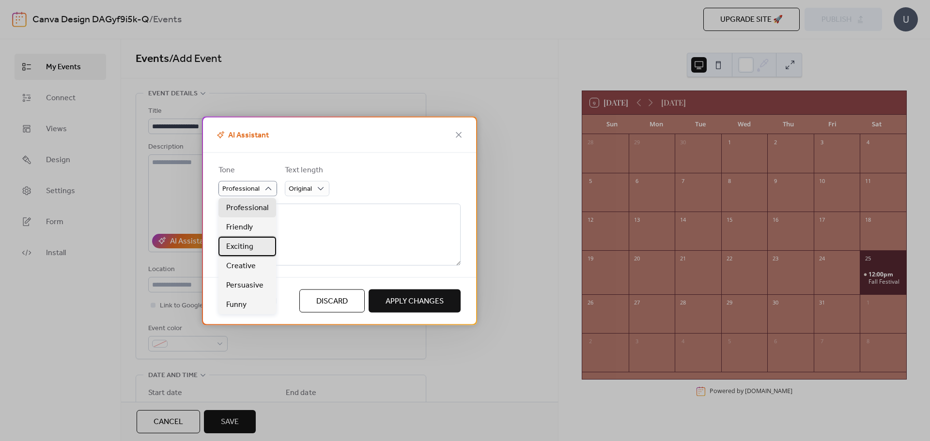
click at [254, 251] on div "Exciting" at bounding box center [247, 246] width 58 height 19
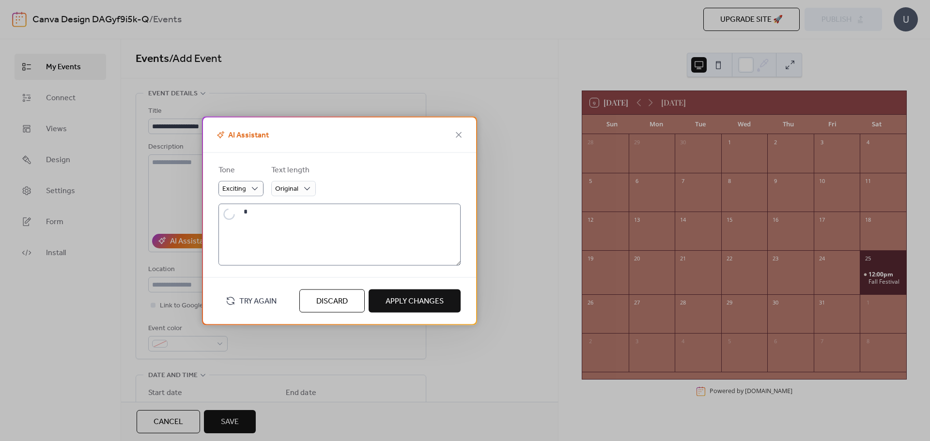
type textarea "**********"
click at [422, 298] on span "Apply Changes" at bounding box center [414, 301] width 58 height 12
type textarea "**********"
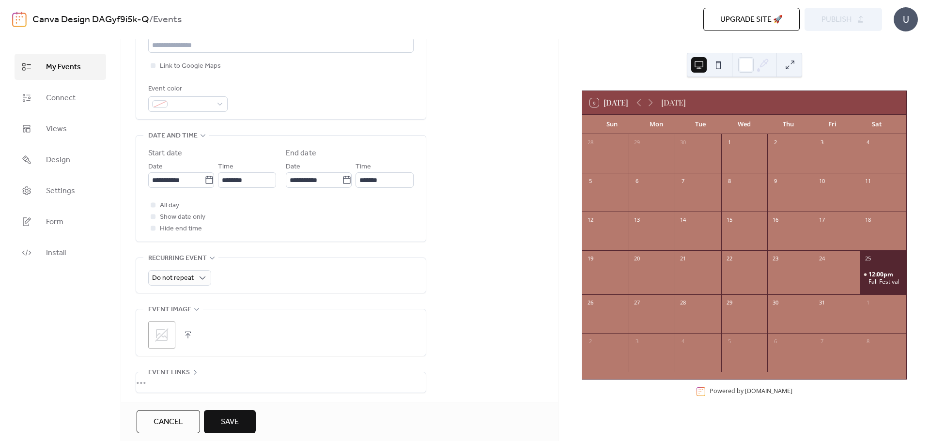
scroll to position [242, 0]
click at [206, 178] on icon at bounding box center [209, 178] width 10 height 10
click at [204, 178] on input "**********" at bounding box center [176, 177] width 56 height 15
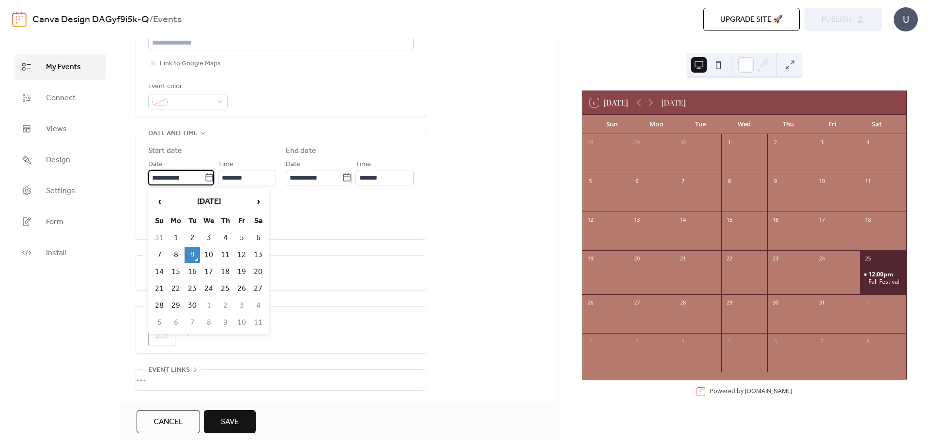
click at [245, 272] on td "19" at bounding box center [241, 272] width 15 height 16
type input "**********"
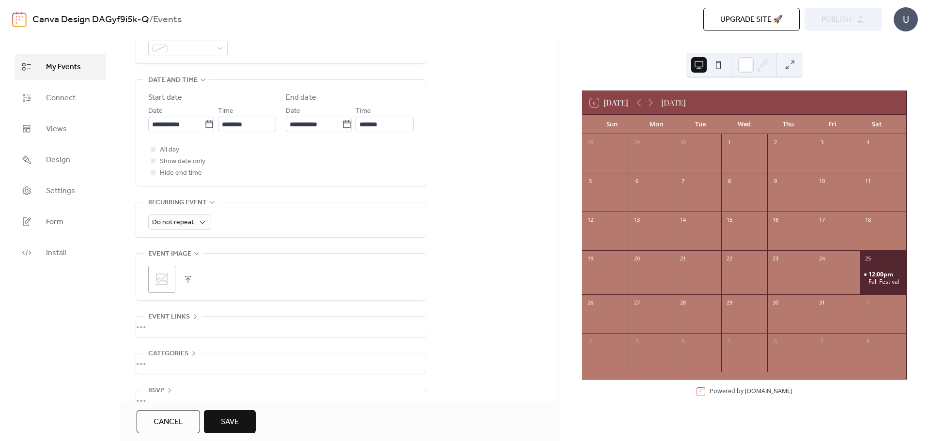
scroll to position [317, 0]
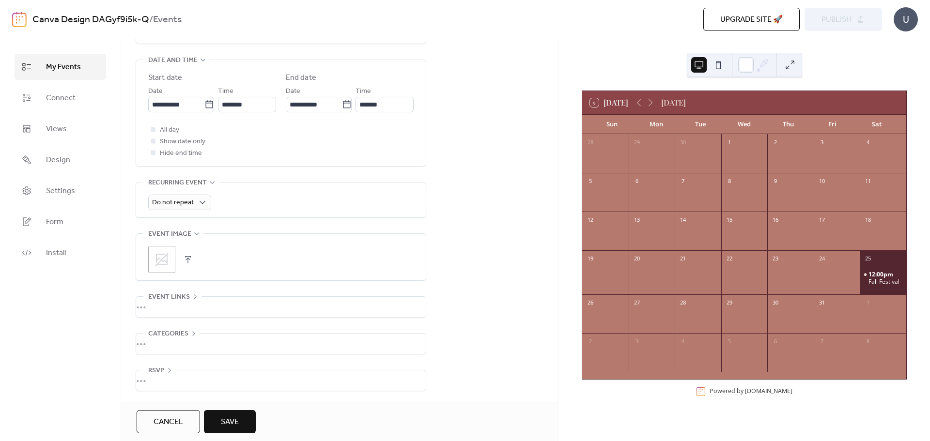
click at [186, 259] on button "button" at bounding box center [188, 260] width 14 height 14
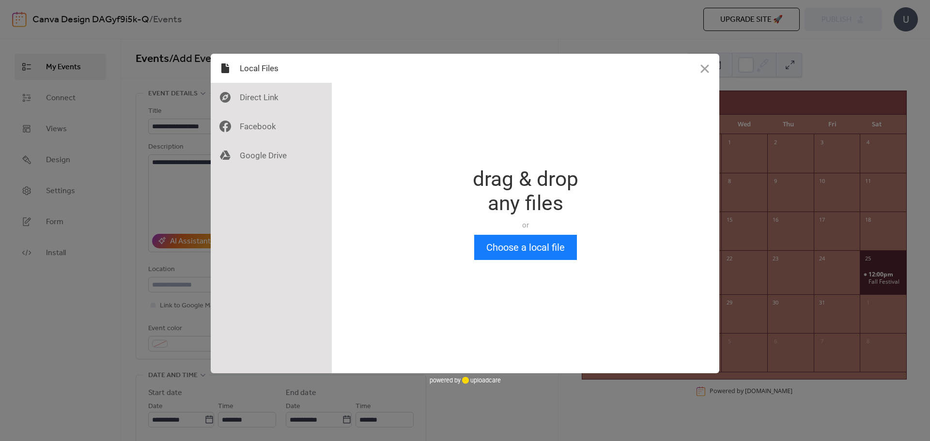
scroll to position [0, 0]
click at [503, 250] on button "Choose a local file" at bounding box center [525, 247] width 103 height 25
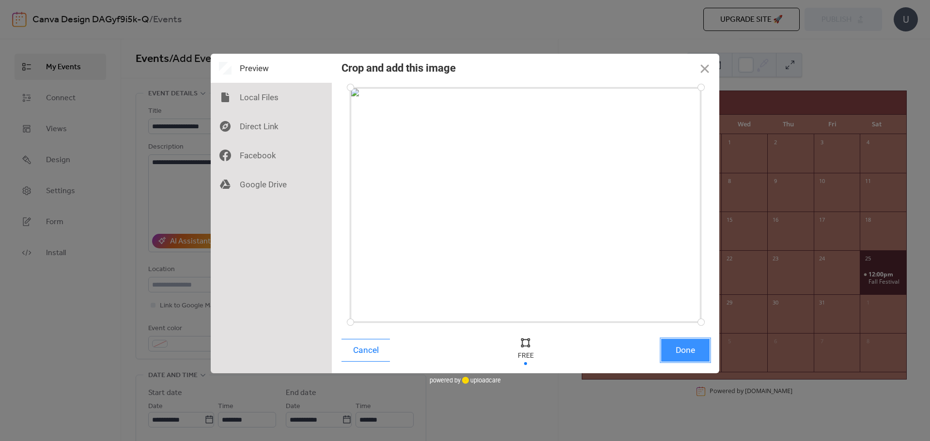
click at [690, 350] on button "Done" at bounding box center [685, 350] width 48 height 23
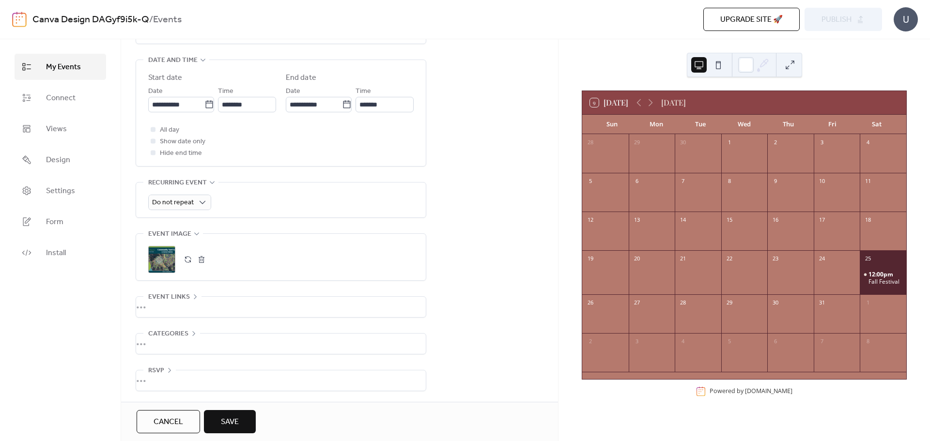
click at [238, 422] on span "Save" at bounding box center [230, 422] width 18 height 12
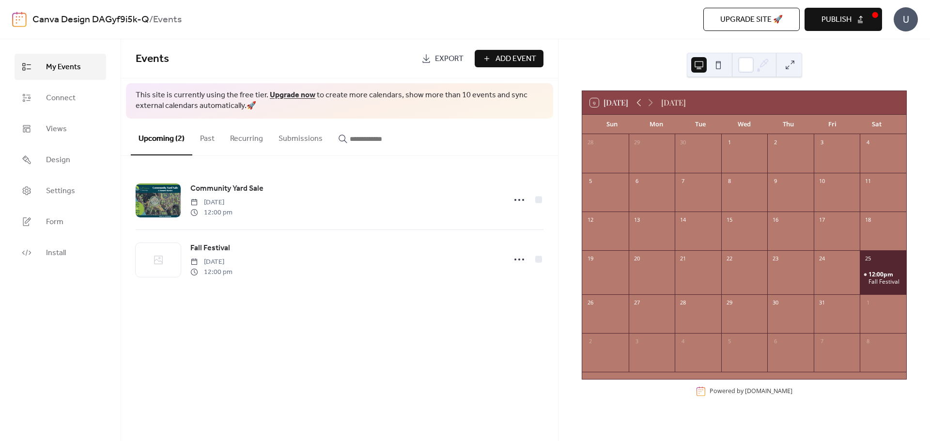
click at [638, 104] on icon at bounding box center [639, 103] width 12 height 12
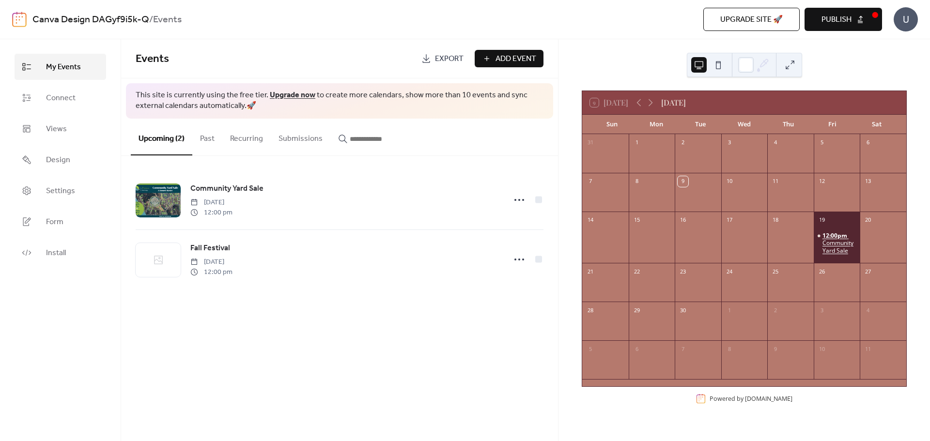
click at [833, 246] on div "Community Yard Sale" at bounding box center [839, 246] width 34 height 15
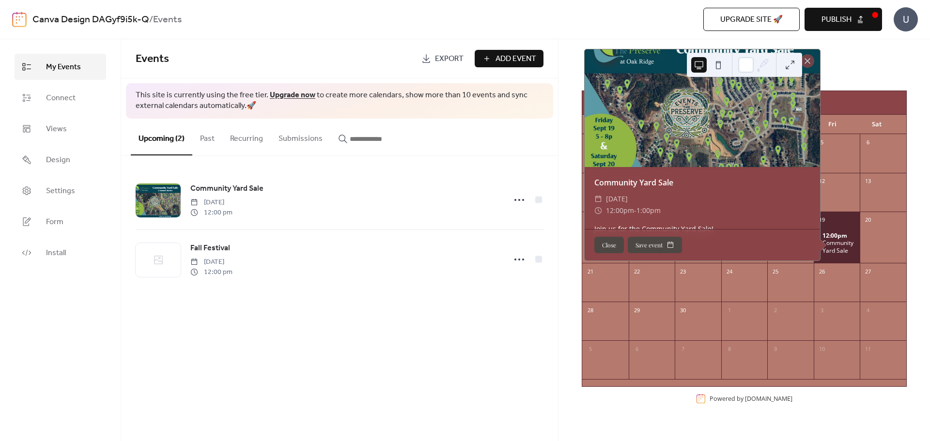
click at [718, 67] on button at bounding box center [717, 64] width 15 height 15
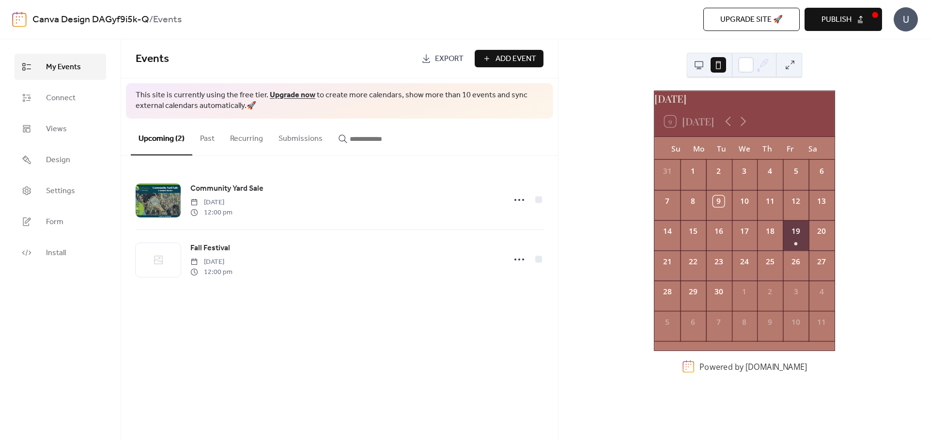
click at [791, 249] on div "19" at bounding box center [796, 235] width 26 height 30
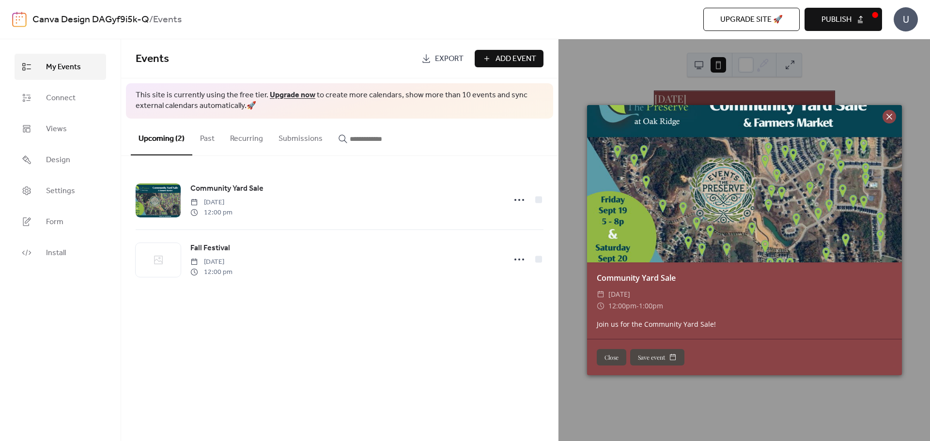
click at [891, 116] on icon at bounding box center [889, 117] width 12 height 12
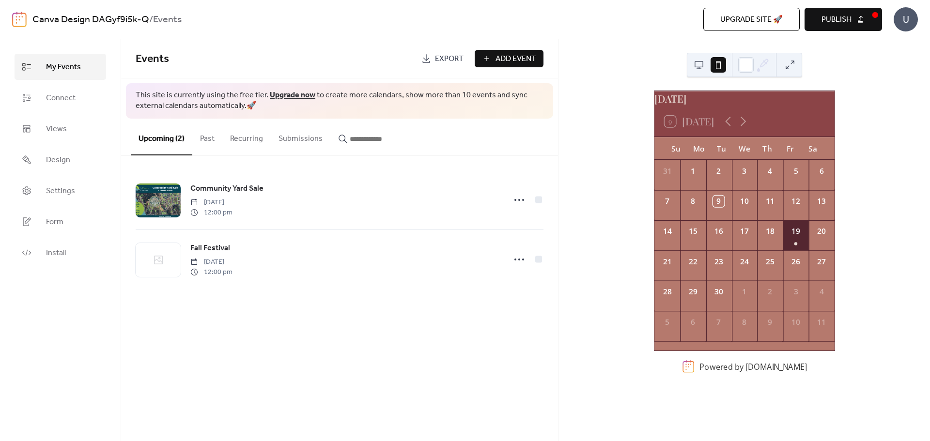
click at [368, 329] on div "Events Export Add Event This site is currently using the free tier. Upgrade now…" at bounding box center [339, 240] width 437 height 402
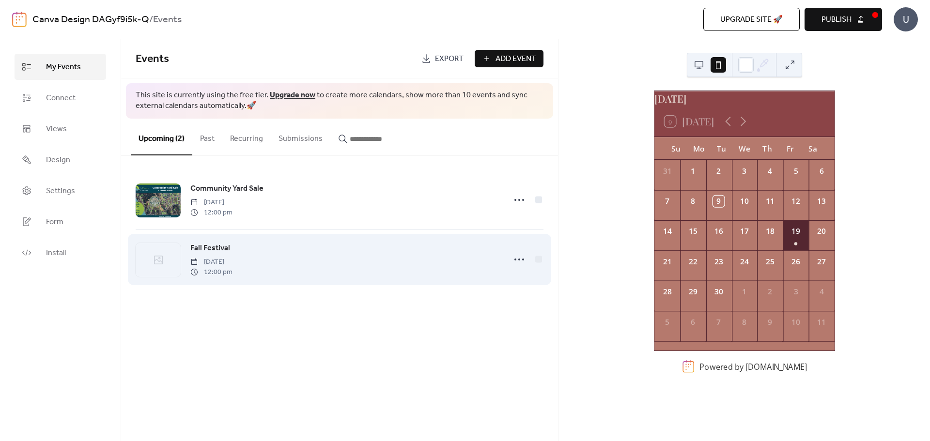
click at [203, 250] on span "Fall Festival" at bounding box center [210, 249] width 40 height 12
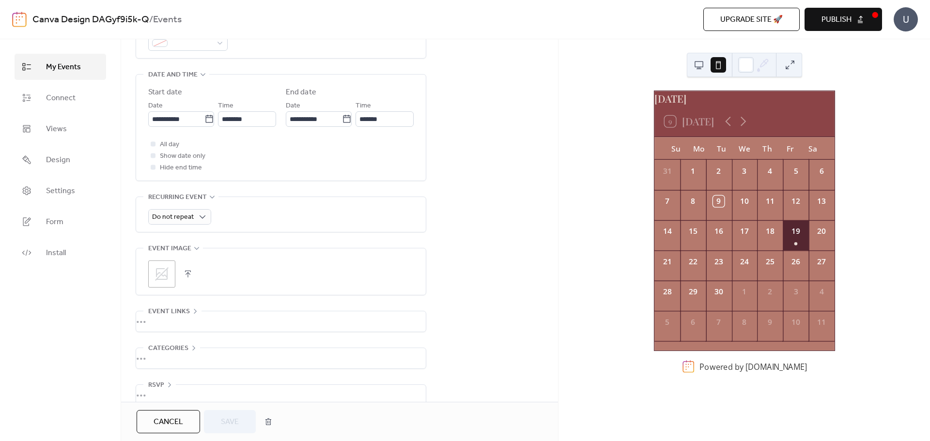
scroll to position [317, 0]
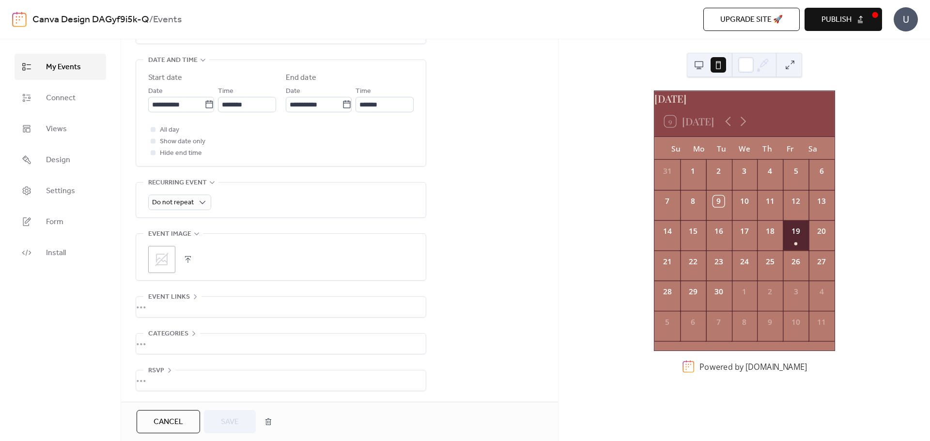
click at [169, 254] on icon at bounding box center [161, 259] width 15 height 15
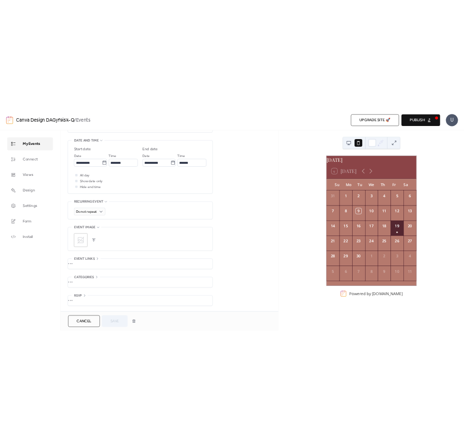
scroll to position [0, 0]
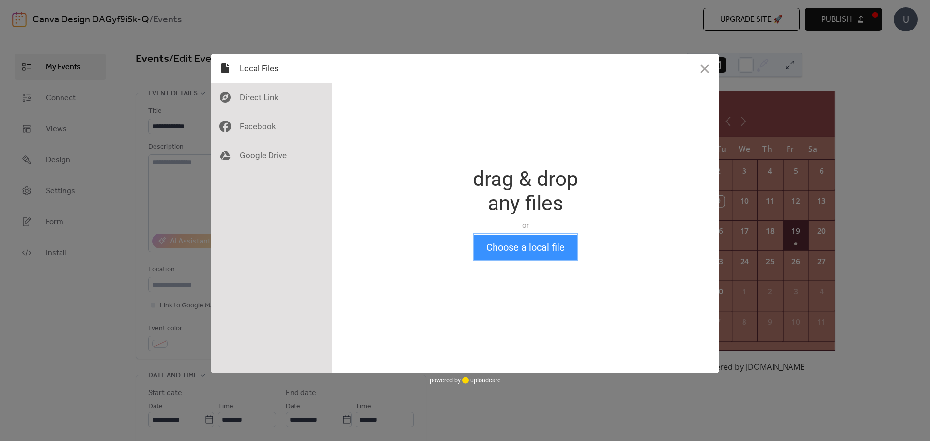
click at [532, 256] on button "Choose a local file" at bounding box center [525, 247] width 103 height 25
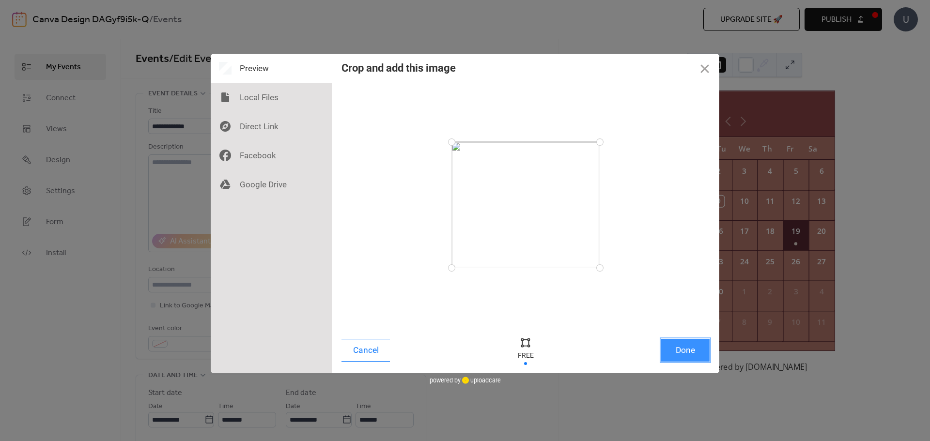
click at [696, 351] on button "Done" at bounding box center [685, 350] width 48 height 23
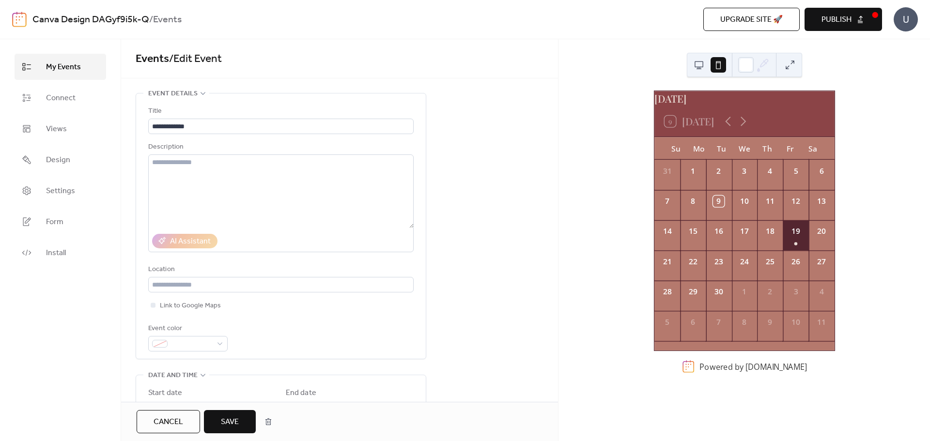
click at [237, 422] on span "Save" at bounding box center [230, 422] width 18 height 12
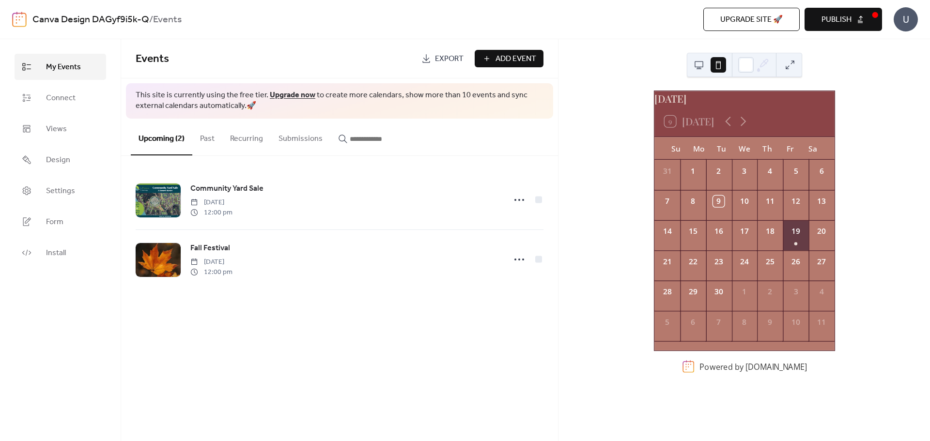
click at [789, 242] on div "19" at bounding box center [796, 235] width 26 height 30
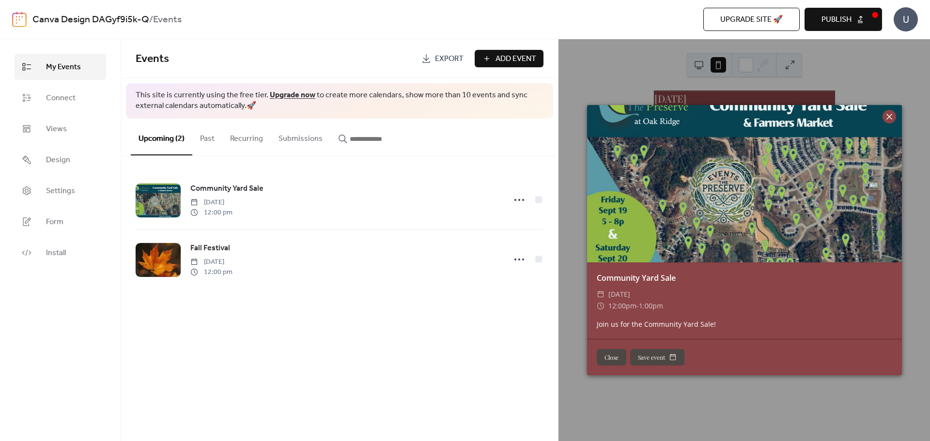
click at [891, 121] on icon at bounding box center [889, 117] width 12 height 12
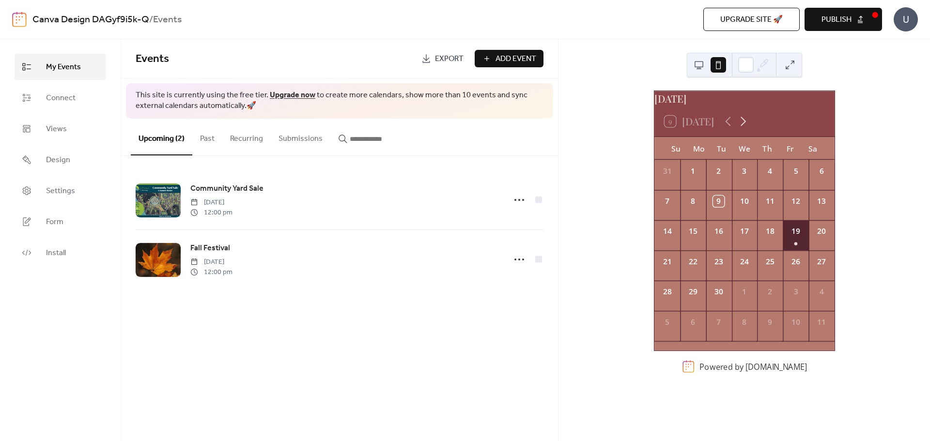
click at [744, 129] on icon at bounding box center [742, 121] width 15 height 15
click at [815, 276] on div "25" at bounding box center [821, 265] width 26 height 30
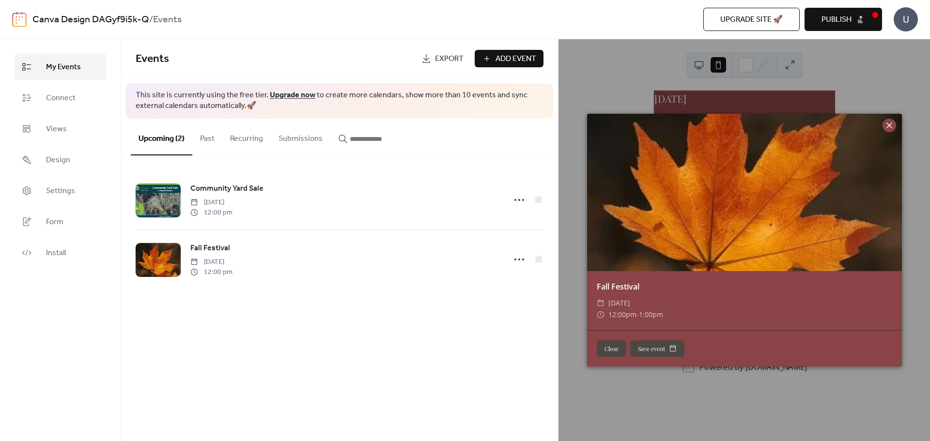
click at [891, 128] on icon at bounding box center [889, 126] width 12 height 12
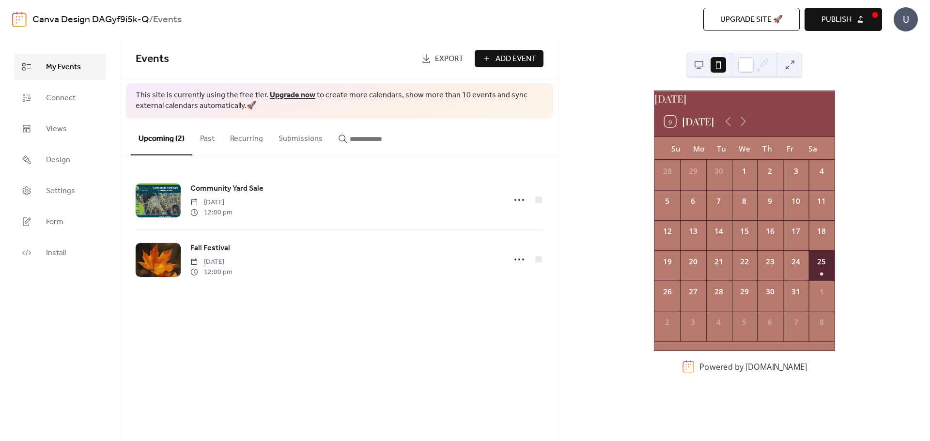
click at [701, 70] on button at bounding box center [698, 64] width 15 height 15
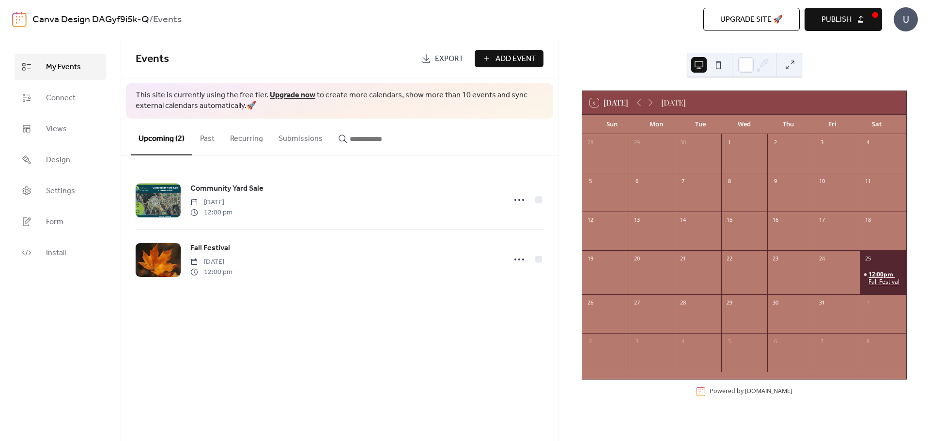
click at [868, 273] on span "12:00pm" at bounding box center [881, 275] width 26 height 8
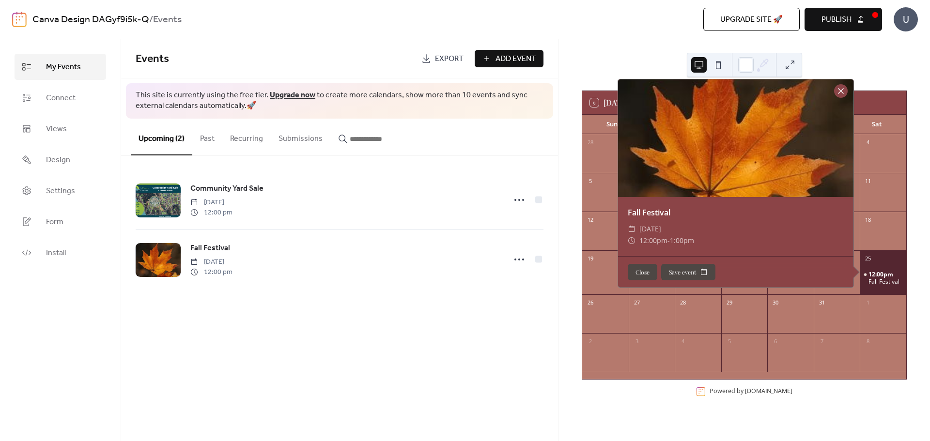
click at [838, 91] on div at bounding box center [841, 91] width 14 height 14
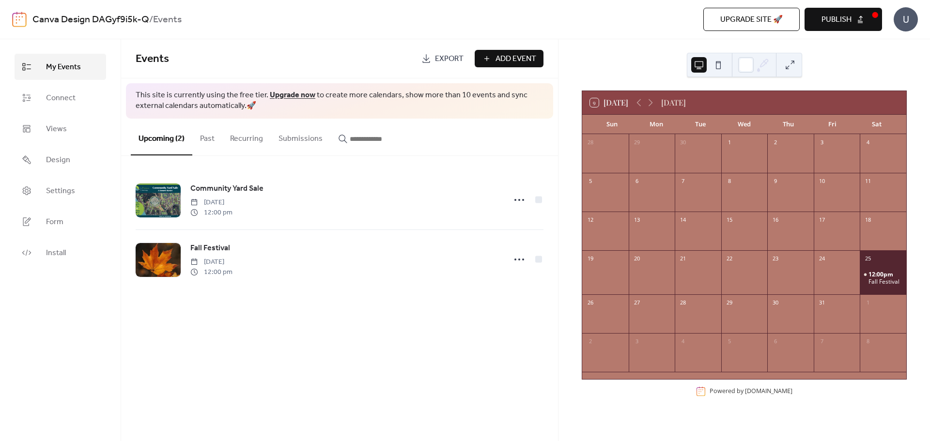
click at [858, 60] on div "9 [DATE] [DATE] Sun Mon Tue Wed Thu Fri Sat 28 29 30 1 2 3 4 5 6 7 8 9 10 11 12…" at bounding box center [743, 240] width 371 height 402
click at [356, 385] on div "Events Export Add Event This site is currently using the free tier. Upgrade now…" at bounding box center [339, 240] width 437 height 402
click at [603, 27] on div "Upgrade site 🚀 Preview Publish" at bounding box center [663, 19] width 437 height 23
click at [852, 19] on button "Publish" at bounding box center [842, 19] width 77 height 23
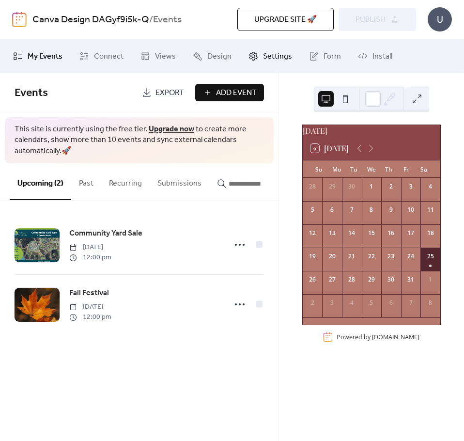
click at [275, 62] on span "Settings" at bounding box center [277, 57] width 29 height 12
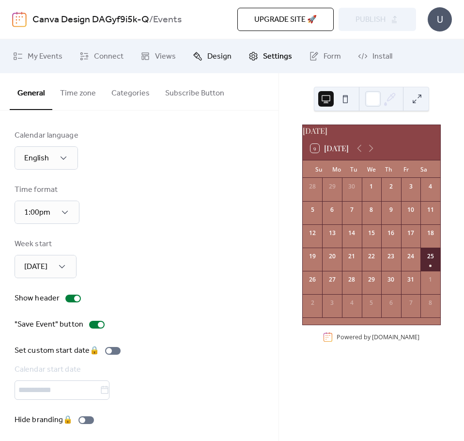
click at [212, 57] on span "Design" at bounding box center [219, 57] width 24 height 12
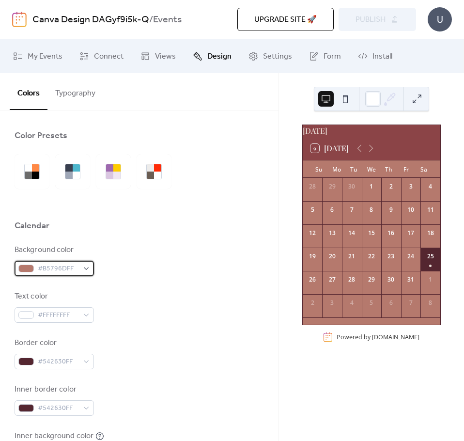
click at [62, 269] on span "#B5796DFF" at bounding box center [58, 269] width 41 height 12
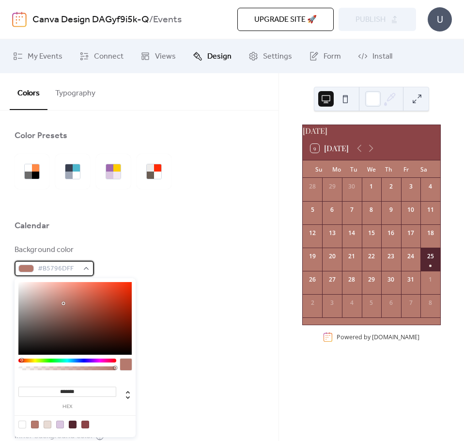
click at [62, 269] on span "#B5796DFF" at bounding box center [58, 269] width 41 height 12
drag, startPoint x: 84, startPoint y: 390, endPoint x: 1, endPoint y: 382, distance: 82.8
click at [1, 382] on body "Canva Design DAGyf9i5k-Q / Events Upgrade site 🚀 Preview Publish U My Events Co…" at bounding box center [232, 220] width 464 height 441
paste input
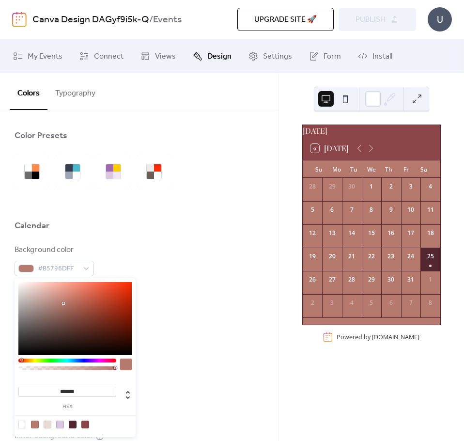
type input "*******"
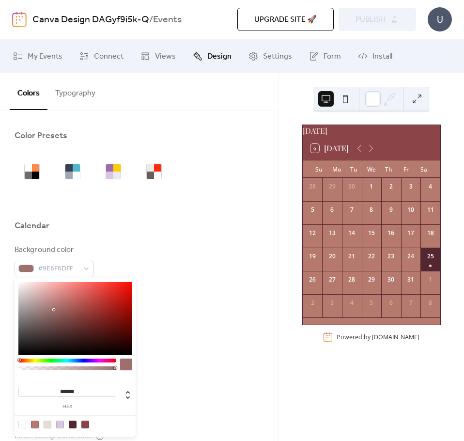
click at [169, 364] on div "Border color #542630FF" at bounding box center [139, 353] width 249 height 32
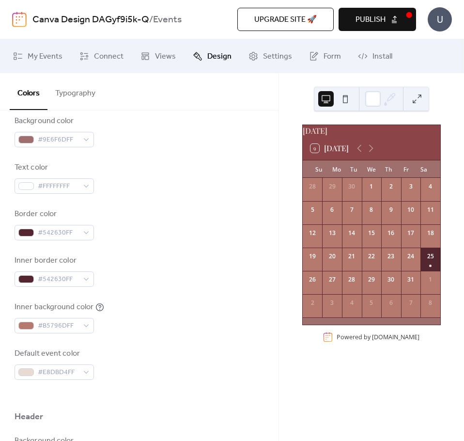
scroll to position [145, 0]
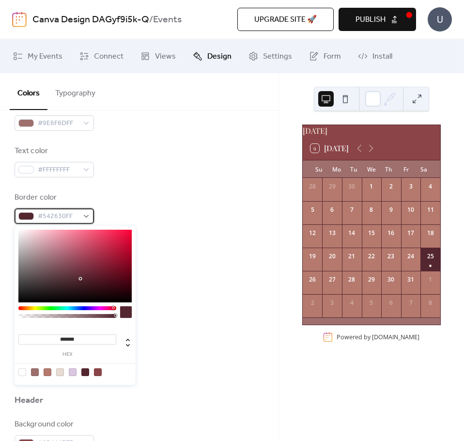
click at [59, 220] on span "#542630FF" at bounding box center [58, 217] width 41 height 12
drag, startPoint x: 86, startPoint y: 339, endPoint x: 23, endPoint y: 330, distance: 63.7
click at [23, 330] on div "******* hex" at bounding box center [74, 340] width 113 height 34
paste input
type input "*******"
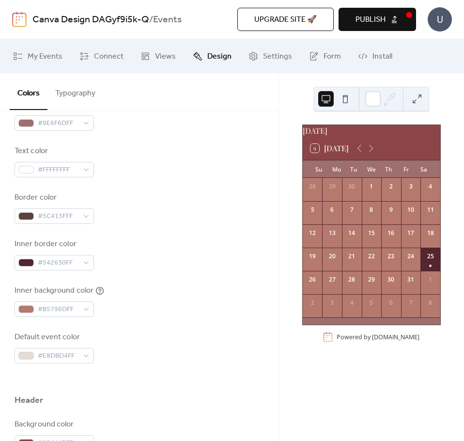
click at [185, 279] on div "Background color #9E6F6DFF Text color #FFFFFFFF Border color #5C413FFF Inner bo…" at bounding box center [139, 231] width 249 height 264
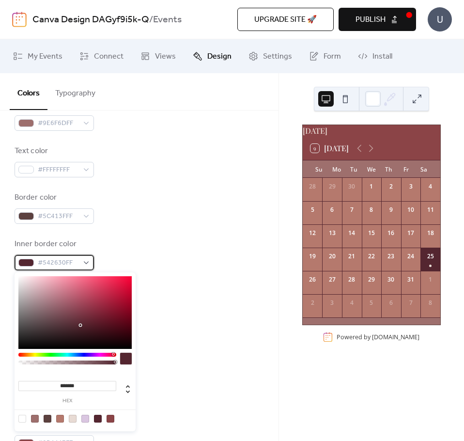
click at [59, 263] on span "#542630FF" at bounding box center [58, 263] width 41 height 12
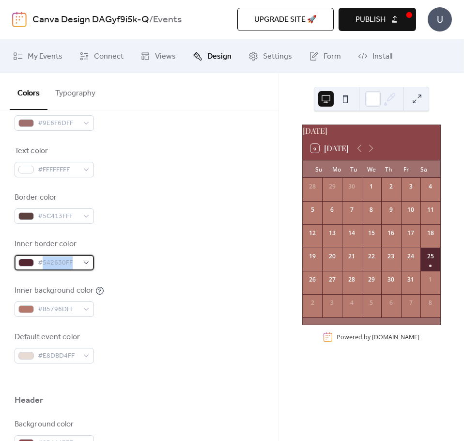
click at [64, 263] on span "#542630FF" at bounding box center [58, 263] width 41 height 12
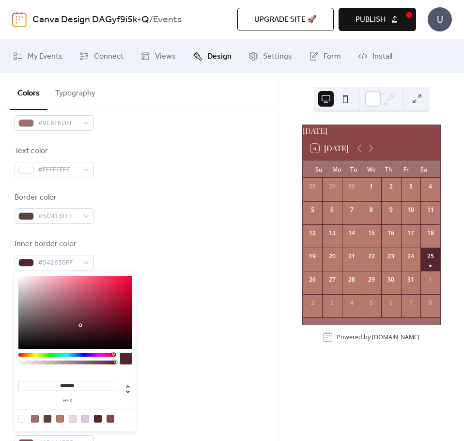
drag, startPoint x: 90, startPoint y: 385, endPoint x: 26, endPoint y: 383, distance: 64.0
click at [26, 383] on input "*******" at bounding box center [67, 386] width 98 height 10
paste input
type input "*******"
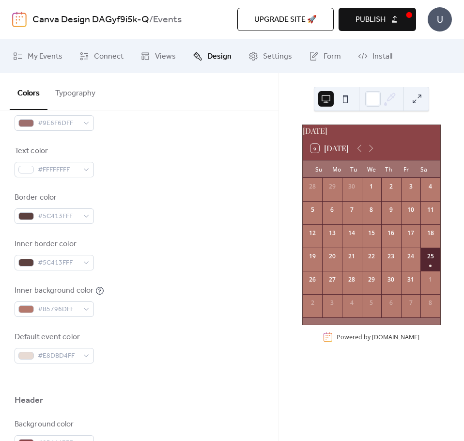
click at [182, 360] on div "Default event color #E8DBD4FF" at bounding box center [139, 347] width 249 height 32
click at [61, 308] on span "#B5796DFF" at bounding box center [58, 310] width 41 height 12
click at [196, 325] on div "Background color #9E6F6DFF Text color #FFFFFFFF Border color #5C413FFF Inner bo…" at bounding box center [139, 231] width 249 height 264
click at [58, 307] on span "#B5796DFF" at bounding box center [58, 310] width 41 height 12
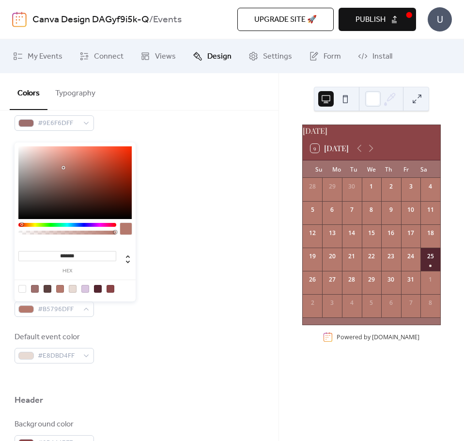
drag, startPoint x: 82, startPoint y: 257, endPoint x: 41, endPoint y: 251, distance: 41.5
click at [41, 251] on input "*******" at bounding box center [67, 256] width 98 height 10
paste input
type input "*******"
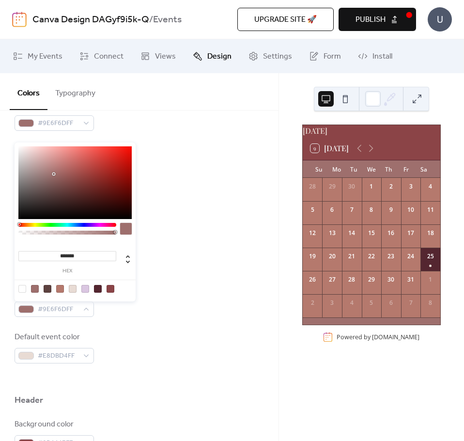
click at [188, 302] on div "Inner background color #9E6F6DFF" at bounding box center [139, 301] width 249 height 32
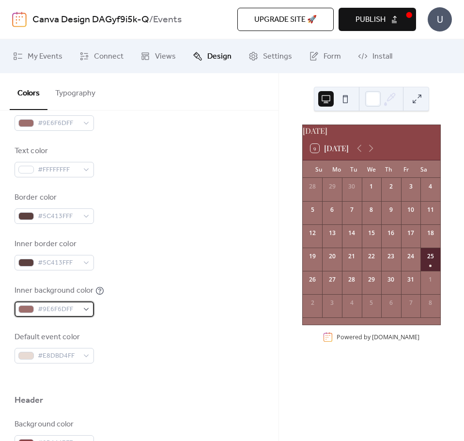
click at [69, 311] on span "#9E6F6DFF" at bounding box center [58, 310] width 41 height 12
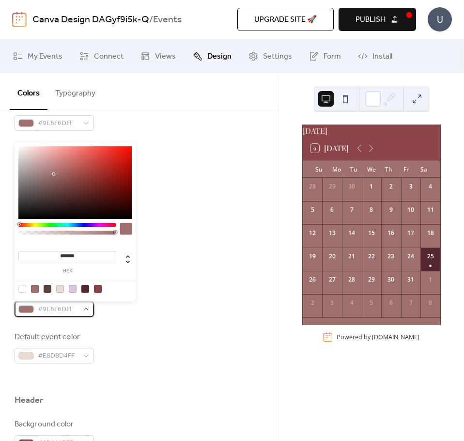
click at [69, 311] on span "#9E6F6DFF" at bounding box center [58, 310] width 41 height 12
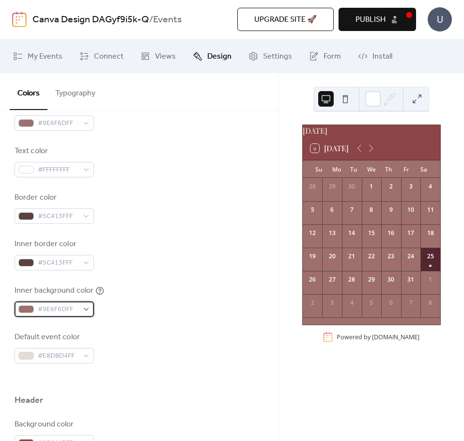
click at [69, 311] on span "#9E6F6DFF" at bounding box center [58, 310] width 41 height 12
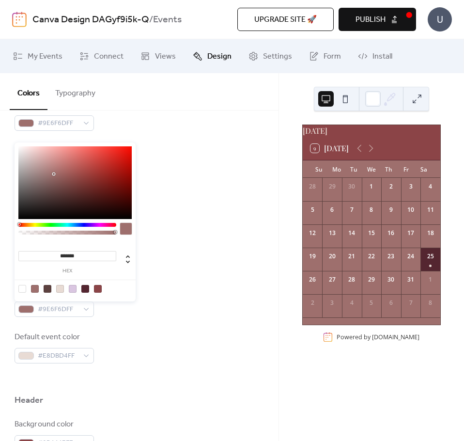
click at [76, 254] on input "*******" at bounding box center [67, 256] width 98 height 10
paste input
type input "*******"
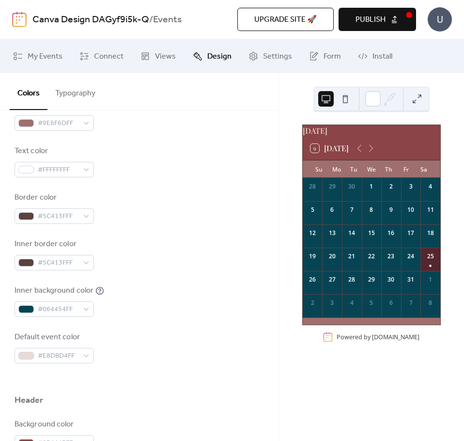
click at [158, 284] on div "Background color #9E6F6DFF Text color #FFFFFFFF Border color #5C413FFF Inner bo…" at bounding box center [139, 231] width 249 height 264
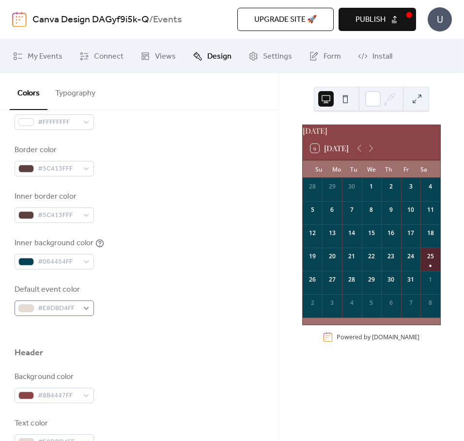
scroll to position [194, 0]
click at [57, 310] on span "#E8DBD4FF" at bounding box center [58, 308] width 41 height 12
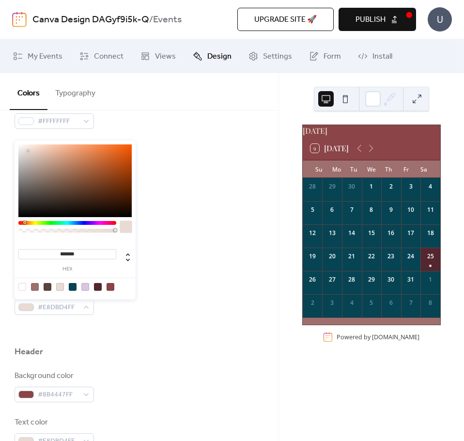
click at [66, 251] on input "*******" at bounding box center [67, 254] width 98 height 10
paste input
type input "*******"
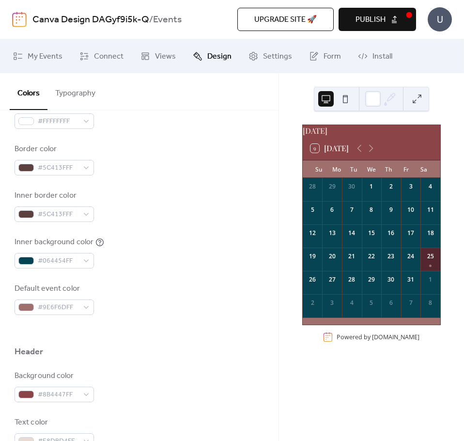
click at [169, 259] on div "Inner background color #064454FF" at bounding box center [139, 252] width 249 height 32
click at [162, 303] on div "Default event color #9E6F6DFF" at bounding box center [139, 299] width 249 height 32
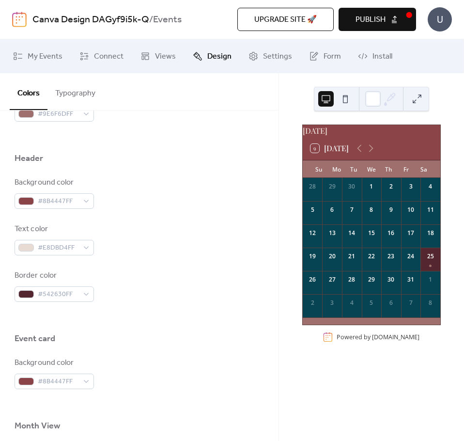
scroll to position [387, 0]
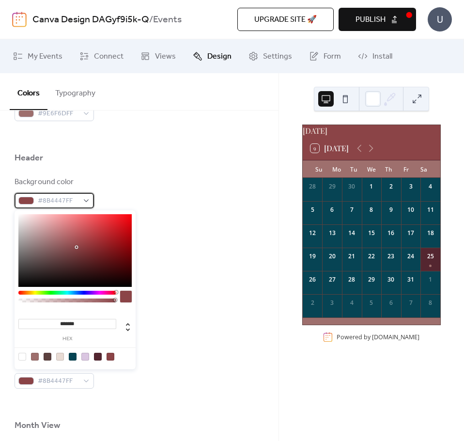
click at [59, 203] on span "#8B4447FF" at bounding box center [58, 201] width 41 height 12
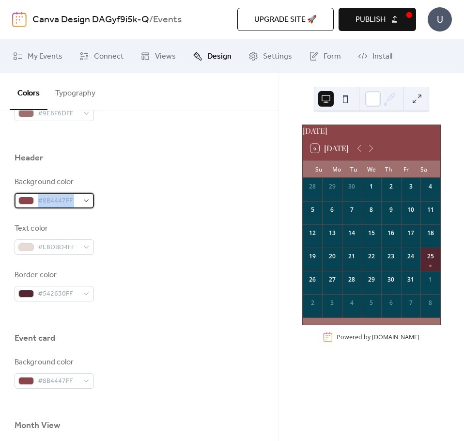
click at [59, 203] on span "#8B4447FF" at bounding box center [58, 201] width 41 height 12
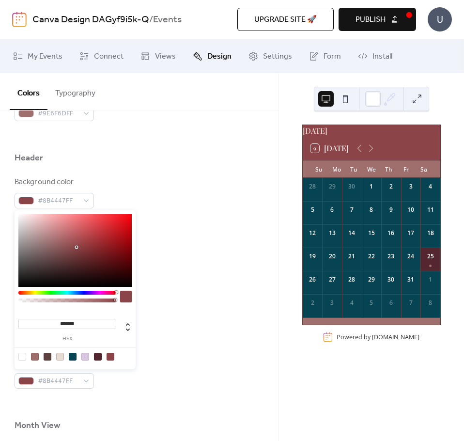
drag, startPoint x: 83, startPoint y: 323, endPoint x: 29, endPoint y: 318, distance: 54.5
click at [29, 319] on input "*******" at bounding box center [67, 324] width 98 height 10
paste input
type input "*******"
click at [190, 296] on div "Border color #542630FF" at bounding box center [139, 285] width 249 height 32
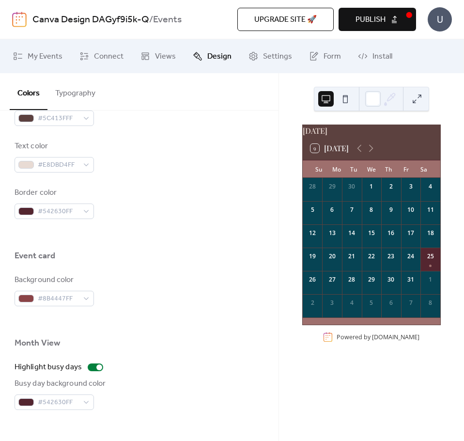
scroll to position [484, 0]
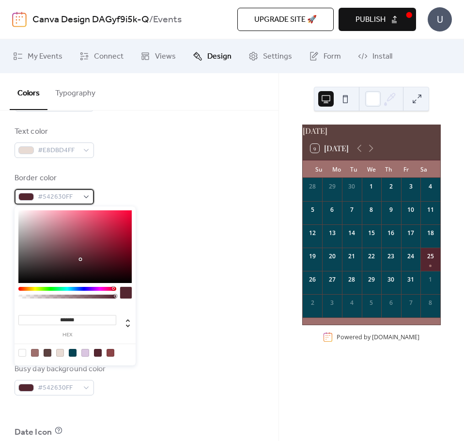
click at [88, 196] on div "#542630FF" at bounding box center [54, 196] width 79 height 15
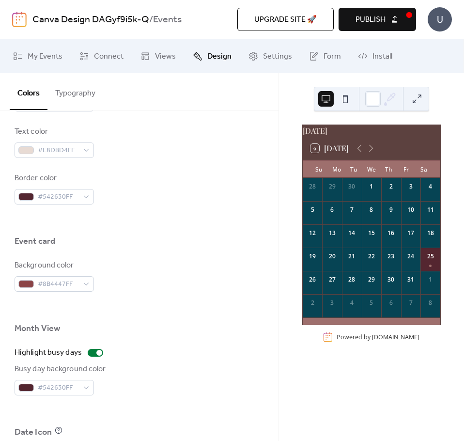
click at [137, 255] on div at bounding box center [139, 256] width 249 height 8
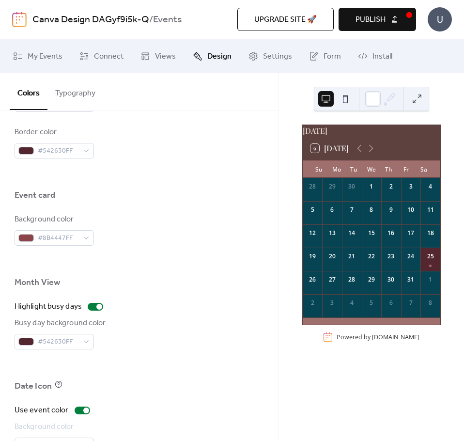
scroll to position [533, 0]
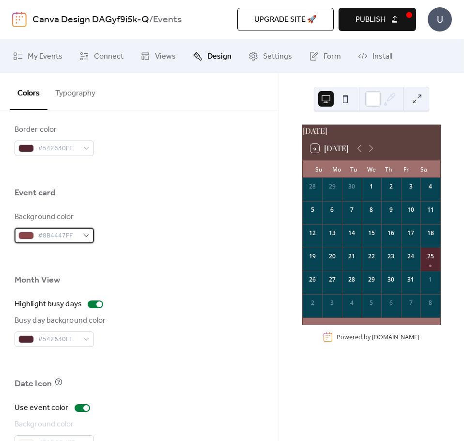
drag, startPoint x: 49, startPoint y: 229, endPoint x: 57, endPoint y: 238, distance: 11.7
click at [49, 229] on div "#8B4447FF" at bounding box center [54, 235] width 79 height 15
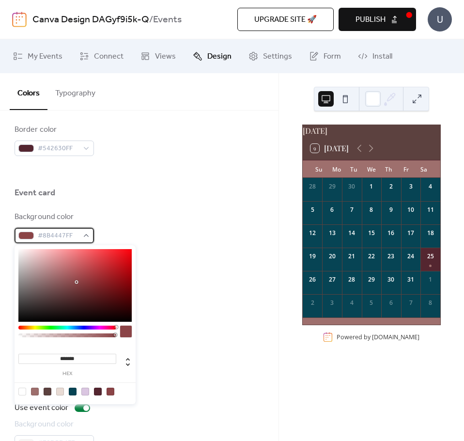
click at [58, 240] on span "#8B4447FF" at bounding box center [58, 236] width 41 height 12
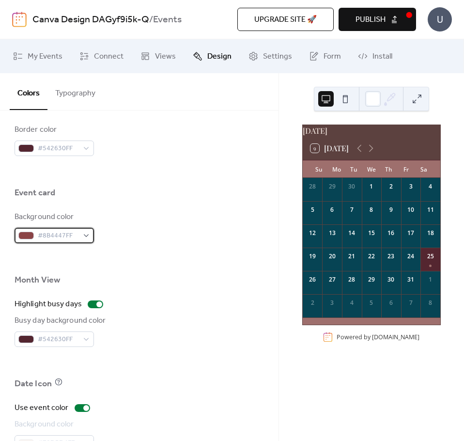
click at [61, 237] on span "#8B4447FF" at bounding box center [58, 236] width 41 height 12
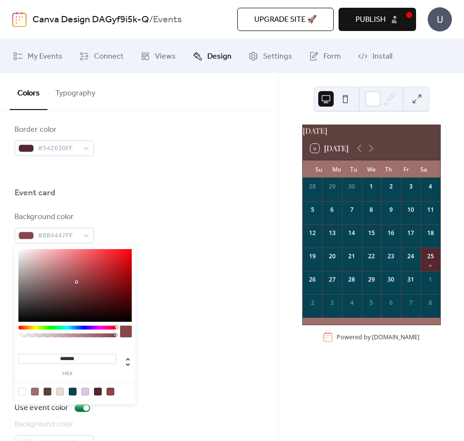
drag, startPoint x: 85, startPoint y: 356, endPoint x: 44, endPoint y: 354, distance: 41.3
click at [44, 354] on input "*******" at bounding box center [67, 359] width 98 height 10
paste input
type input "*******"
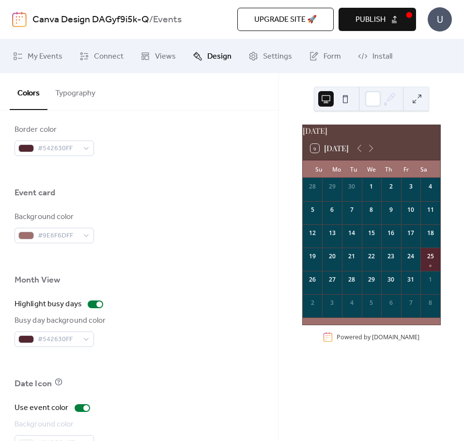
click at [169, 345] on div "Busy day background color #542630FF" at bounding box center [139, 331] width 249 height 32
click at [61, 334] on span "#542630FF" at bounding box center [58, 340] width 41 height 12
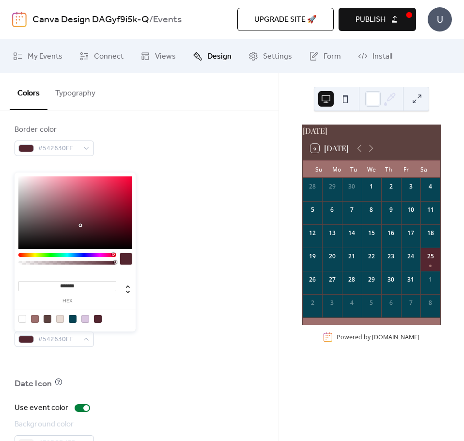
drag, startPoint x: 81, startPoint y: 282, endPoint x: 54, endPoint y: 280, distance: 27.2
click at [54, 281] on input "*******" at bounding box center [67, 286] width 98 height 10
paste input
type input "*******"
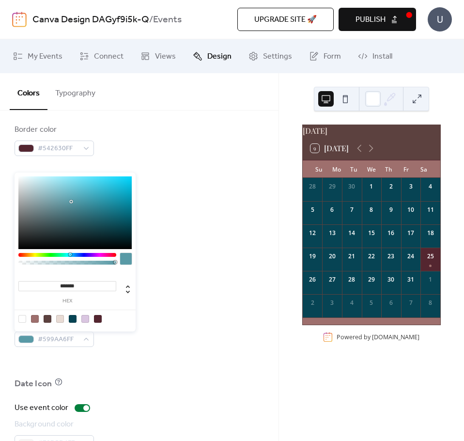
click at [165, 315] on div "Busy day background color #599AA6FF" at bounding box center [139, 331] width 249 height 32
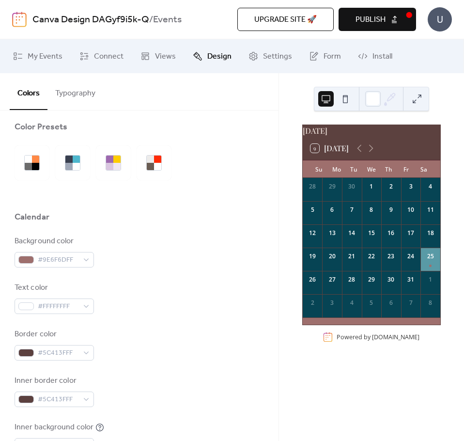
scroll to position [0, 0]
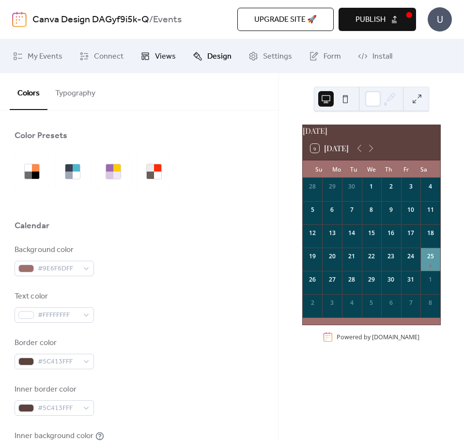
click at [165, 55] on span "Views" at bounding box center [165, 57] width 21 height 12
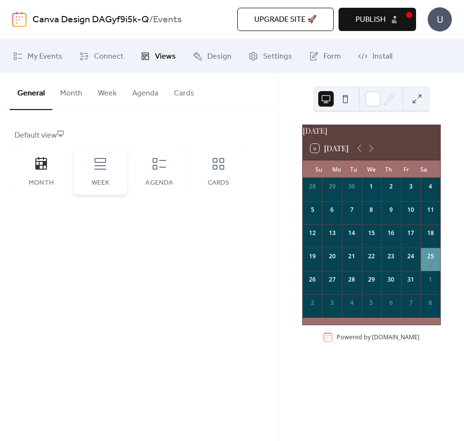
click at [100, 174] on div "Week" at bounding box center [100, 170] width 53 height 48
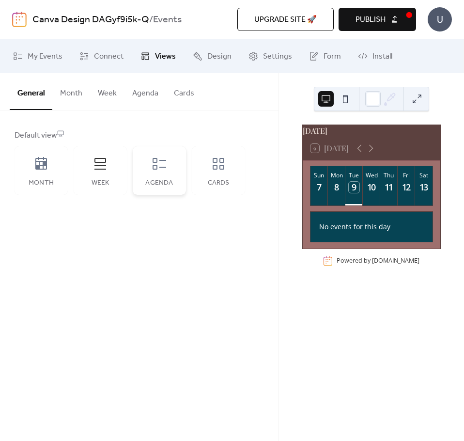
click at [158, 171] on icon at bounding box center [159, 163] width 15 height 15
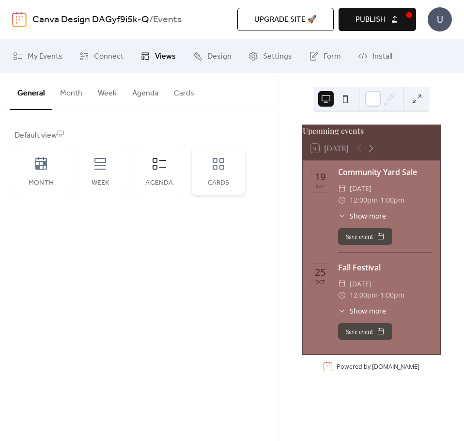
click at [216, 169] on icon at bounding box center [219, 164] width 12 height 12
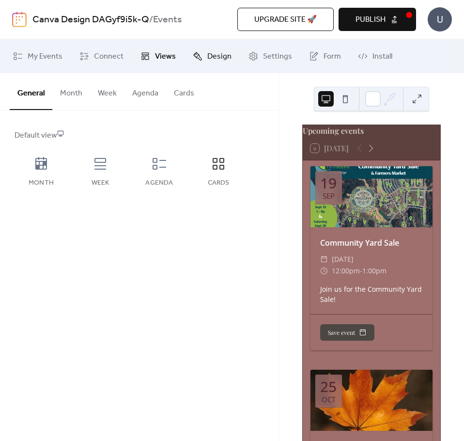
click at [201, 57] on link "Design" at bounding box center [211, 56] width 53 height 26
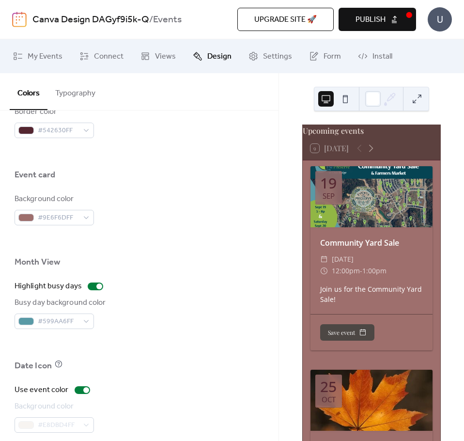
scroll to position [608, 0]
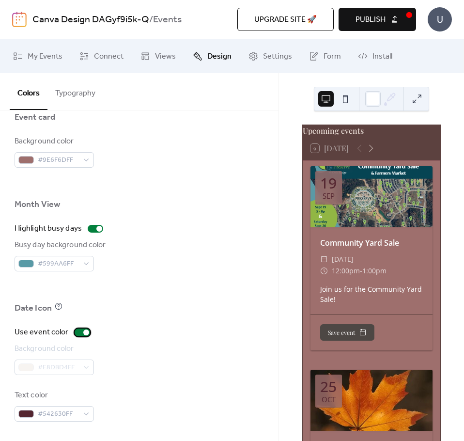
click at [80, 332] on div at bounding box center [82, 332] width 15 height 8
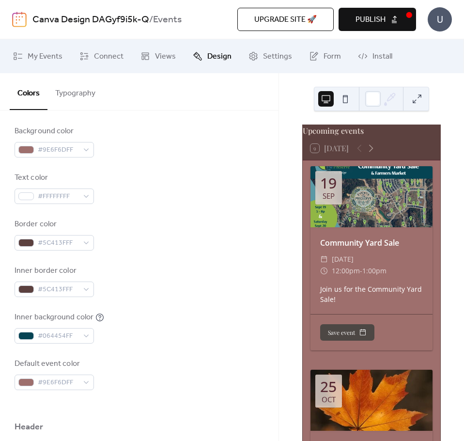
scroll to position [48, 0]
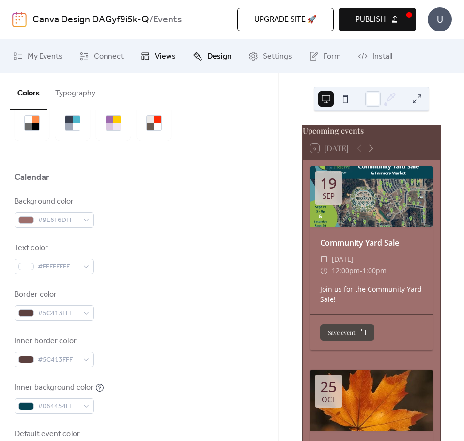
click at [158, 57] on span "Views" at bounding box center [165, 57] width 21 height 12
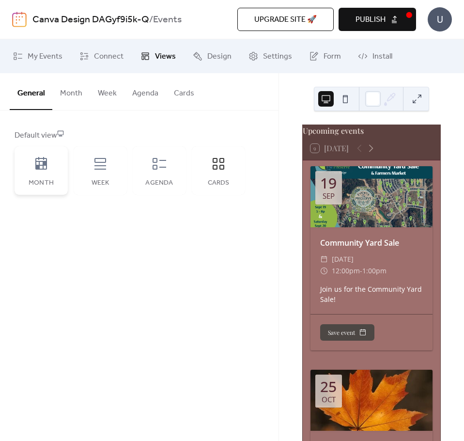
click at [38, 167] on icon at bounding box center [41, 163] width 12 height 13
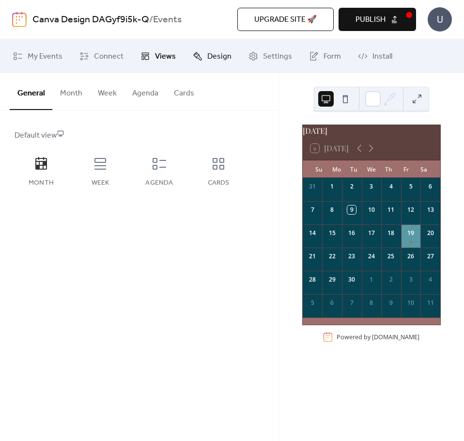
click at [207, 56] on span "Design" at bounding box center [219, 57] width 24 height 12
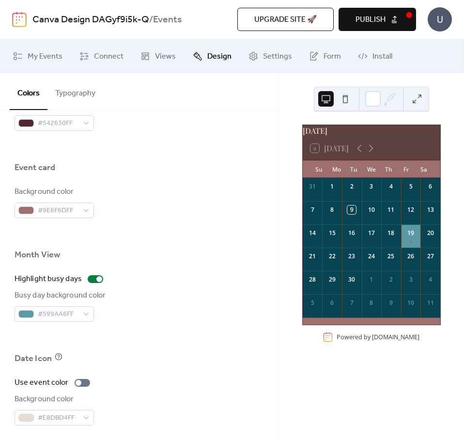
scroll to position [581, 0]
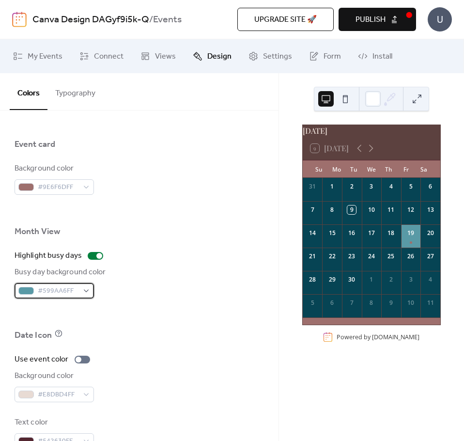
click at [50, 290] on span "#599AA6FF" at bounding box center [58, 291] width 41 height 12
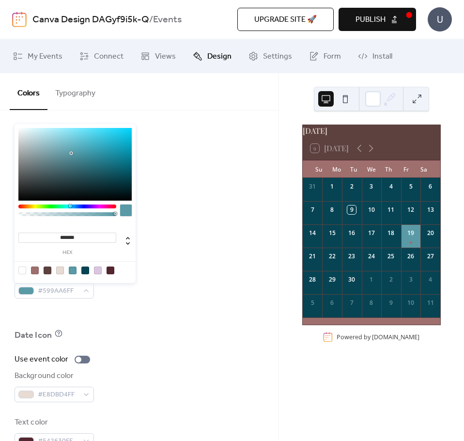
drag, startPoint x: 82, startPoint y: 237, endPoint x: 38, endPoint y: 233, distance: 44.7
click at [38, 233] on input "*******" at bounding box center [67, 237] width 98 height 10
paste input
type input "*******"
click at [169, 265] on div "Highlight busy days Busy day background color #599AA6FF" at bounding box center [139, 274] width 249 height 48
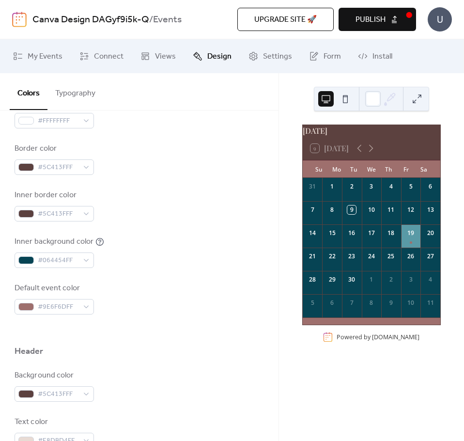
scroll to position [194, 0]
click at [66, 266] on span "#064454FF" at bounding box center [58, 261] width 41 height 12
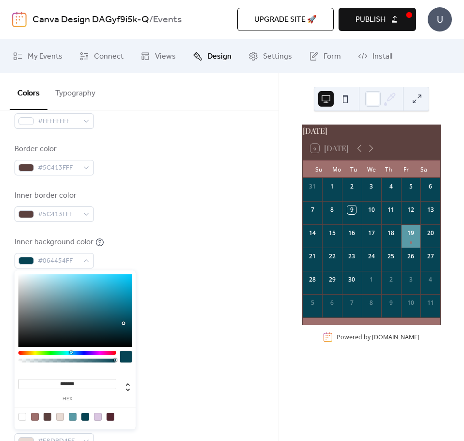
drag, startPoint x: 73, startPoint y: 384, endPoint x: 47, endPoint y: 382, distance: 26.2
click at [47, 382] on input "*******" at bounding box center [67, 384] width 98 height 10
paste input
type input "*******"
click at [193, 361] on div "Header" at bounding box center [139, 354] width 249 height 16
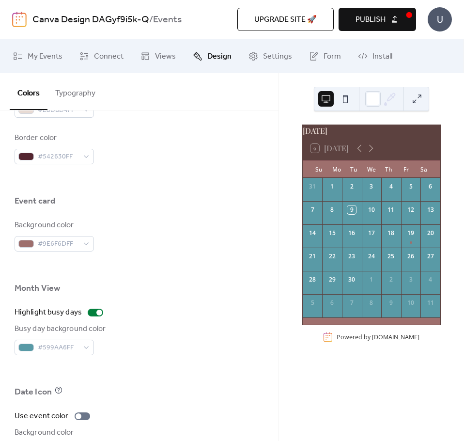
scroll to position [581, 0]
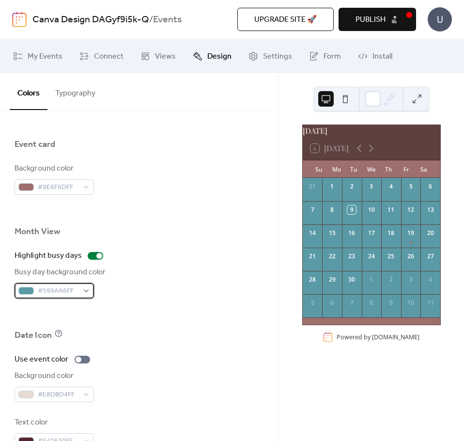
click at [44, 289] on span "#599AA6FF" at bounding box center [58, 291] width 41 height 12
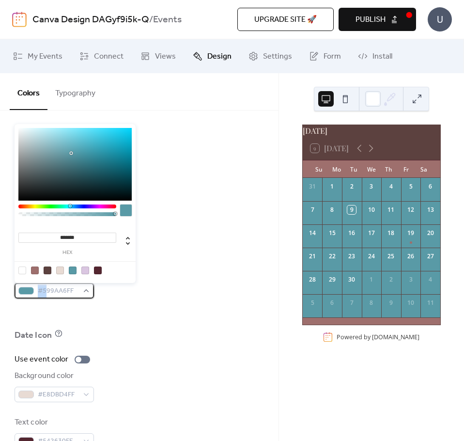
drag, startPoint x: 46, startPoint y: 294, endPoint x: 18, endPoint y: 292, distance: 27.7
click at [18, 292] on div "#599AA6FF" at bounding box center [54, 290] width 79 height 15
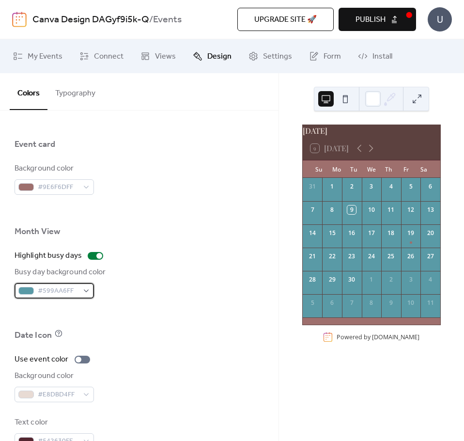
click at [63, 291] on span "#599AA6FF" at bounding box center [58, 291] width 41 height 12
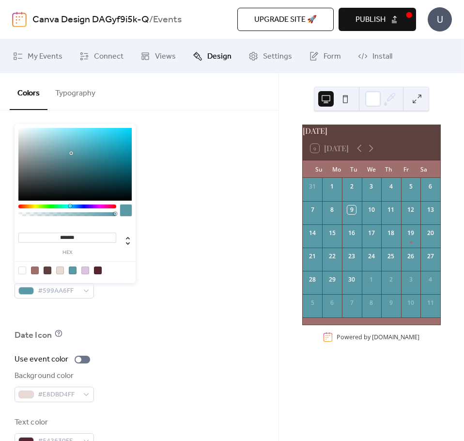
drag, startPoint x: 89, startPoint y: 235, endPoint x: 53, endPoint y: 233, distance: 35.4
click at [53, 233] on input "*******" at bounding box center [67, 237] width 98 height 10
paste input
type input "*******"
click at [173, 267] on div "Busy day background color #064454FF" at bounding box center [139, 282] width 249 height 32
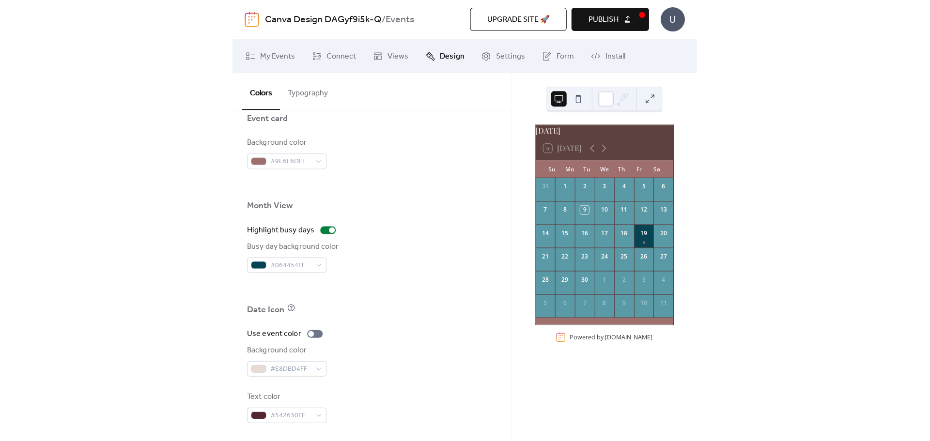
scroll to position [608, 0]
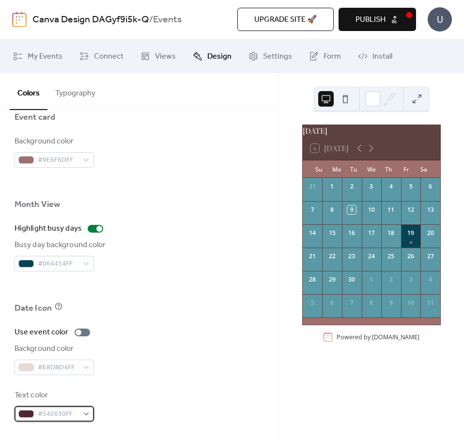
click at [57, 411] on span "#542630FF" at bounding box center [58, 414] width 41 height 12
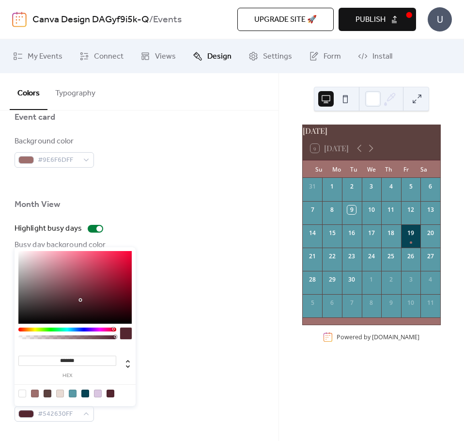
drag, startPoint x: 78, startPoint y: 360, endPoint x: 55, endPoint y: 356, distance: 23.1
click at [55, 356] on input "*******" at bounding box center [67, 360] width 98 height 10
click at [84, 394] on div at bounding box center [85, 393] width 8 height 8
type input "*******"
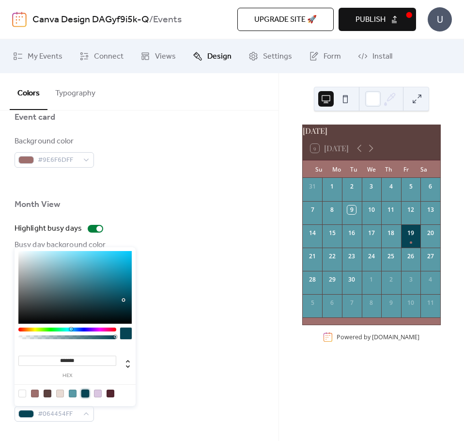
click at [172, 360] on div "Background color #E8DBD4FF" at bounding box center [139, 359] width 249 height 32
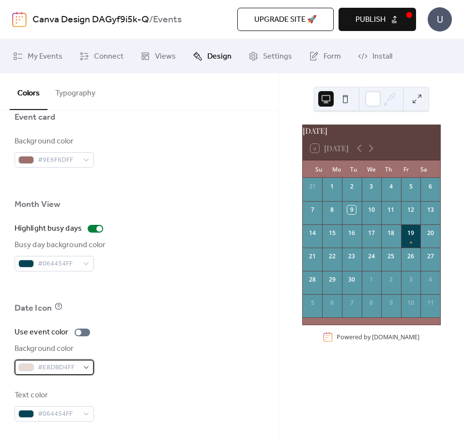
click at [57, 372] on span "#E8DBD4FF" at bounding box center [58, 368] width 41 height 12
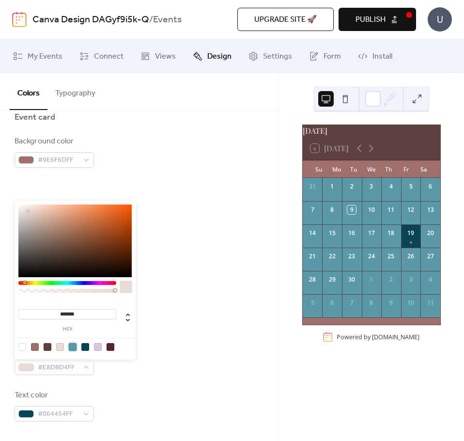
click at [75, 347] on div at bounding box center [73, 347] width 8 height 8
type input "*******"
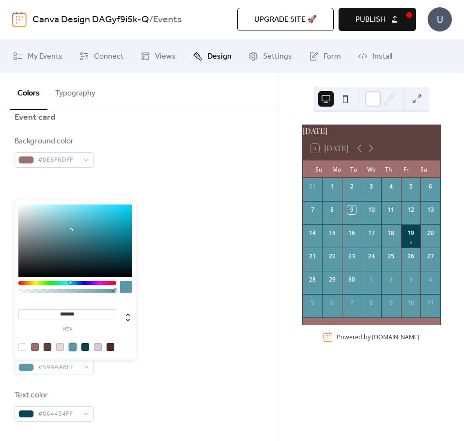
click at [173, 321] on div at bounding box center [139, 323] width 249 height 8
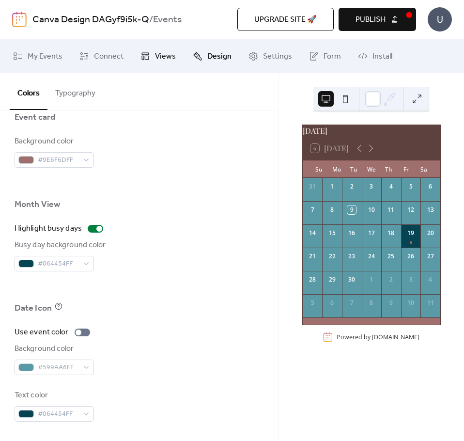
click at [155, 59] on span "Views" at bounding box center [165, 57] width 21 height 12
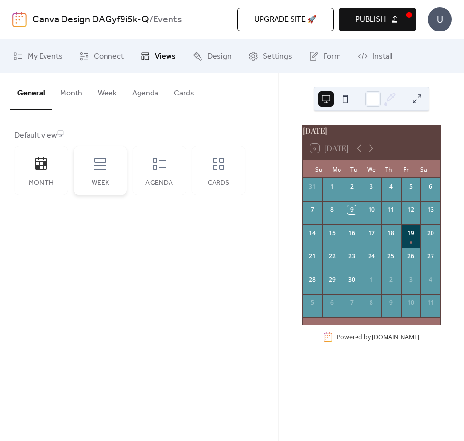
click at [91, 170] on div "Week" at bounding box center [100, 170] width 53 height 48
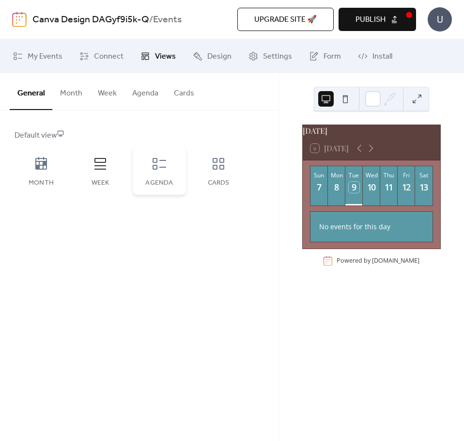
click at [154, 170] on icon at bounding box center [159, 163] width 15 height 15
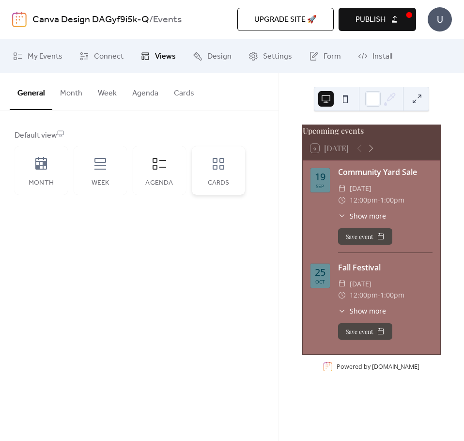
click at [220, 170] on icon at bounding box center [218, 163] width 15 height 15
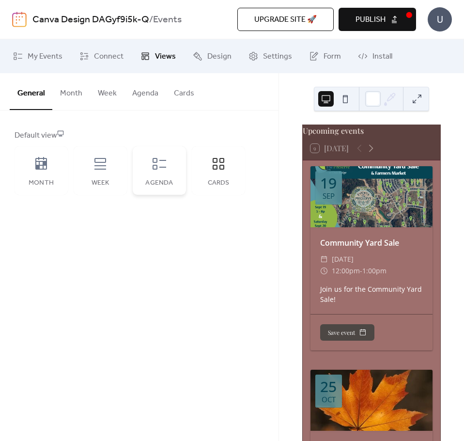
click at [165, 170] on icon at bounding box center [159, 163] width 15 height 15
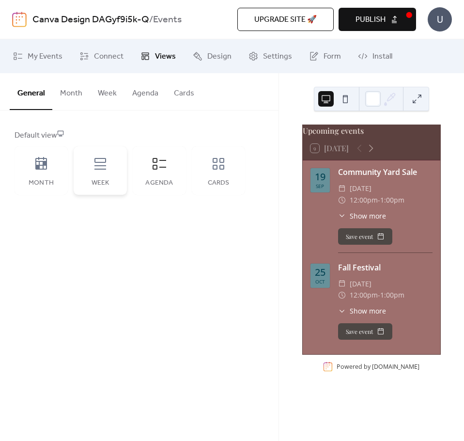
click at [110, 172] on div "Week" at bounding box center [100, 170] width 53 height 48
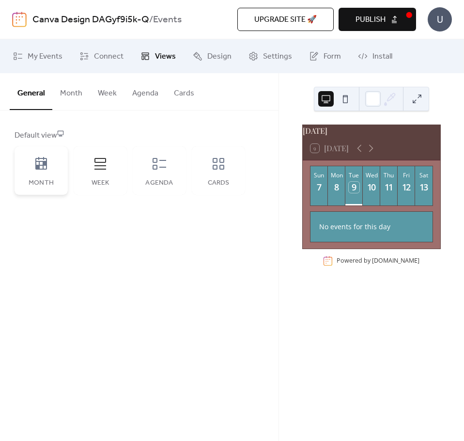
click at [50, 173] on div "Month" at bounding box center [41, 170] width 53 height 48
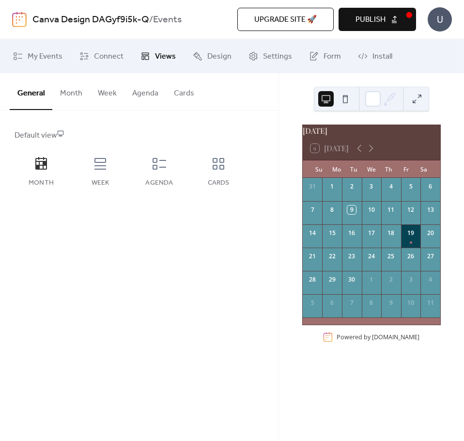
click at [71, 97] on button "Month" at bounding box center [71, 91] width 38 height 36
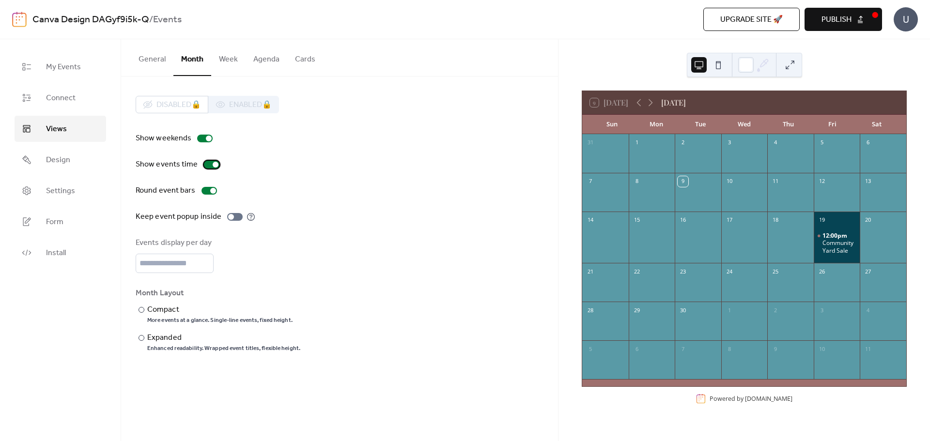
click at [205, 165] on div at bounding box center [211, 165] width 15 height 8
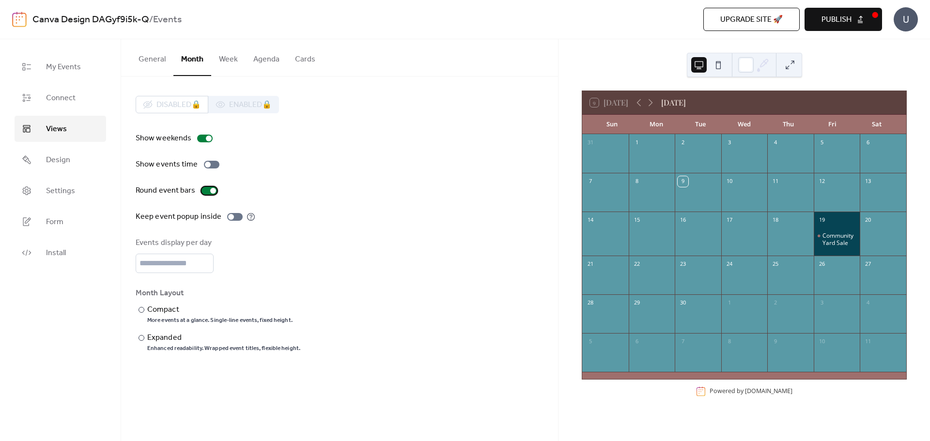
click at [202, 190] on div at bounding box center [208, 191] width 15 height 8
click at [202, 190] on div at bounding box center [205, 191] width 6 height 6
click at [202, 190] on div at bounding box center [208, 191] width 15 height 8
click at [202, 190] on div at bounding box center [205, 191] width 6 height 6
click at [234, 217] on div at bounding box center [234, 217] width 15 height 8
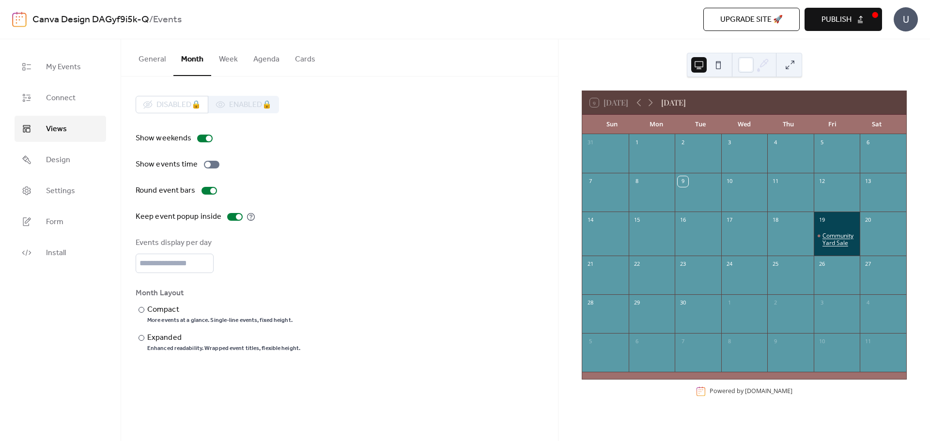
click at [831, 240] on div "Community Yard Sale" at bounding box center [839, 239] width 34 height 15
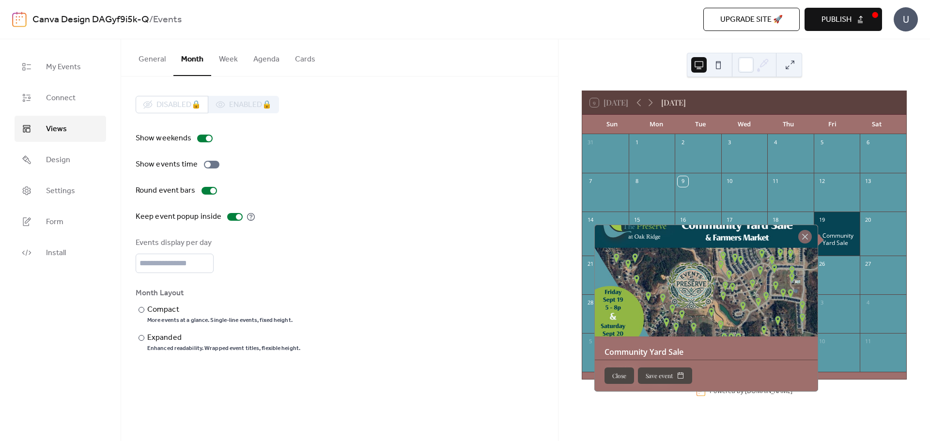
click at [399, 176] on div "Show weekends Show events time Round event bars Keep event popup inside Events …" at bounding box center [340, 243] width 408 height 220
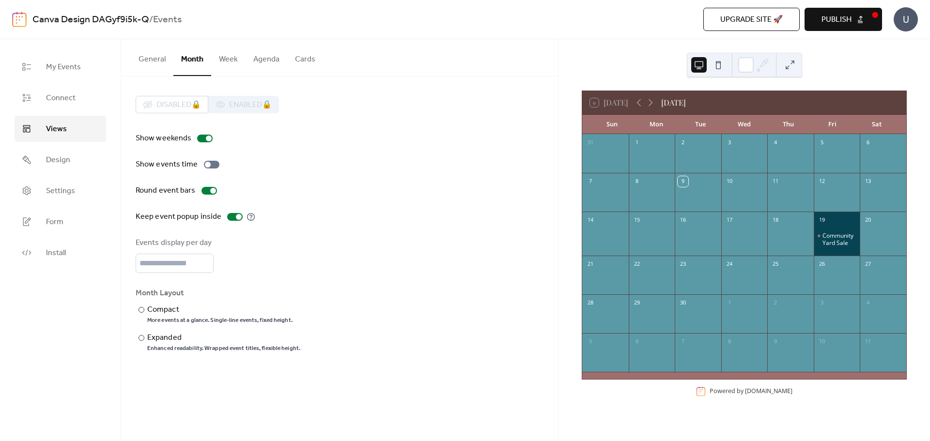
click at [144, 54] on button "General" at bounding box center [152, 57] width 43 height 36
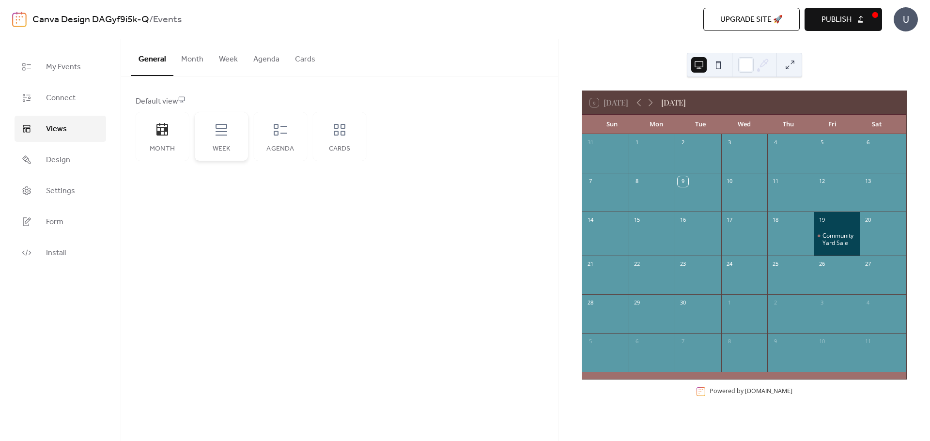
click at [231, 130] on div "Week" at bounding box center [221, 136] width 53 height 48
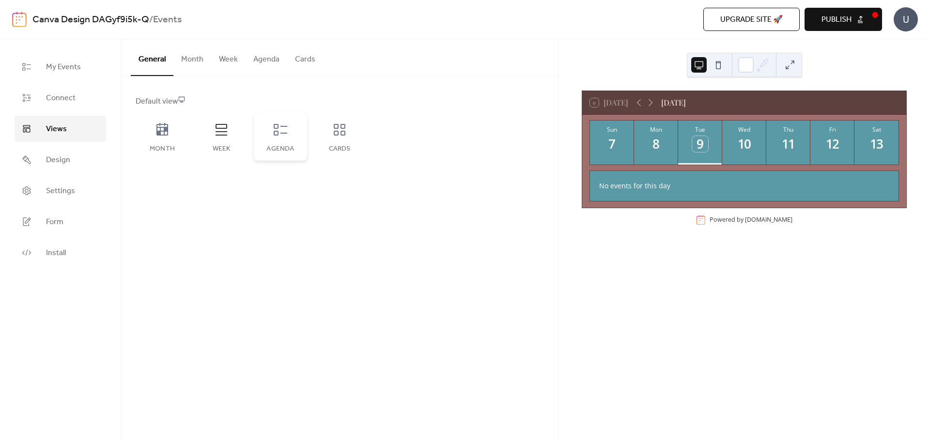
click at [276, 136] on icon at bounding box center [281, 130] width 14 height 12
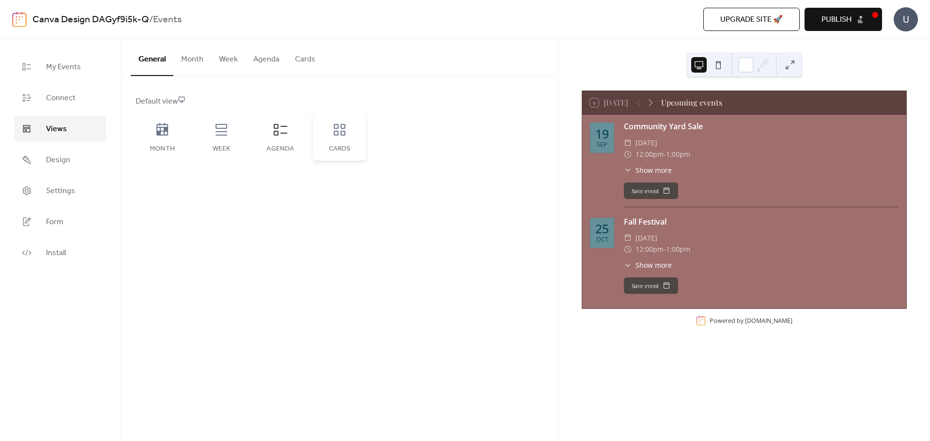
click at [338, 138] on div "Cards" at bounding box center [339, 136] width 53 height 48
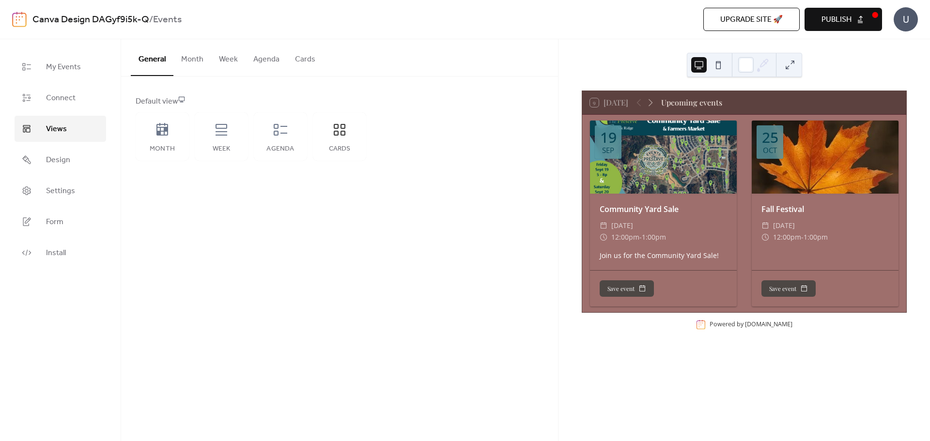
click at [400, 256] on div "General Month Week Agenda Cards Default view Month Week Agenda Cards Disabled 🔒…" at bounding box center [339, 240] width 437 height 402
click at [846, 20] on span "Publish" at bounding box center [836, 20] width 30 height 12
click at [287, 146] on div "Agenda" at bounding box center [280, 149] width 34 height 8
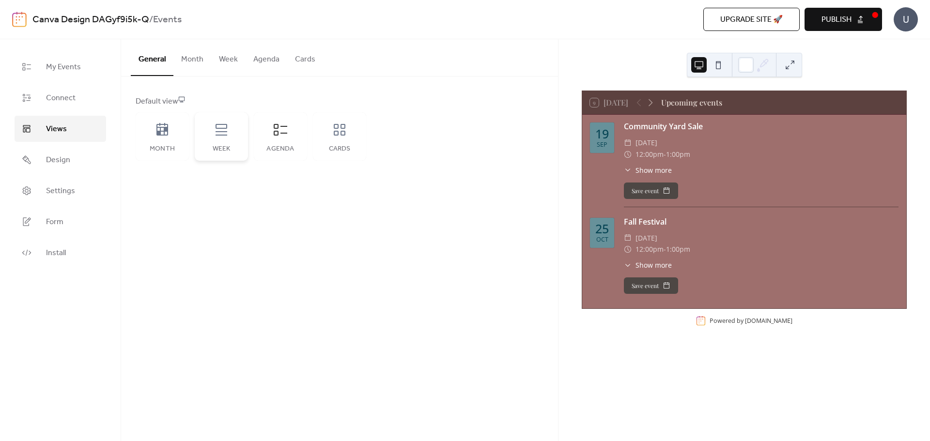
click at [228, 147] on div "Week" at bounding box center [221, 149] width 34 height 8
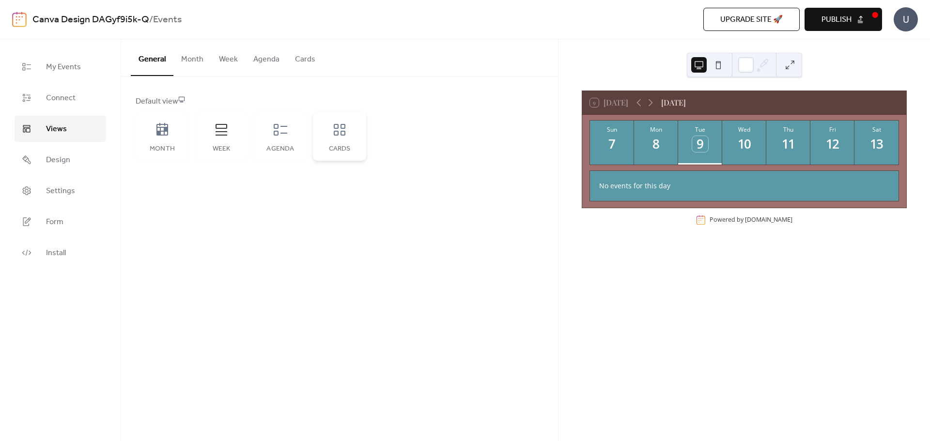
click at [350, 138] on div "Cards" at bounding box center [339, 136] width 53 height 48
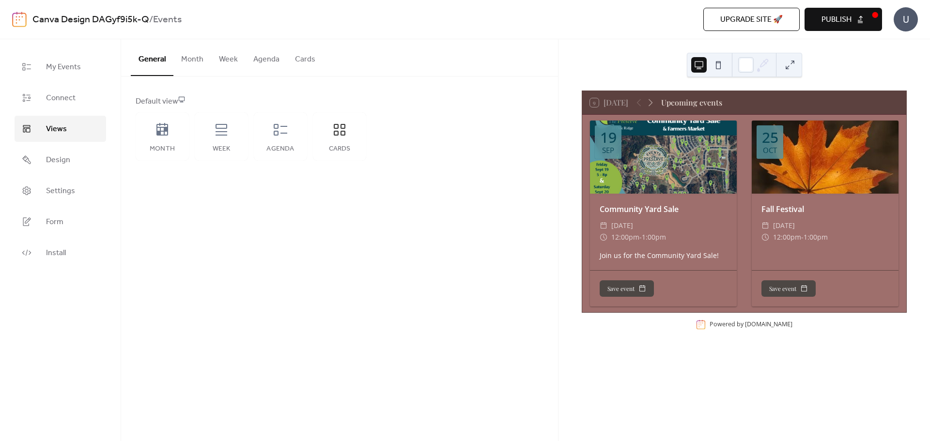
click at [717, 66] on button at bounding box center [717, 64] width 15 height 15
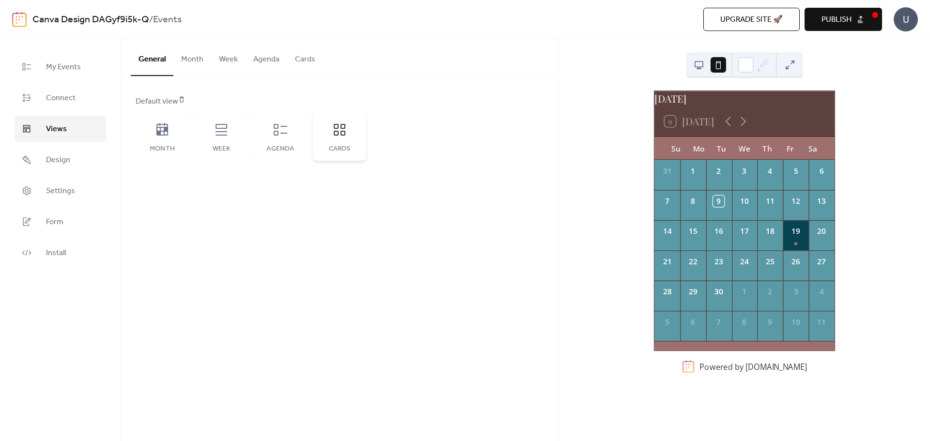
click at [340, 140] on div "Cards" at bounding box center [339, 136] width 53 height 48
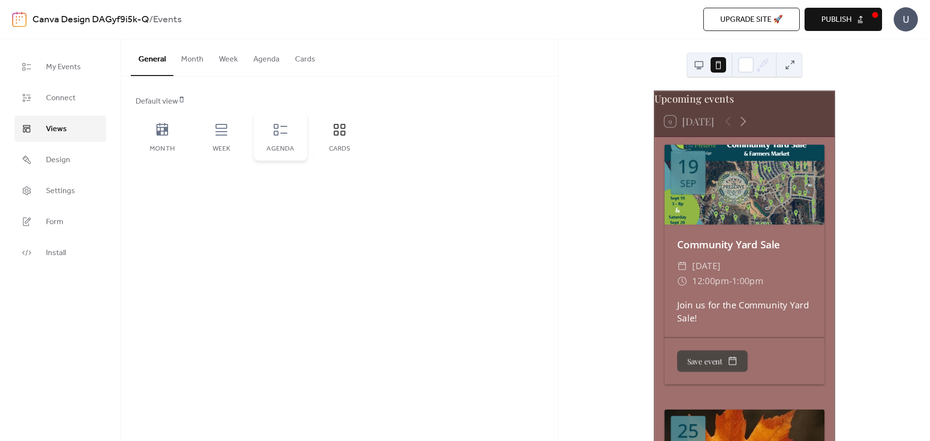
click at [284, 144] on div "Agenda" at bounding box center [280, 136] width 53 height 48
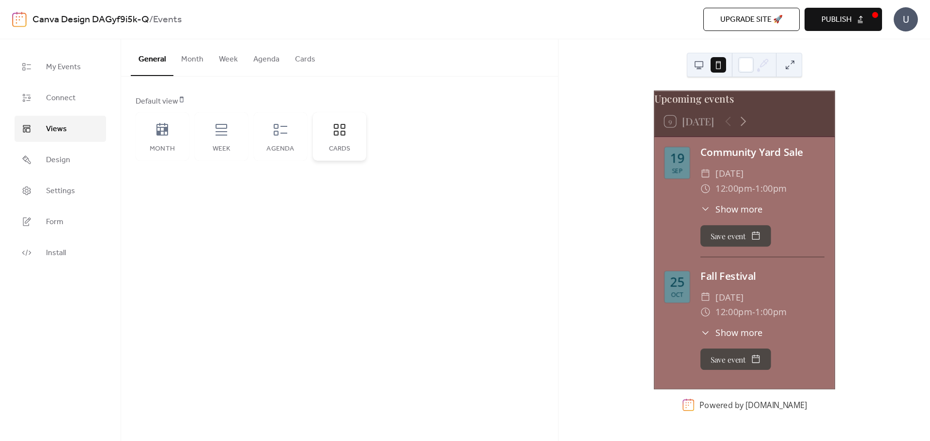
click at [350, 137] on div "Cards" at bounding box center [339, 136] width 53 height 48
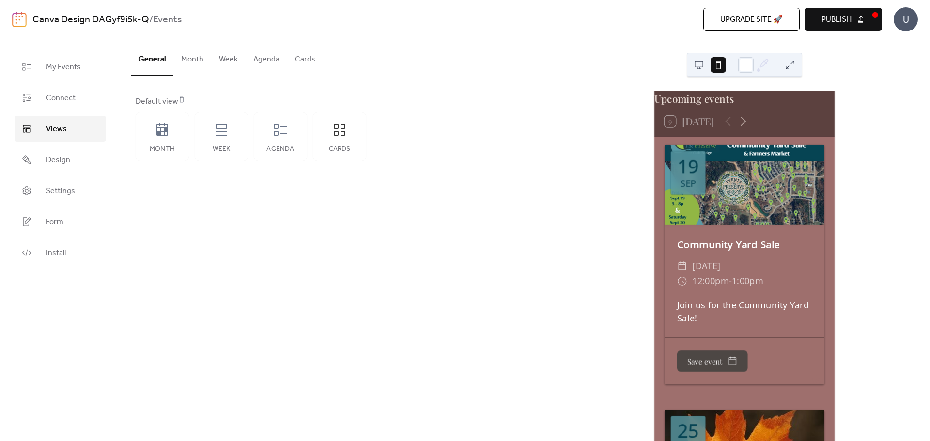
click at [702, 62] on button at bounding box center [698, 64] width 15 height 15
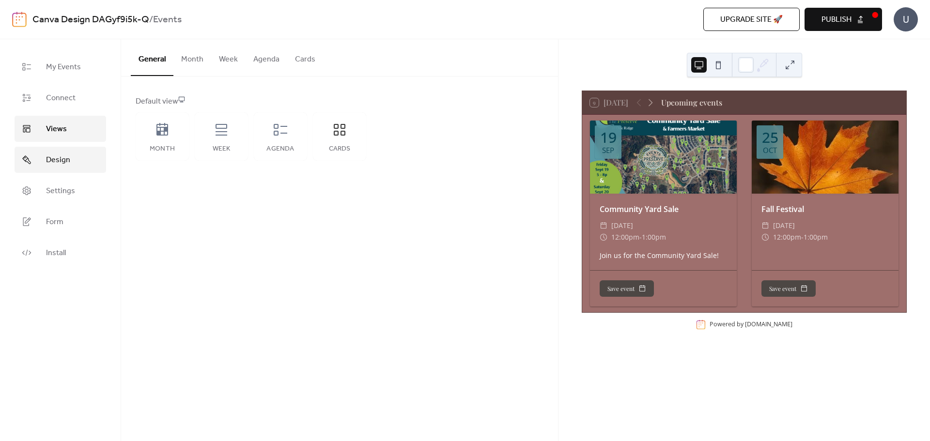
click at [48, 154] on span "Design" at bounding box center [58, 160] width 24 height 12
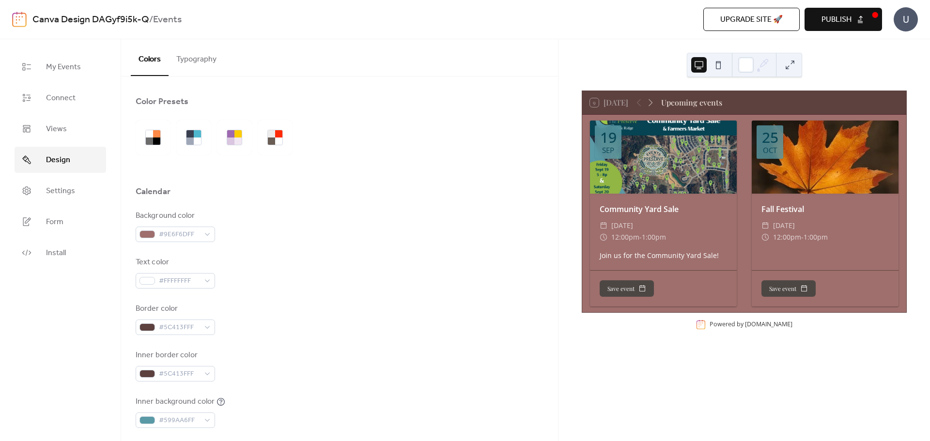
click at [215, 62] on button "Typography" at bounding box center [197, 57] width 56 height 36
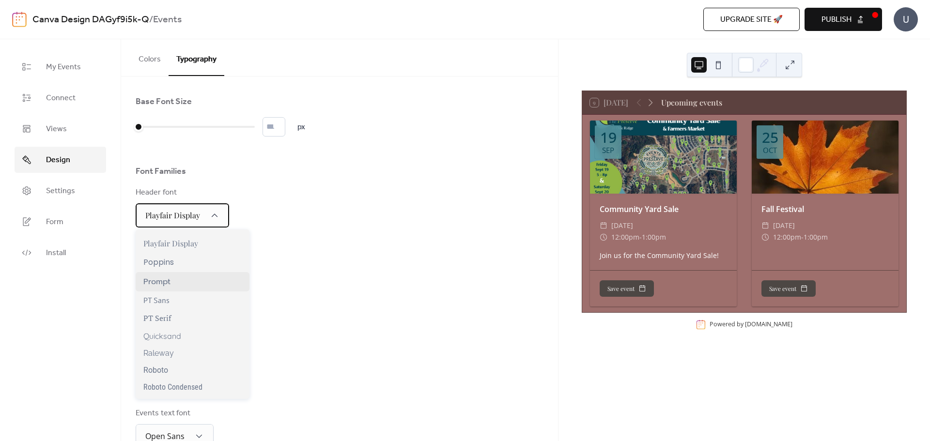
scroll to position [657, 0]
click at [200, 233] on div "Outfit" at bounding box center [193, 227] width 114 height 17
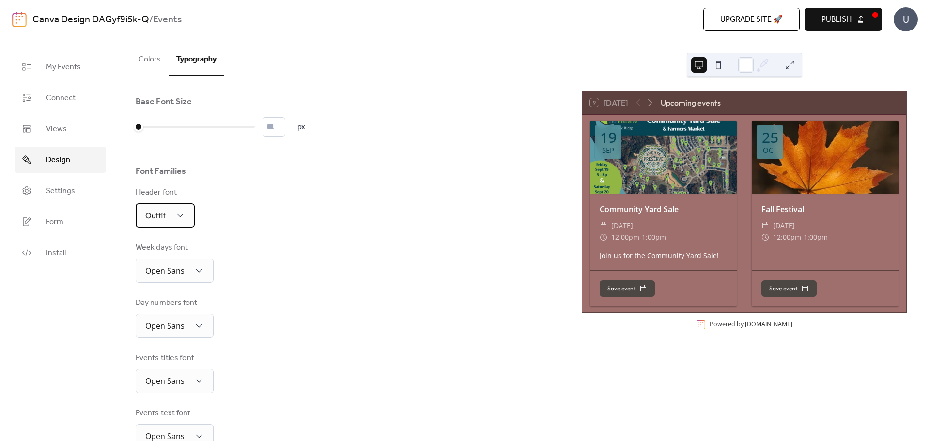
click at [187, 216] on div "Outfit" at bounding box center [165, 215] width 59 height 24
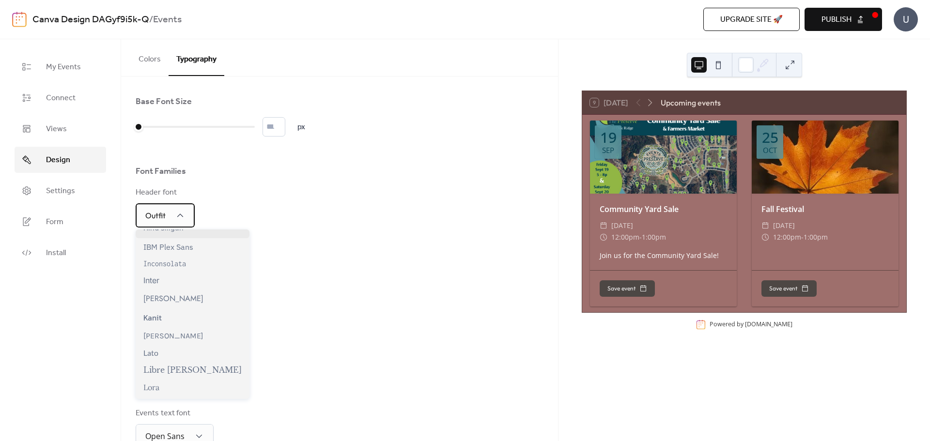
scroll to position [242, 0]
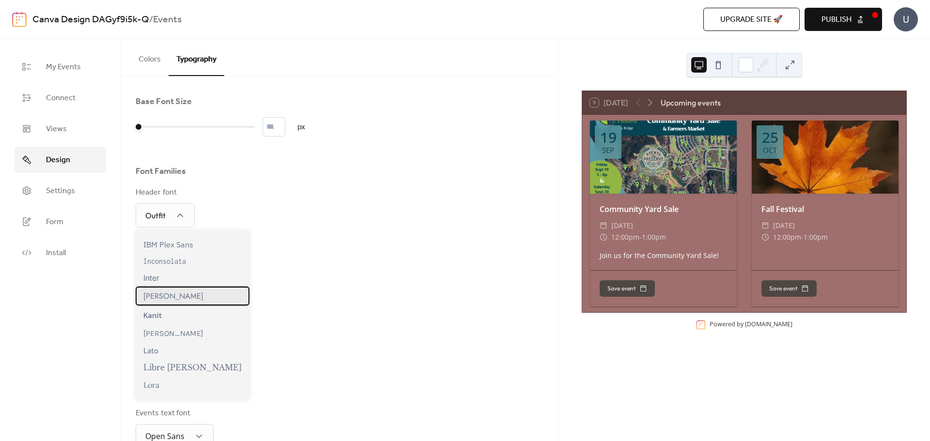
click at [178, 300] on div "[PERSON_NAME]" at bounding box center [193, 296] width 114 height 19
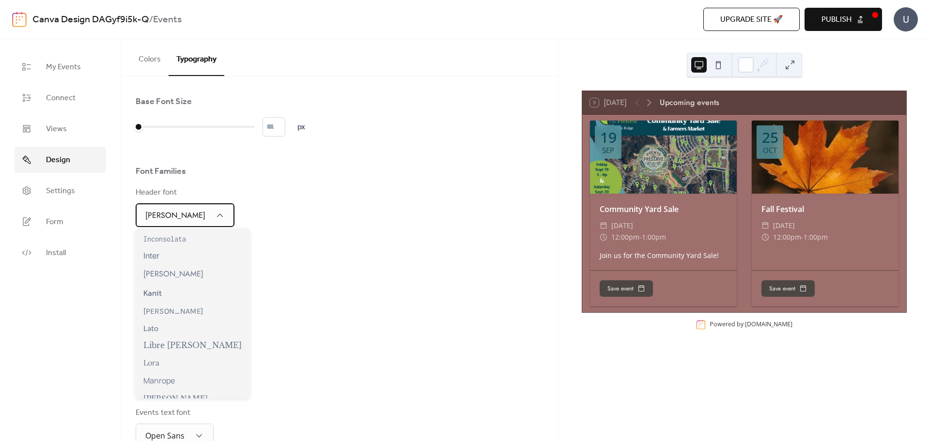
scroll to position [339, 0]
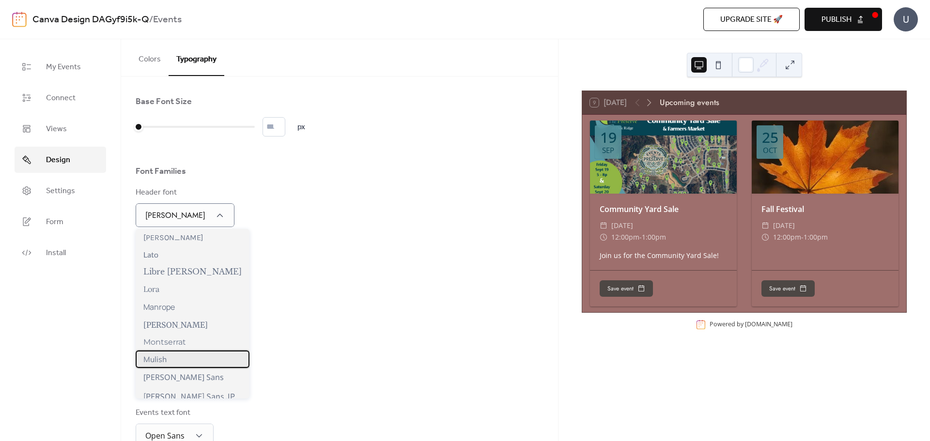
click at [193, 362] on div "Mulish" at bounding box center [193, 359] width 114 height 17
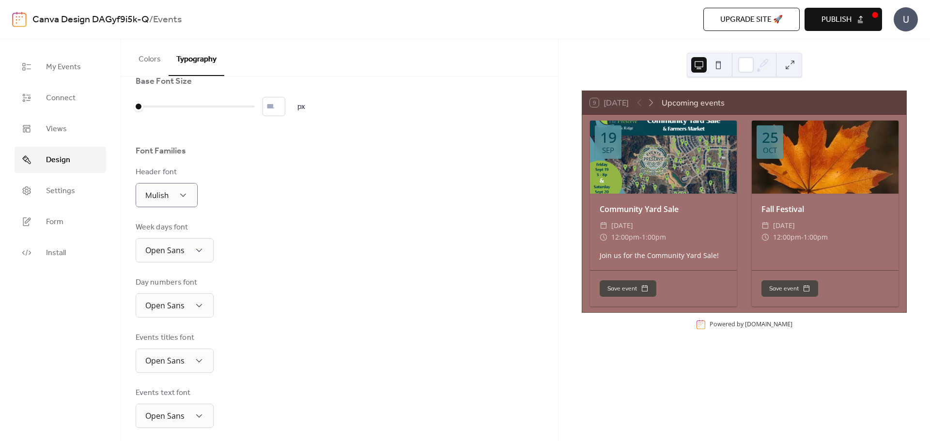
scroll to position [48, 0]
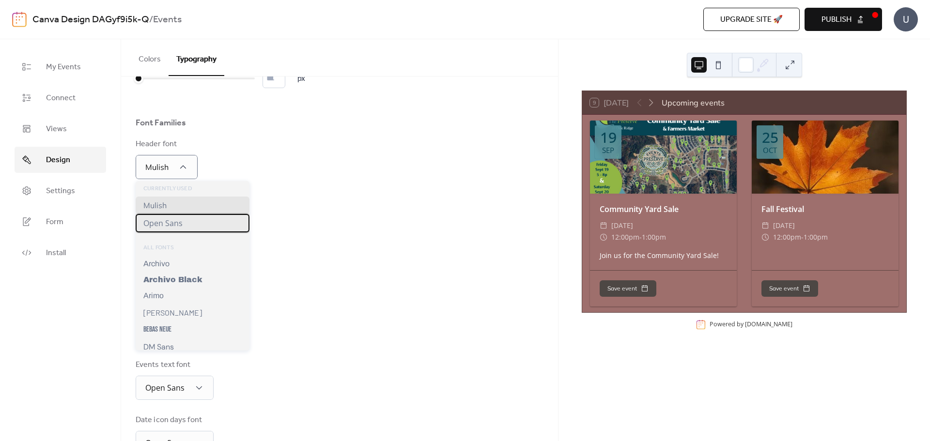
click at [182, 216] on div "Open Sans" at bounding box center [193, 223] width 114 height 18
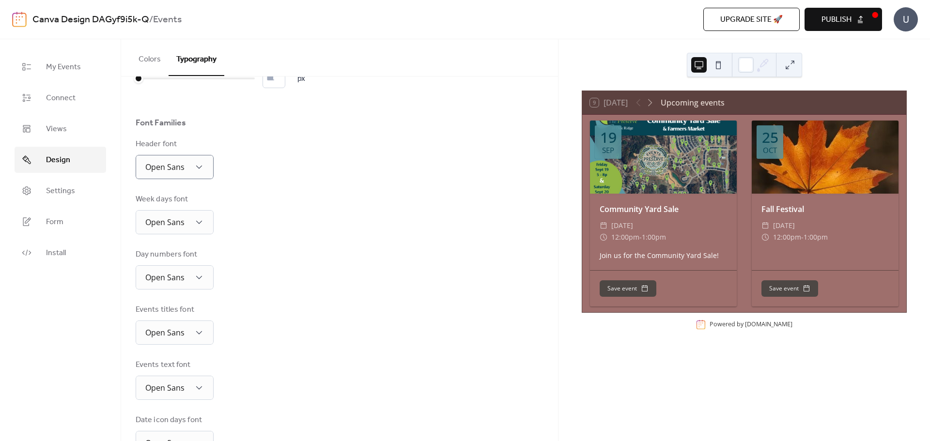
click at [313, 220] on div "Week days font Open Sans" at bounding box center [340, 214] width 408 height 41
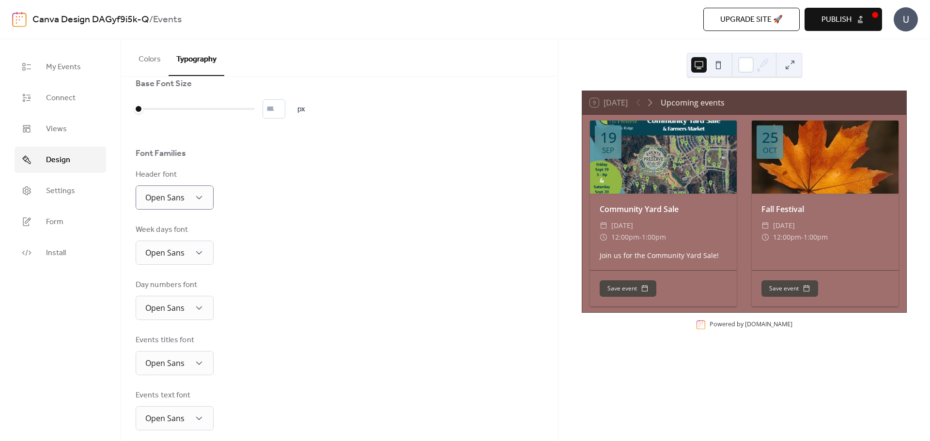
scroll to position [0, 0]
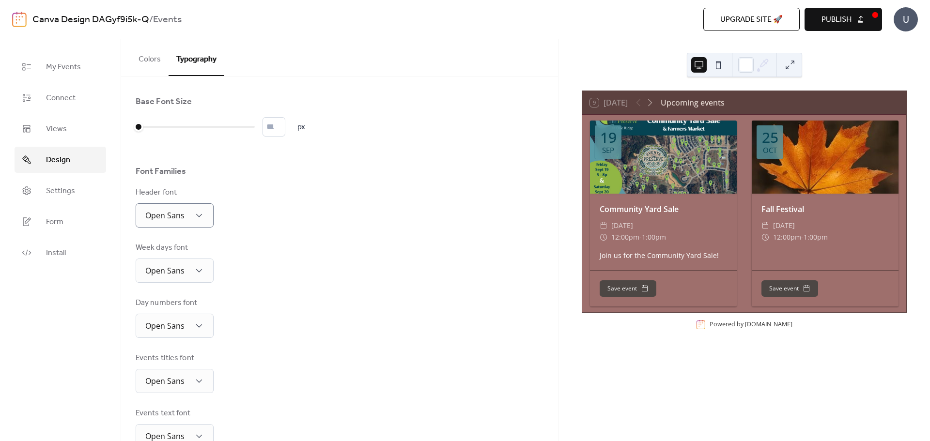
click at [316, 300] on div "Day numbers font Open Sans" at bounding box center [340, 317] width 408 height 41
click at [146, 125] on div at bounding box center [195, 126] width 119 height 15
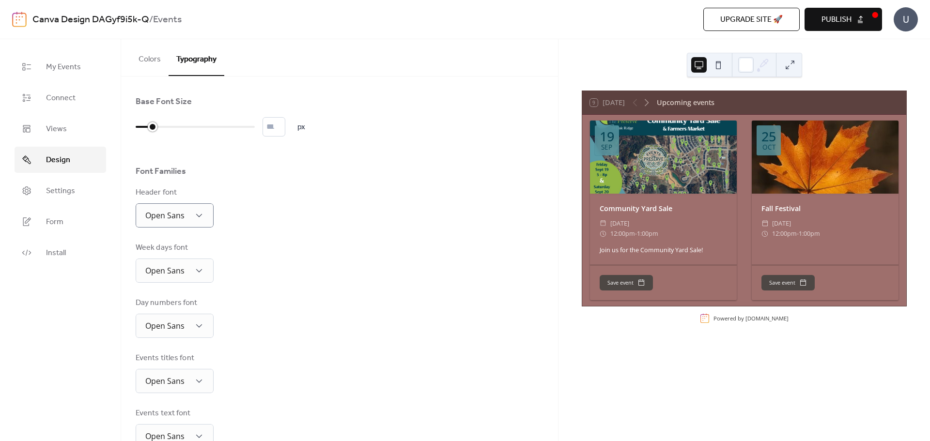
click at [151, 126] on div at bounding box center [153, 127] width 10 height 10
click at [154, 127] on div at bounding box center [153, 127] width 10 height 10
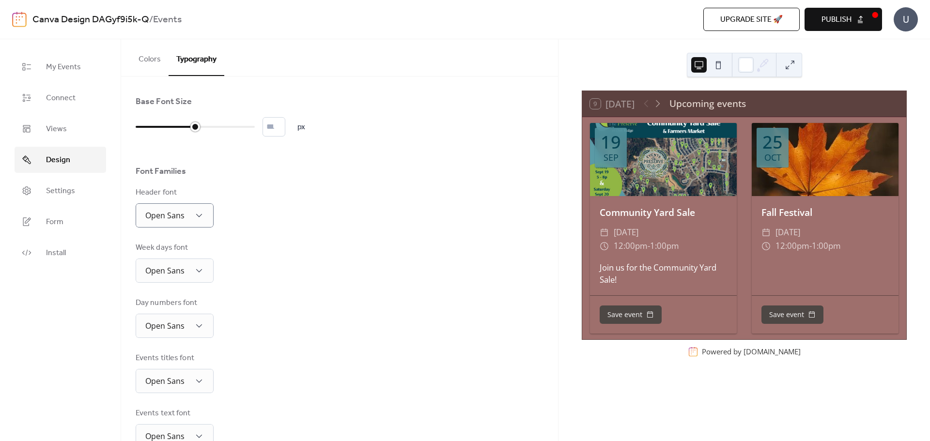
type input "**"
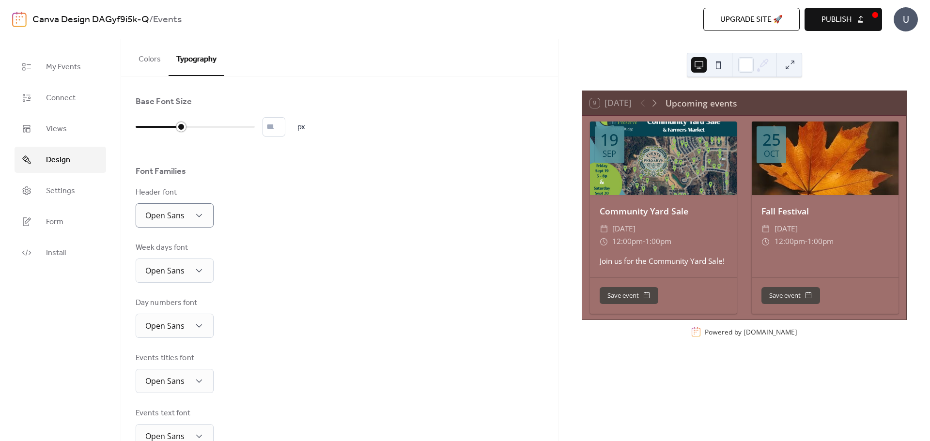
drag, startPoint x: 152, startPoint y: 128, endPoint x: 183, endPoint y: 130, distance: 30.5
click at [183, 130] on div at bounding box center [181, 127] width 10 height 10
click at [378, 199] on div "Header font Open Sans" at bounding box center [340, 207] width 408 height 41
click at [840, 18] on span "Publish" at bounding box center [836, 20] width 30 height 12
